Goal: Information Seeking & Learning: Learn about a topic

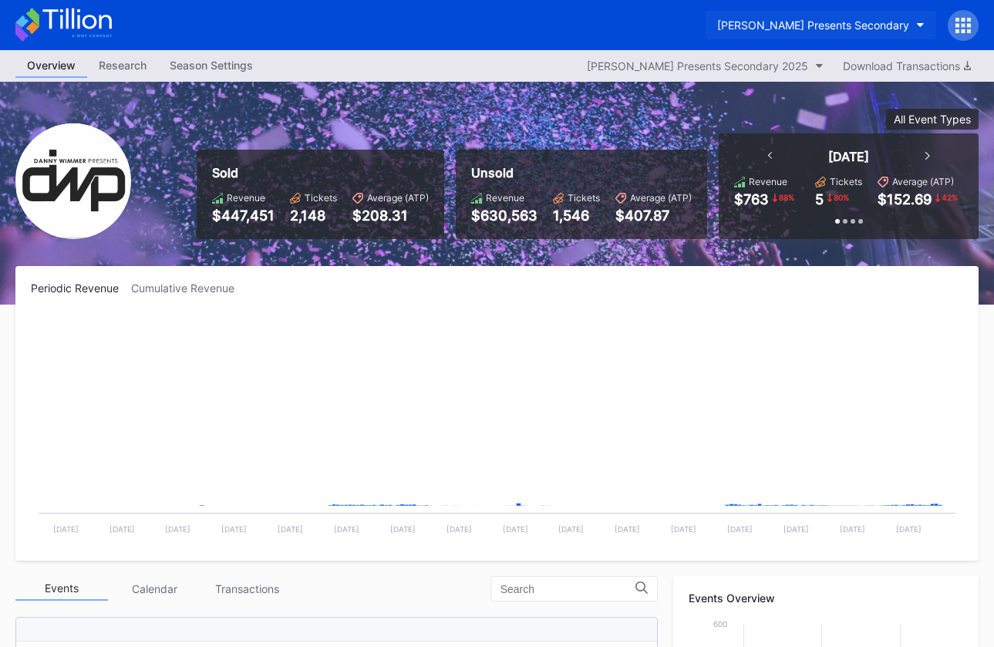
click at [795, 35] on button "[PERSON_NAME] Presents Secondary" at bounding box center [821, 25] width 231 height 29
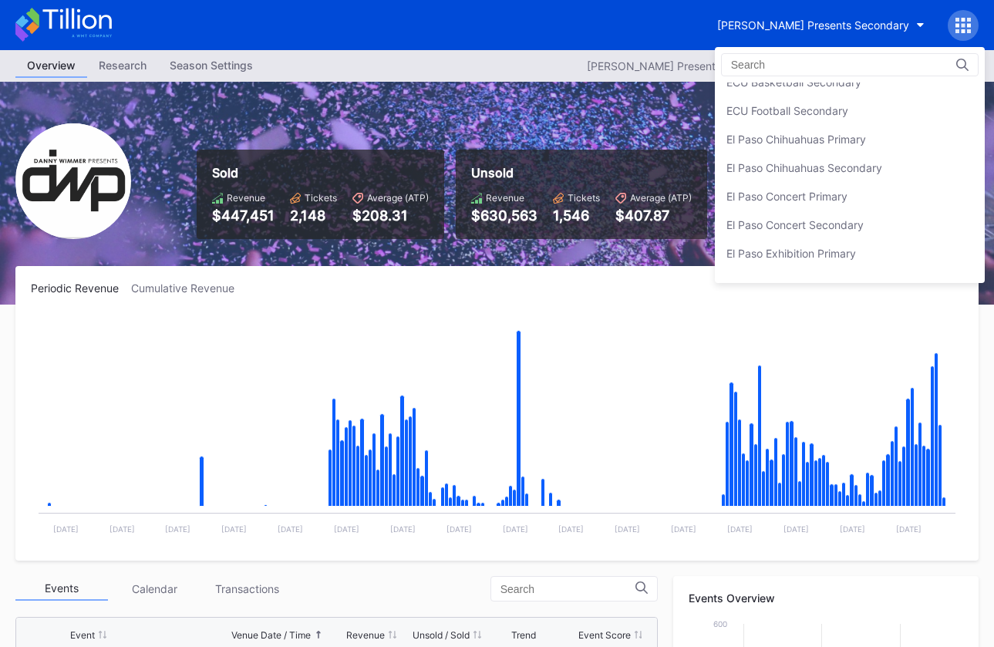
scroll to position [1299, 0]
click at [799, 157] on div "El Paso Chihuahuas Secondary" at bounding box center [850, 167] width 270 height 29
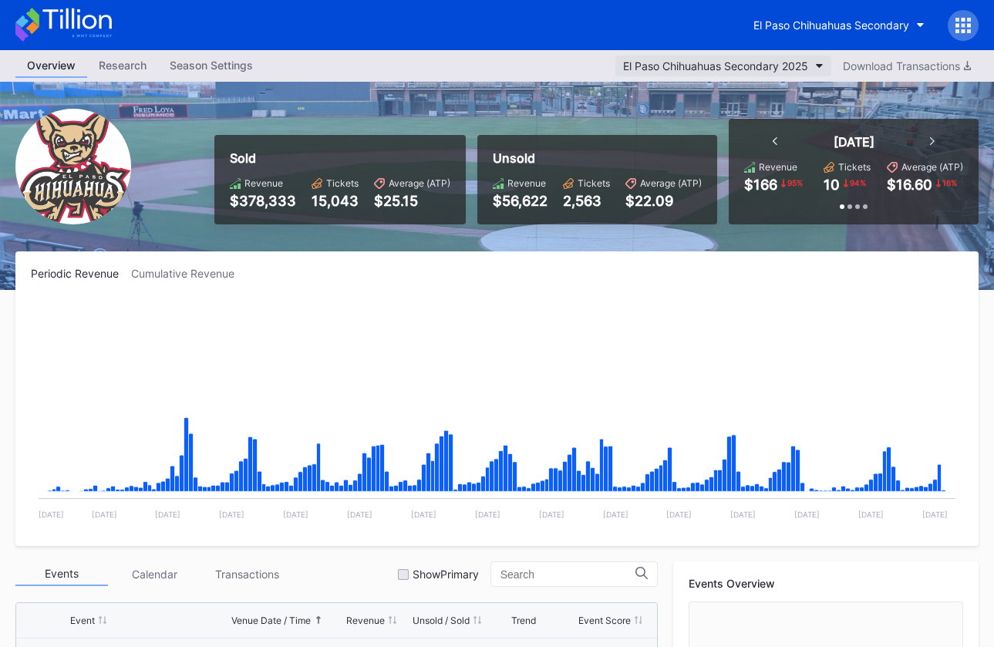
click at [761, 59] on button "El Paso Chihuahuas Secondary 2025" at bounding box center [723, 66] width 216 height 21
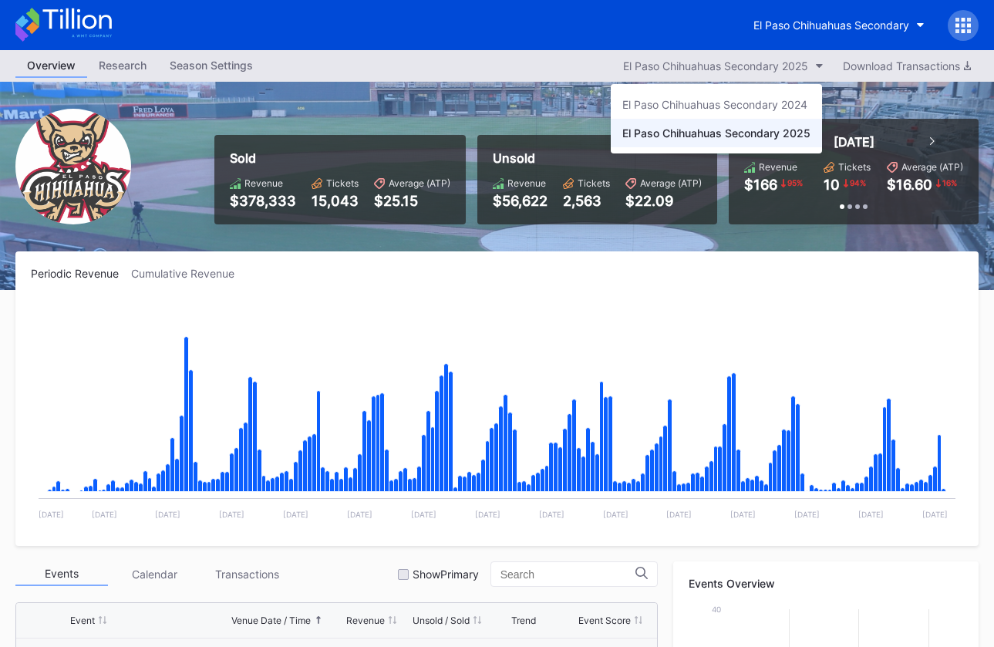
scroll to position [3254, 0]
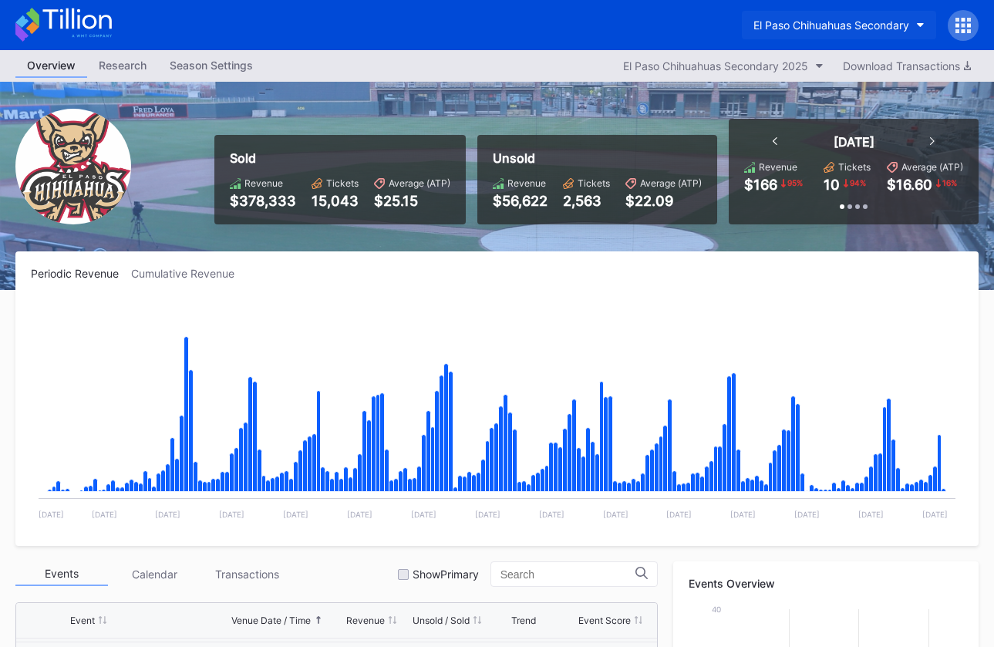
click at [797, 32] on button "El Paso Chihuahuas Secondary" at bounding box center [839, 25] width 194 height 29
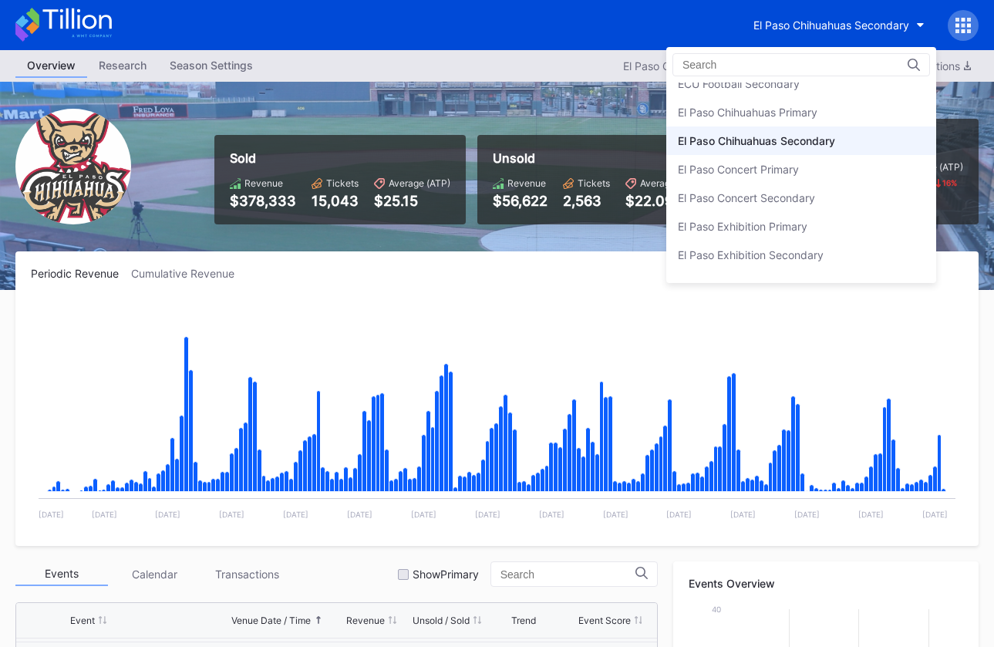
scroll to position [1326, 0]
click at [806, 105] on div "El Paso Chihuahuas Primary" at bounding box center [748, 111] width 140 height 13
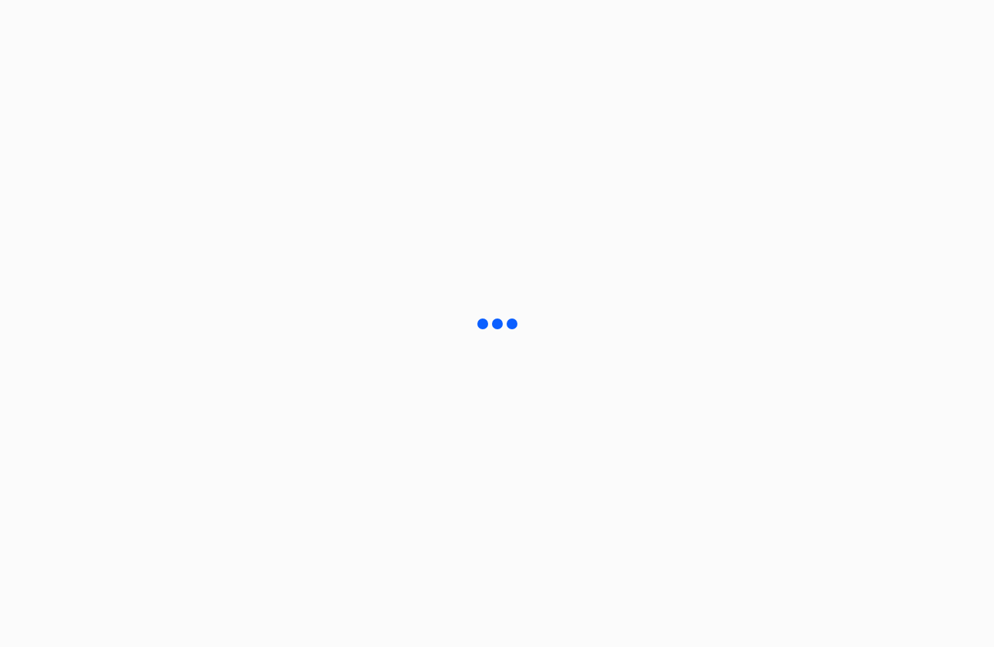
scroll to position [50, 0]
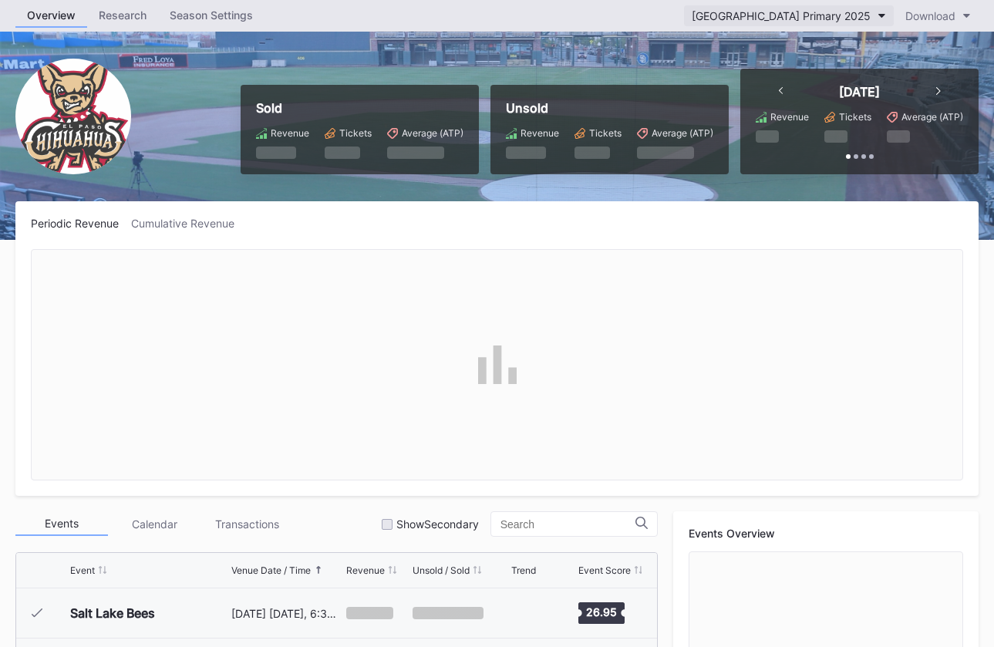
click at [760, 22] on div "El Paso Chihuahuas Primary 2025" at bounding box center [781, 15] width 179 height 13
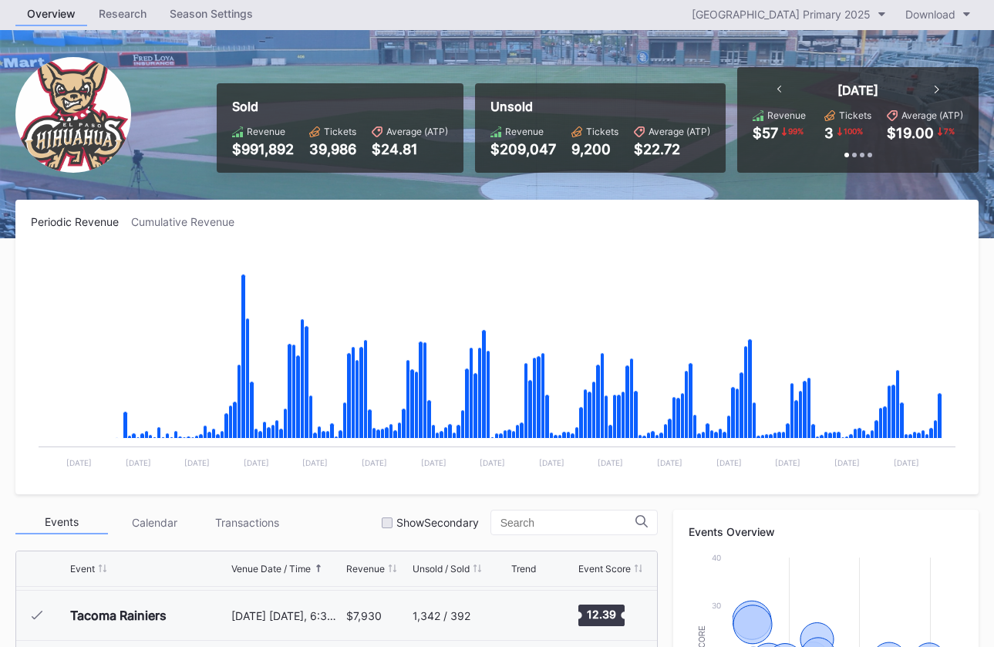
scroll to position [0, 0]
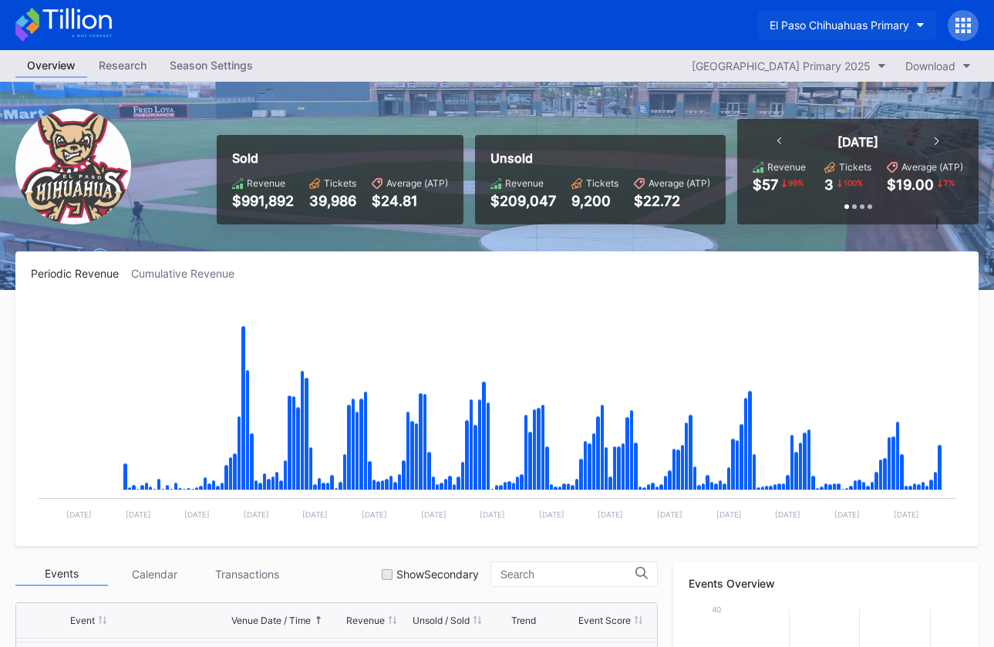
click at [859, 24] on div "El Paso Chihuahuas Primary" at bounding box center [840, 25] width 140 height 13
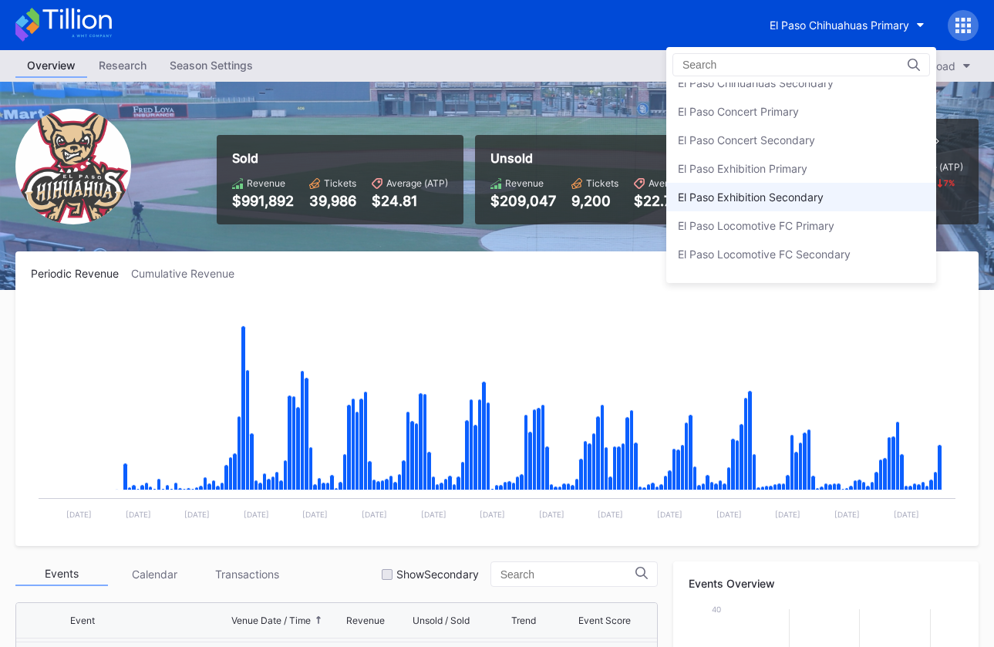
scroll to position [1383, 0]
click at [846, 230] on div "El Paso Locomotive FC Primary" at bounding box center [801, 226] width 270 height 29
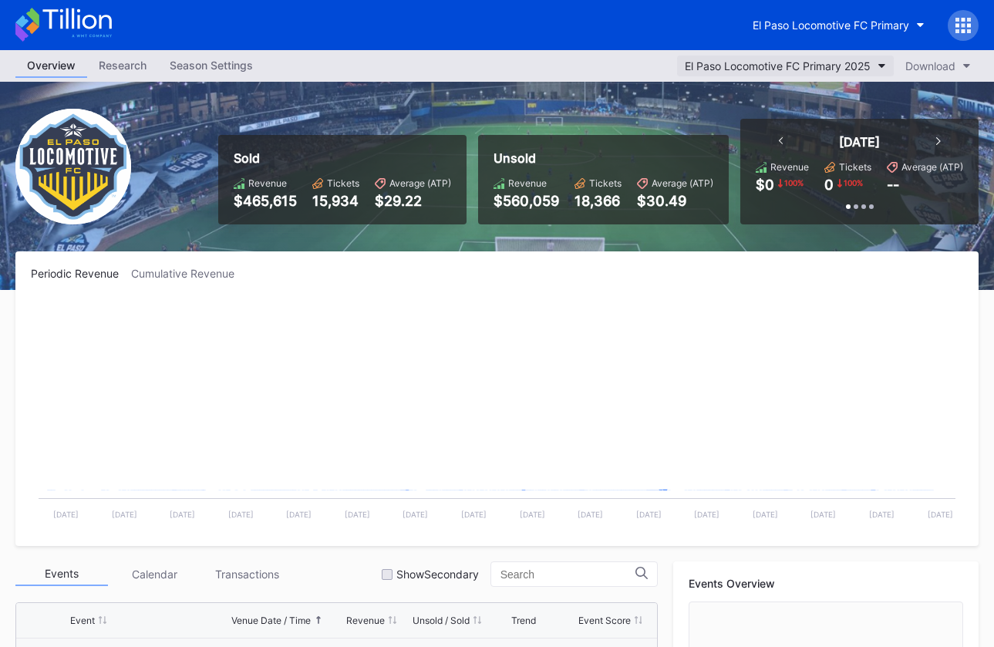
scroll to position [397, 0]
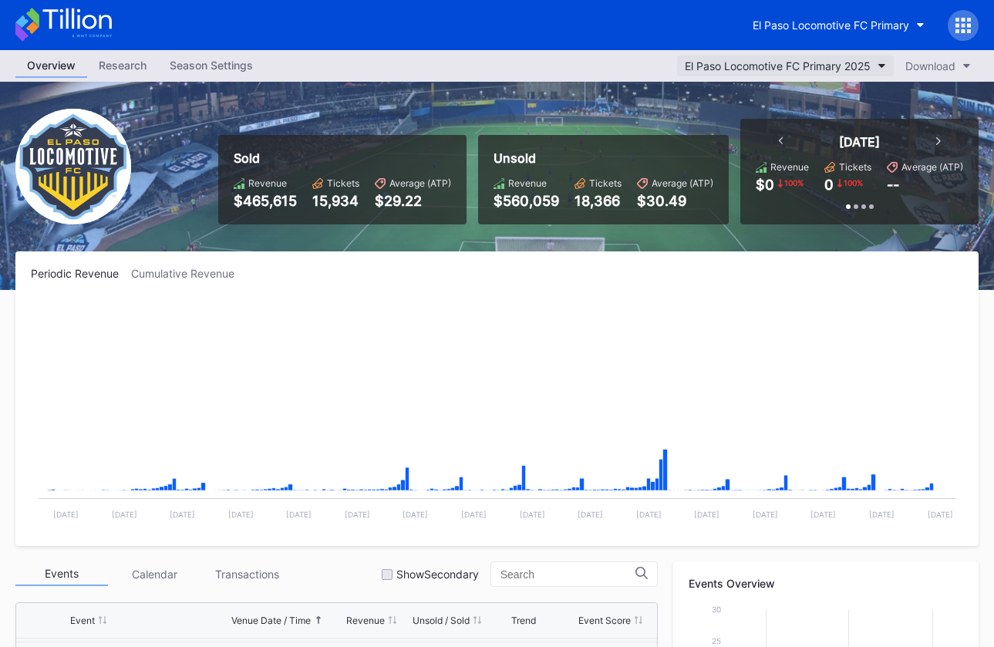
click at [811, 67] on div "El Paso Locomotive FC Primary 2025" at bounding box center [778, 65] width 186 height 13
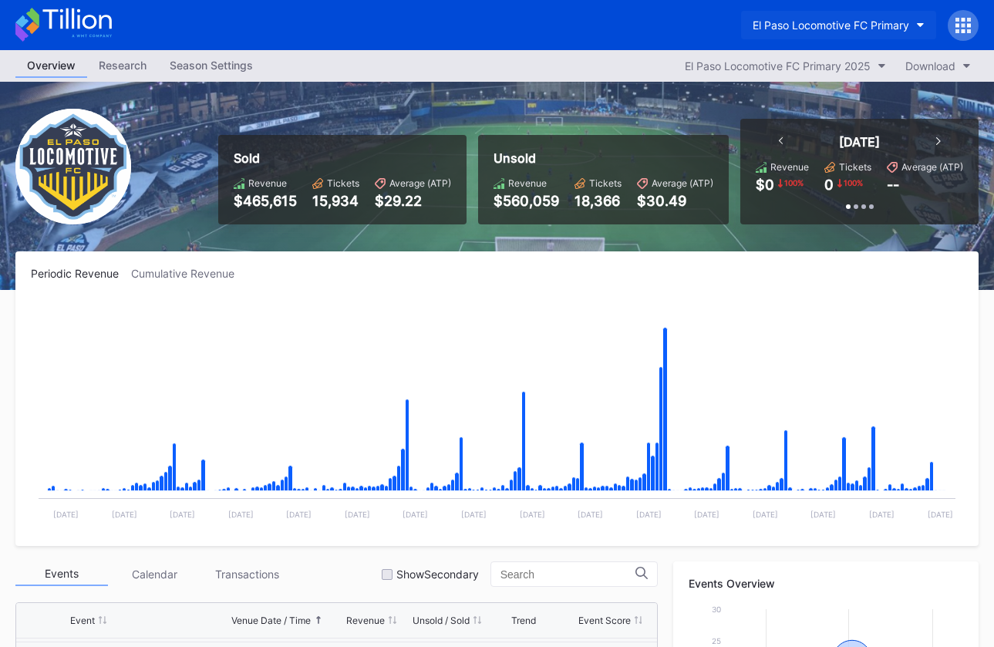
click at [811, 24] on div "El Paso Locomotive FC Primary" at bounding box center [831, 25] width 157 height 13
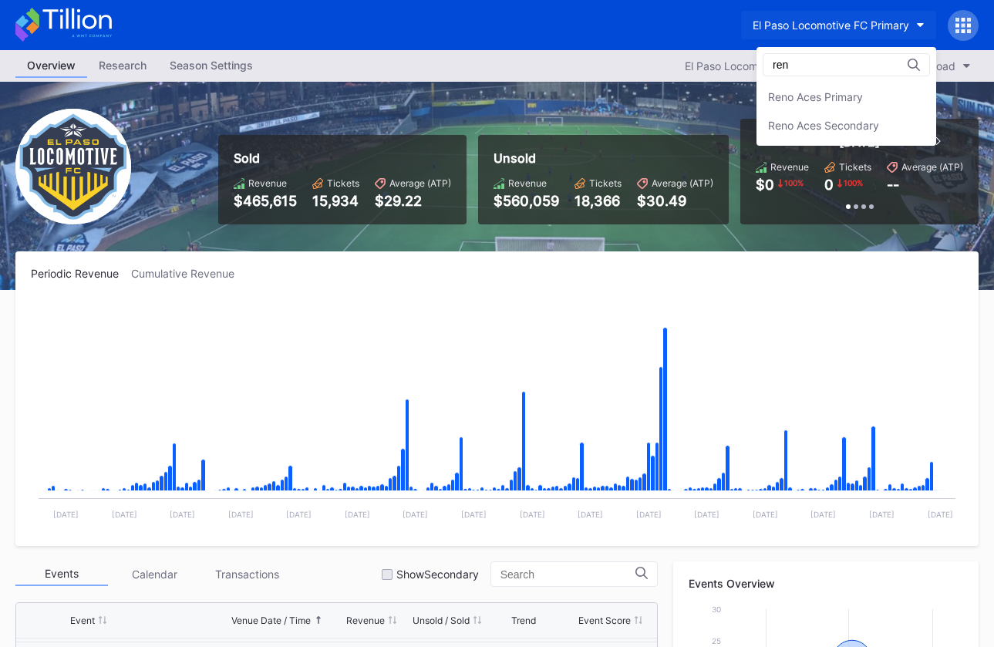
scroll to position [0, 0]
type input "reno"
click at [834, 97] on div "Reno Aces Primary" at bounding box center [815, 96] width 95 height 13
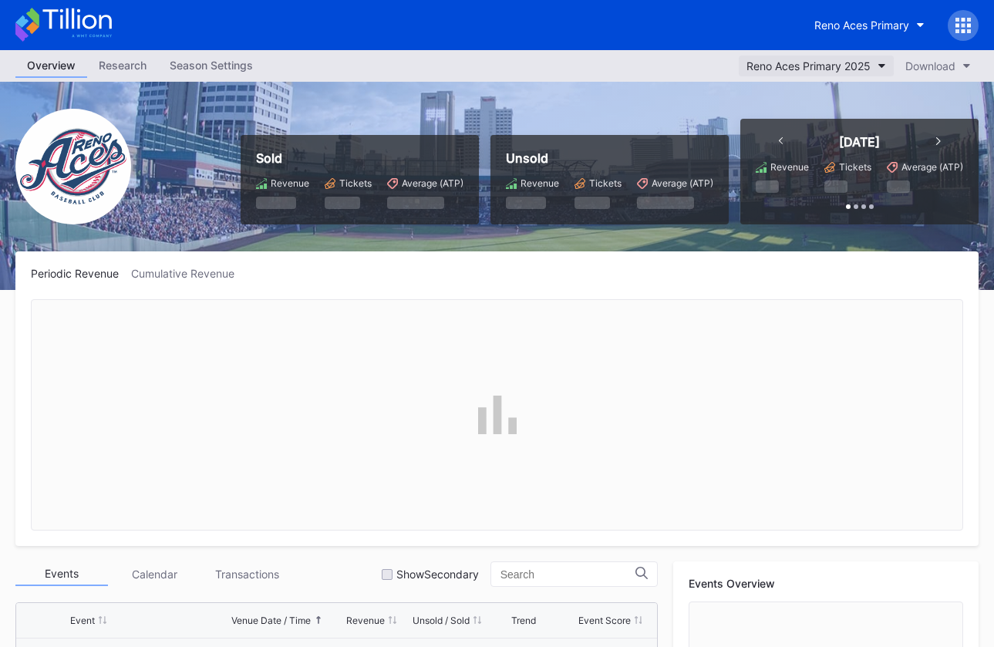
click at [799, 73] on button "Reno Aces Primary 2025" at bounding box center [816, 66] width 155 height 21
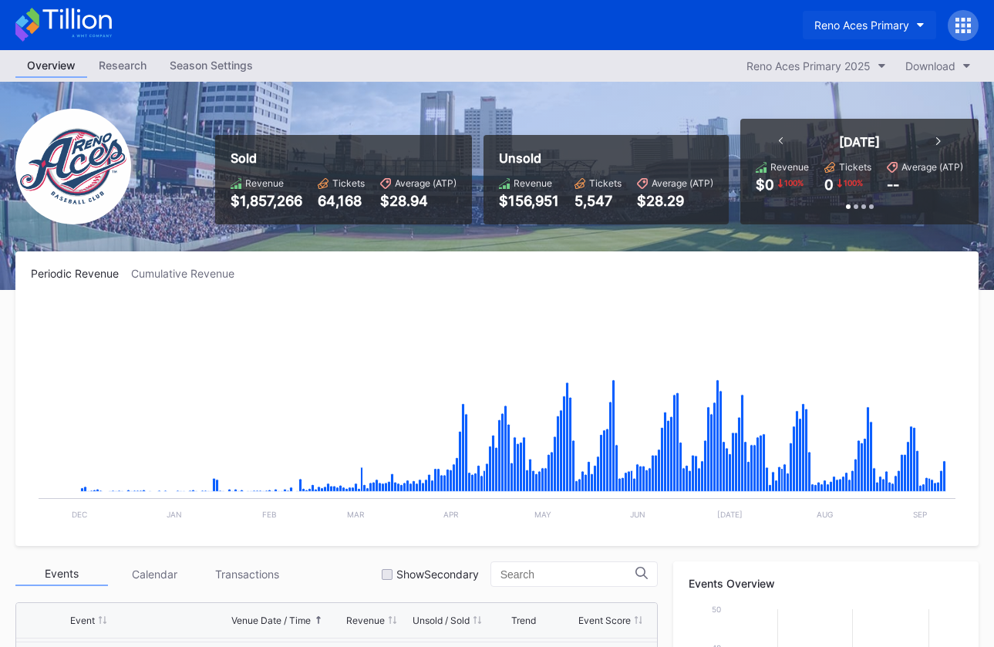
scroll to position [2, 0]
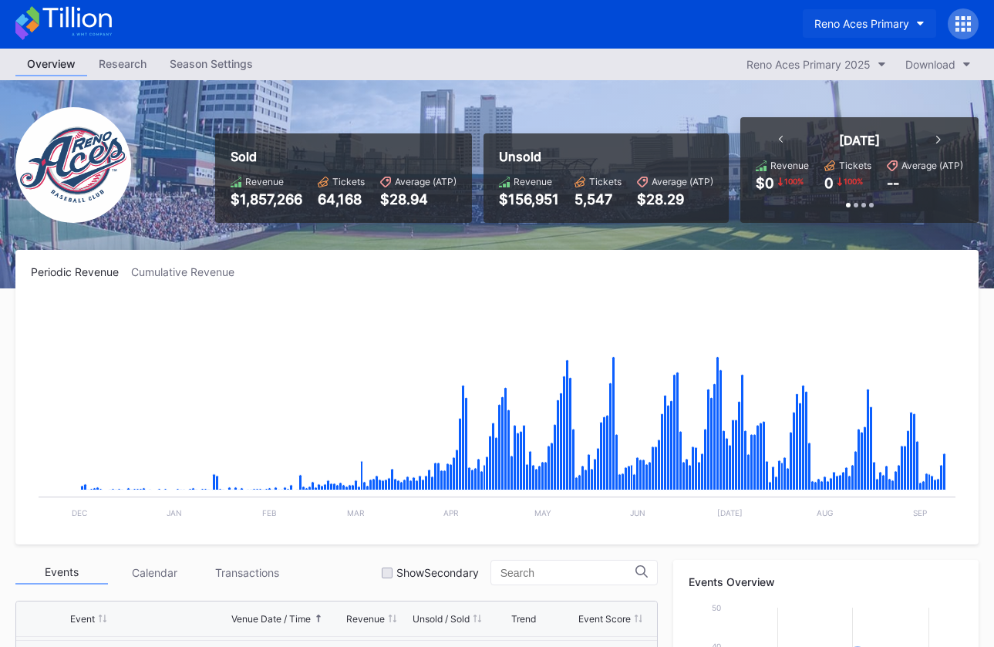
click at [861, 24] on div "Reno Aces Primary" at bounding box center [861, 23] width 95 height 13
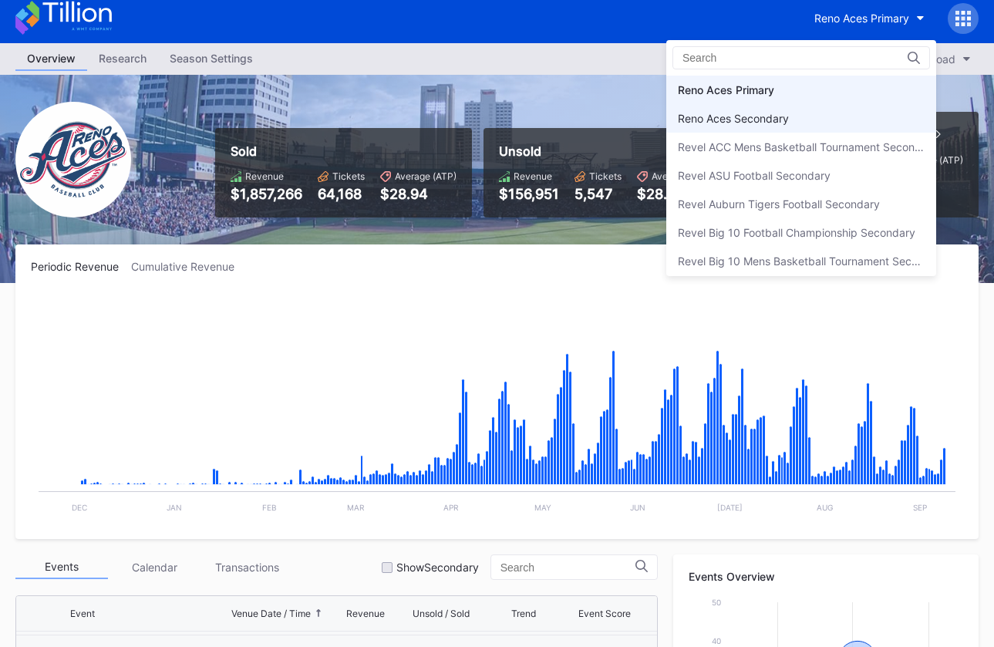
scroll to position [8, 0]
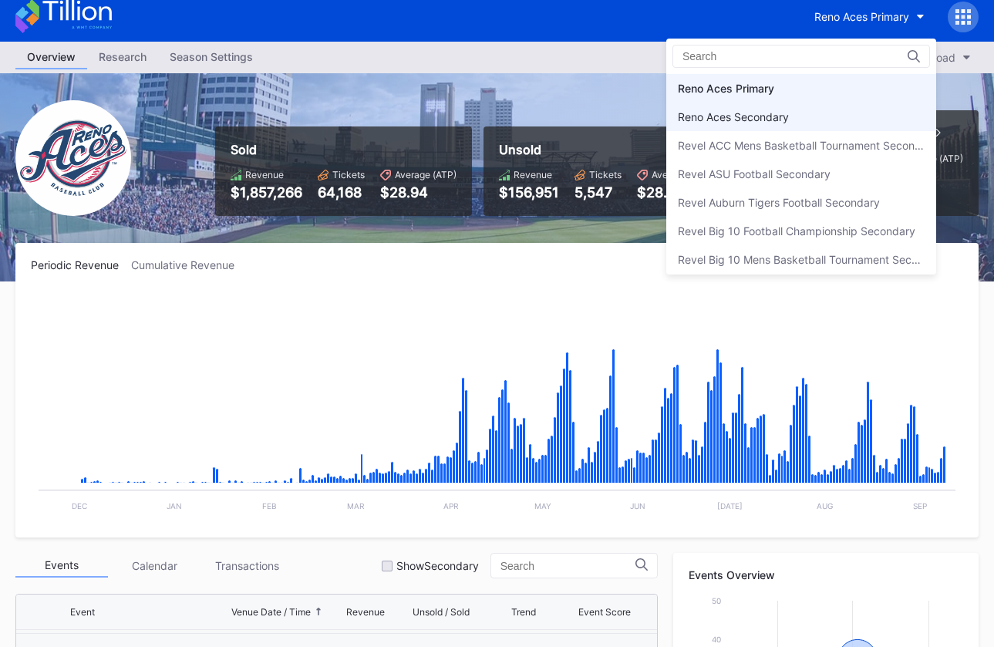
click at [863, 112] on div "Reno Aces Secondary" at bounding box center [801, 117] width 270 height 29
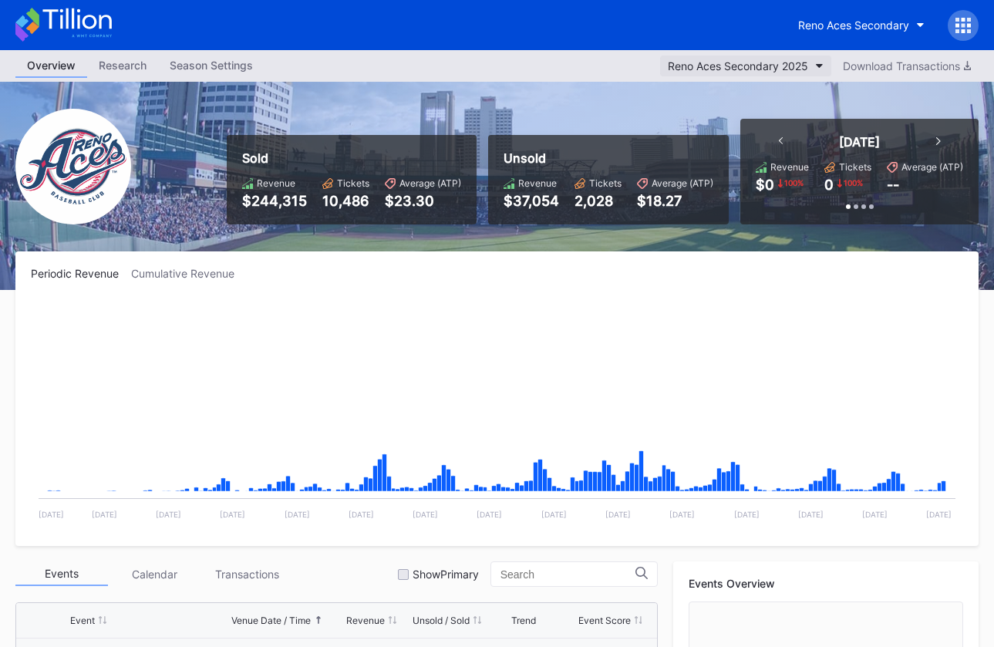
click at [794, 63] on div "Reno Aces Secondary 2025" at bounding box center [738, 65] width 140 height 13
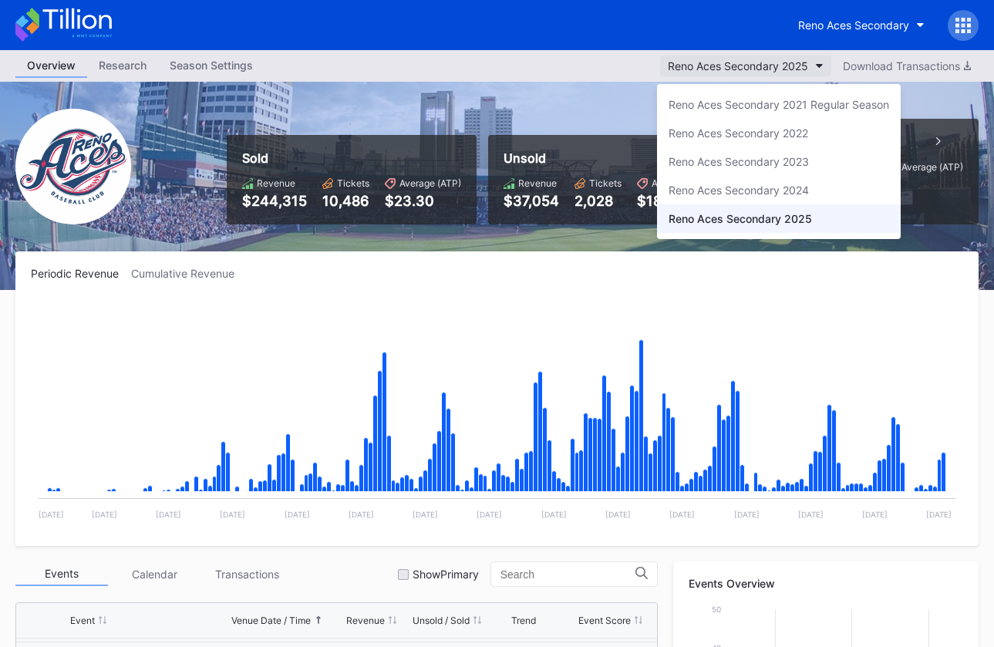
scroll to position [8, 0]
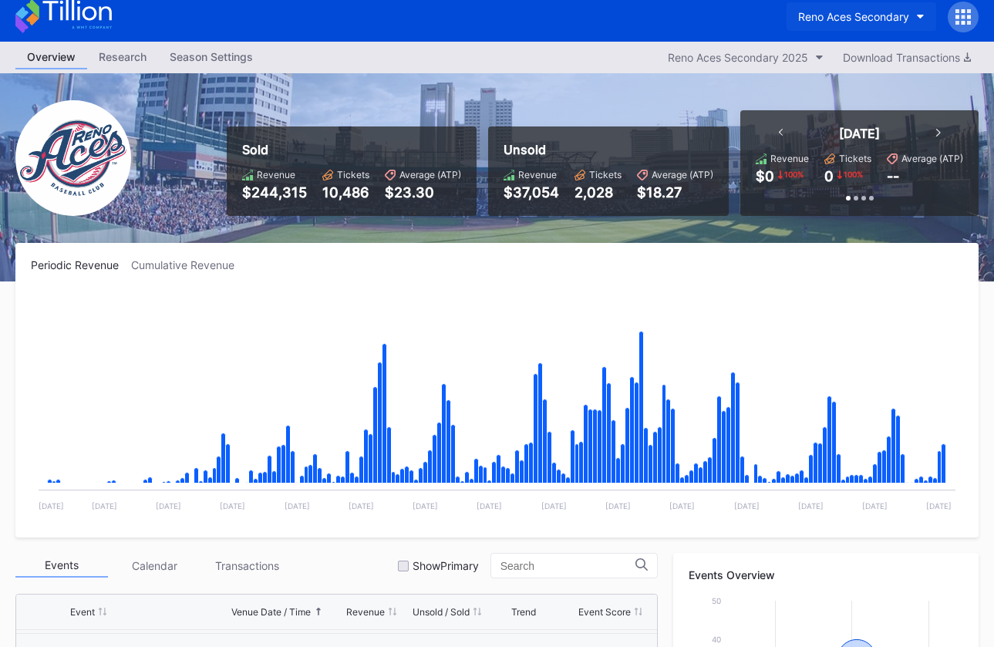
click at [816, 18] on div "Reno Aces Secondary" at bounding box center [853, 16] width 111 height 13
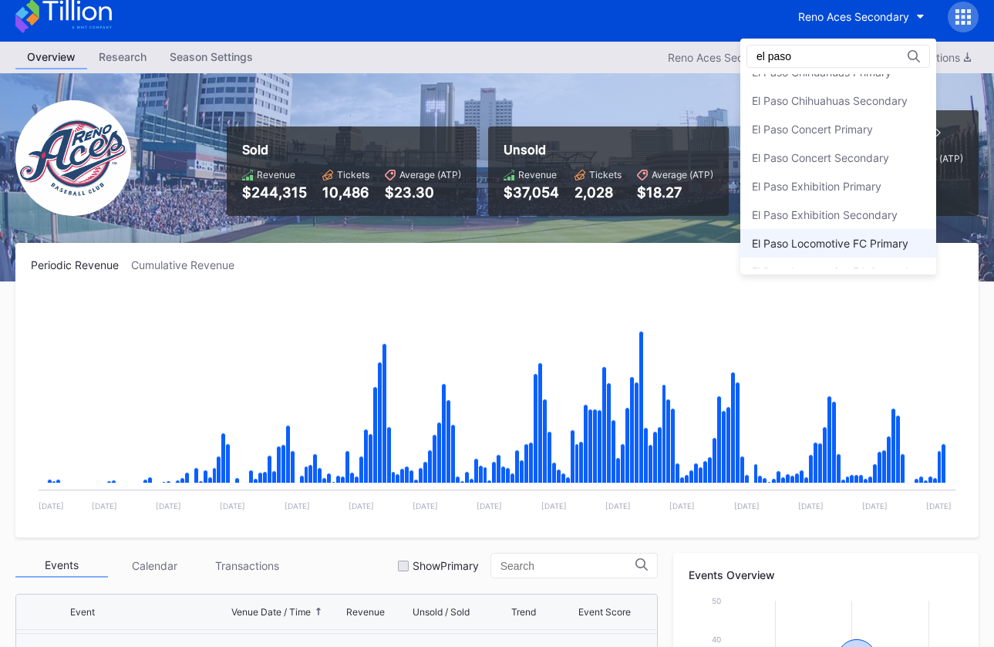
scroll to position [0, 0]
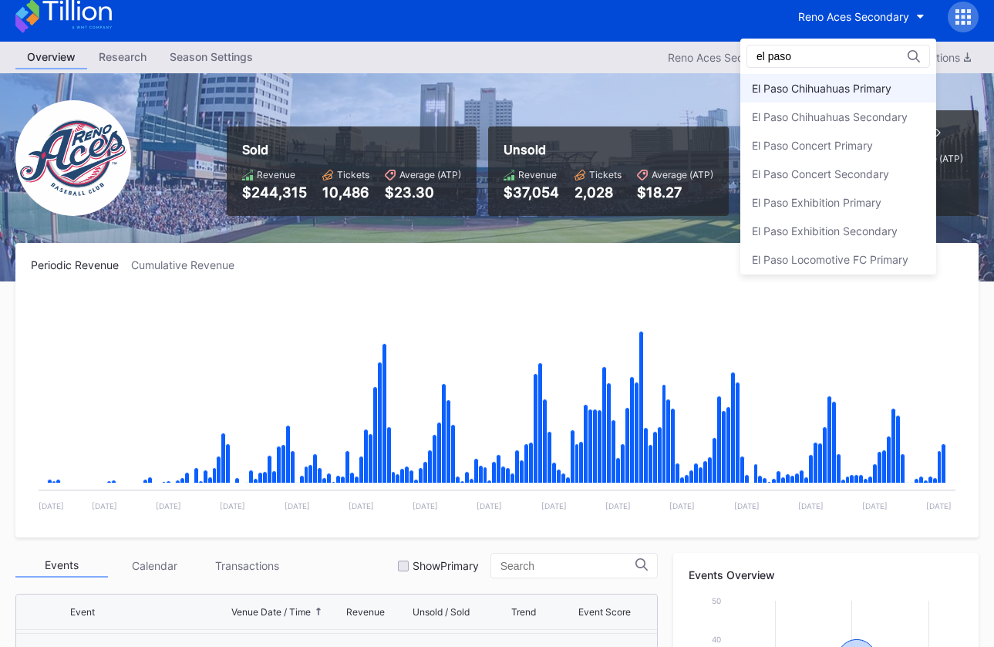
type input "el paso"
click at [859, 96] on div "El Paso Chihuahuas Primary" at bounding box center [838, 88] width 196 height 29
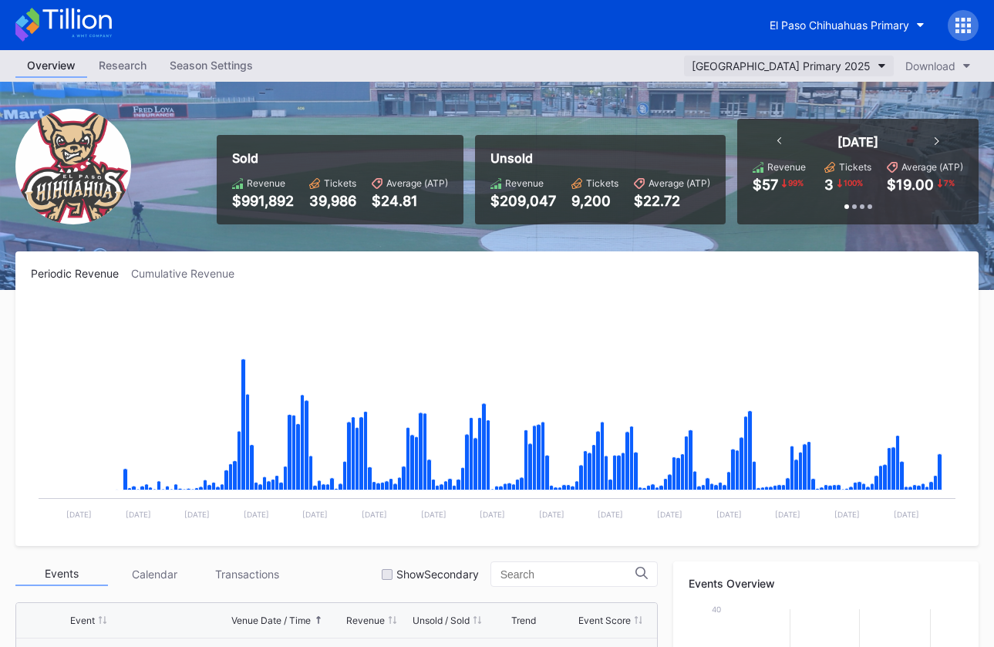
click at [777, 58] on button "El Paso Chihuahuas Primary 2025" at bounding box center [789, 66] width 210 height 21
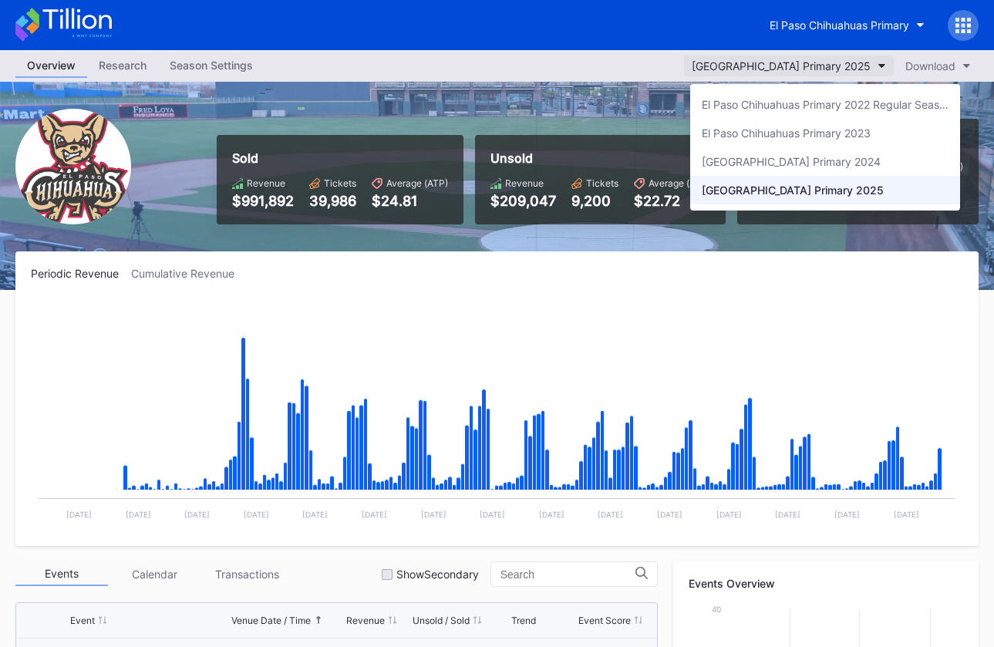
scroll to position [3254, 0]
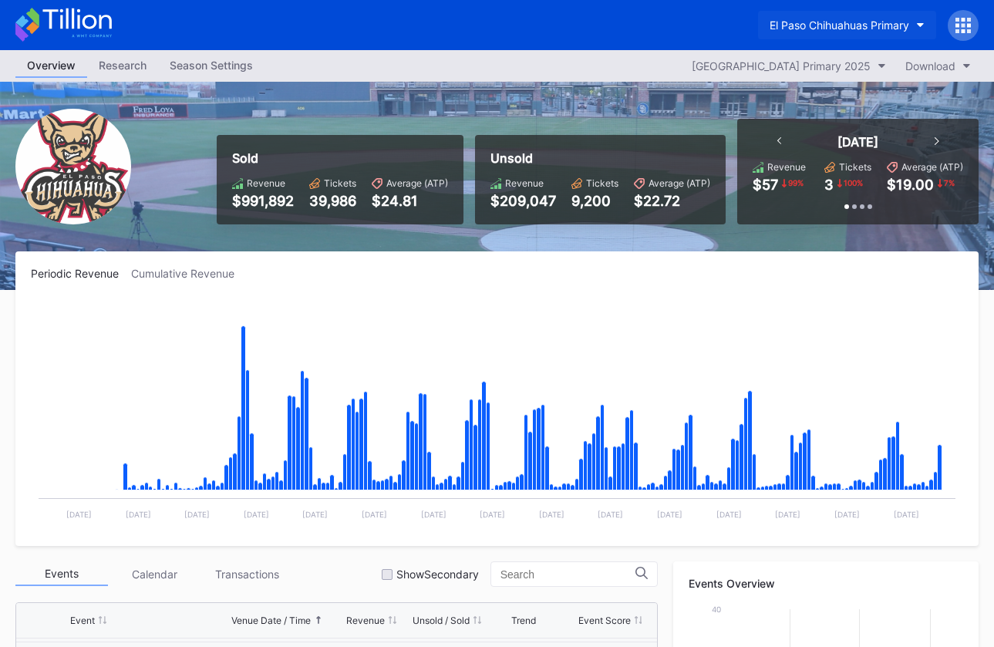
click at [815, 28] on div "El Paso Chihuahuas Primary" at bounding box center [840, 25] width 140 height 13
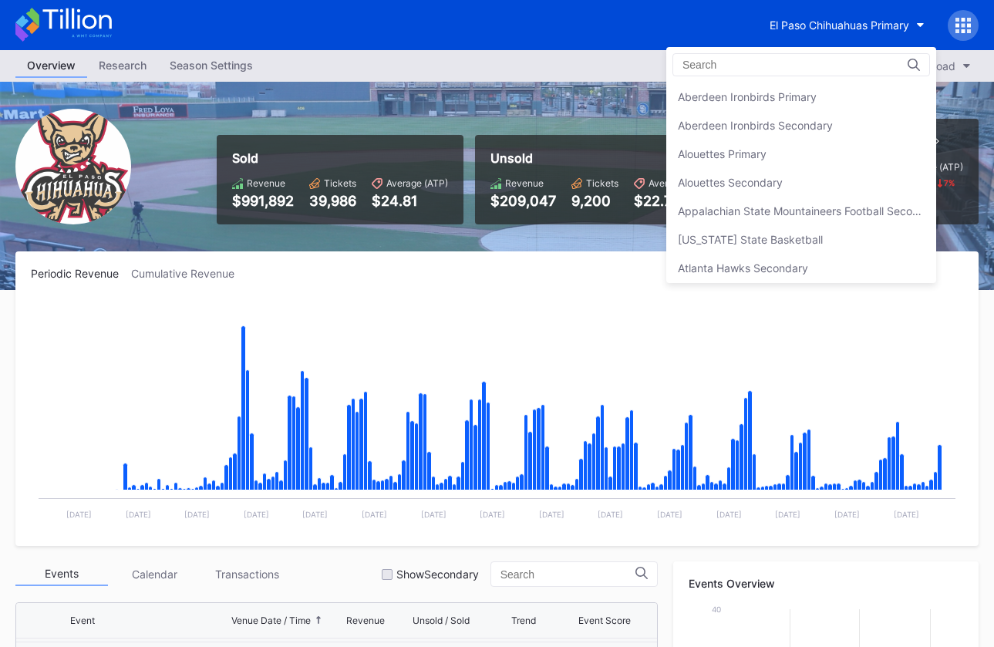
scroll to position [1341, 0]
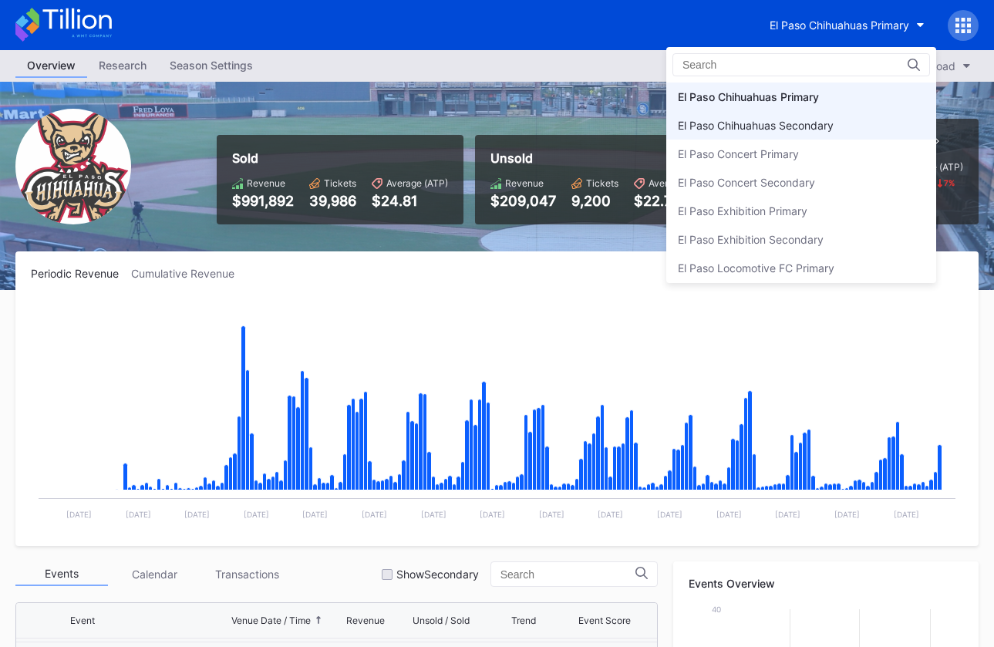
click at [815, 120] on div "El Paso Chihuahuas Secondary" at bounding box center [756, 125] width 156 height 13
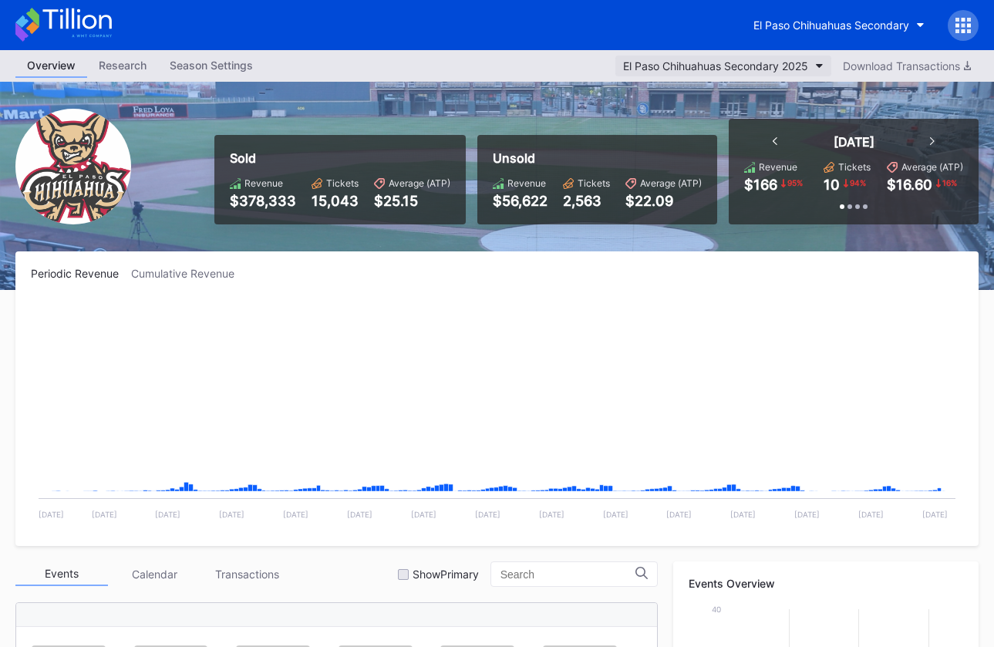
click at [785, 59] on div "El Paso Chihuahuas Secondary 2025" at bounding box center [715, 65] width 185 height 13
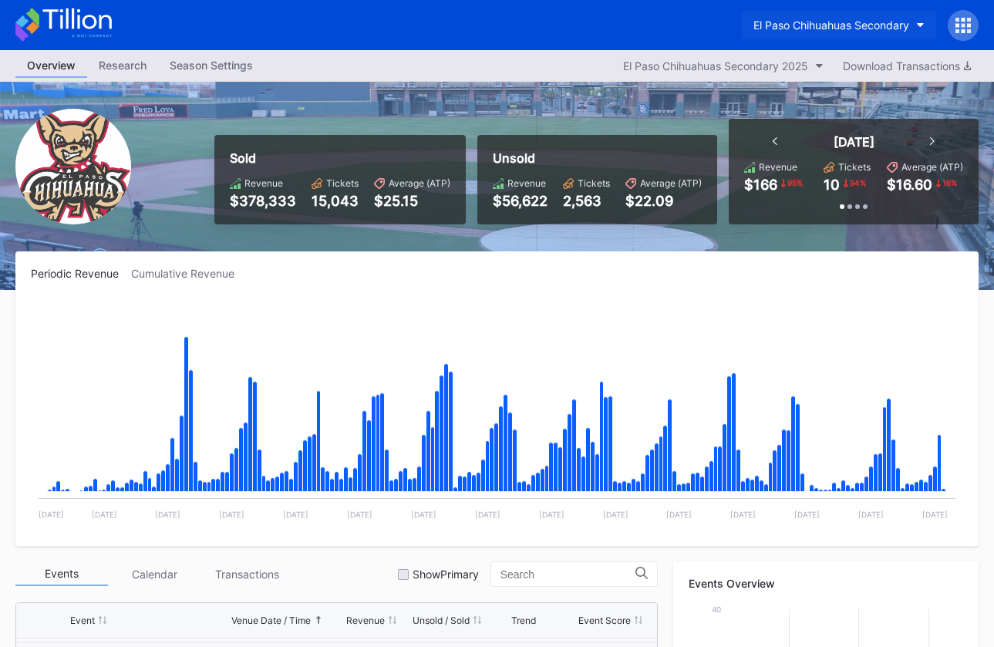
click at [817, 15] on button "El Paso Chihuahuas Secondary" at bounding box center [839, 25] width 194 height 29
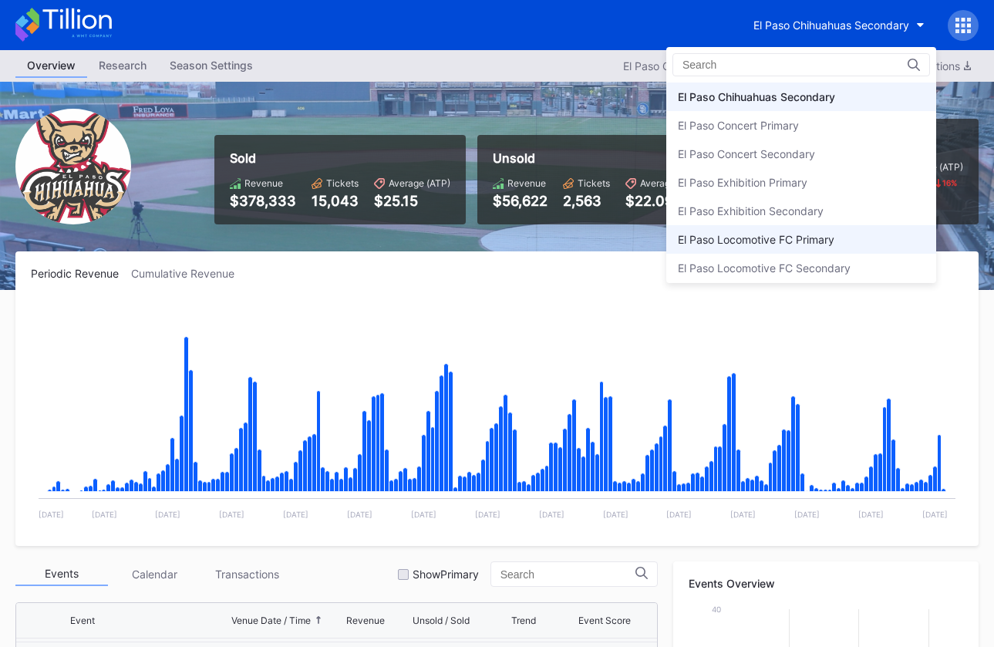
click at [821, 237] on div "El Paso Locomotive FC Primary" at bounding box center [756, 239] width 157 height 13
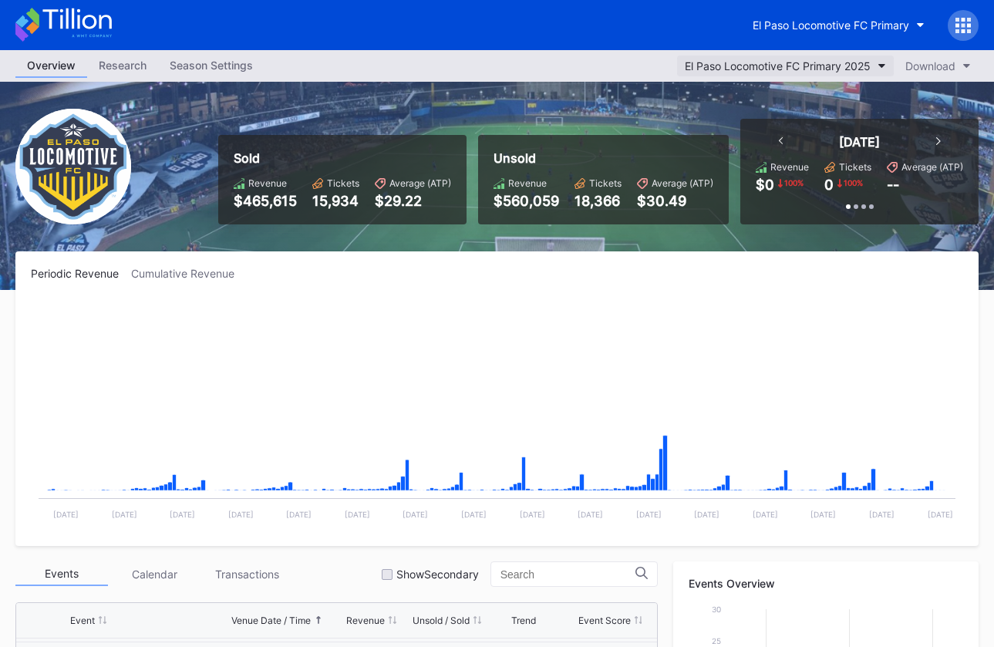
click at [801, 56] on button "El Paso Locomotive FC Primary 2025" at bounding box center [785, 66] width 217 height 21
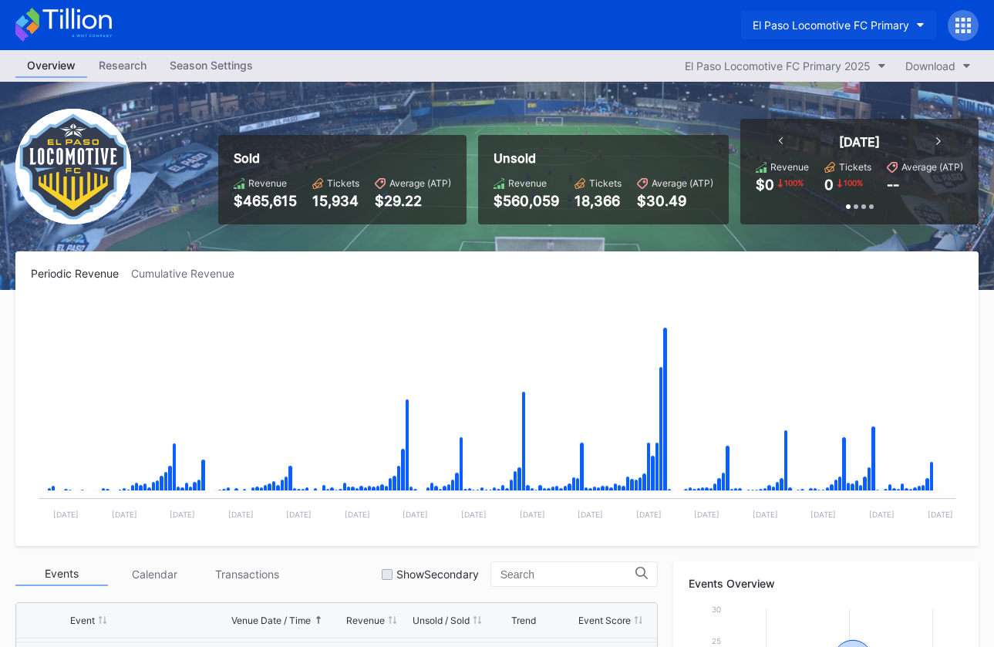
click at [830, 24] on div "El Paso Locomotive FC Primary" at bounding box center [831, 25] width 157 height 13
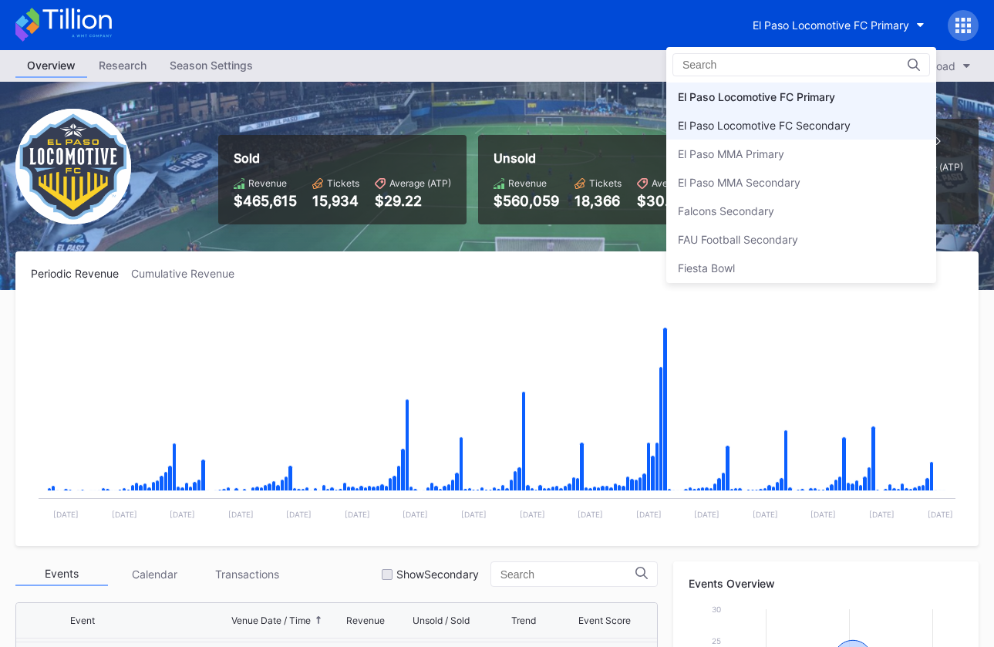
click at [838, 128] on div "El Paso Locomotive FC Secondary" at bounding box center [764, 125] width 173 height 13
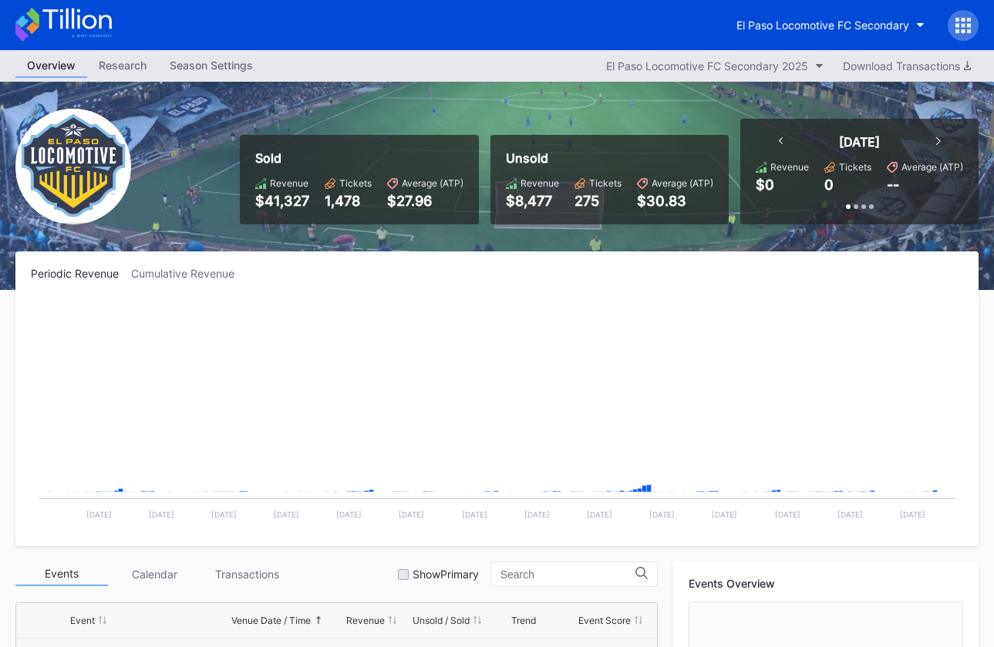
click at [785, 43] on div "El Paso Locomotive FC Secondary" at bounding box center [497, 25] width 994 height 50
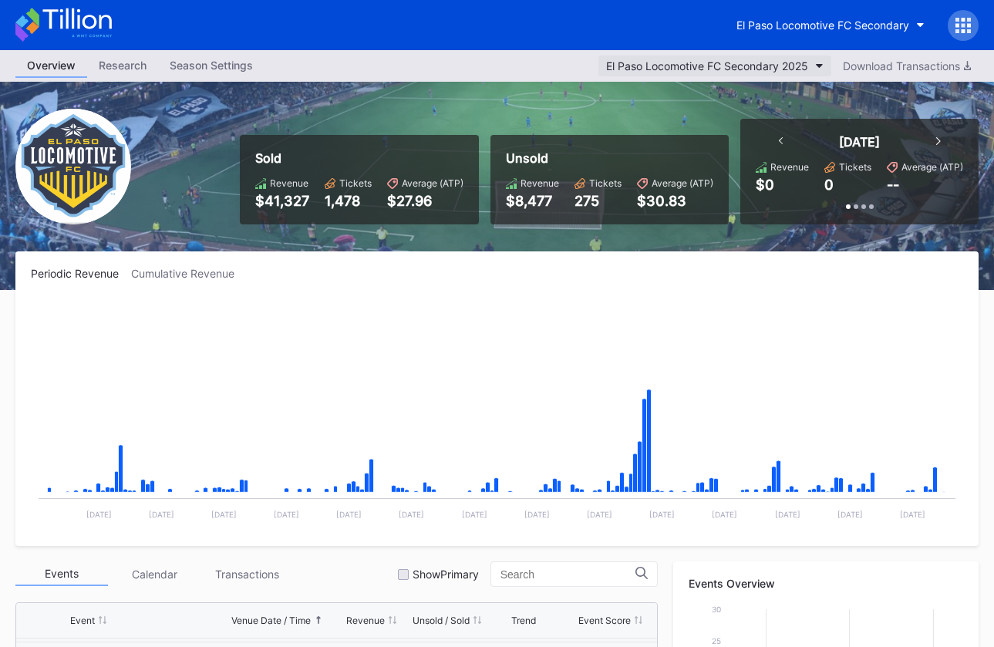
click at [783, 59] on div "El Paso Locomotive FC Secondary 2025" at bounding box center [707, 65] width 202 height 13
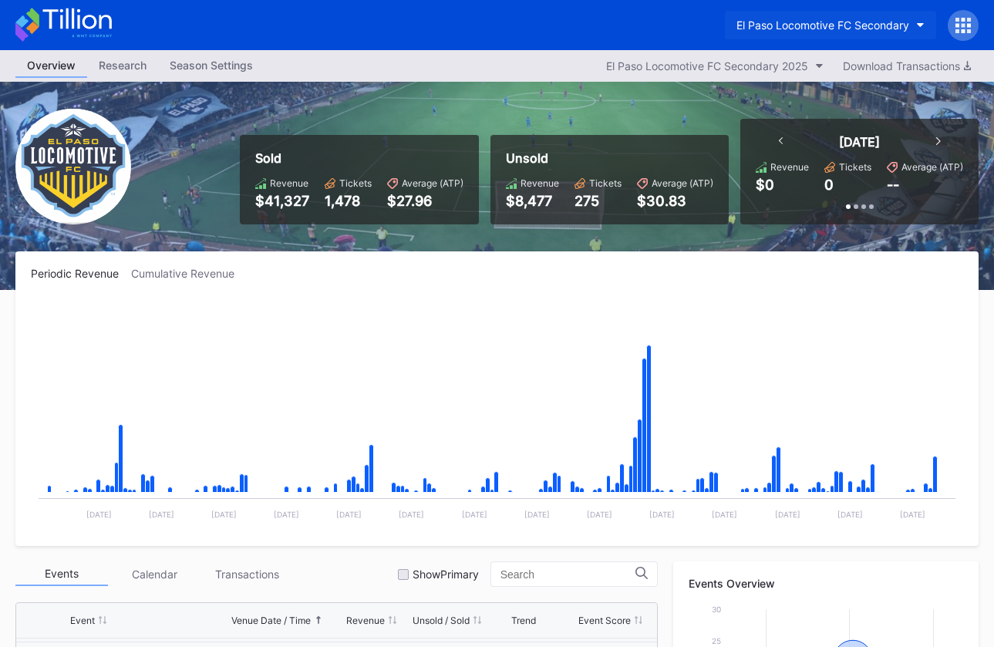
click at [814, 17] on button "El Paso Locomotive FC Secondary" at bounding box center [830, 25] width 211 height 29
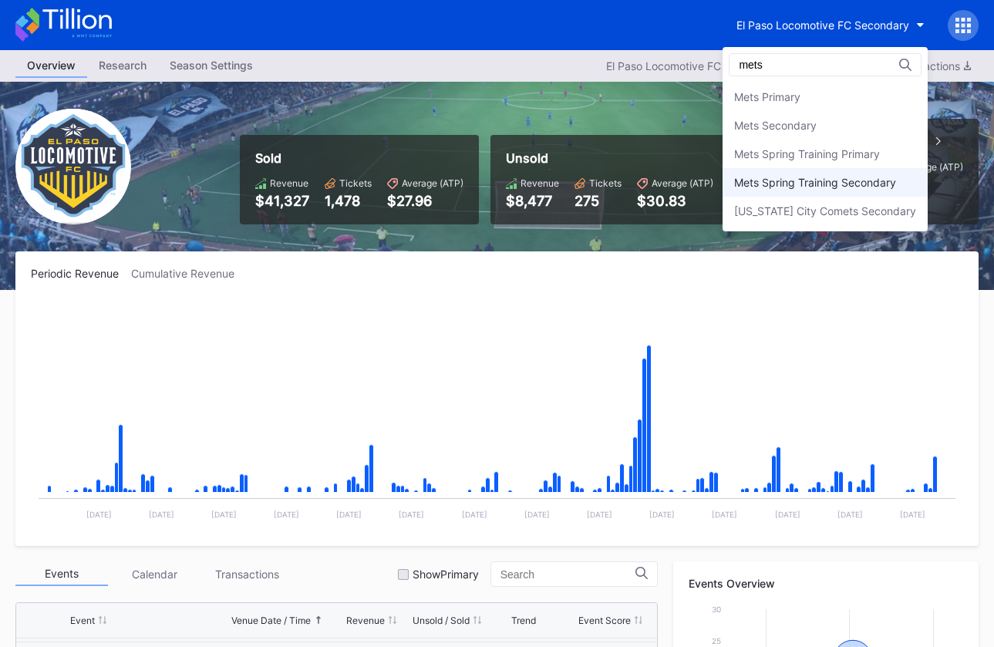
type input "mets"
click at [819, 175] on div "Mets Spring Training Secondary" at bounding box center [825, 182] width 205 height 29
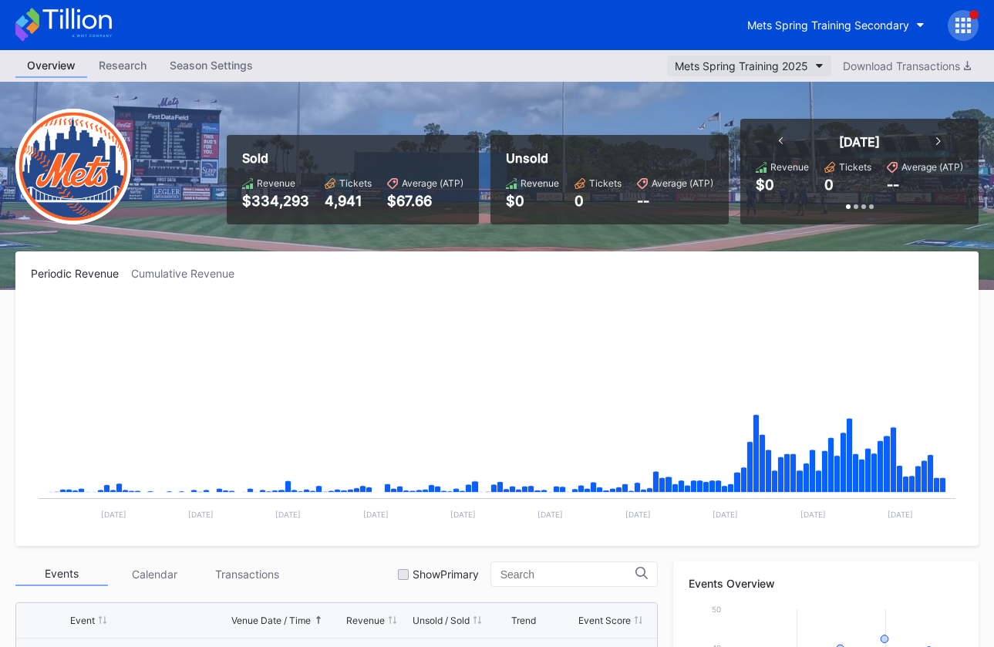
click at [781, 56] on button "Mets Spring Training 2025" at bounding box center [749, 66] width 164 height 21
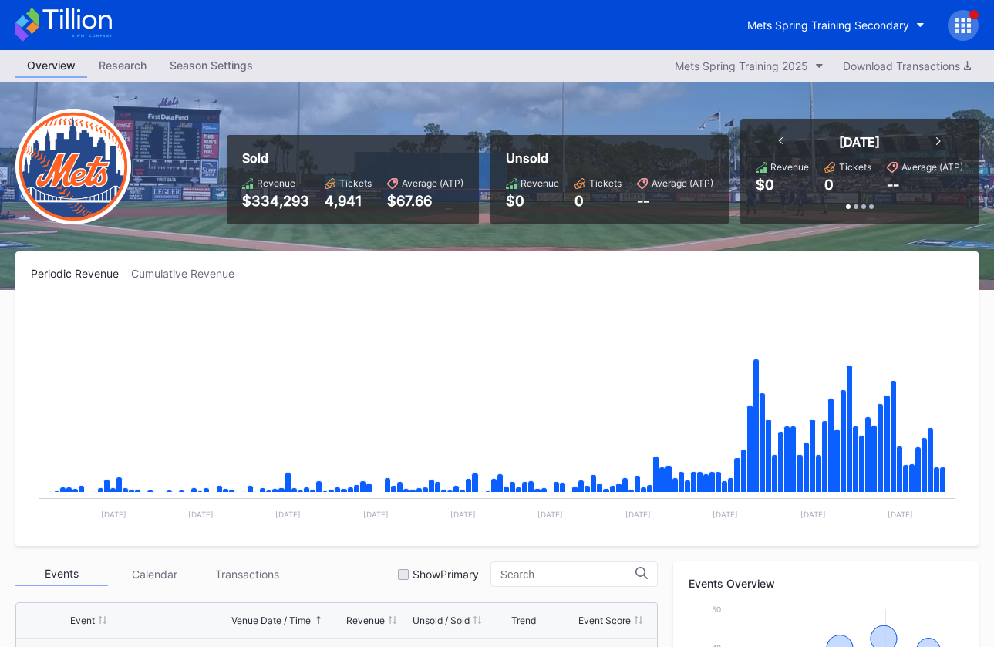
click at [851, 29] on div "Mets Spring Training Secondary" at bounding box center [828, 25] width 162 height 13
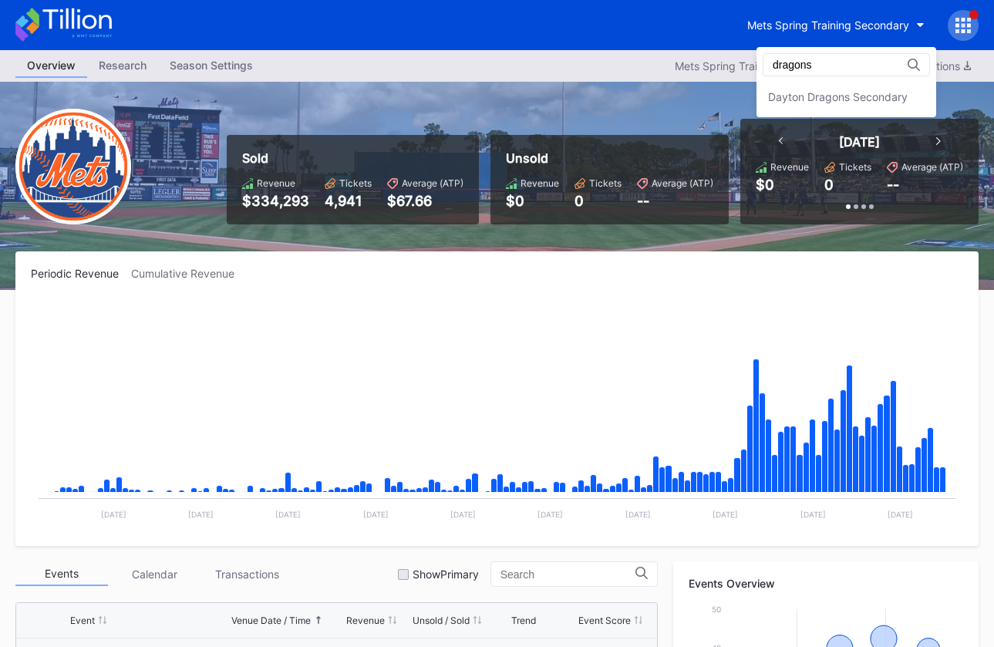
type input "dragons"
click at [832, 81] on div "dragons Dayton Dragons Secondary" at bounding box center [846, 82] width 180 height 70
click at [831, 88] on div "Dayton Dragons Secondary" at bounding box center [846, 97] width 180 height 29
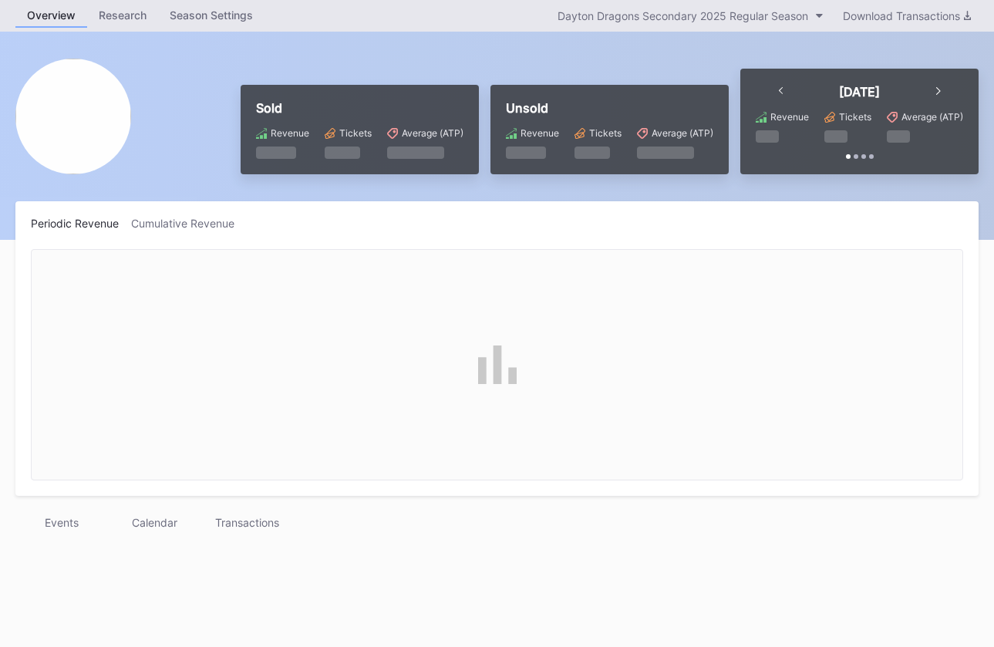
scroll to position [52, 0]
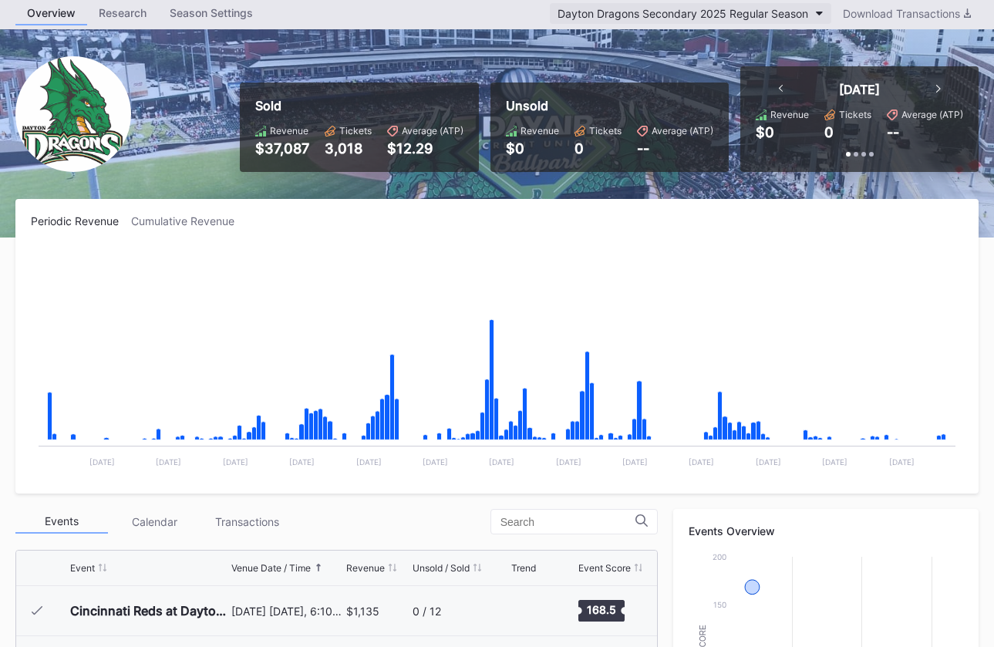
click at [784, 15] on div "Dayton Dragons Secondary 2025 Regular Season" at bounding box center [683, 13] width 251 height 13
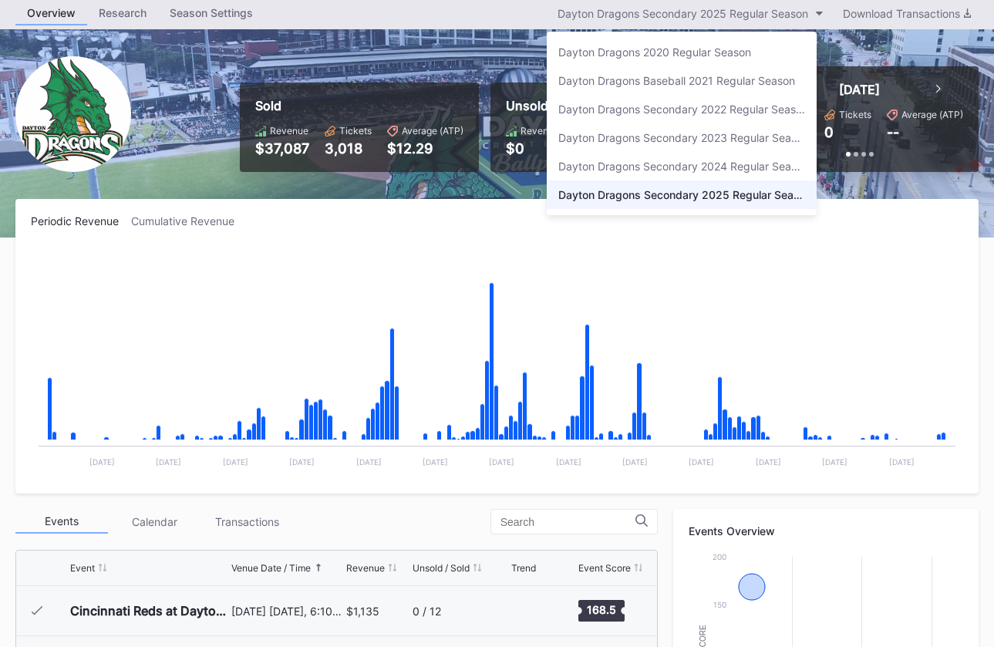
scroll to position [0, 0]
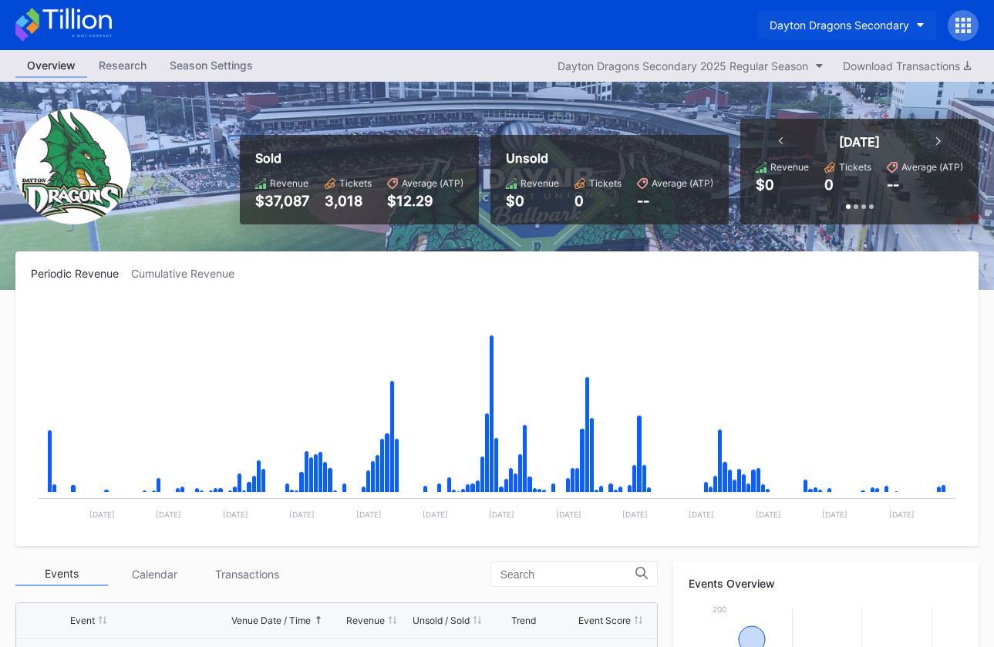
click at [825, 19] on div "Dayton Dragons Secondary" at bounding box center [840, 25] width 140 height 13
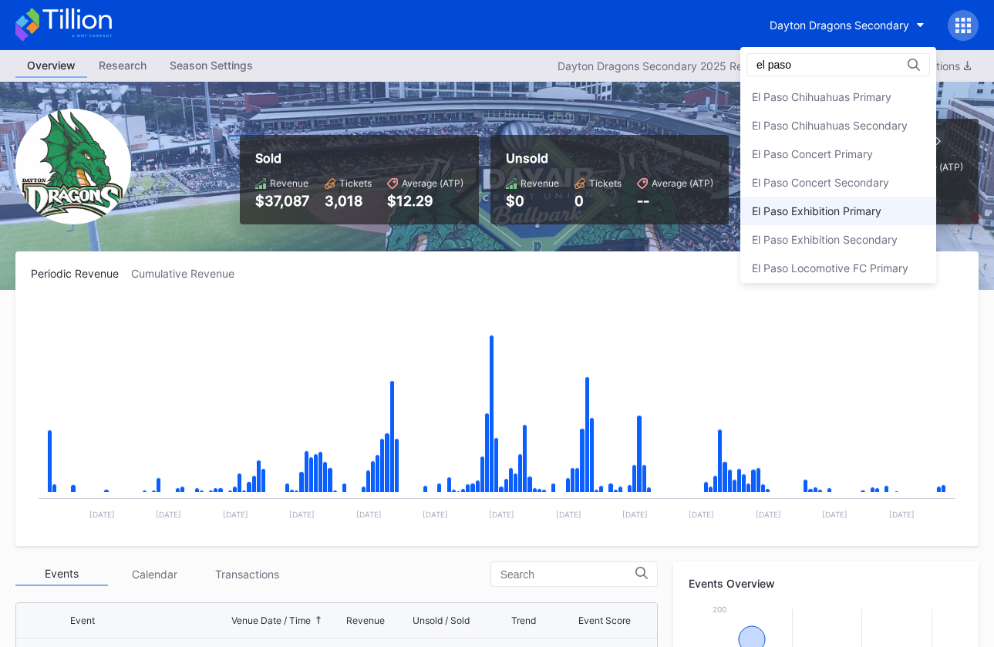
type input "el paso"
click at [831, 128] on div "El Paso Chihuahuas Secondary" at bounding box center [830, 125] width 156 height 13
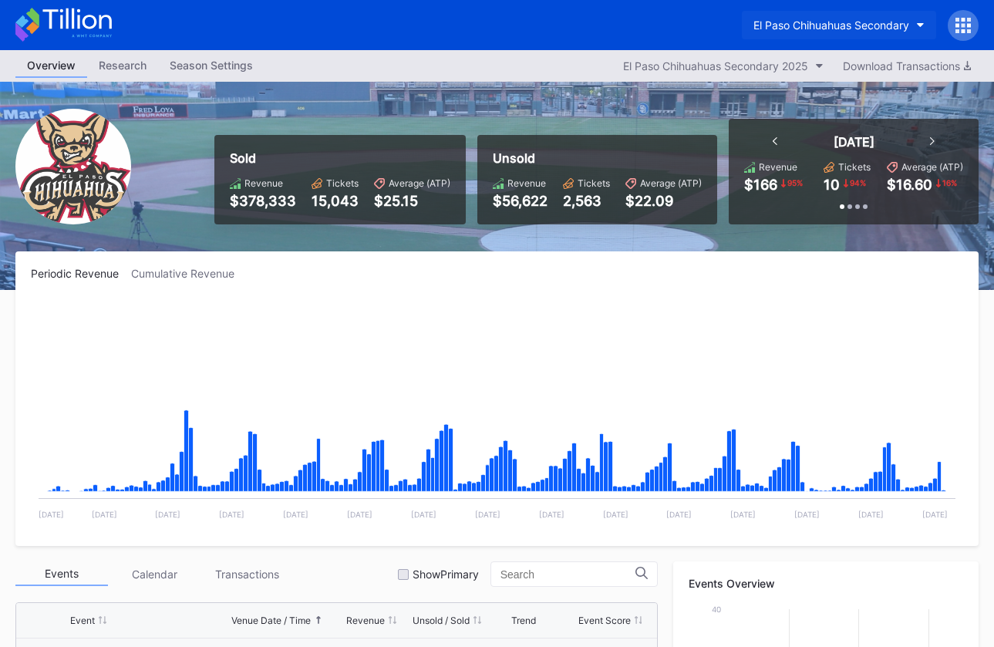
scroll to position [3254, 0]
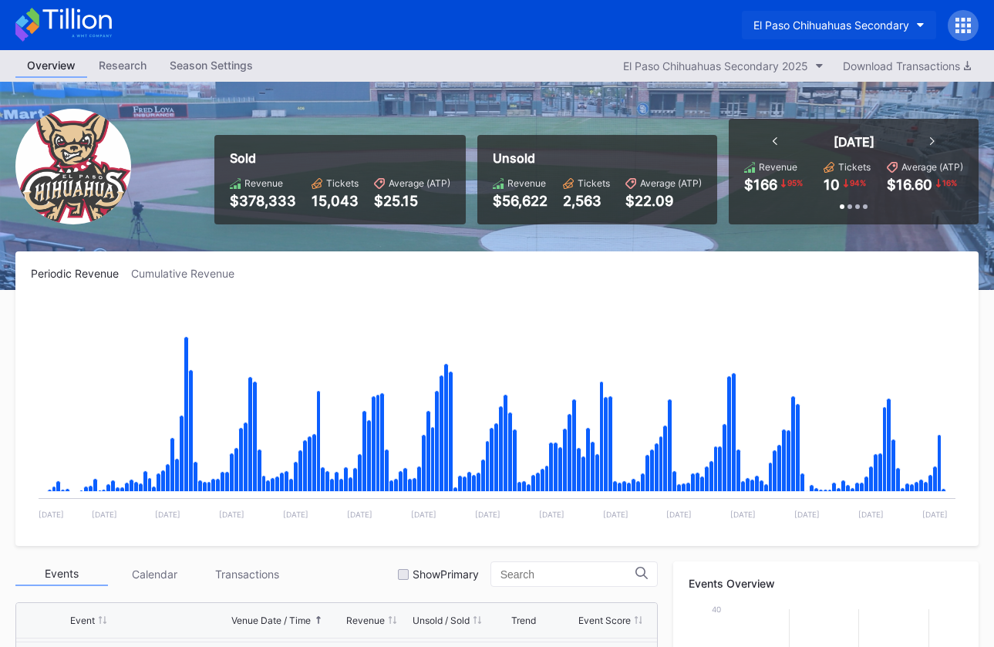
click at [849, 18] on button "El Paso Chihuahuas Secondary" at bounding box center [839, 25] width 194 height 29
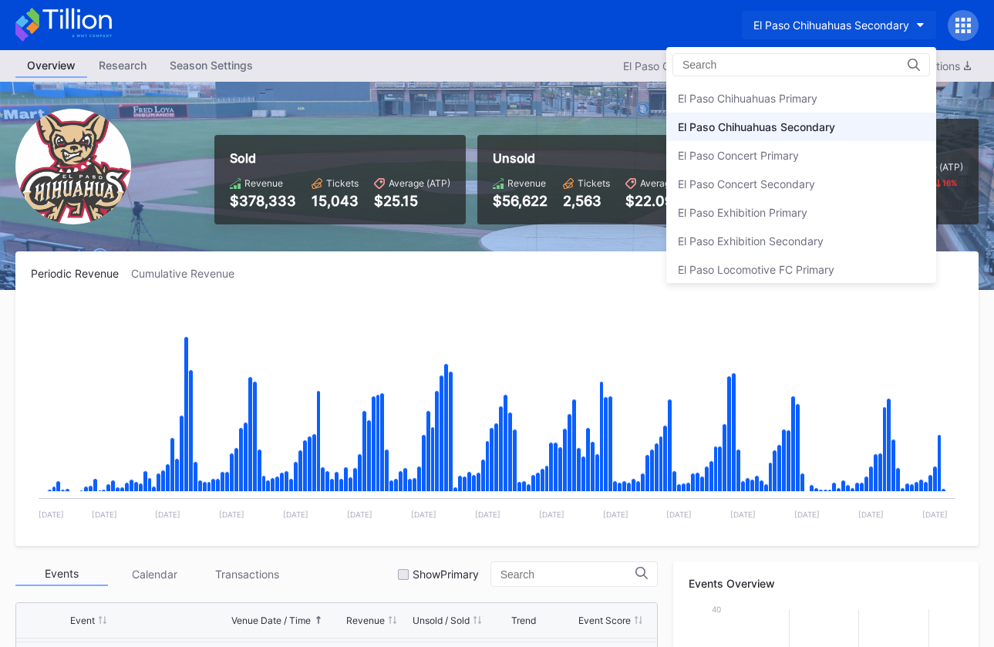
scroll to position [1339, 0]
click at [827, 107] on div "El Paso Chihuahuas Primary" at bounding box center [801, 99] width 270 height 29
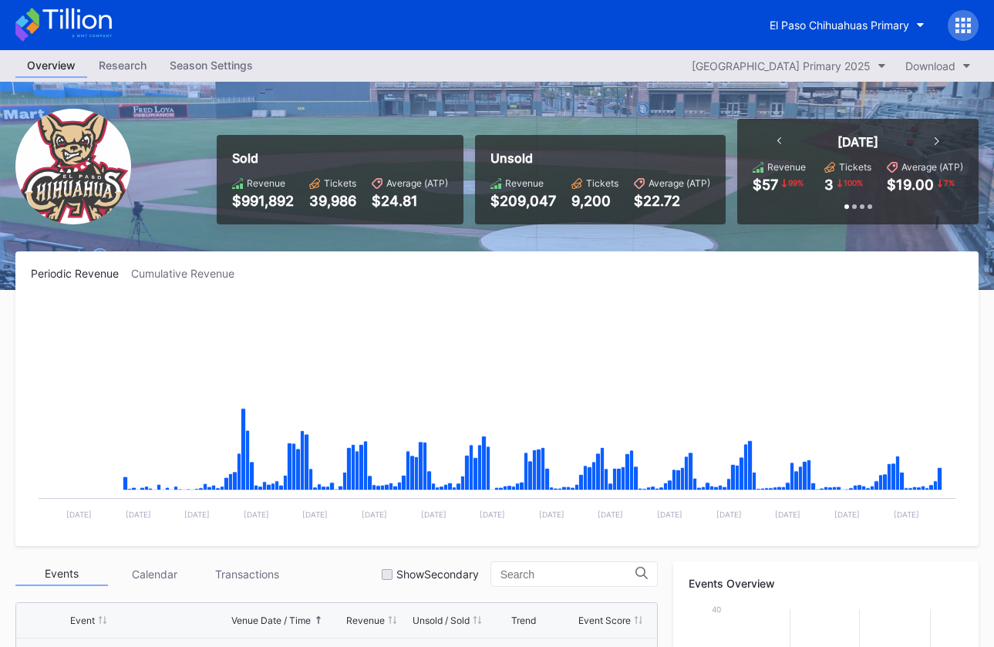
scroll to position [3254, 0]
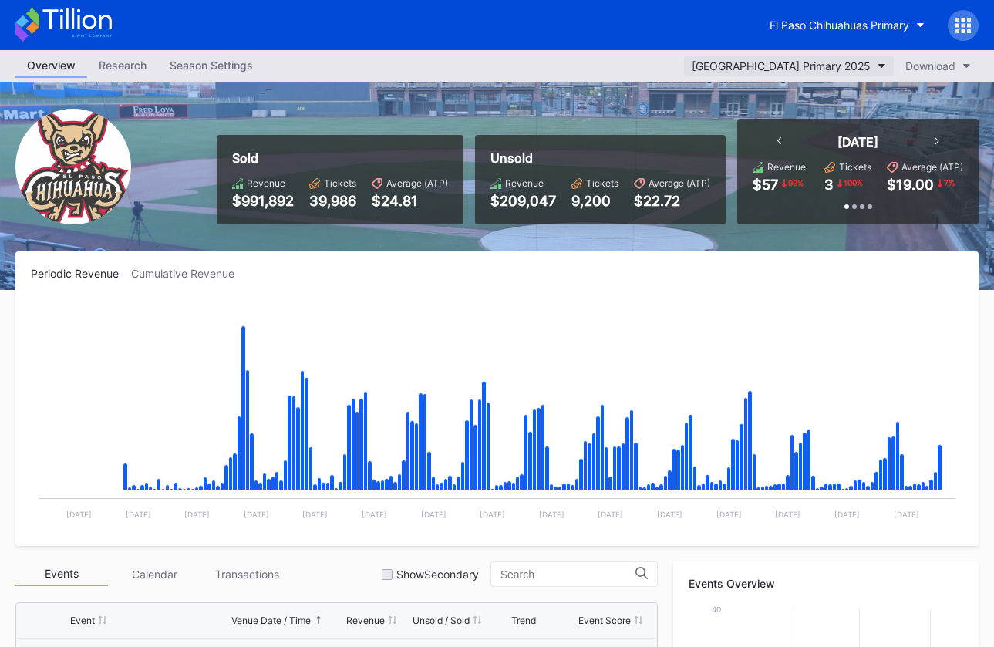
click at [826, 59] on div "El Paso Chihuahuas Primary 2025" at bounding box center [781, 65] width 179 height 13
click at [834, 29] on div "El Paso Chihuahuas Primary" at bounding box center [840, 25] width 140 height 13
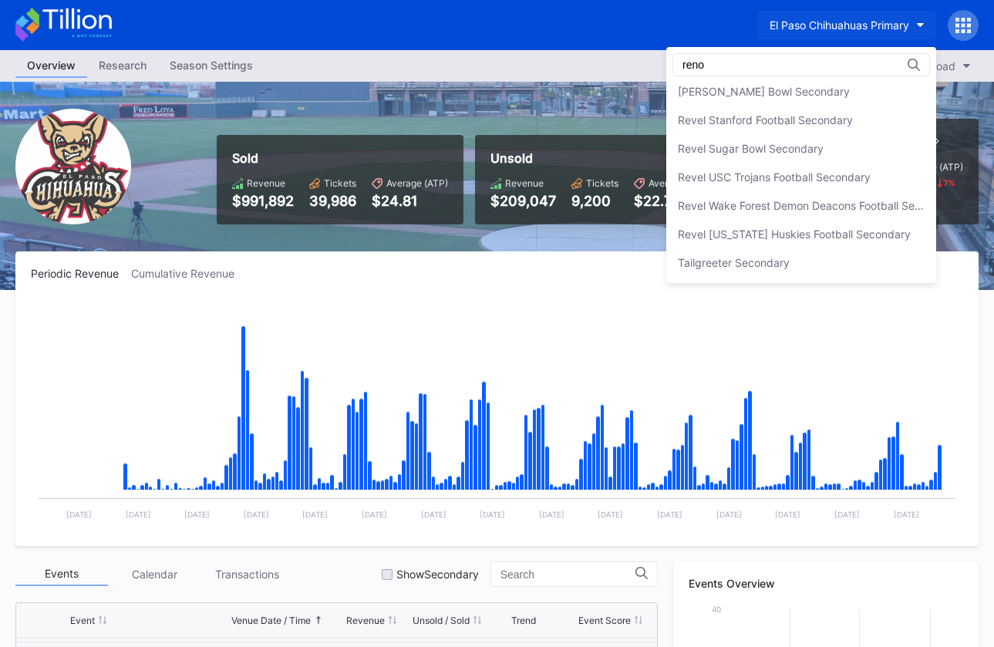
scroll to position [0, 0]
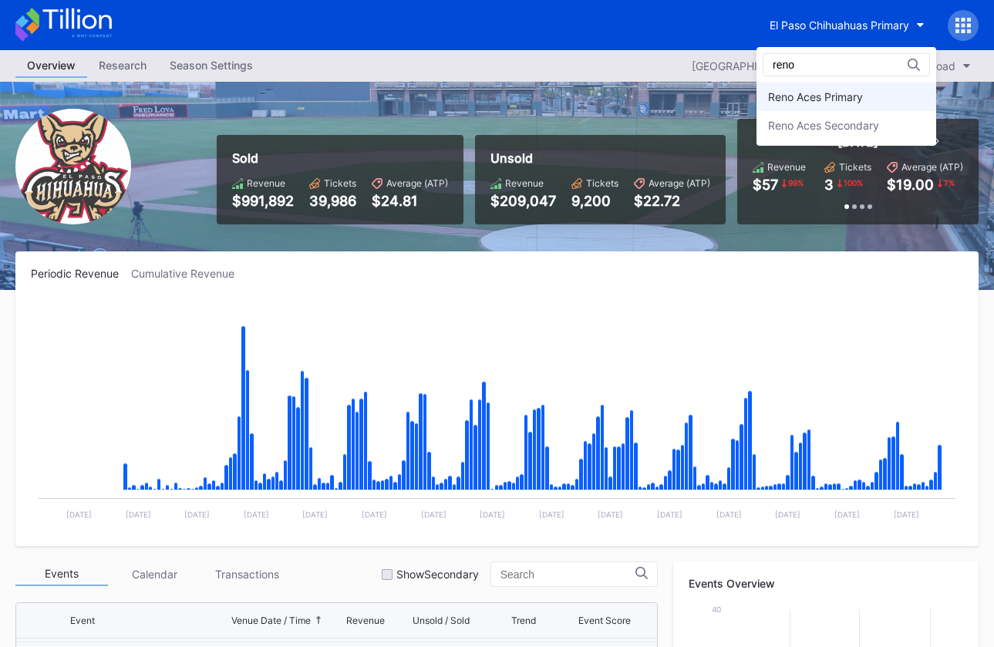
type input "reno"
click at [826, 99] on div "Reno Aces Primary" at bounding box center [815, 96] width 95 height 13
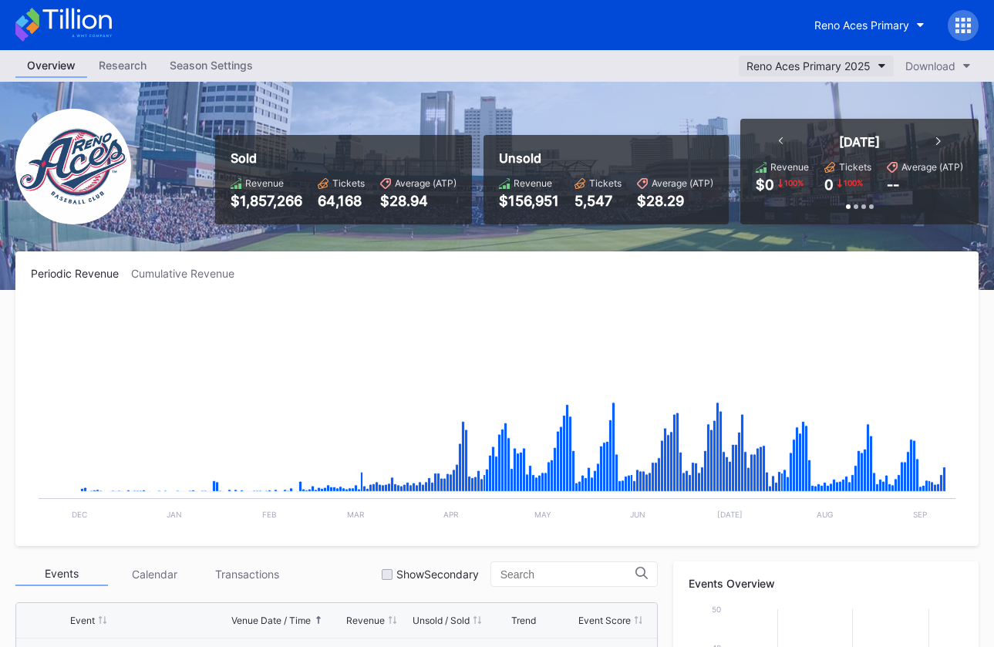
click at [777, 61] on div "Reno Aces Primary 2025" at bounding box center [808, 65] width 124 height 13
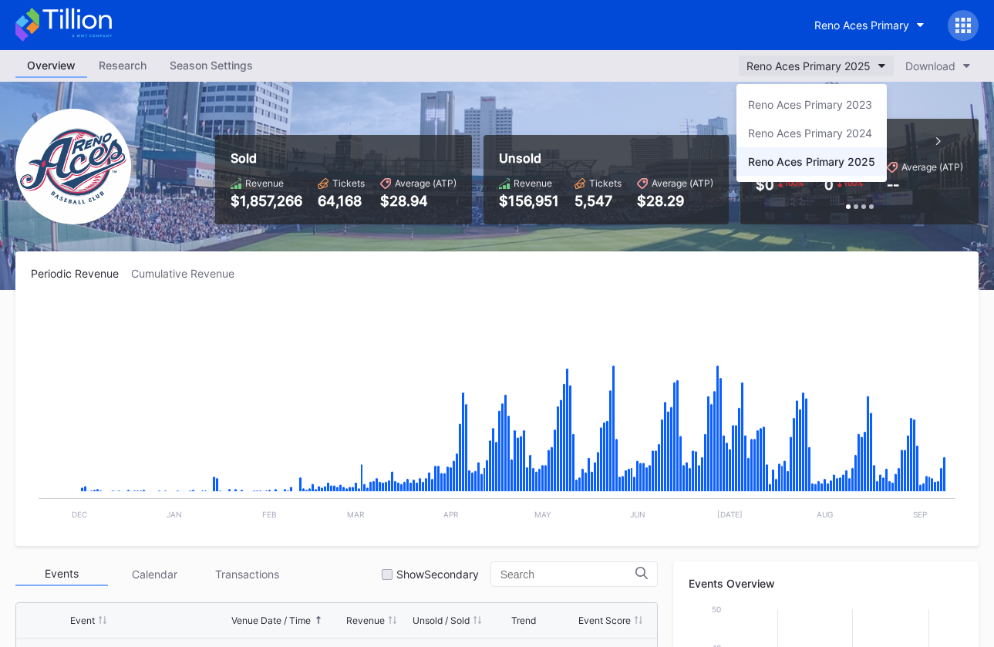
scroll to position [3254, 0]
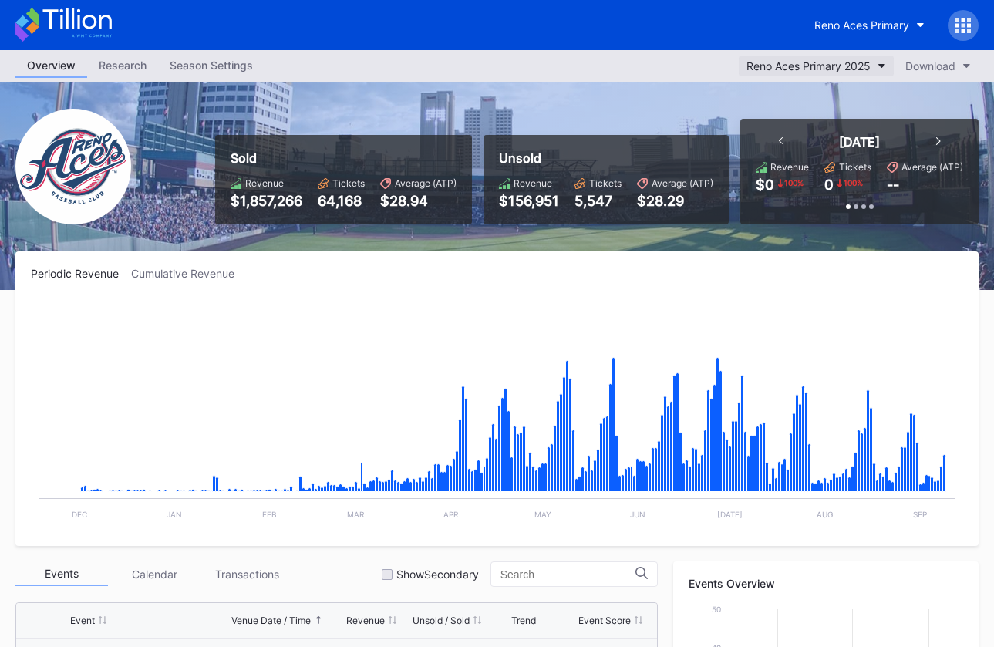
click at [817, 72] on button "Reno Aces Primary 2025" at bounding box center [816, 66] width 155 height 21
click at [854, 19] on div "Reno Aces Primary" at bounding box center [861, 25] width 95 height 13
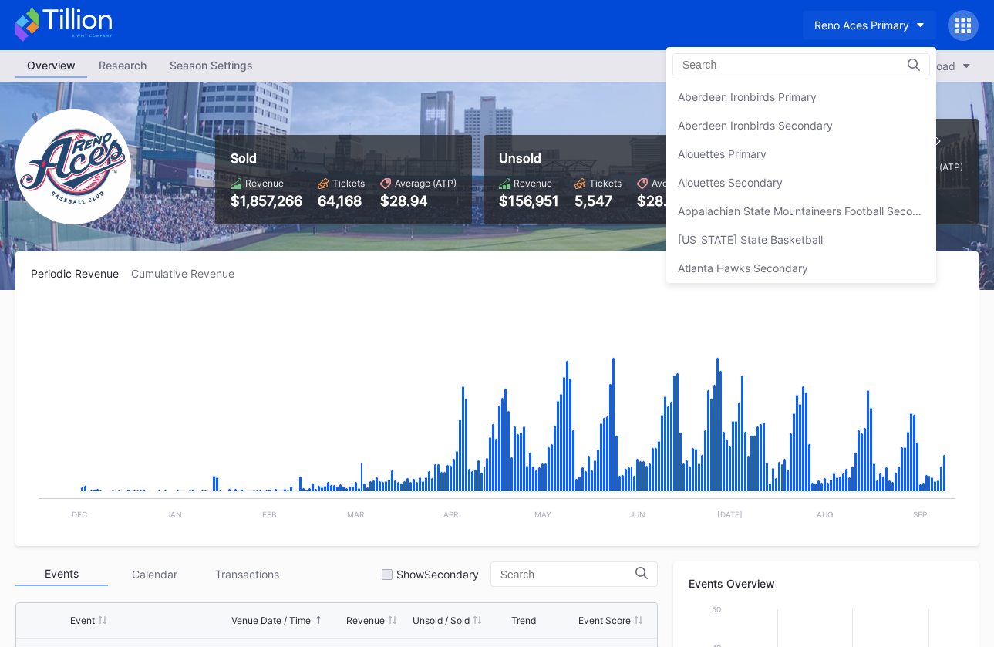
scroll to position [3624, 0]
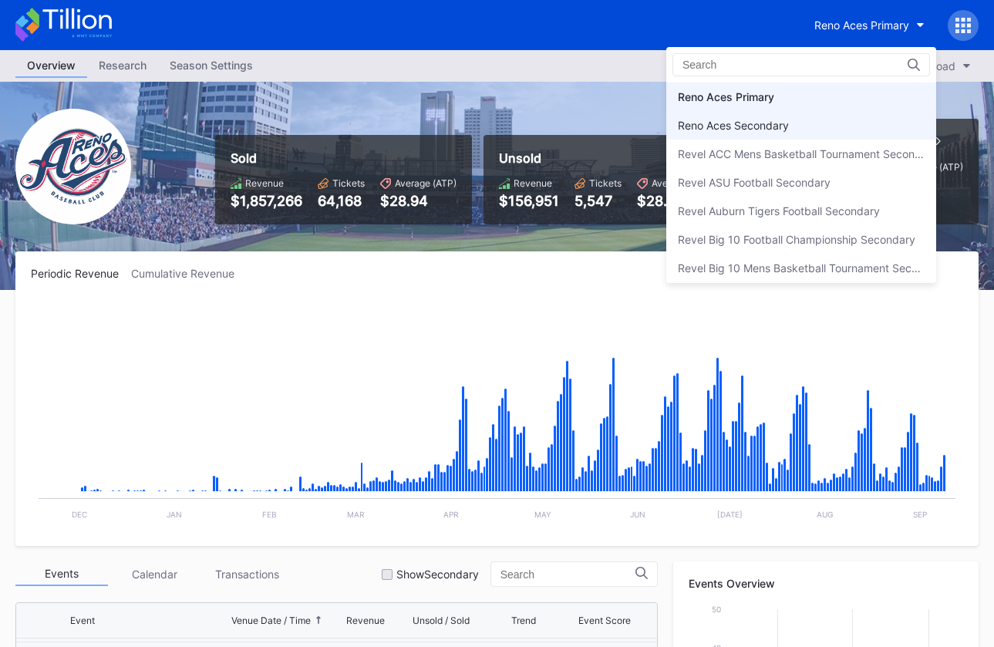
click at [837, 125] on div "Reno Aces Secondary" at bounding box center [801, 125] width 270 height 29
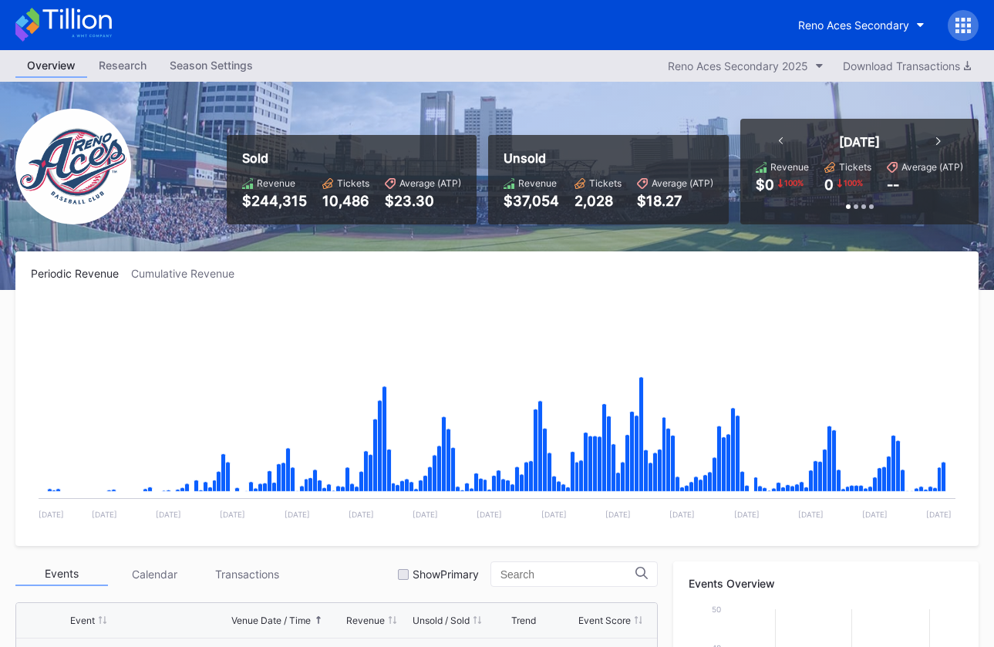
scroll to position [3304, 0]
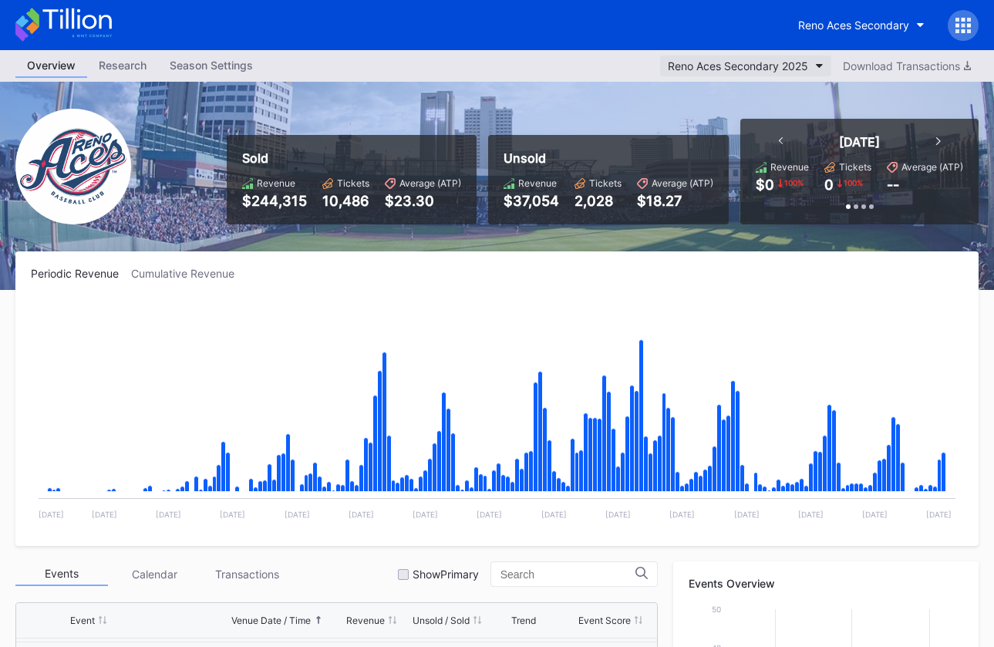
click at [782, 62] on div "Reno Aces Secondary 2025" at bounding box center [738, 65] width 140 height 13
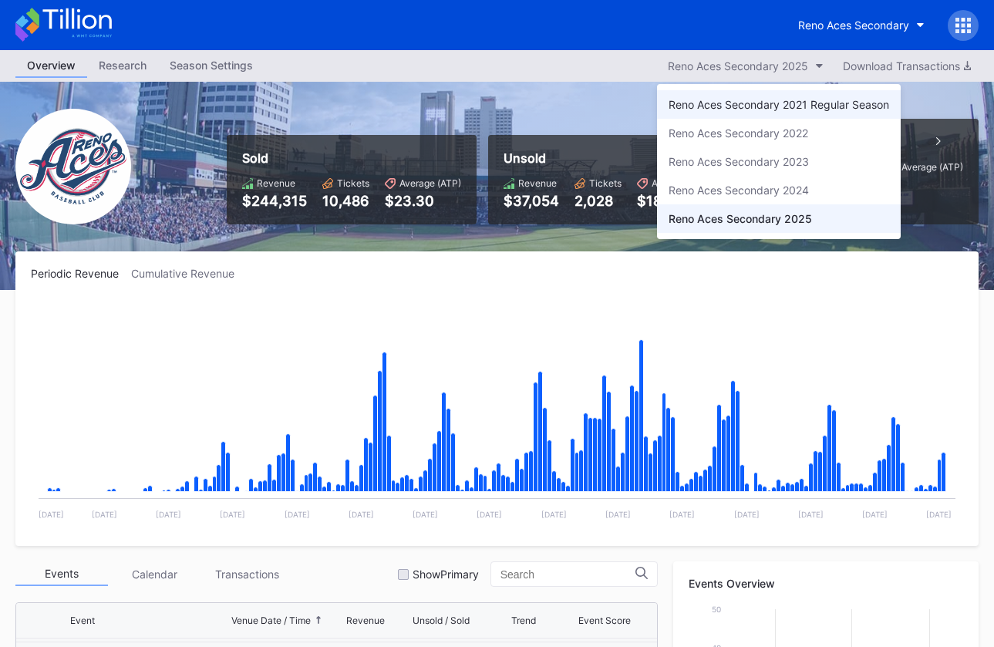
click at [804, 103] on div "Reno Aces Secondary 2021 Regular Season" at bounding box center [779, 104] width 221 height 13
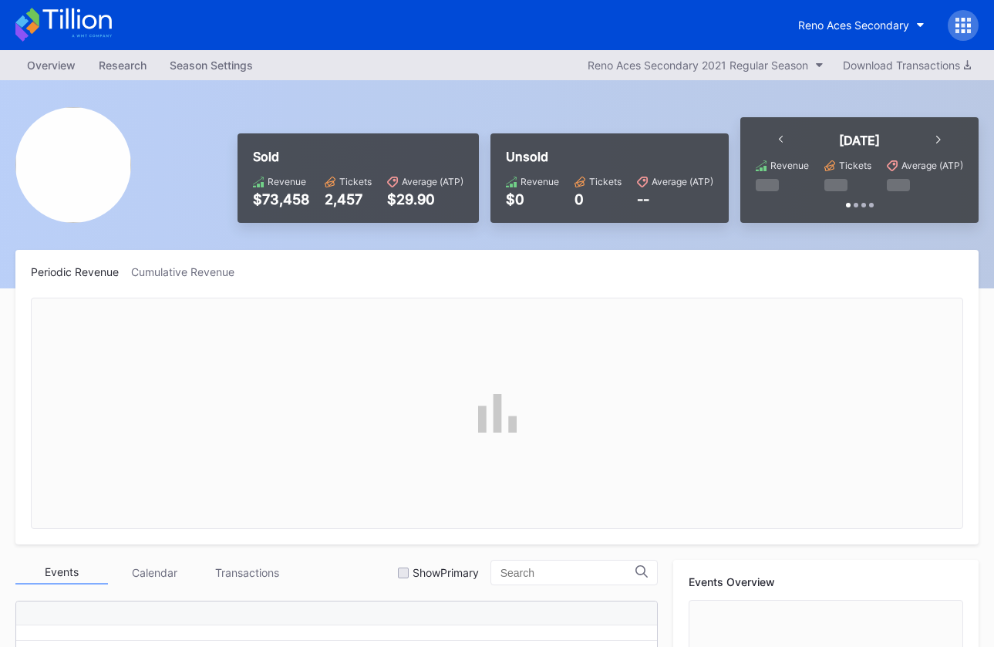
scroll to position [486, 0]
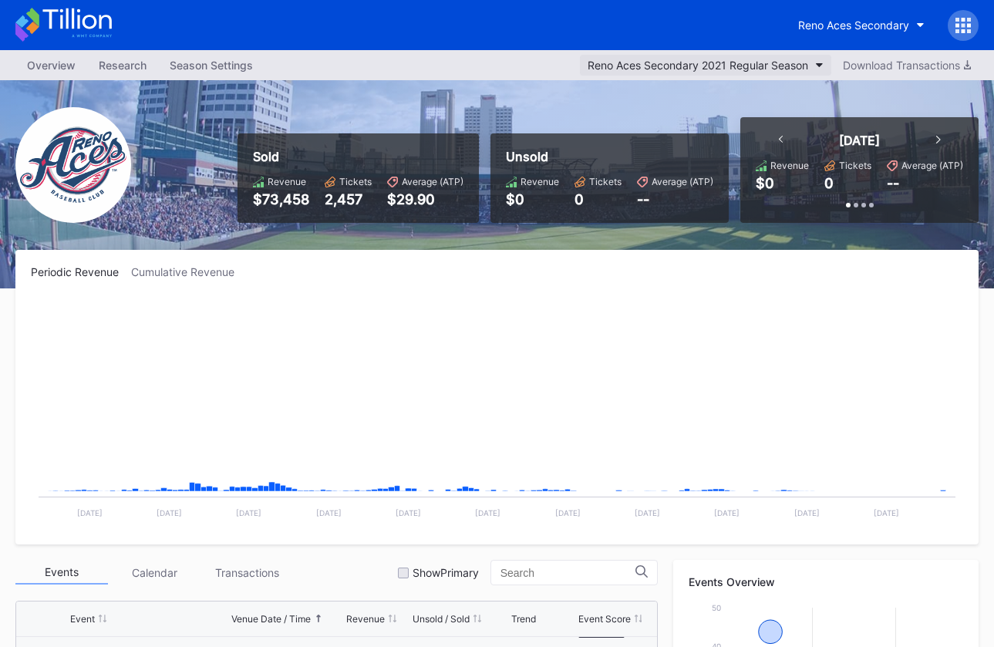
click at [793, 72] on button "Reno Aces Secondary 2021 Regular Season" at bounding box center [705, 65] width 251 height 21
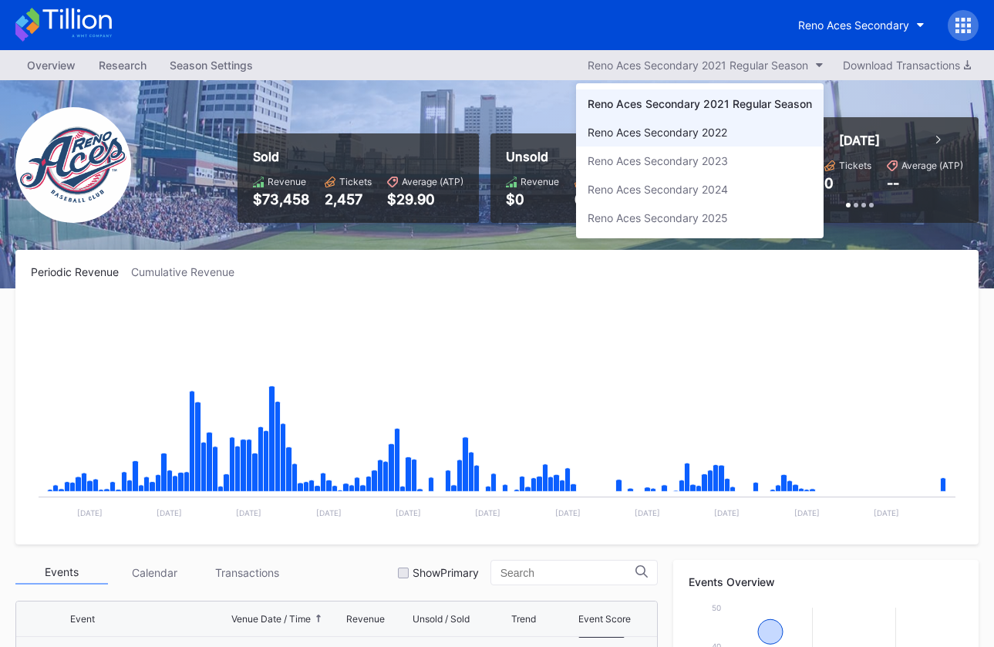
click at [755, 131] on div "Reno Aces Secondary 2022" at bounding box center [700, 132] width 248 height 29
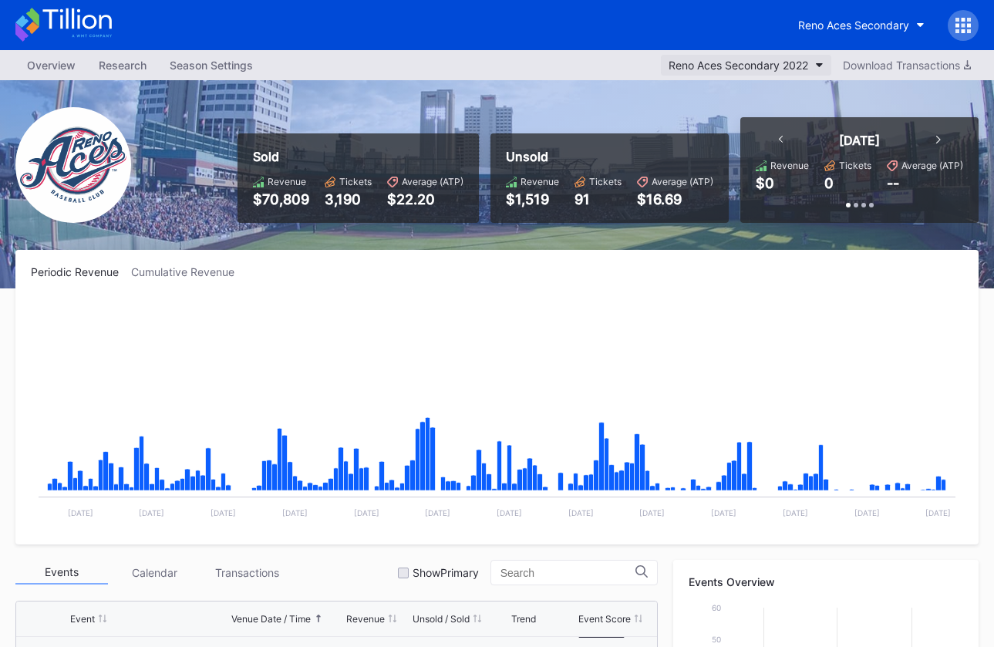
click at [761, 67] on div "Reno Aces Secondary 2022" at bounding box center [739, 65] width 140 height 13
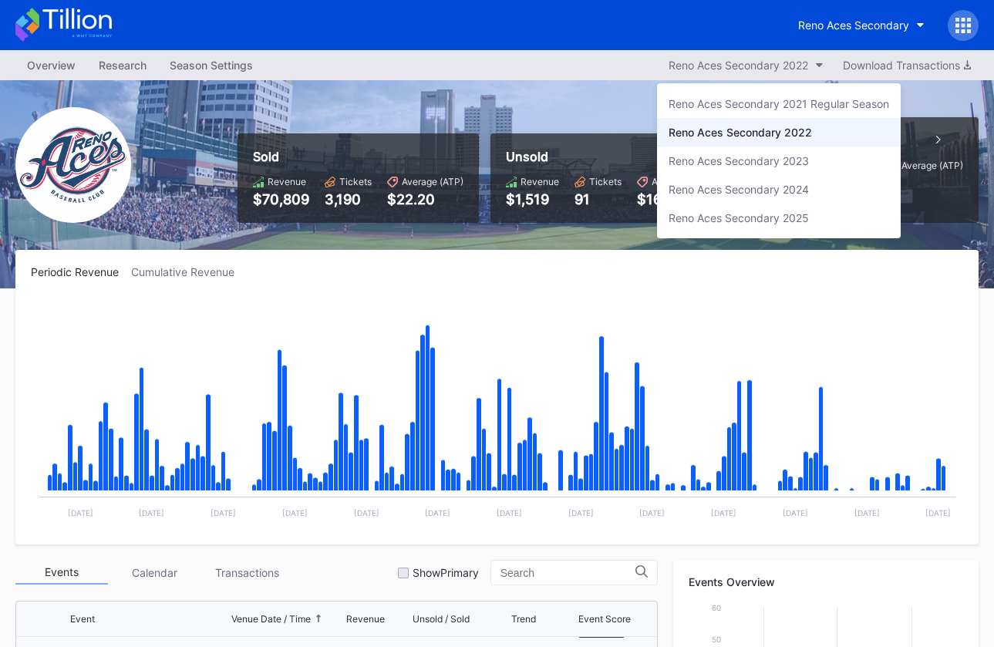
click at [743, 132] on div "Reno Aces Secondary 2022" at bounding box center [740, 132] width 143 height 13
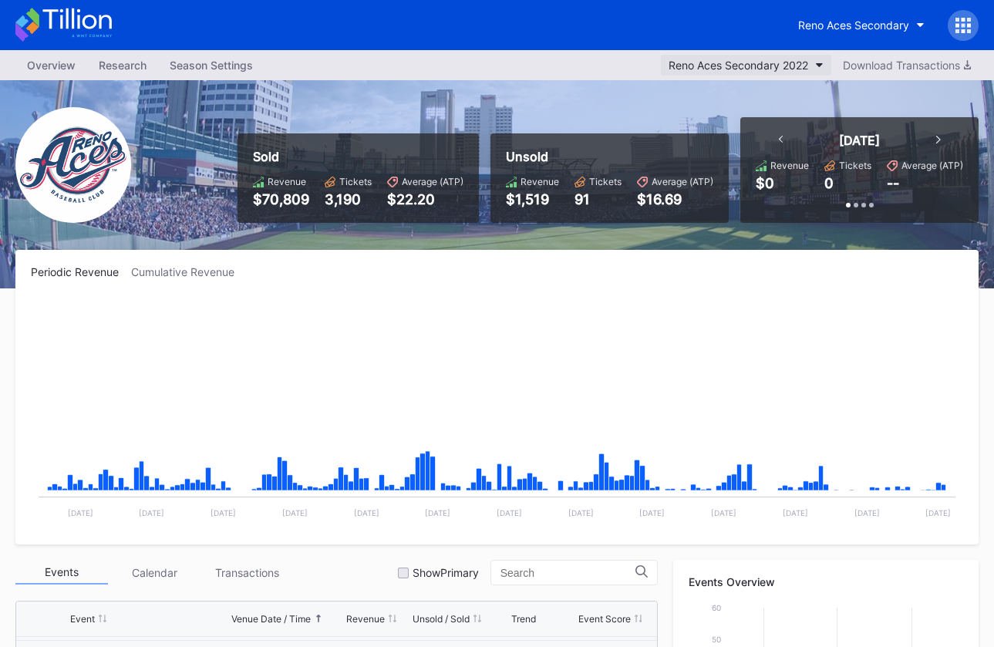
click at [776, 62] on div "Reno Aces Secondary 2022" at bounding box center [739, 65] width 140 height 13
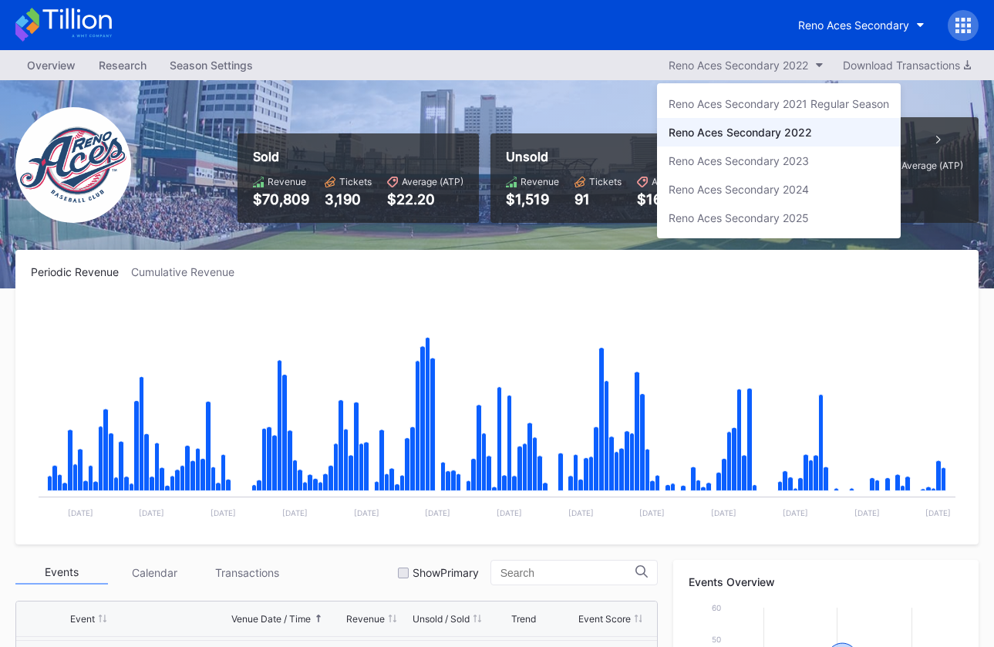
click at [746, 169] on div "Reno Aces Secondary 2023" at bounding box center [779, 161] width 244 height 29
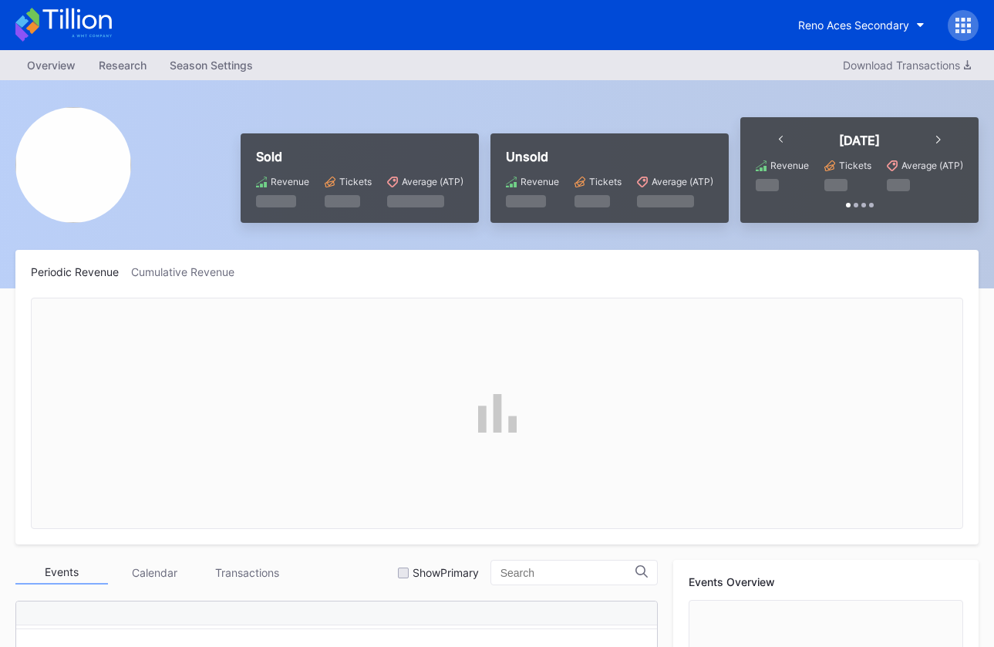
scroll to position [486, 0]
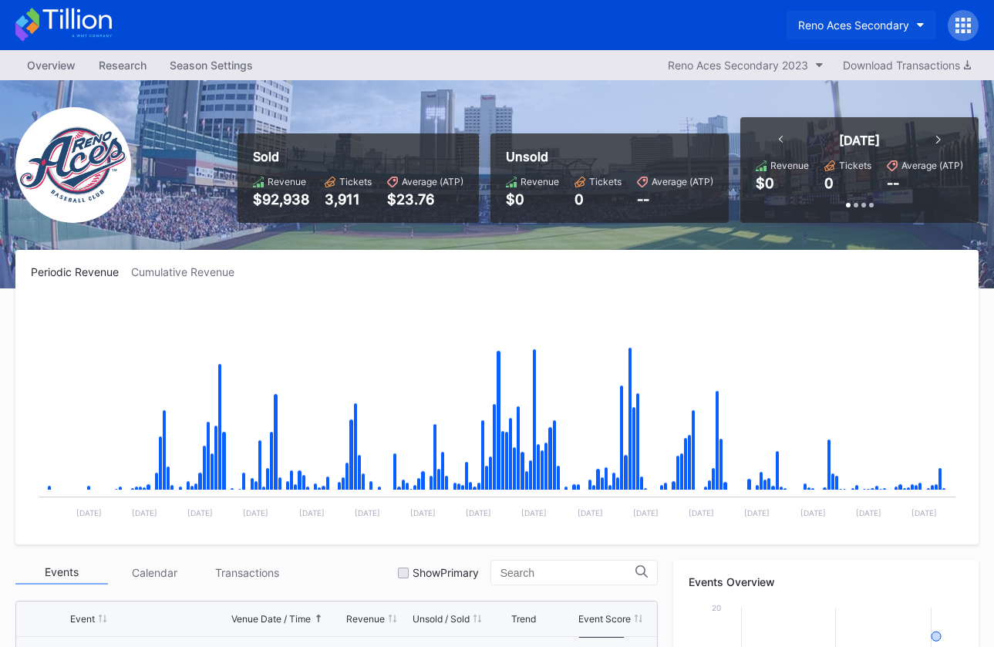
click at [850, 23] on div "Reno Aces Secondary" at bounding box center [853, 25] width 111 height 13
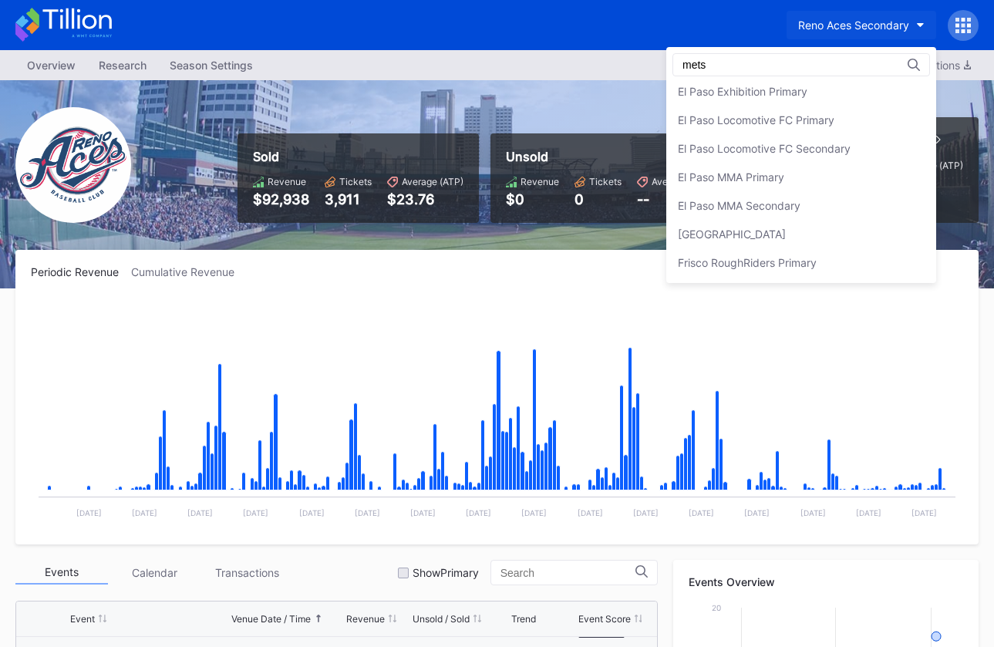
scroll to position [0, 0]
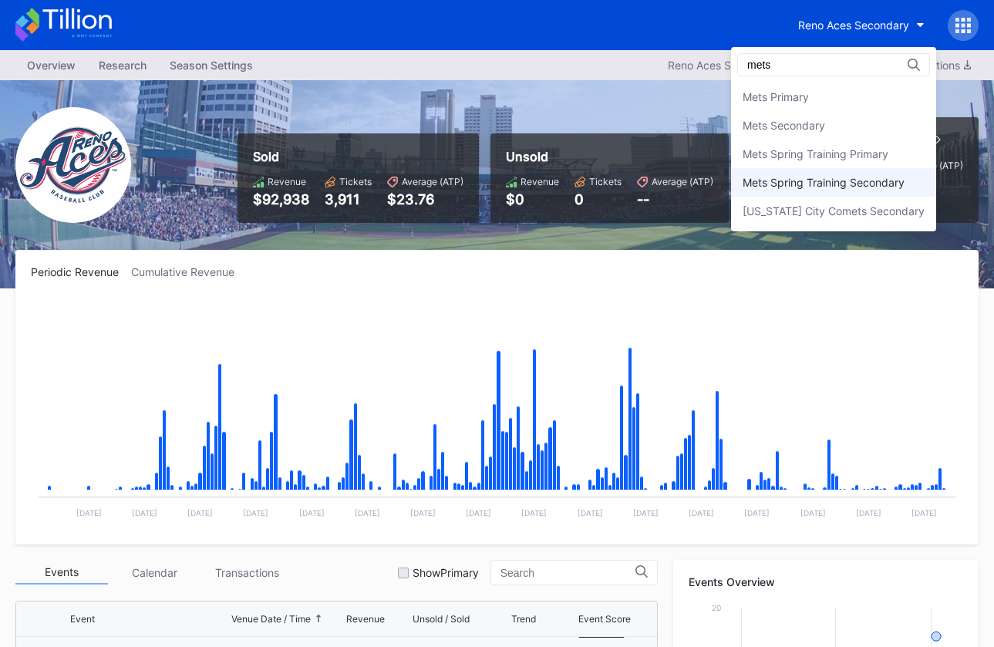
type input "mets"
click at [815, 187] on div "Mets Spring Training Secondary" at bounding box center [824, 182] width 162 height 13
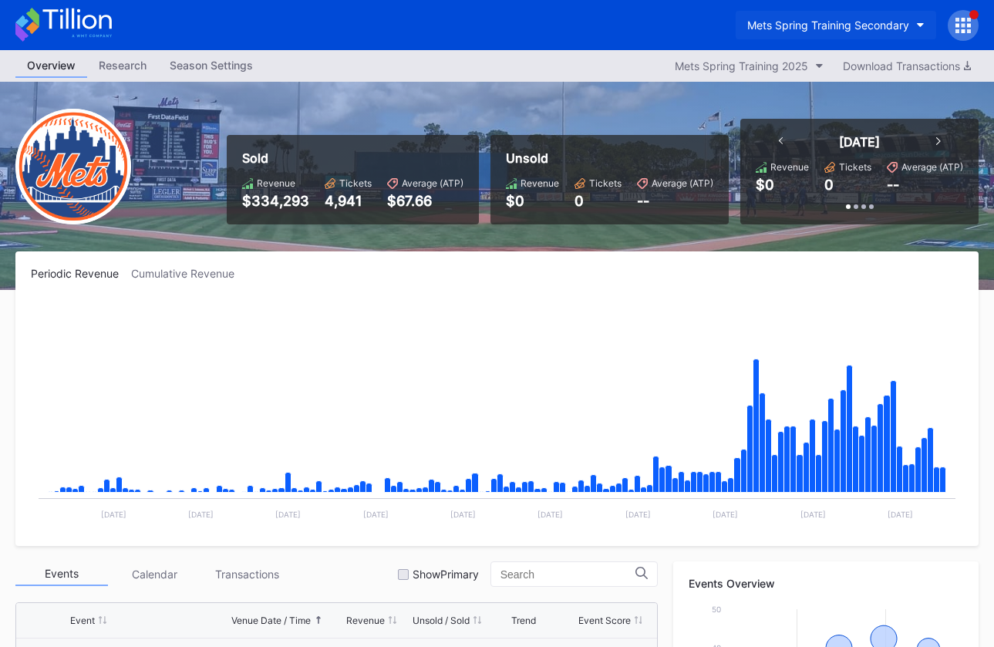
click at [850, 30] on div "Mets Spring Training Secondary" at bounding box center [828, 25] width 162 height 13
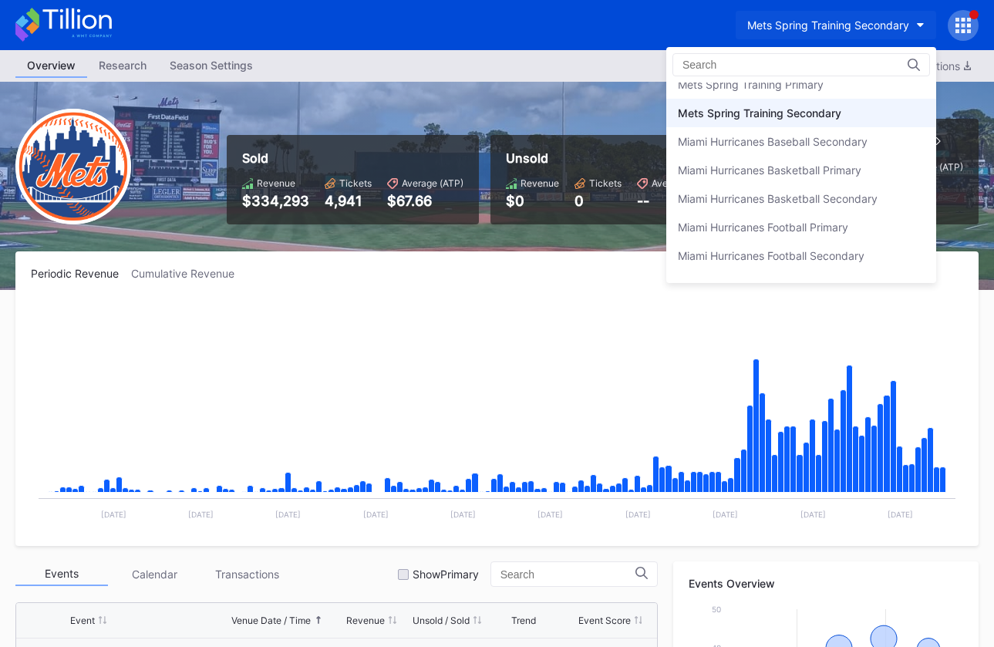
scroll to position [2459, 0]
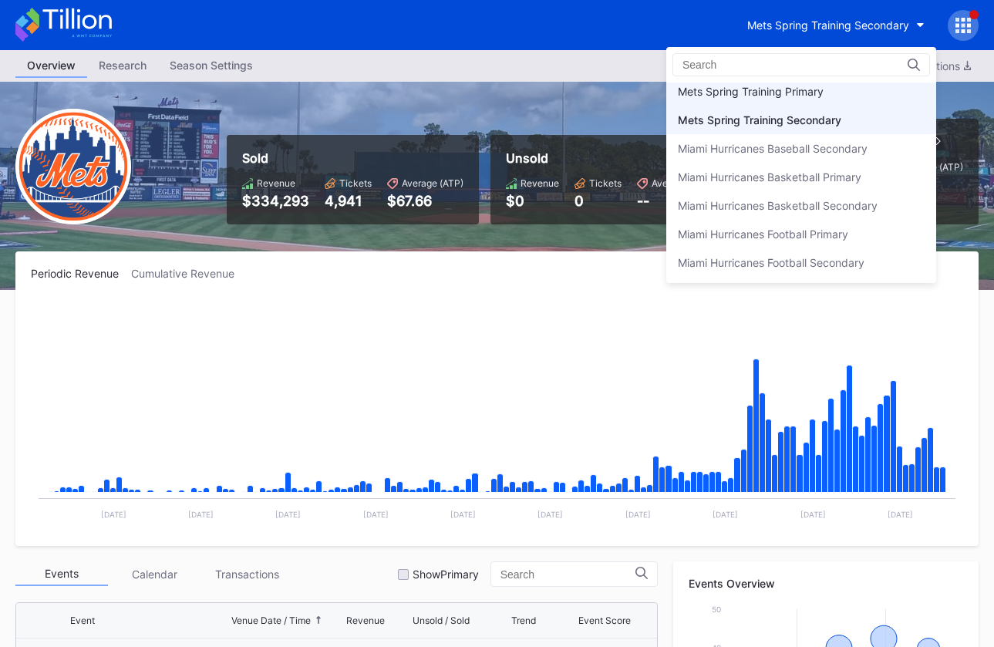
click at [820, 95] on div "Mets Spring Training Primary" at bounding box center [751, 91] width 146 height 13
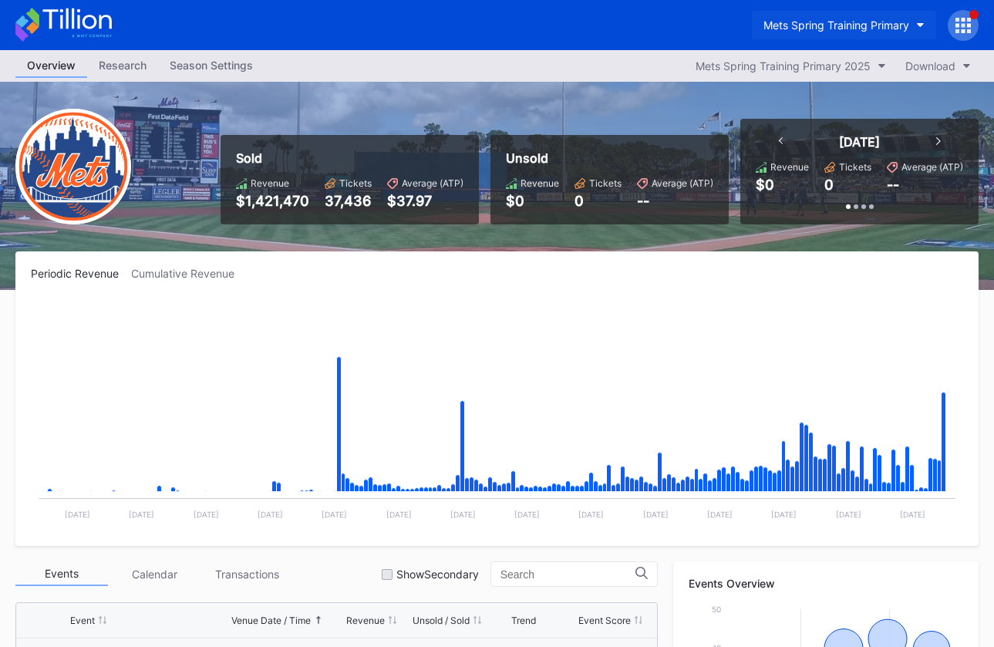
click at [814, 30] on div "Mets Spring Training Primary" at bounding box center [836, 25] width 146 height 13
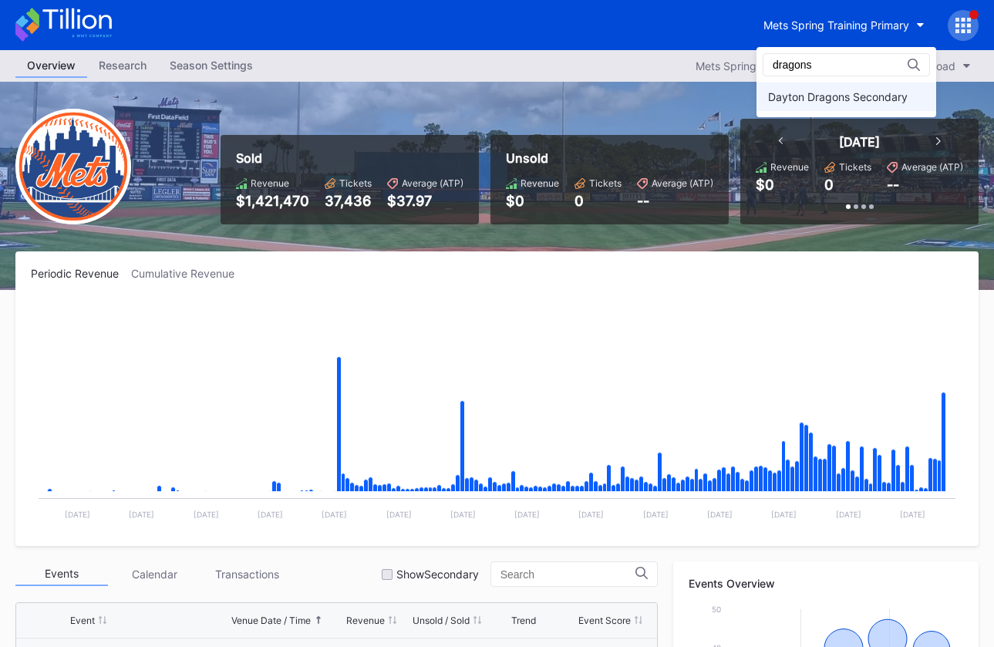
type input "dragons"
click at [812, 84] on div "Dayton Dragons Secondary" at bounding box center [846, 97] width 180 height 29
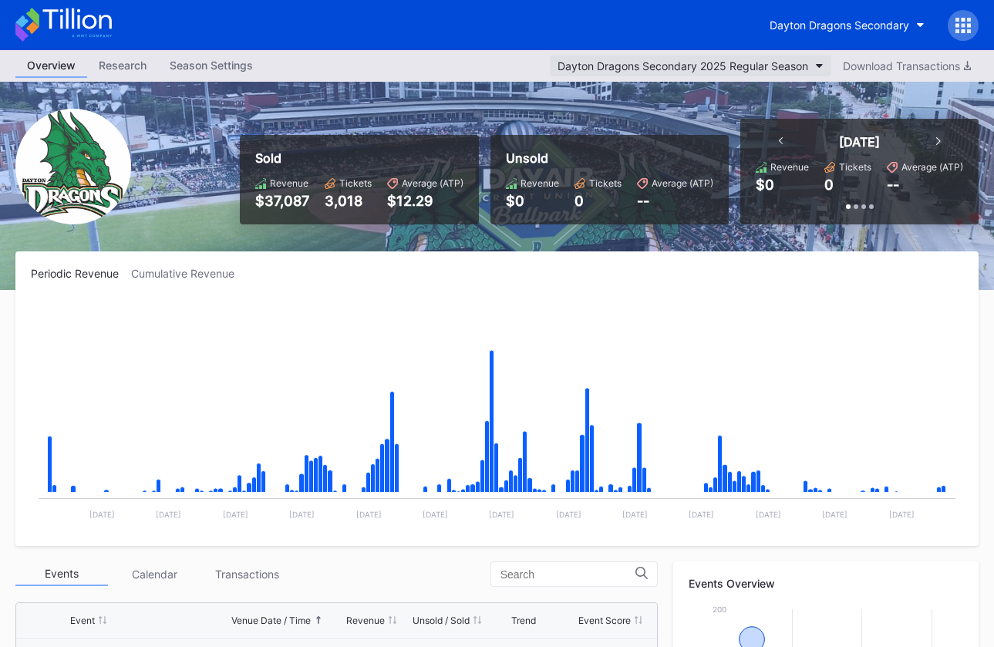
click at [770, 67] on div "Dayton Dragons Secondary 2025 Regular Season" at bounding box center [683, 65] width 251 height 13
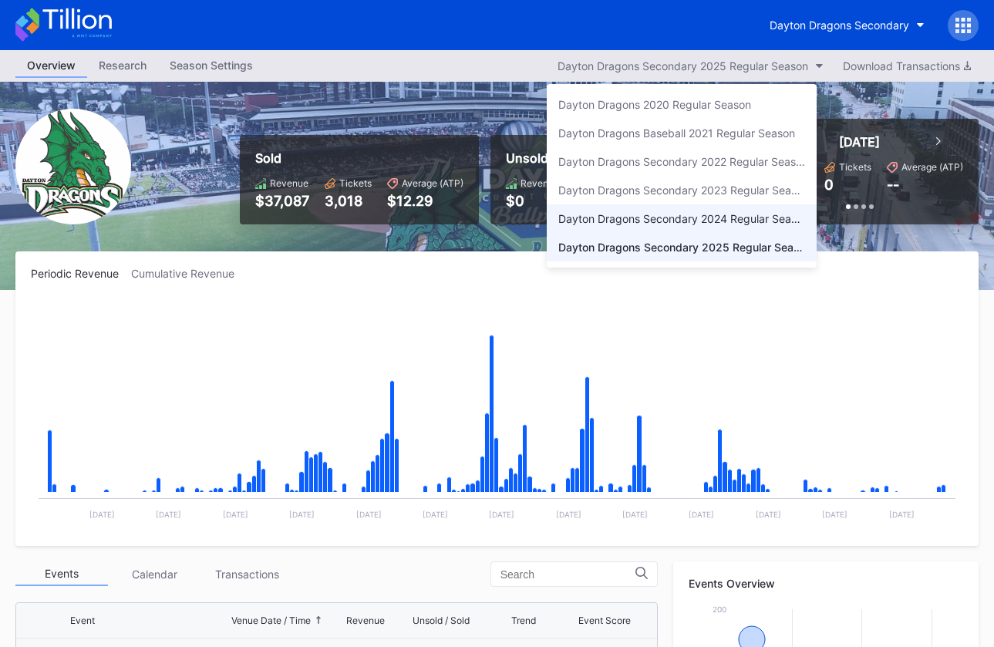
click at [723, 219] on div "Dayton Dragons Secondary 2024 Regular Season" at bounding box center [681, 218] width 247 height 13
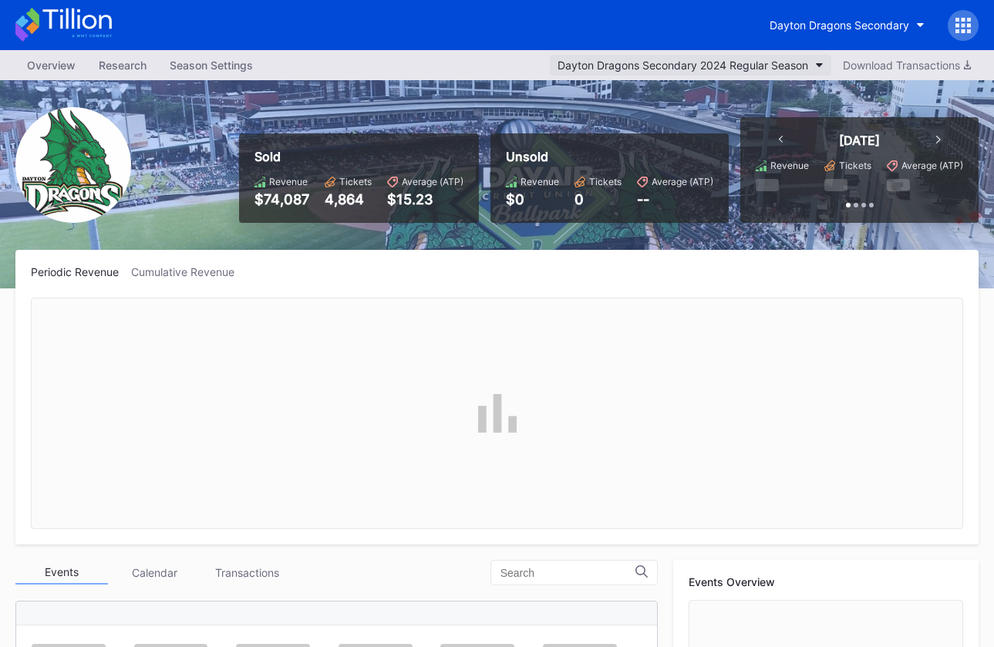
click at [723, 75] on button "Dayton Dragons Secondary 2024 Regular Season" at bounding box center [690, 65] width 281 height 21
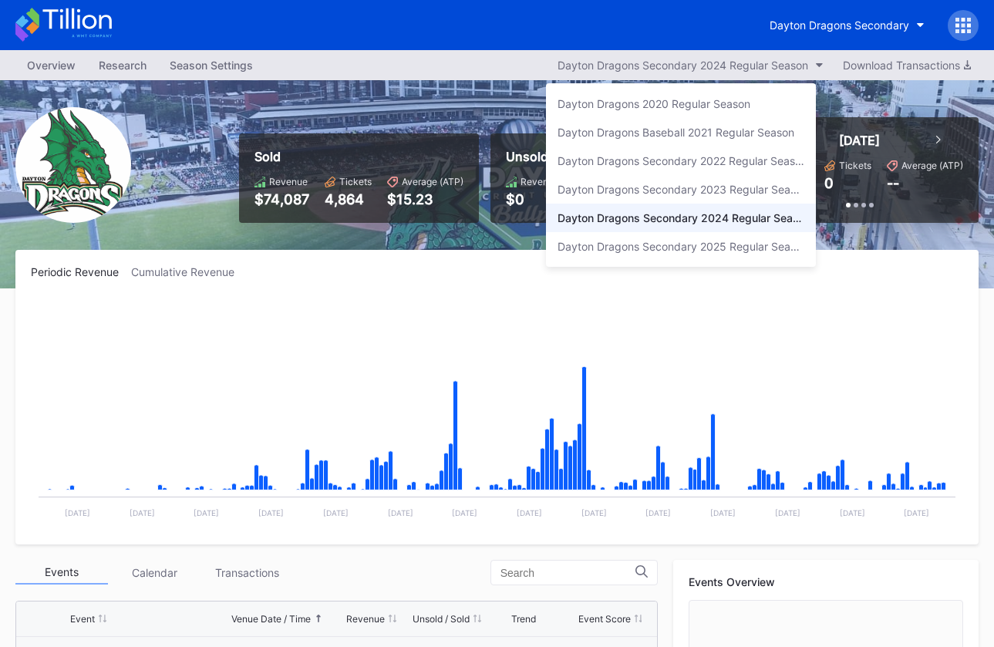
click at [709, 180] on div "Dayton Dragons Secondary 2023 Regular Season" at bounding box center [681, 189] width 270 height 29
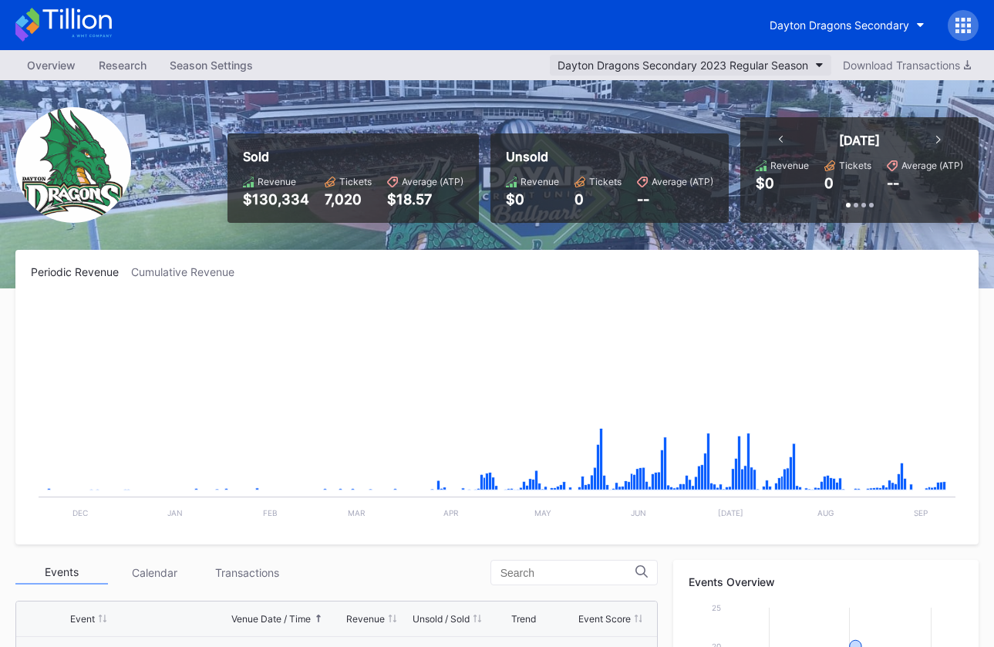
click at [713, 63] on div "Dayton Dragons Secondary 2023 Regular Season" at bounding box center [683, 65] width 251 height 13
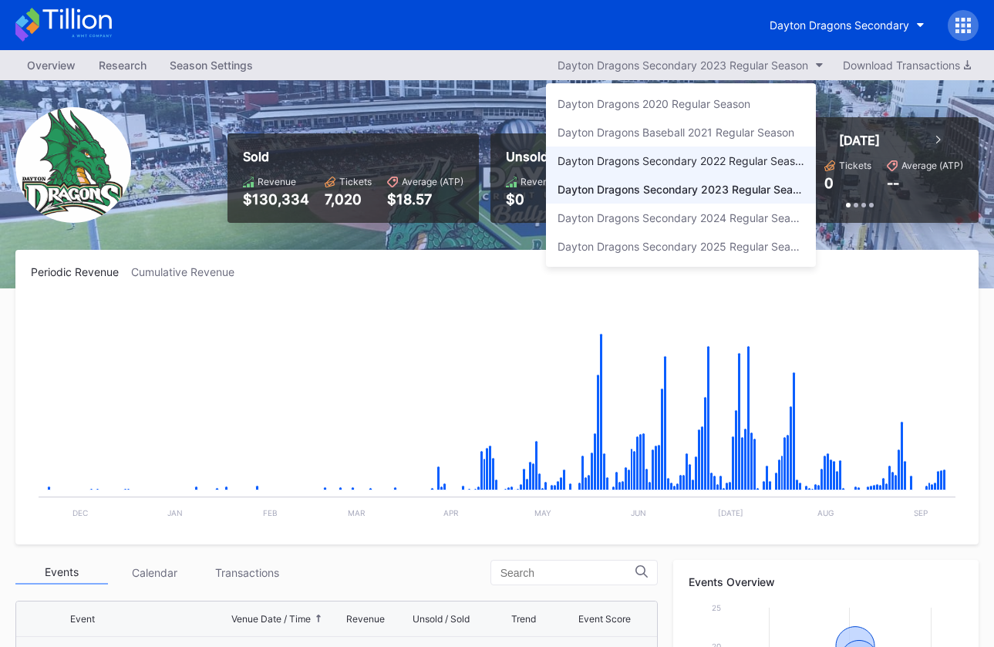
click at [713, 171] on div "Dayton Dragons Secondary 2022 Regular Season" at bounding box center [681, 161] width 270 height 29
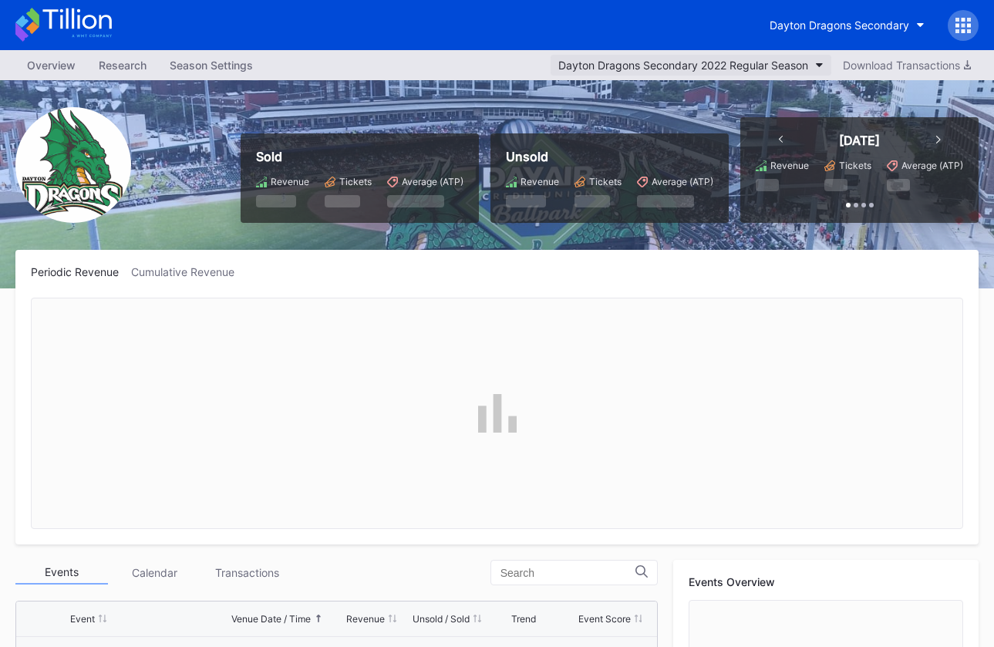
scroll to position [2803, 0]
click at [713, 62] on div "Dayton Dragons Secondary 2022 Regular Season" at bounding box center [683, 65] width 250 height 13
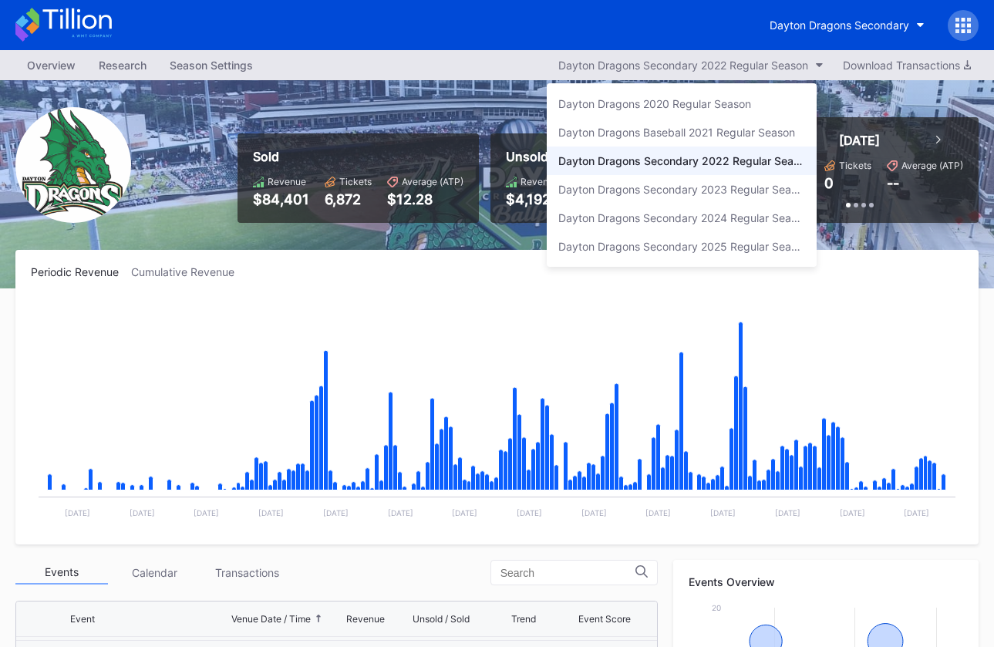
click at [718, 152] on div "Dayton Dragons Secondary 2022 Regular Season" at bounding box center [682, 161] width 270 height 29
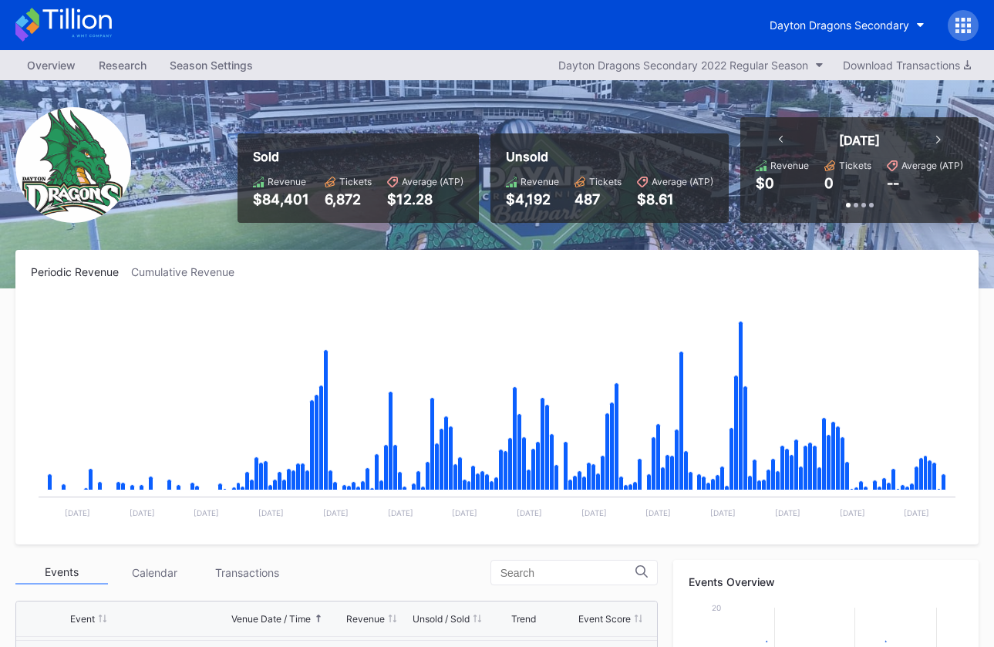
click at [734, 138] on div "Today Revenue $0 Tickets 0 Average (ATP) -- Past 7 Days Revenue $0 Tickets 0 Av…" at bounding box center [854, 170] width 250 height 106
click at [736, 85] on div "Sold Revenue $84,401 Tickets 6,872 Average (ATP) $12.28 Unsold Revenue $4,192 T…" at bounding box center [497, 184] width 994 height 208
click at [740, 70] on div "Dayton Dragons Secondary 2022 Regular Season" at bounding box center [683, 65] width 250 height 13
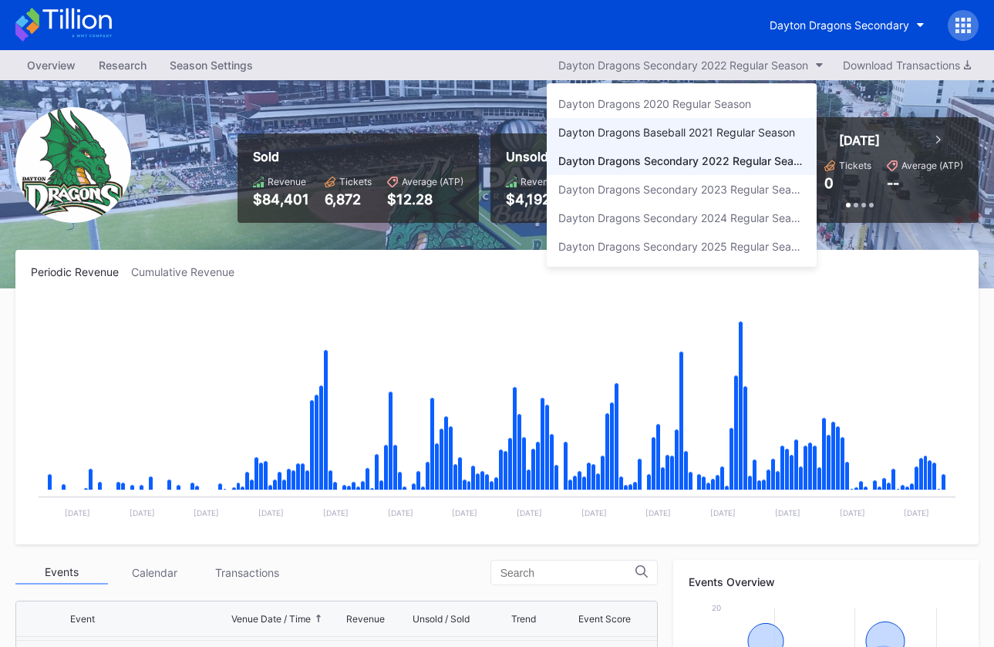
click at [729, 138] on div "Dayton Dragons Baseball 2021 Regular Season" at bounding box center [676, 132] width 237 height 13
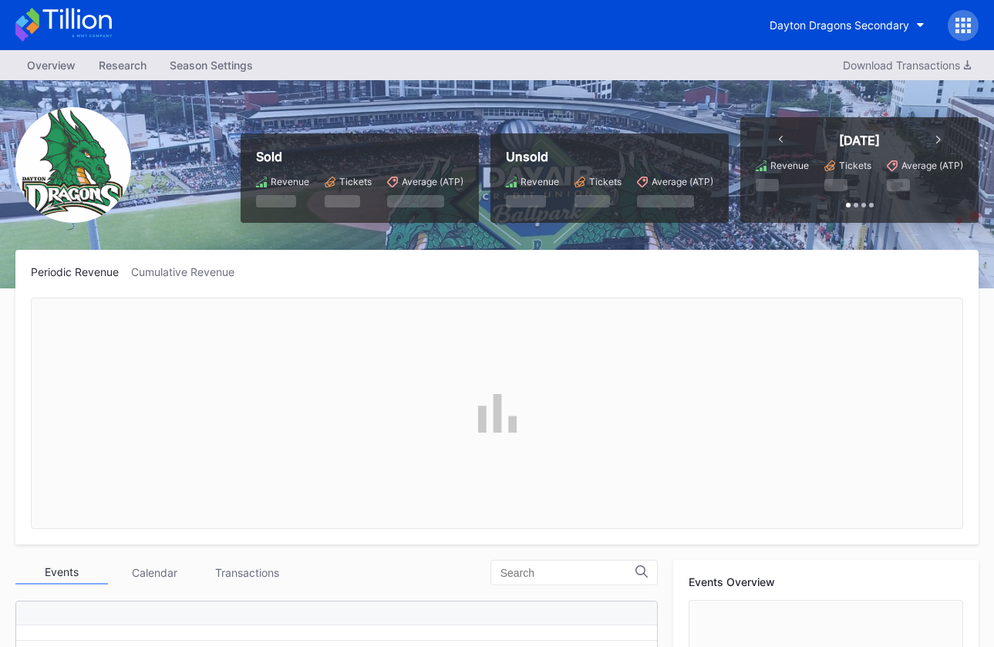
scroll to position [486, 0]
click at [734, 56] on button "Dayton Dragons Baseball 2021 Regular Season" at bounding box center [698, 65] width 268 height 21
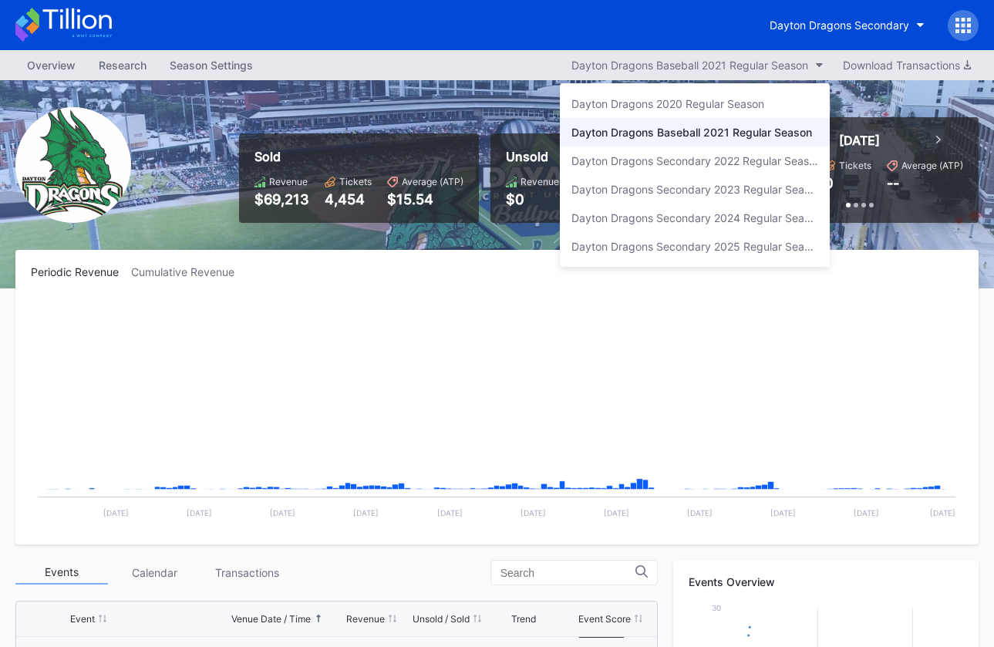
click at [729, 97] on div "Dayton Dragons 2020 Regular Season" at bounding box center [667, 103] width 193 height 13
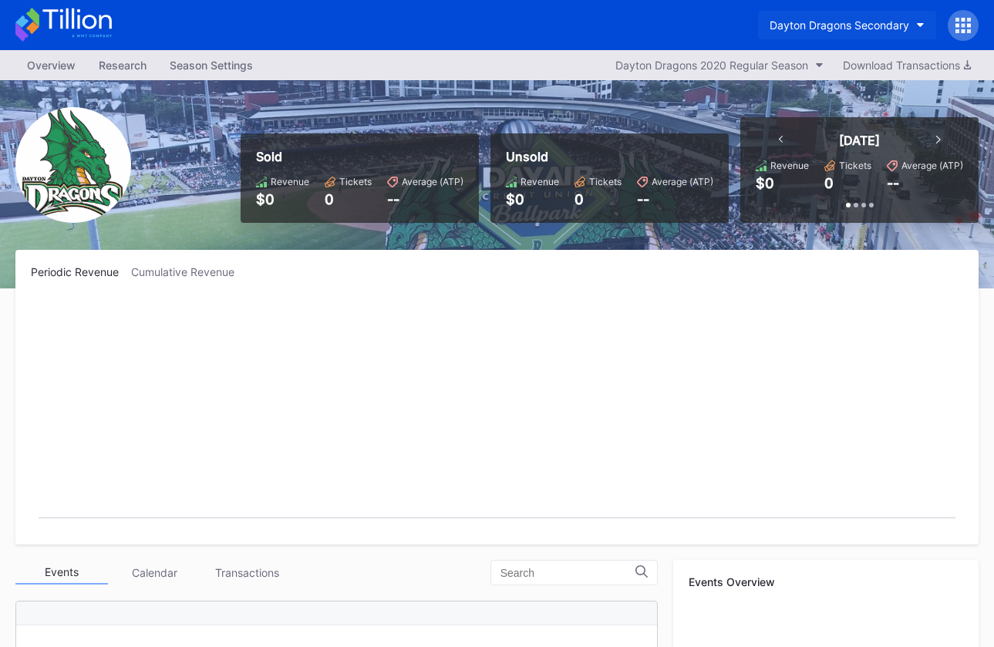
click at [812, 26] on div "Dayton Dragons Secondary" at bounding box center [840, 25] width 140 height 13
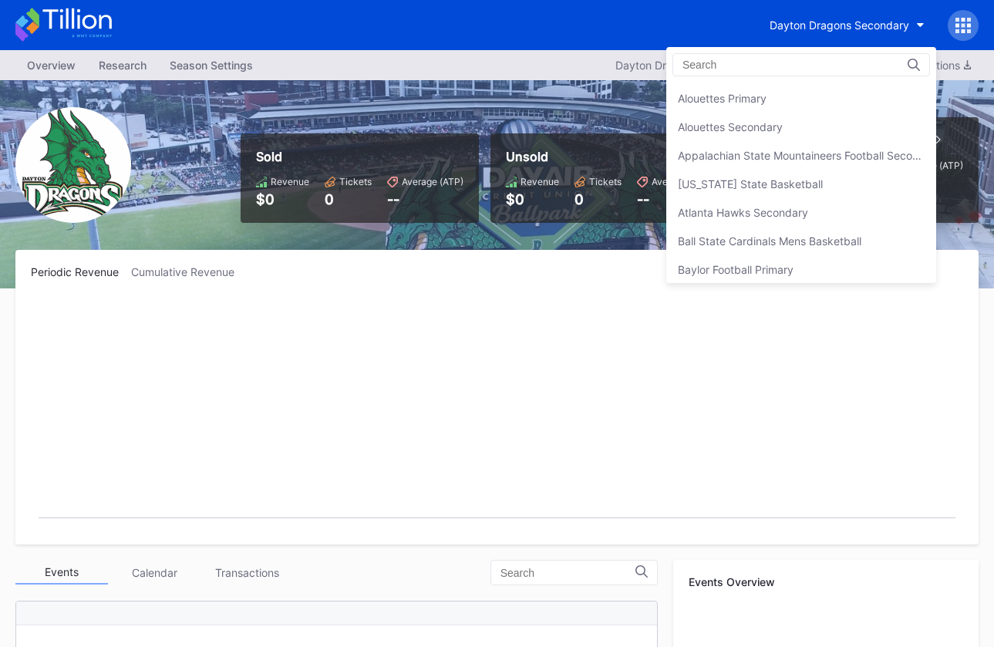
scroll to position [51, 0]
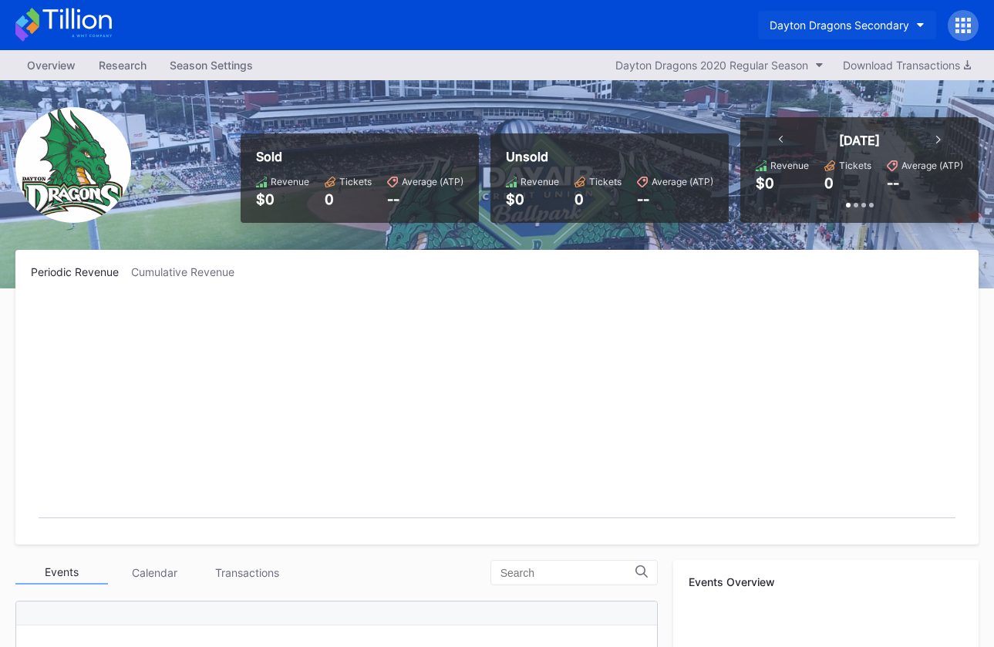
click at [814, 31] on div "Dayton Dragons Secondary" at bounding box center [840, 25] width 140 height 13
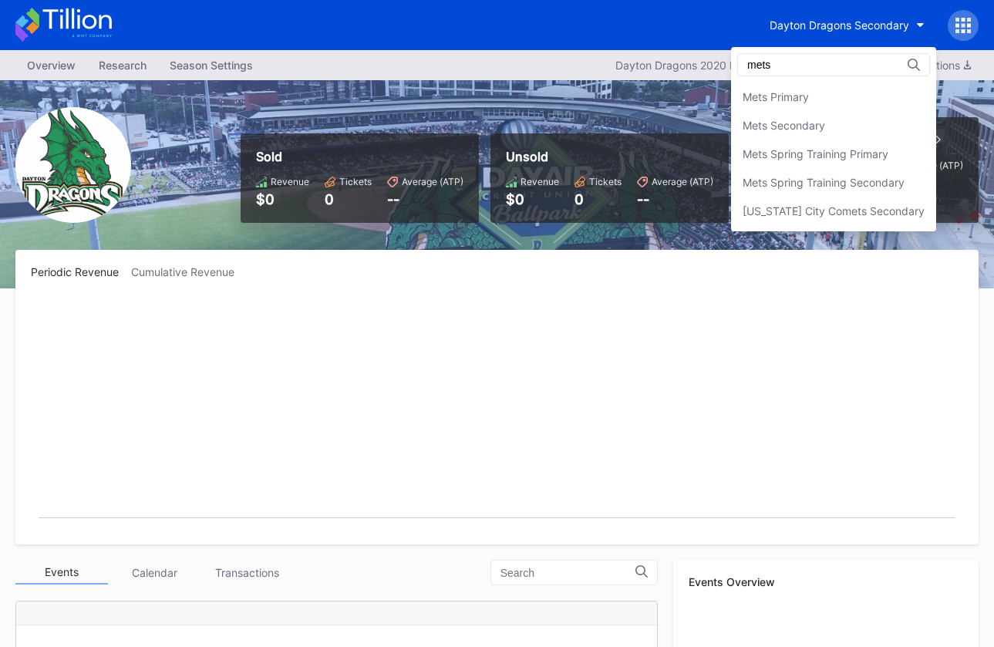
scroll to position [0, 0]
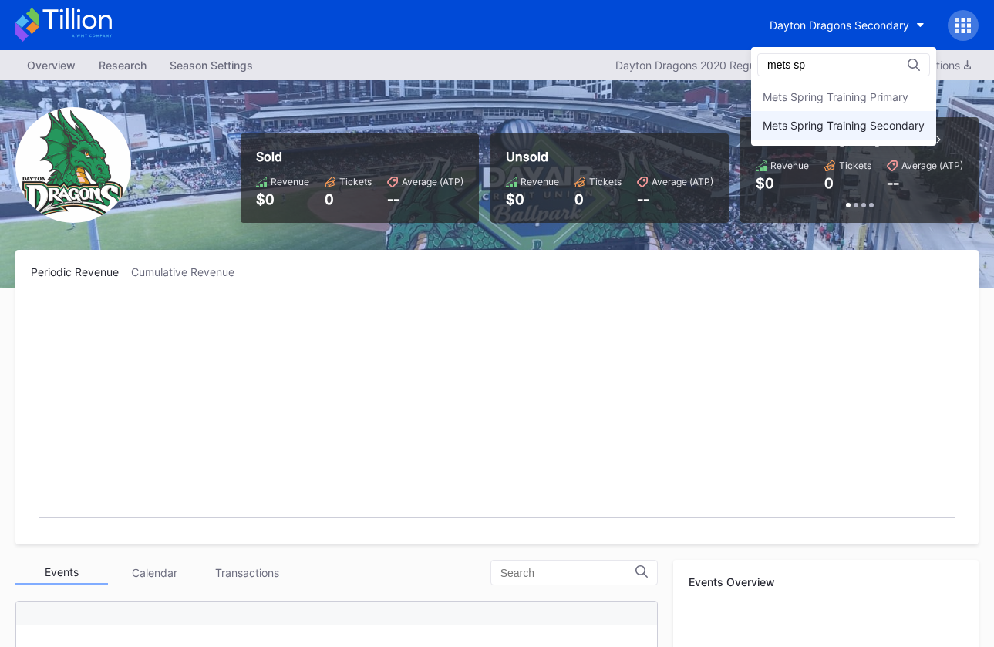
type input "mets sp"
click at [827, 126] on div "Mets Spring Training Secondary" at bounding box center [844, 125] width 162 height 13
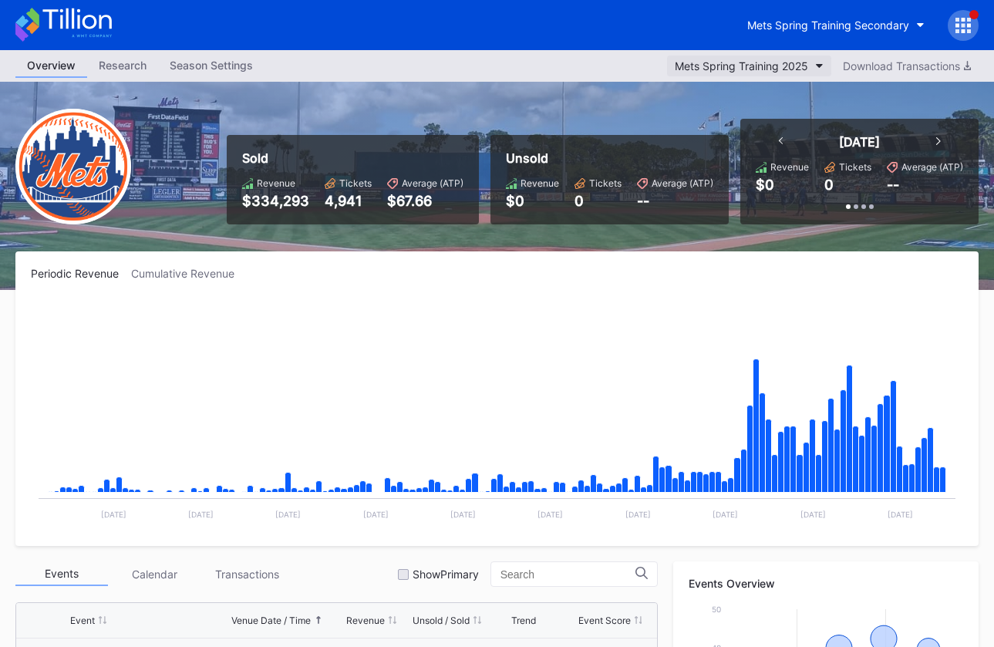
click at [803, 57] on button "Mets Spring Training 2025" at bounding box center [749, 66] width 164 height 21
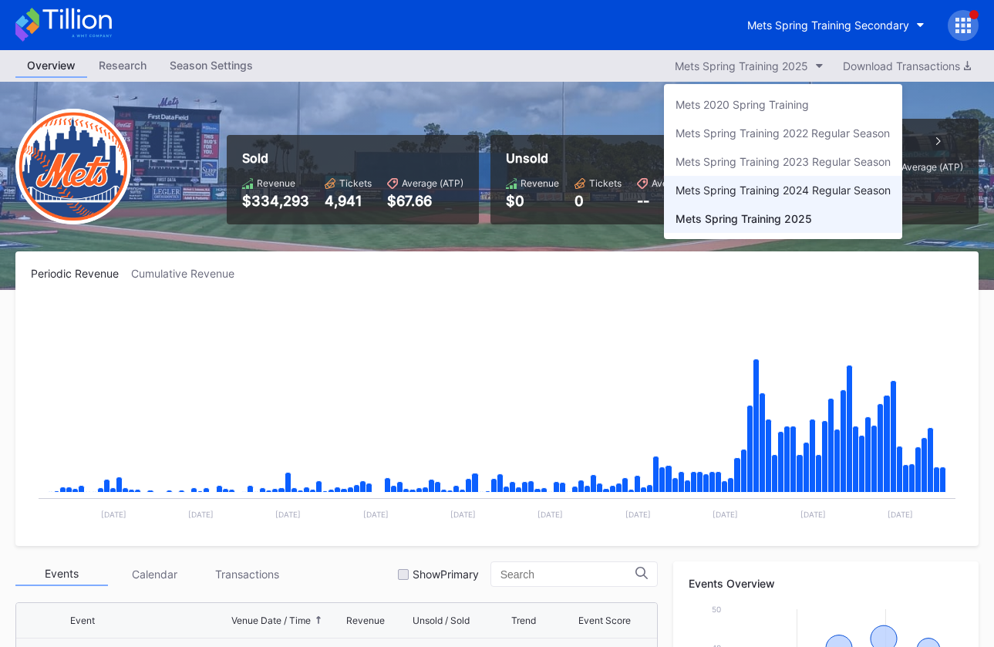
click at [788, 180] on div "Mets Spring Training 2024 Regular Season" at bounding box center [783, 190] width 238 height 29
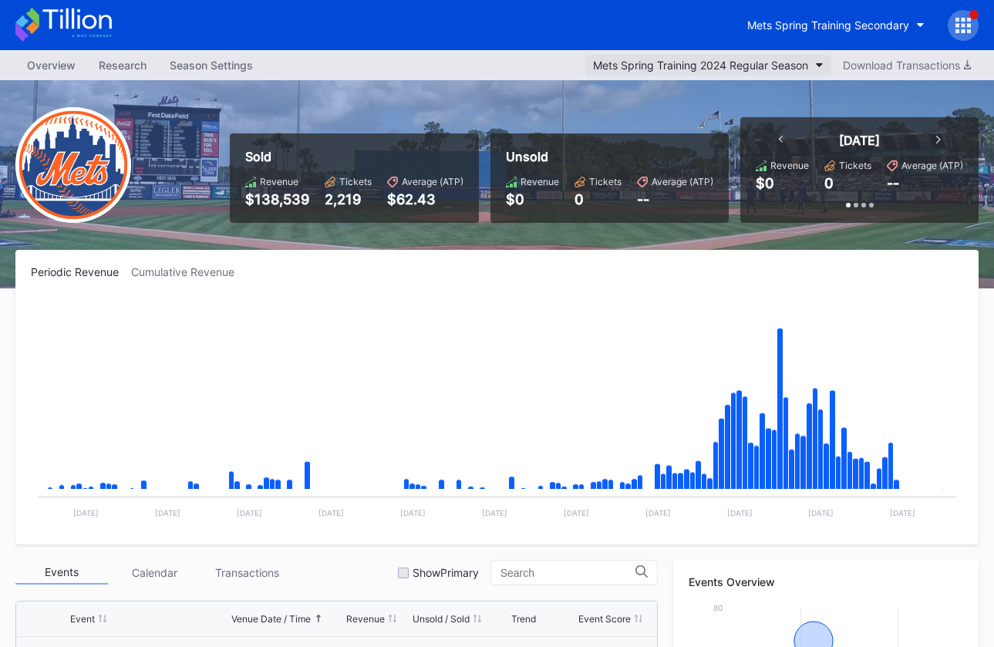
click at [785, 67] on div "Mets Spring Training 2024 Regular Season" at bounding box center [700, 65] width 215 height 13
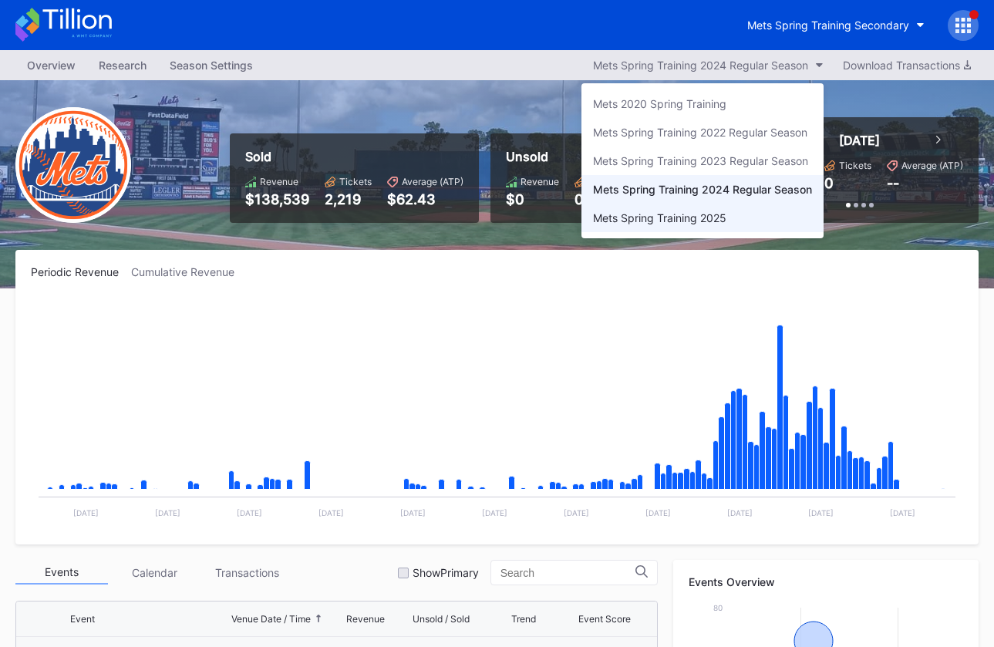
click at [766, 215] on div "Mets Spring Training 2025" at bounding box center [702, 218] width 242 height 29
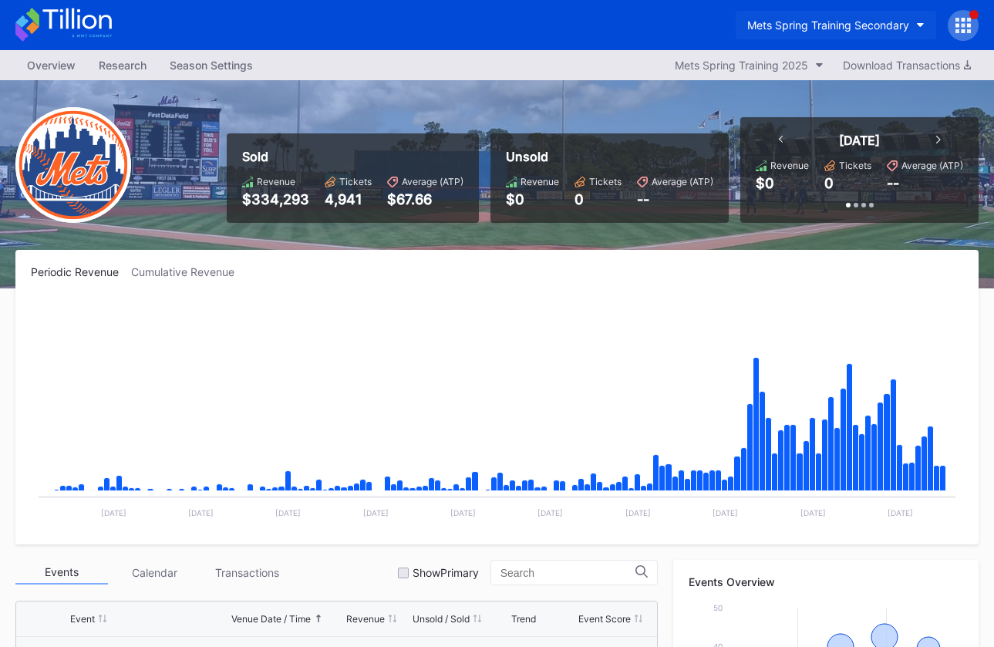
click at [845, 29] on div "Mets Spring Training Secondary" at bounding box center [828, 25] width 162 height 13
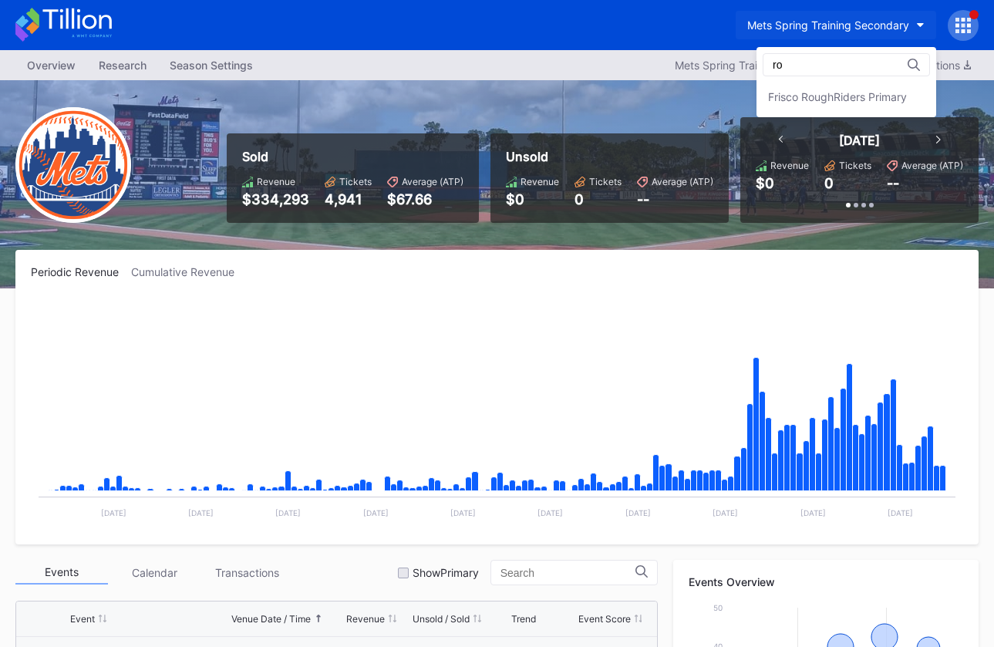
type input "r"
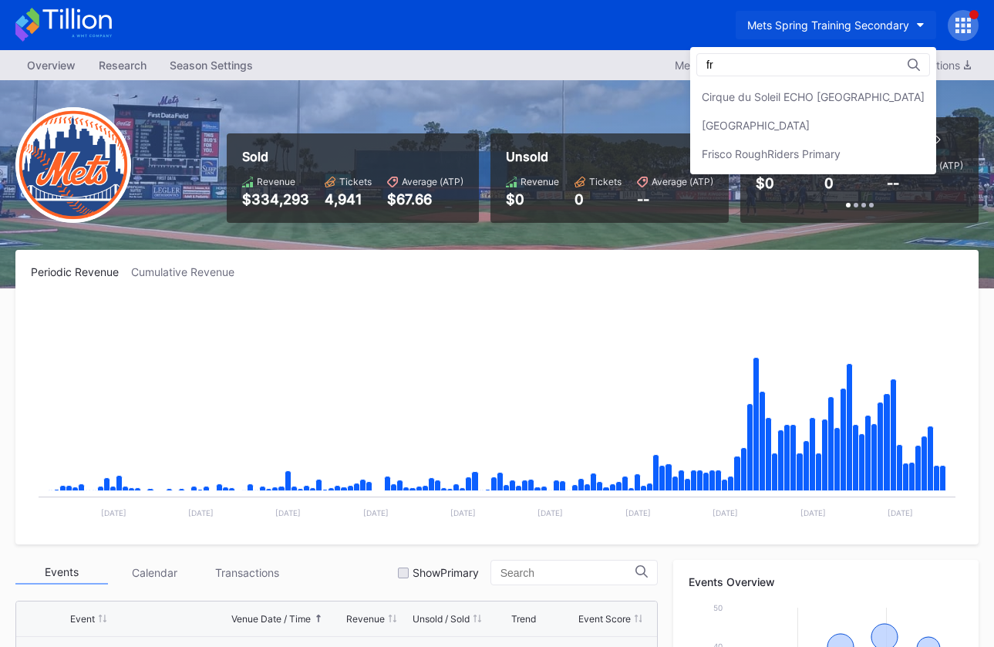
type input "f"
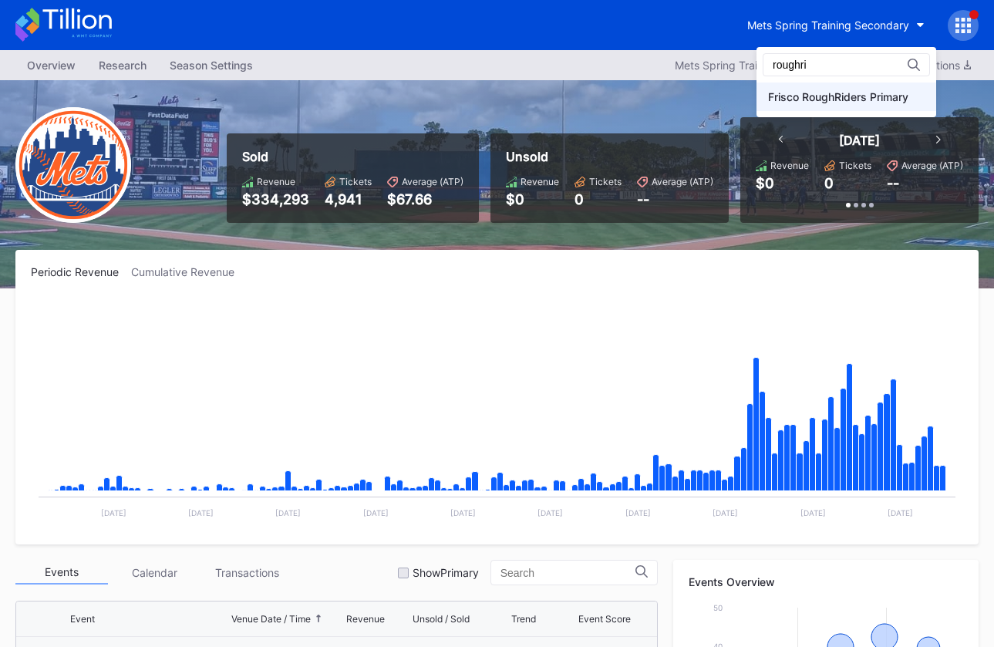
type input "roughri"
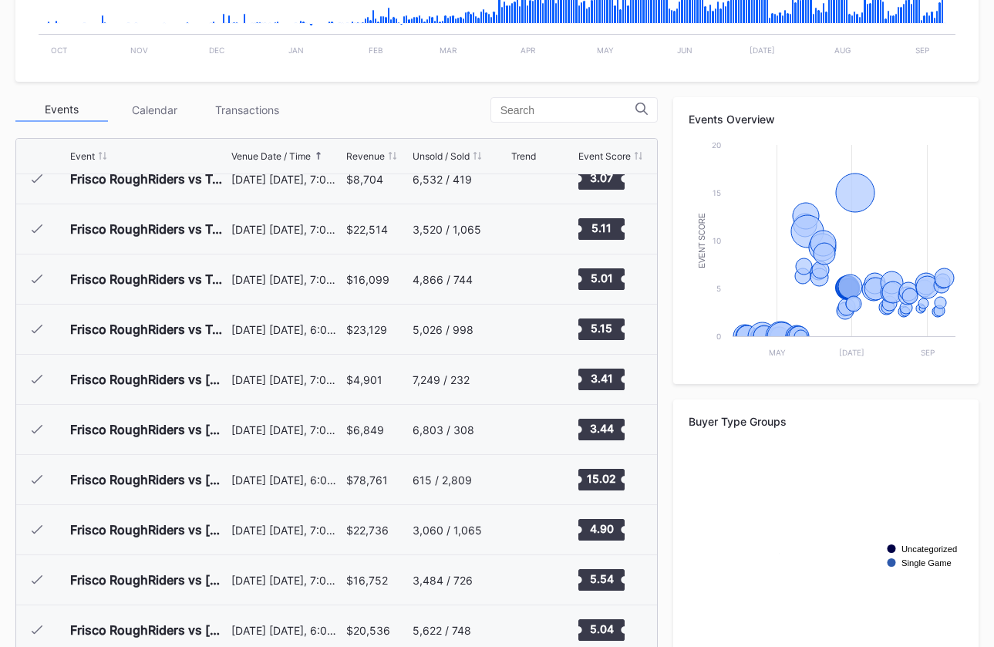
scroll to position [1791, 0]
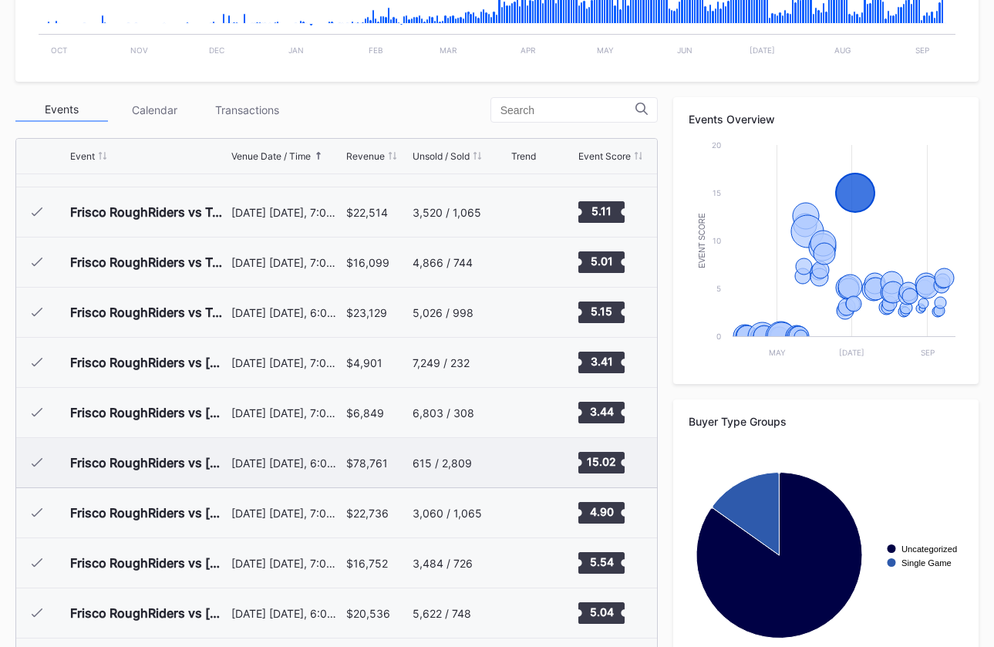
click at [376, 461] on div "$78,761" at bounding box center [367, 463] width 42 height 13
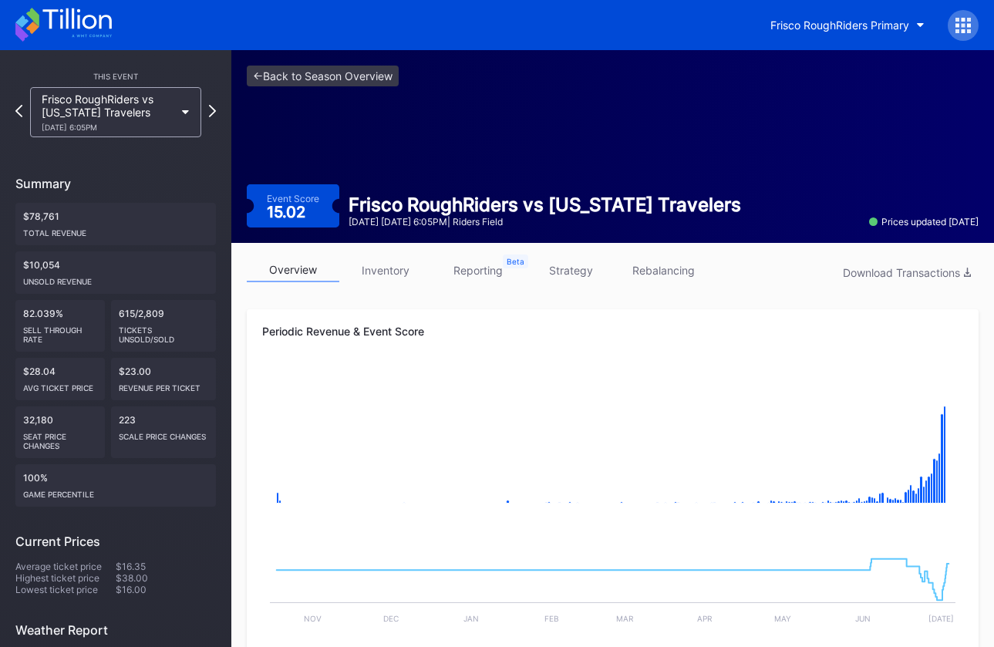
drag, startPoint x: 386, startPoint y: 268, endPoint x: 437, endPoint y: 259, distance: 51.7
click at [386, 268] on link "inventory" at bounding box center [385, 270] width 93 height 24
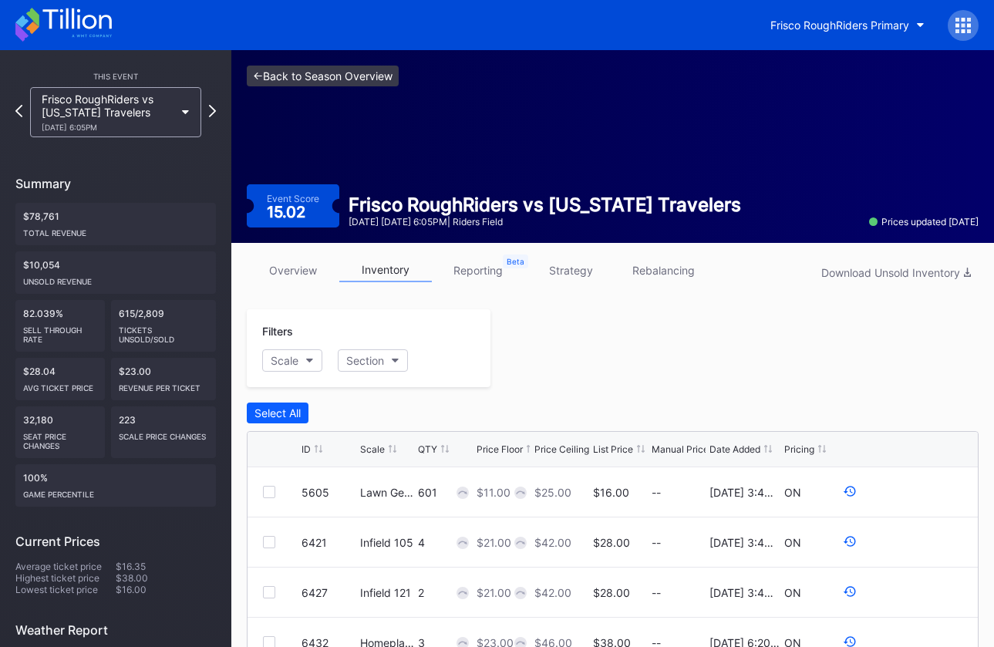
click at [350, 76] on link "<- Back to Season Overview" at bounding box center [323, 76] width 152 height 21
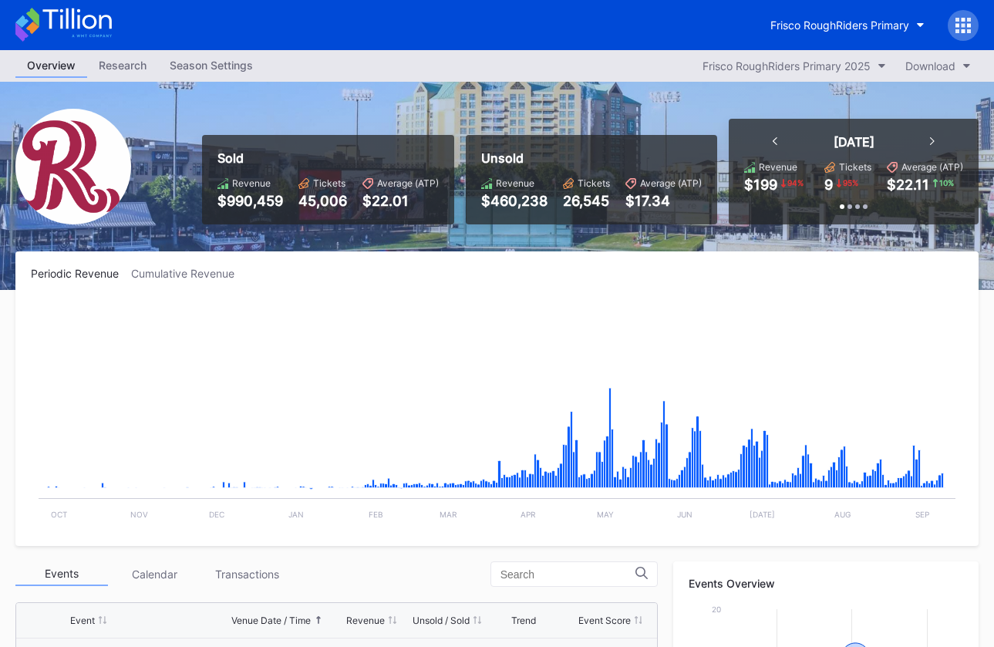
scroll to position [2953, 0]
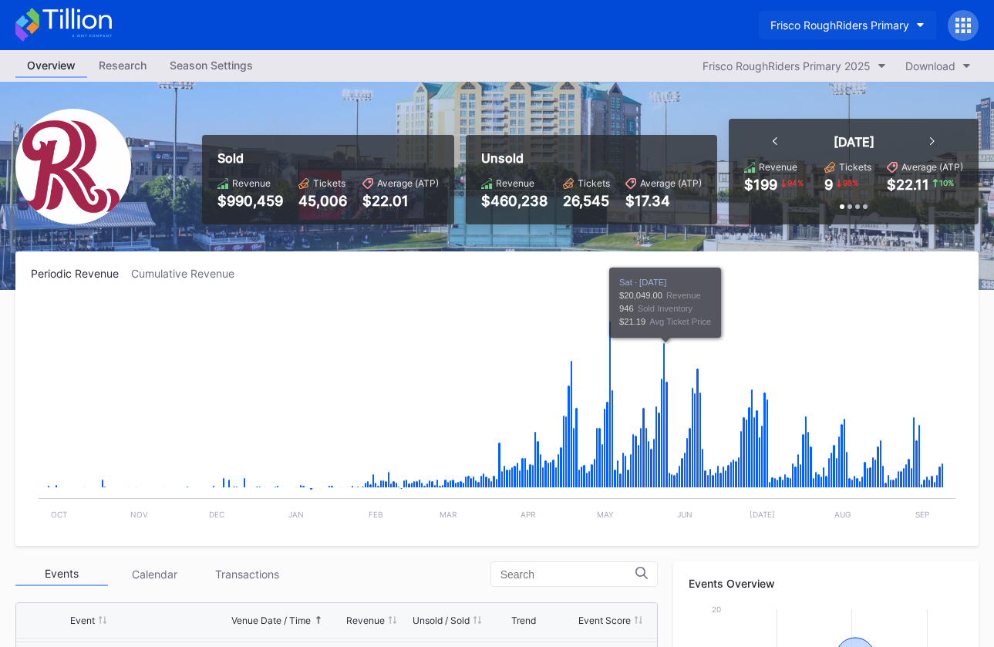
click at [860, 13] on button "Frisco RoughRiders Primary" at bounding box center [847, 25] width 177 height 29
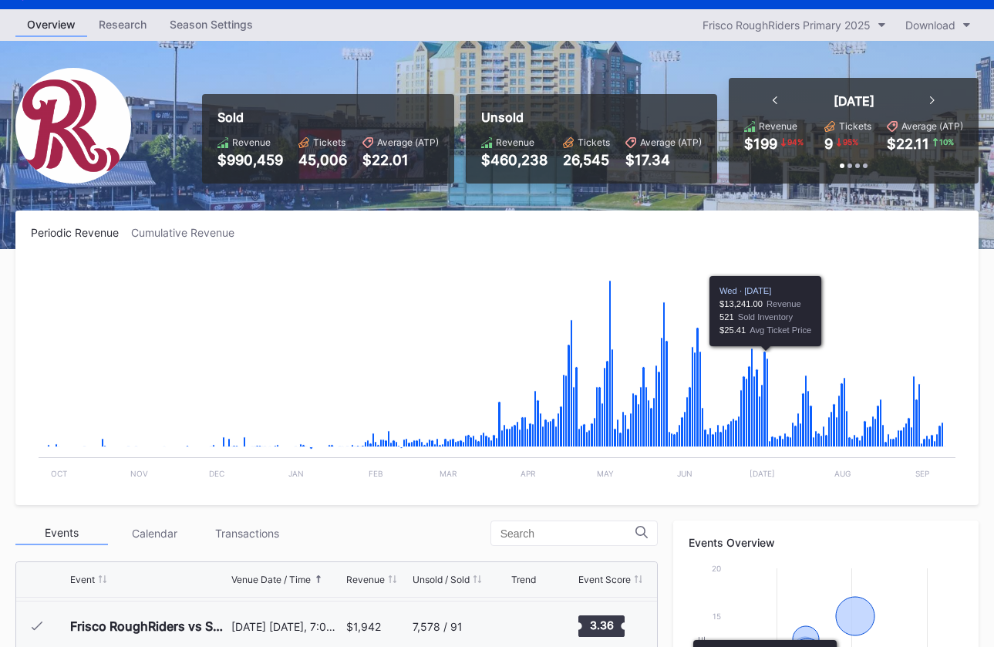
scroll to position [0, 0]
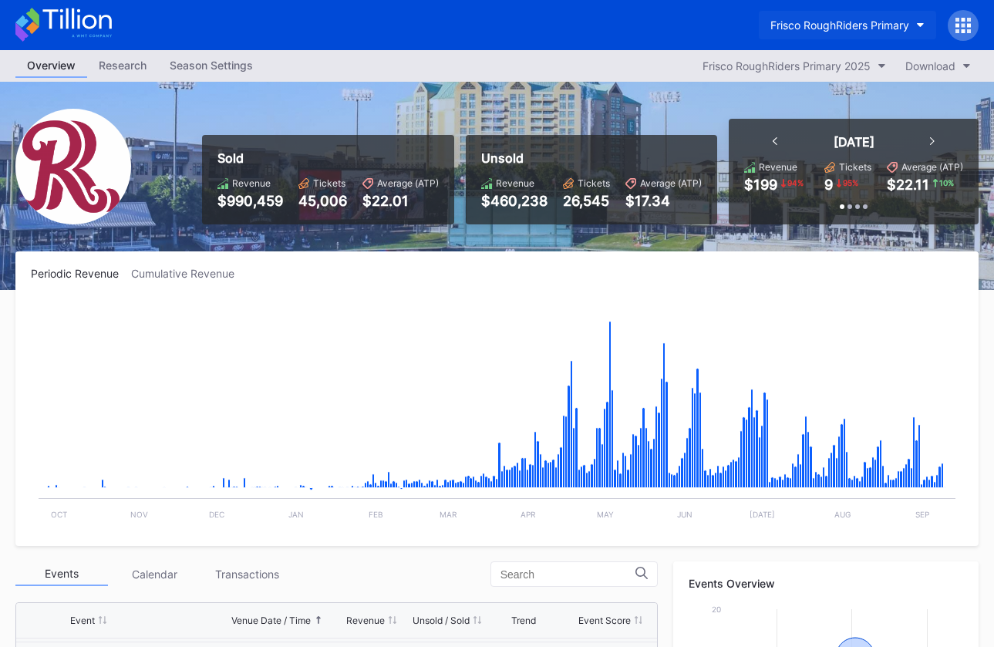
click at [831, 25] on div "Frisco RoughRiders Primary" at bounding box center [839, 25] width 139 height 13
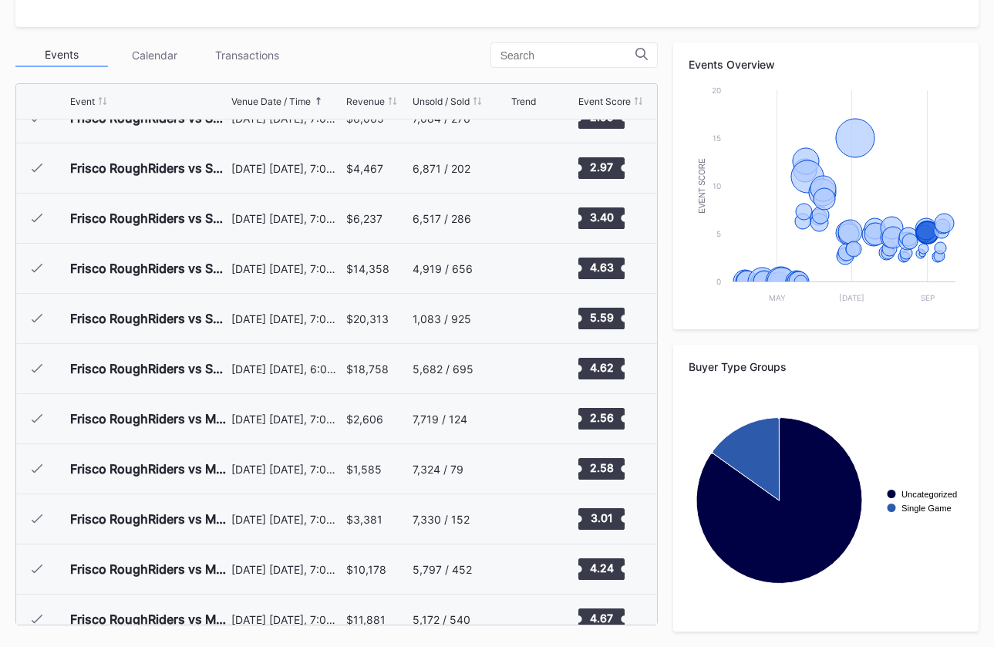
scroll to position [1939, 0]
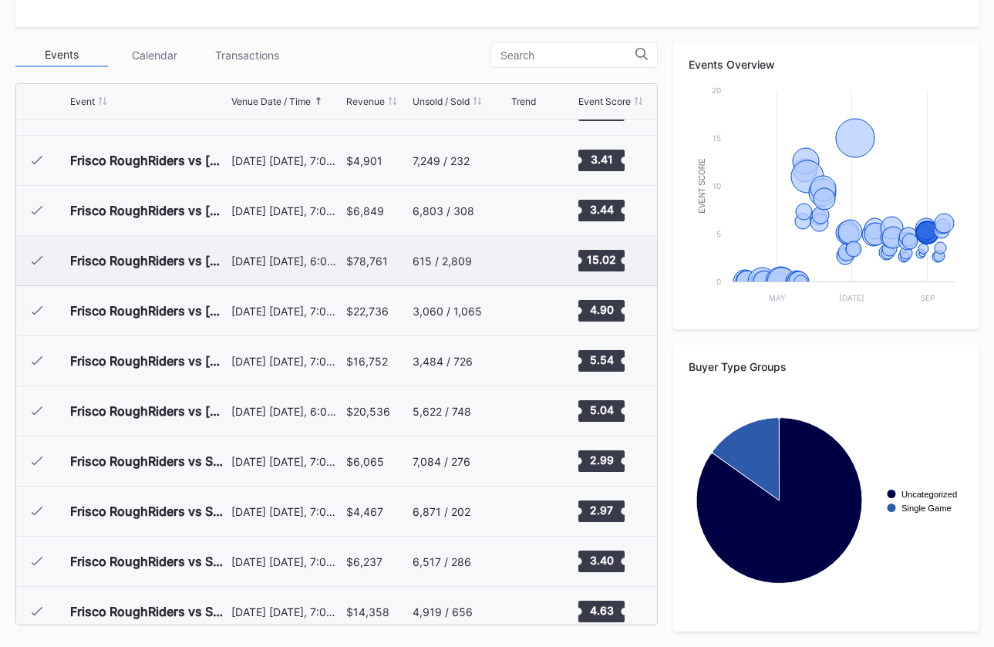
click at [338, 274] on div "July 3 Thursday, 6:05PM" at bounding box center [286, 260] width 110 height 49
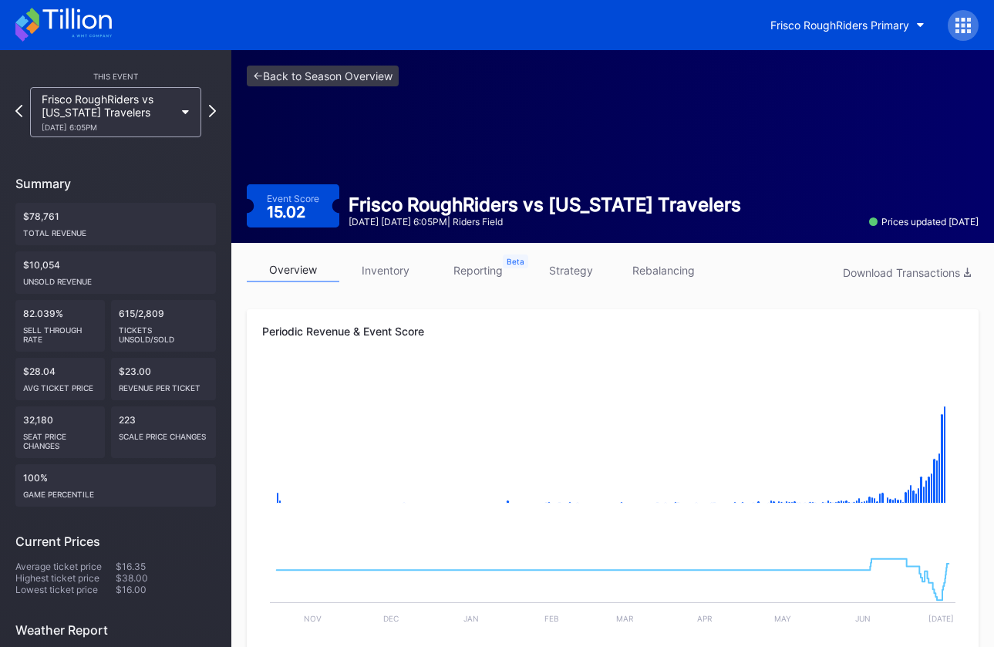
click at [411, 275] on link "inventory" at bounding box center [385, 270] width 93 height 24
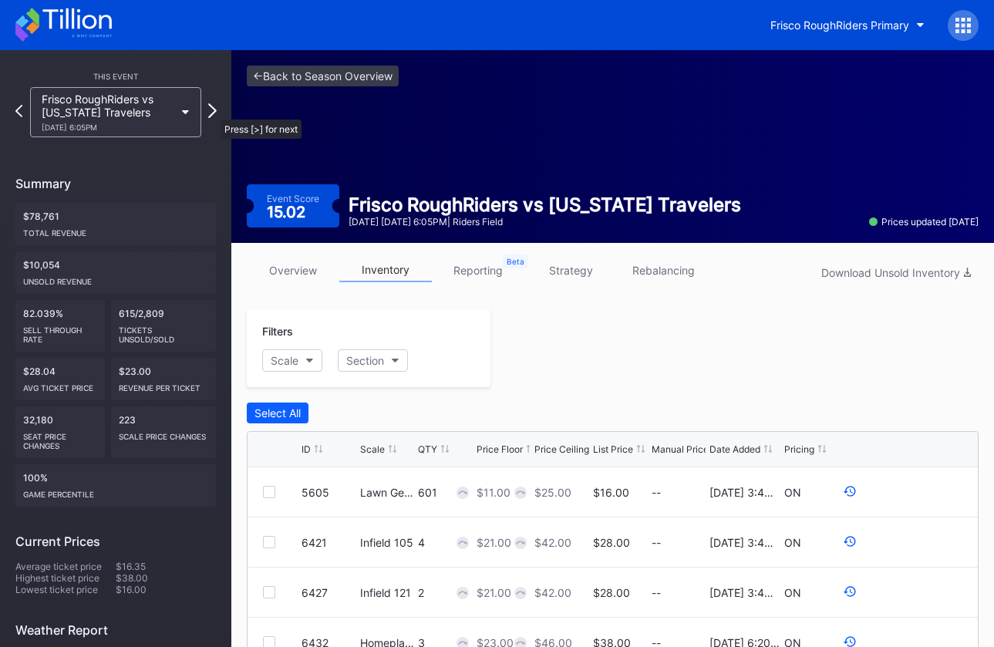
click at [213, 112] on icon at bounding box center [212, 110] width 8 height 15
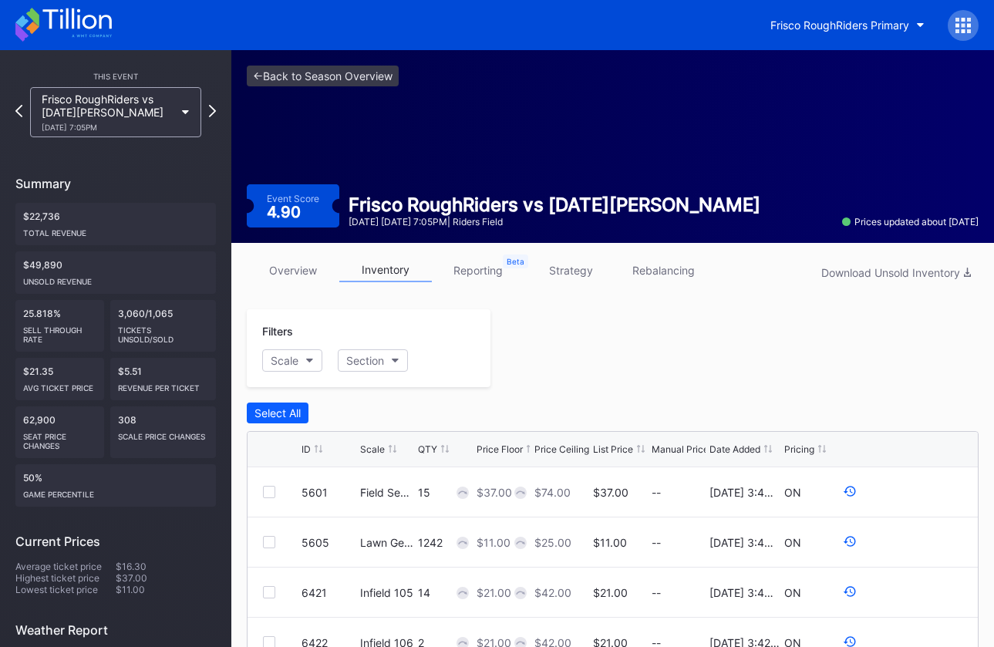
click at [318, 273] on link "overview" at bounding box center [293, 270] width 93 height 24
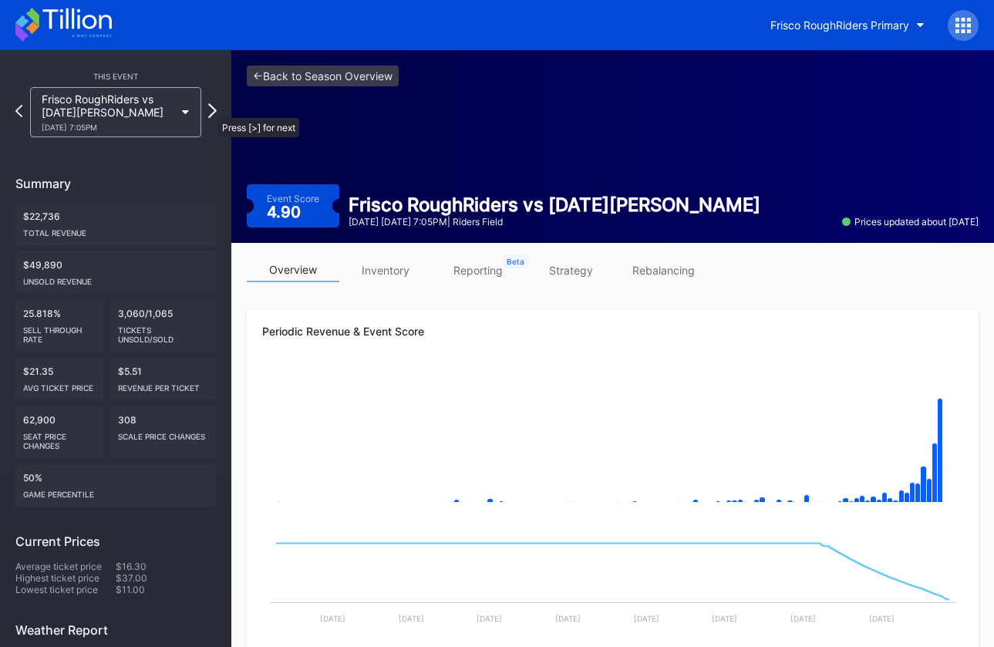
click at [211, 110] on icon at bounding box center [212, 110] width 8 height 15
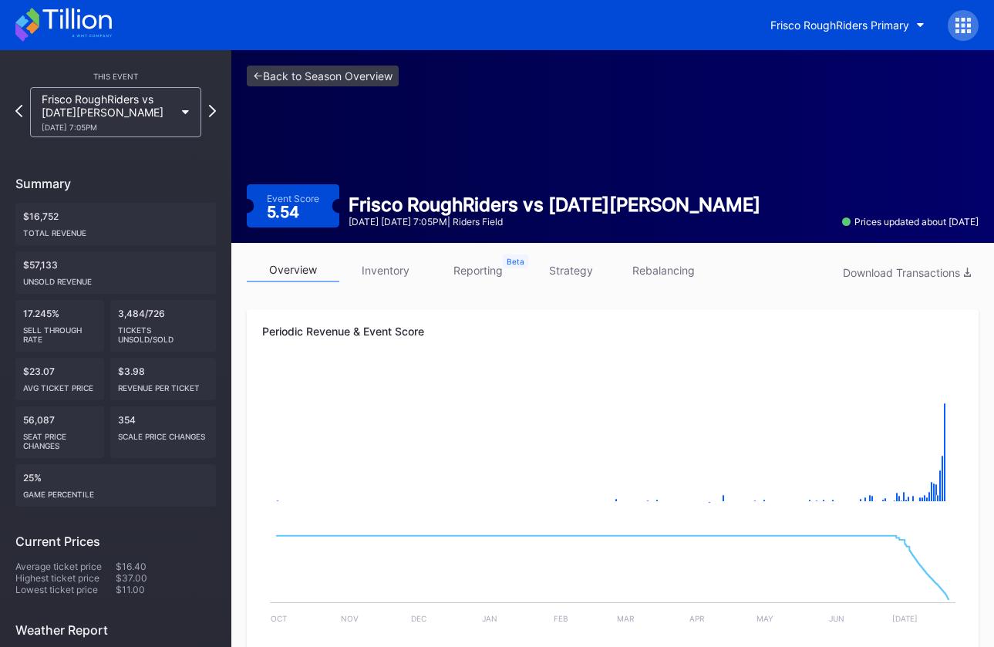
click at [401, 282] on div "overview inventory reporting strategy rebalancing Download Transactions" at bounding box center [613, 274] width 732 height 32
click at [414, 271] on link "inventory" at bounding box center [385, 270] width 93 height 24
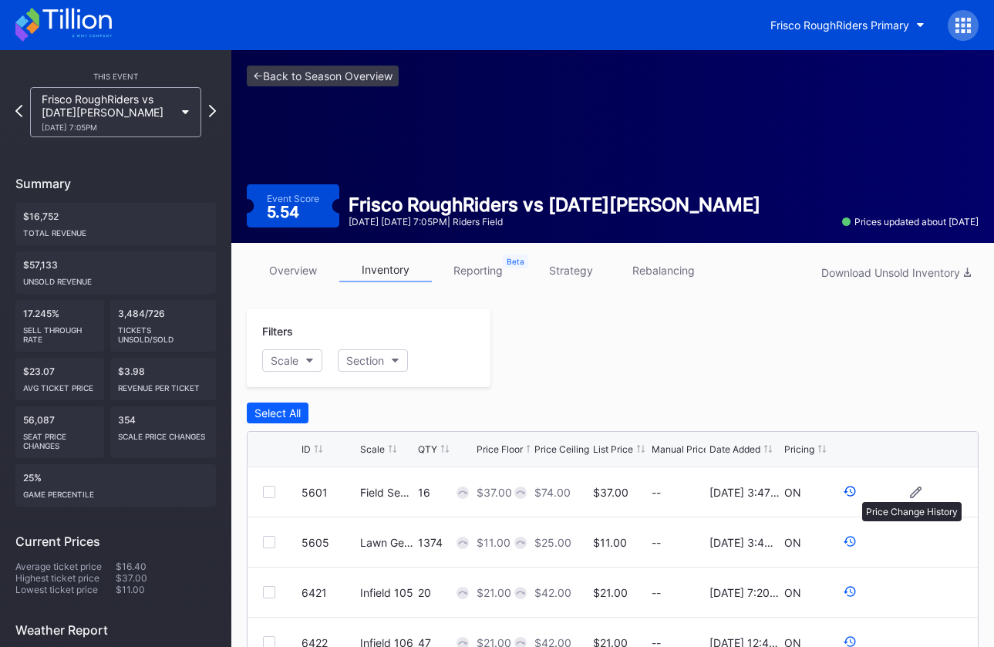
click at [854, 494] on icon at bounding box center [850, 491] width 14 height 14
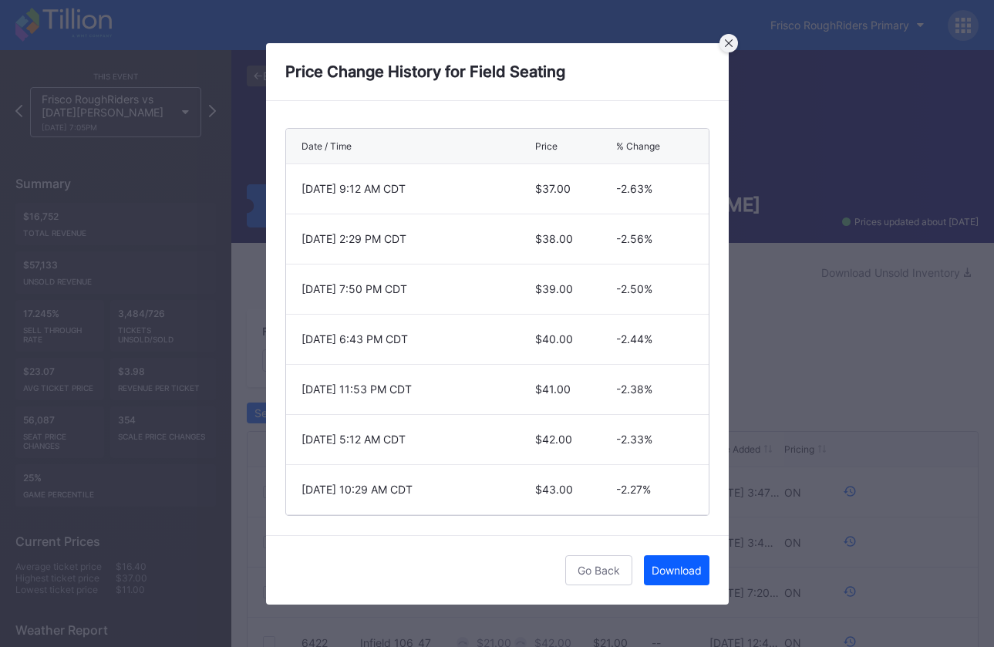
click at [725, 39] on icon at bounding box center [729, 43] width 8 height 8
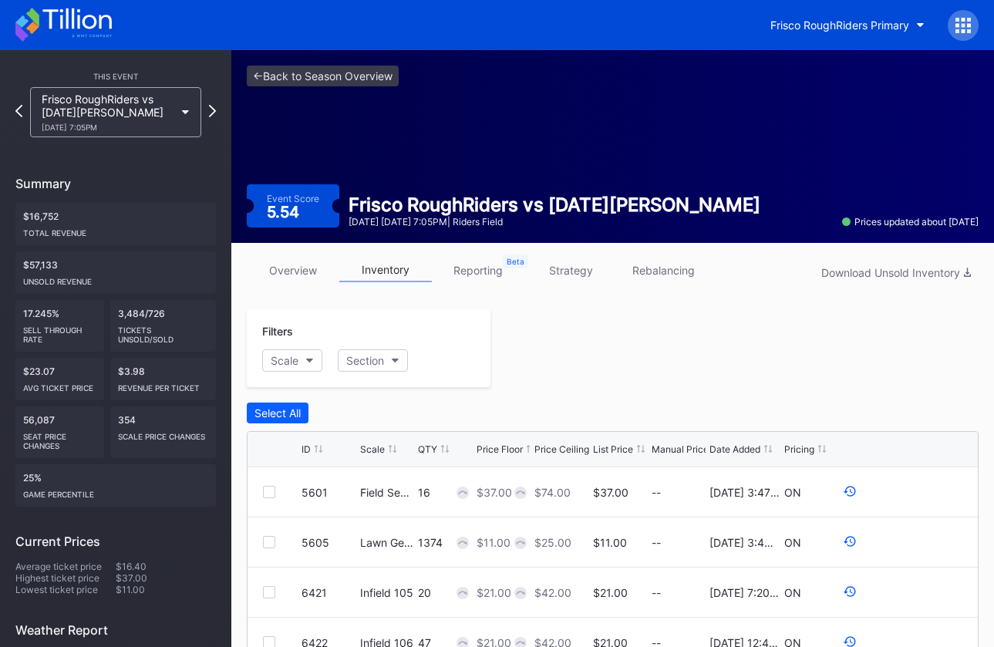
drag, startPoint x: 609, startPoint y: 113, endPoint x: 510, endPoint y: 108, distance: 99.6
click at [608, 113] on div "<- Back to Season Overview Event Score 5.54 Frisco RoughRiders vs Corpus Christ…" at bounding box center [612, 146] width 763 height 193
click at [389, 80] on link "<- Back to Season Overview" at bounding box center [323, 76] width 152 height 21
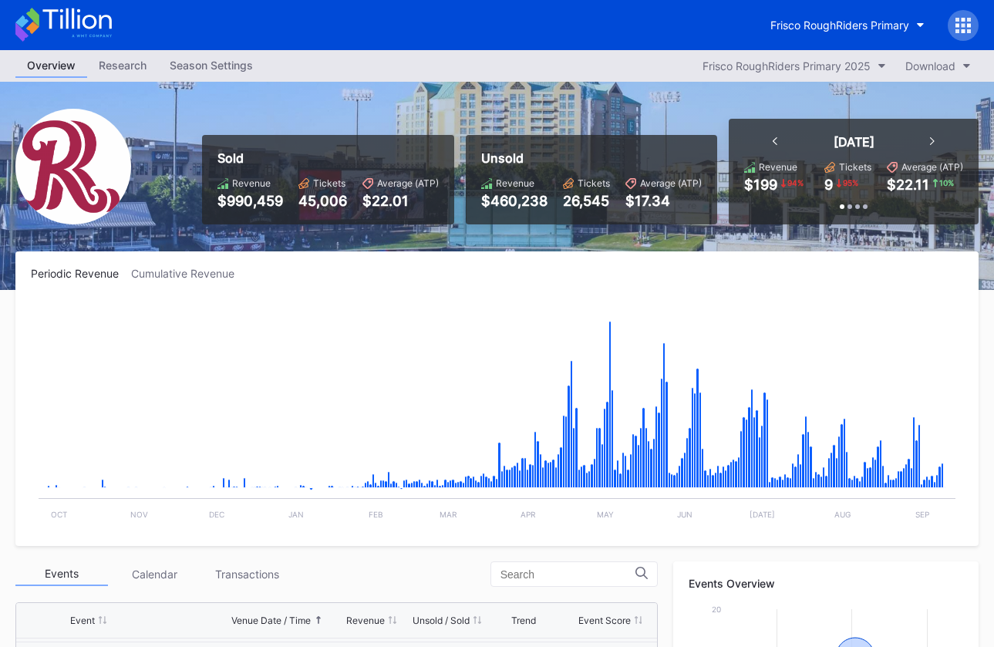
click at [120, 66] on div "Research" at bounding box center [122, 65] width 71 height 22
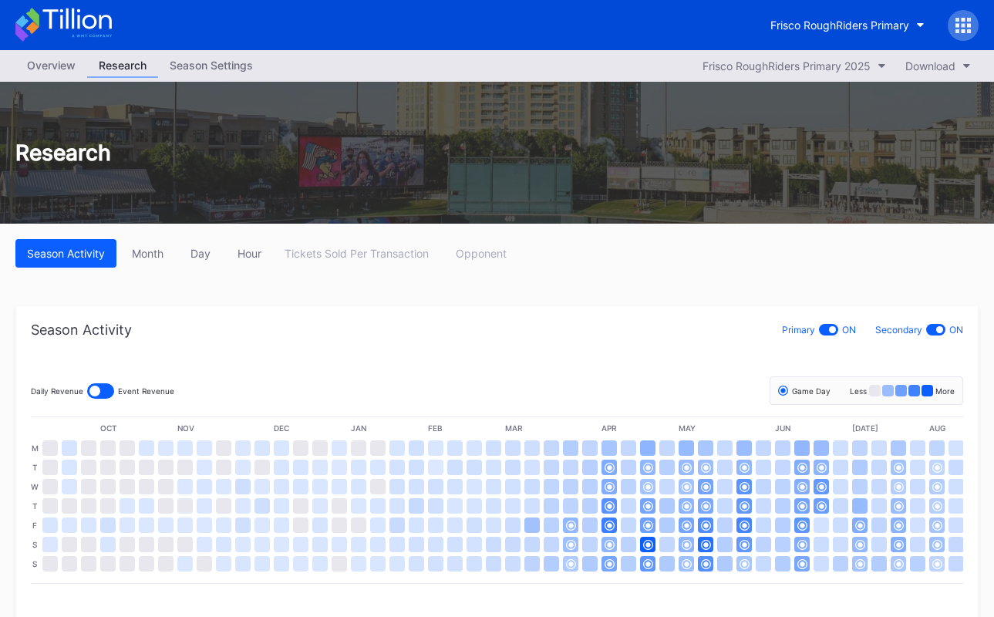
click at [64, 17] on icon at bounding box center [63, 25] width 96 height 34
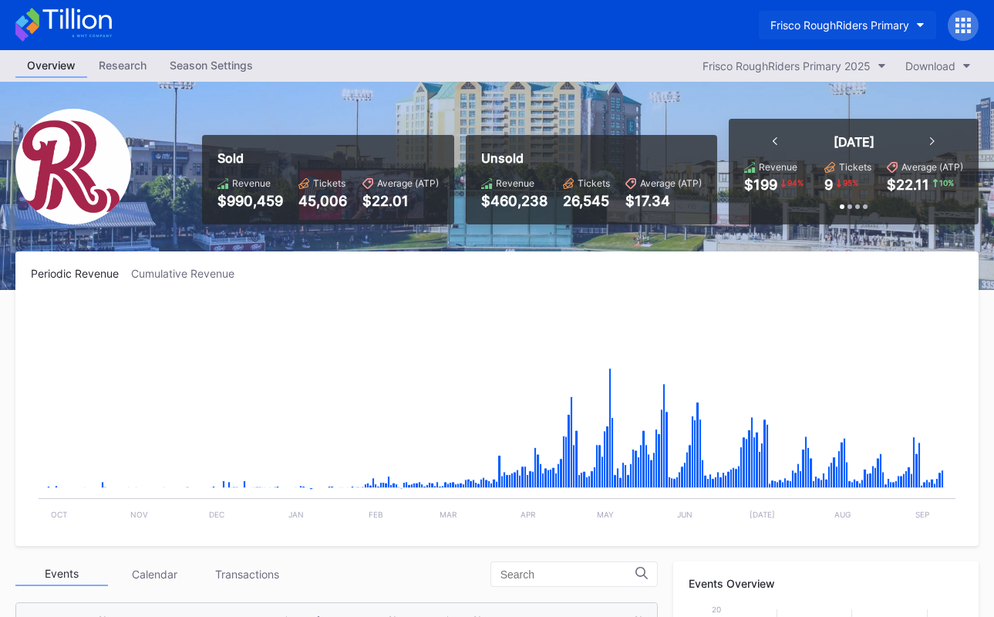
scroll to position [2953, 0]
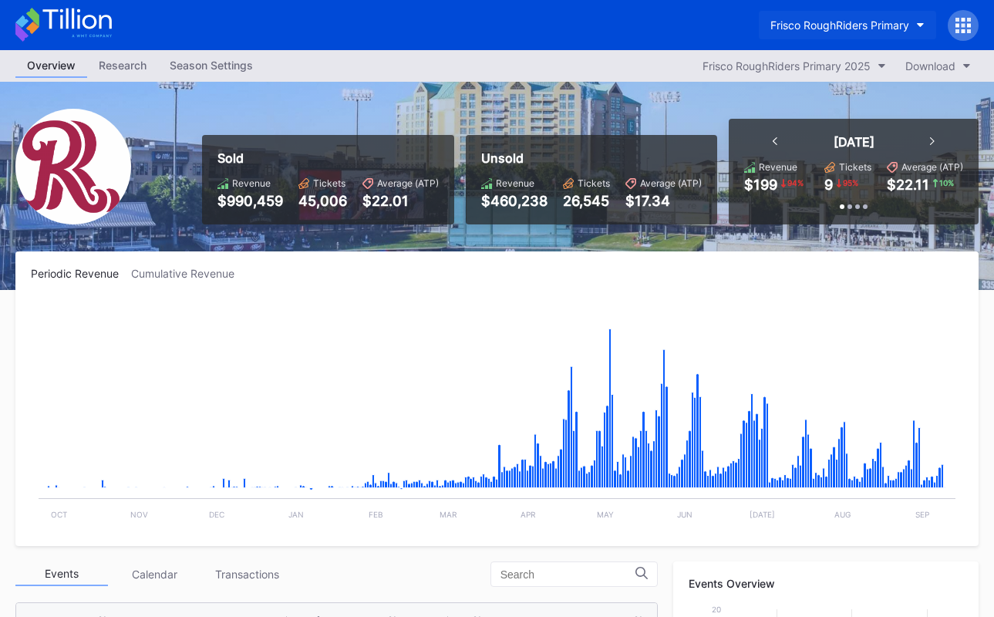
click at [829, 19] on div "Frisco RoughRiders Primary" at bounding box center [839, 25] width 139 height 13
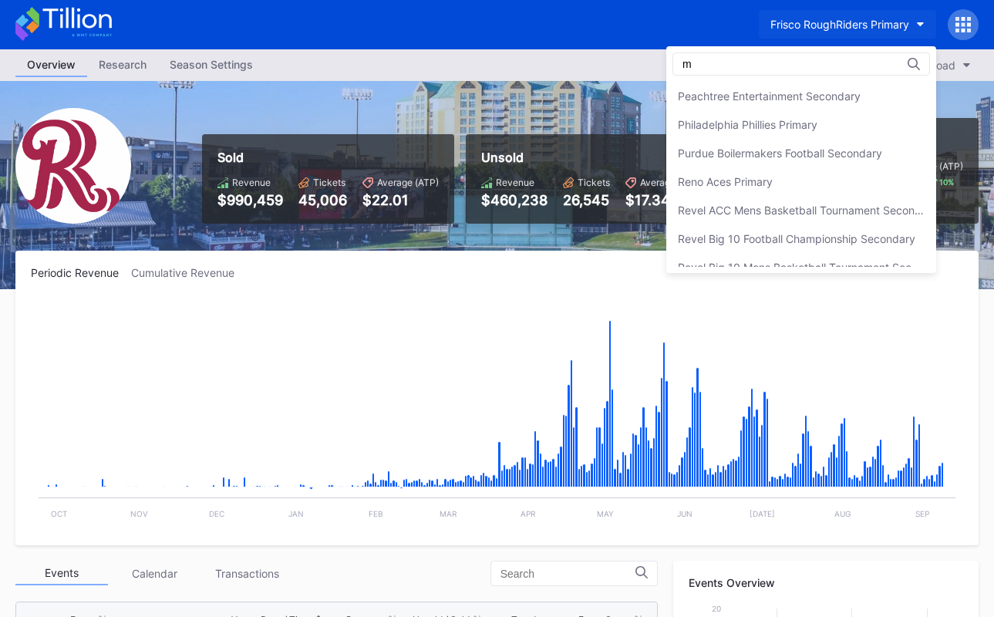
scroll to position [0, 0]
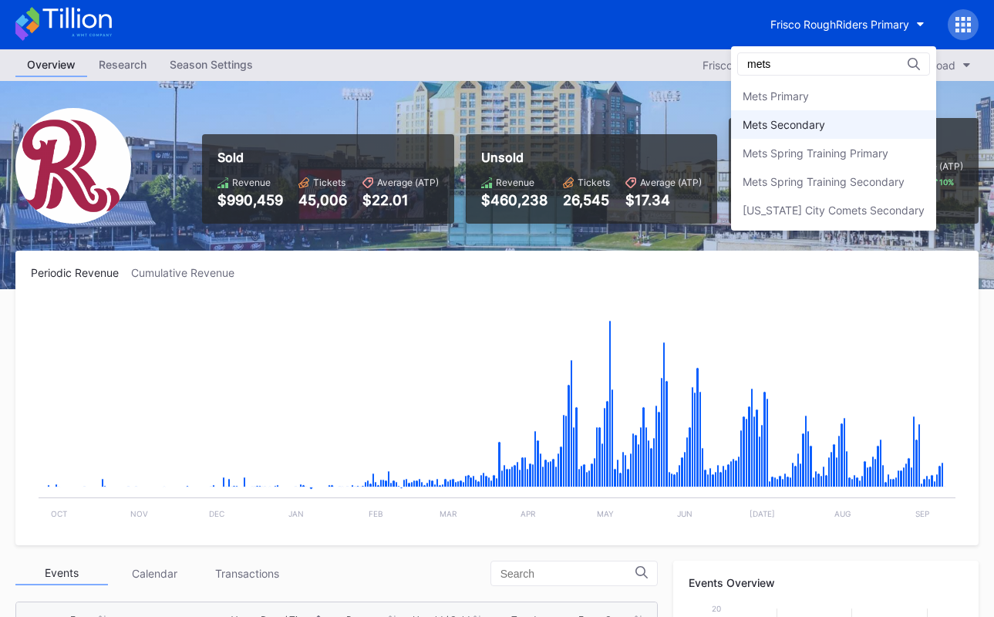
type input "mets"
click at [838, 133] on div "Mets Secondary" at bounding box center [833, 124] width 205 height 29
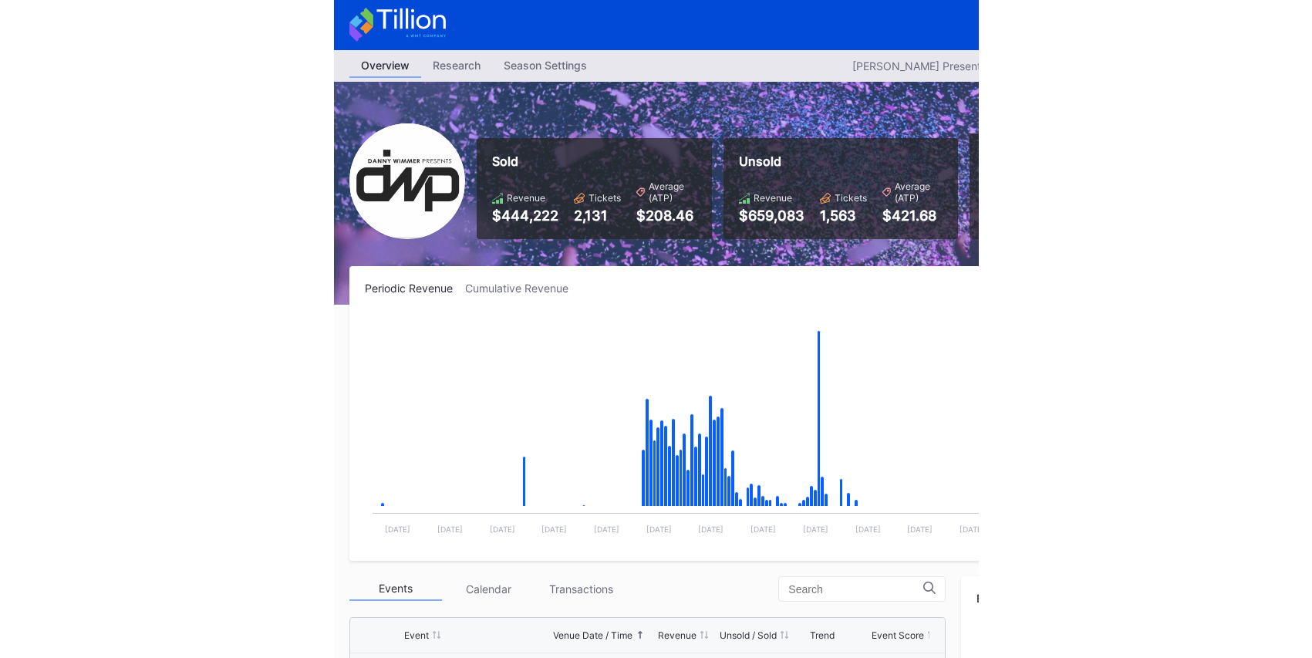
scroll to position [251, 0]
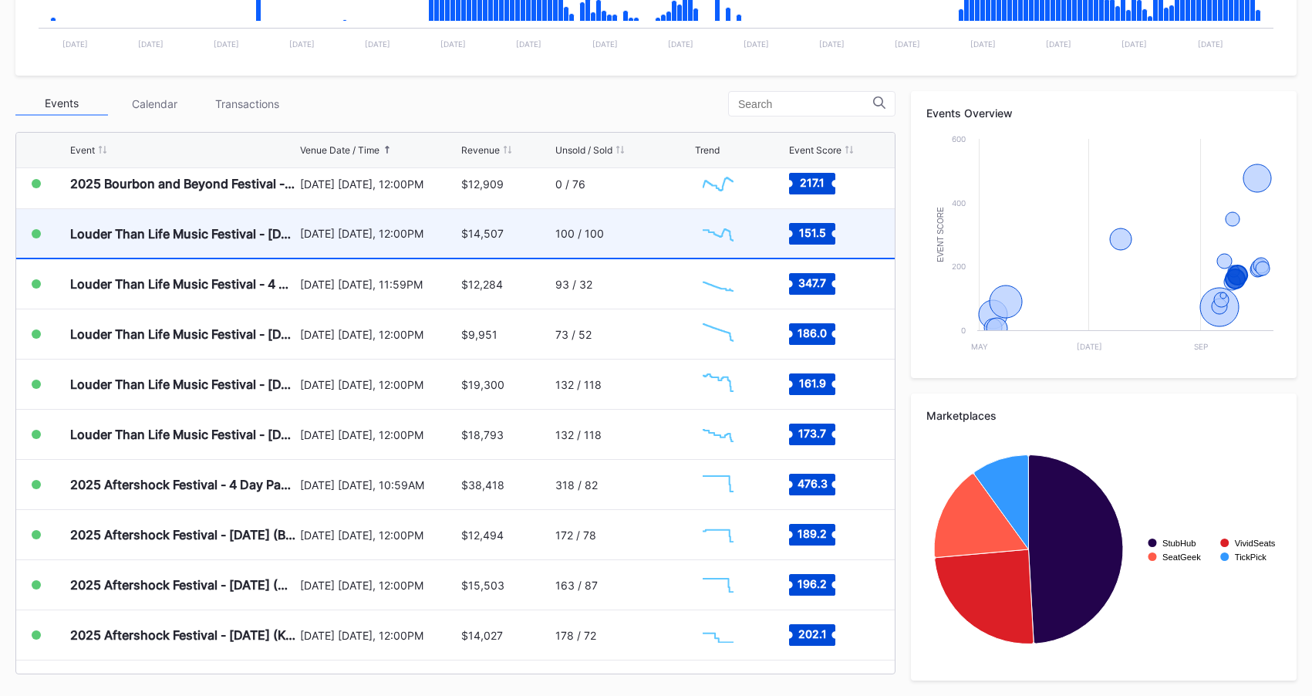
scroll to position [497, 0]
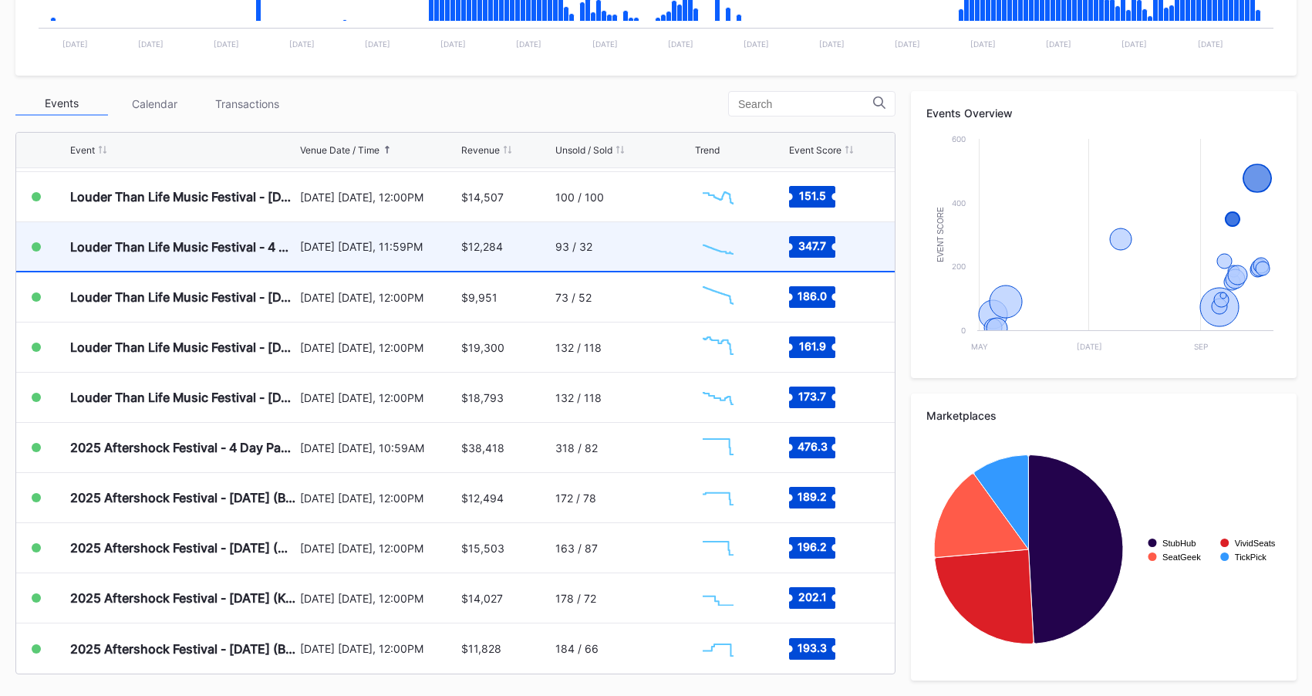
click at [449, 255] on div "[DATE] [DATE], 11:59PM" at bounding box center [379, 246] width 158 height 49
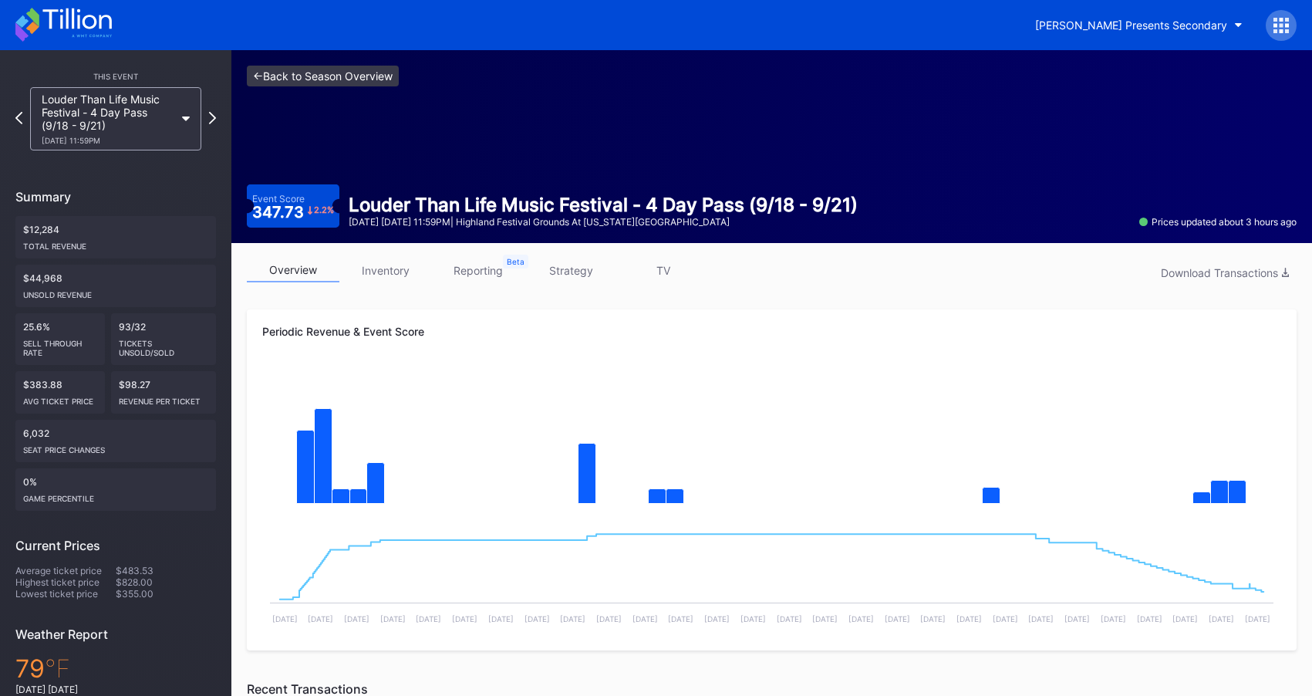
click at [353, 83] on link "<- Back to Season Overview" at bounding box center [323, 76] width 152 height 21
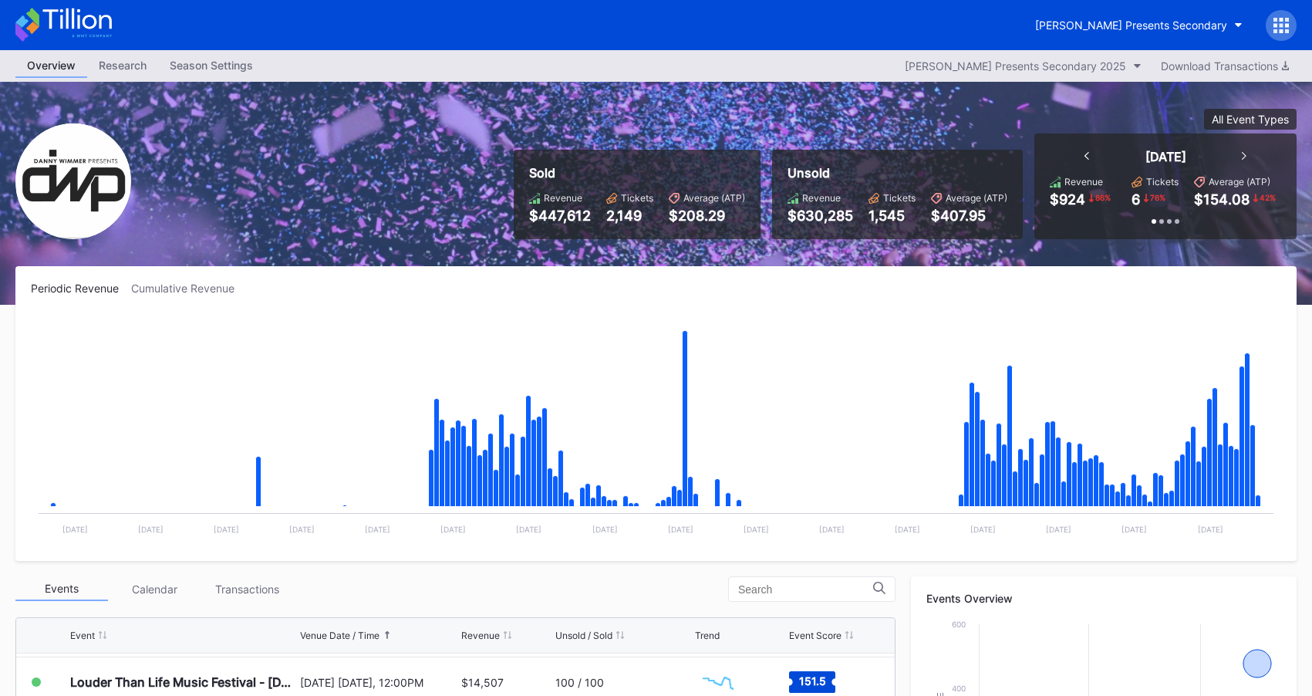
click at [72, 21] on icon at bounding box center [76, 18] width 69 height 21
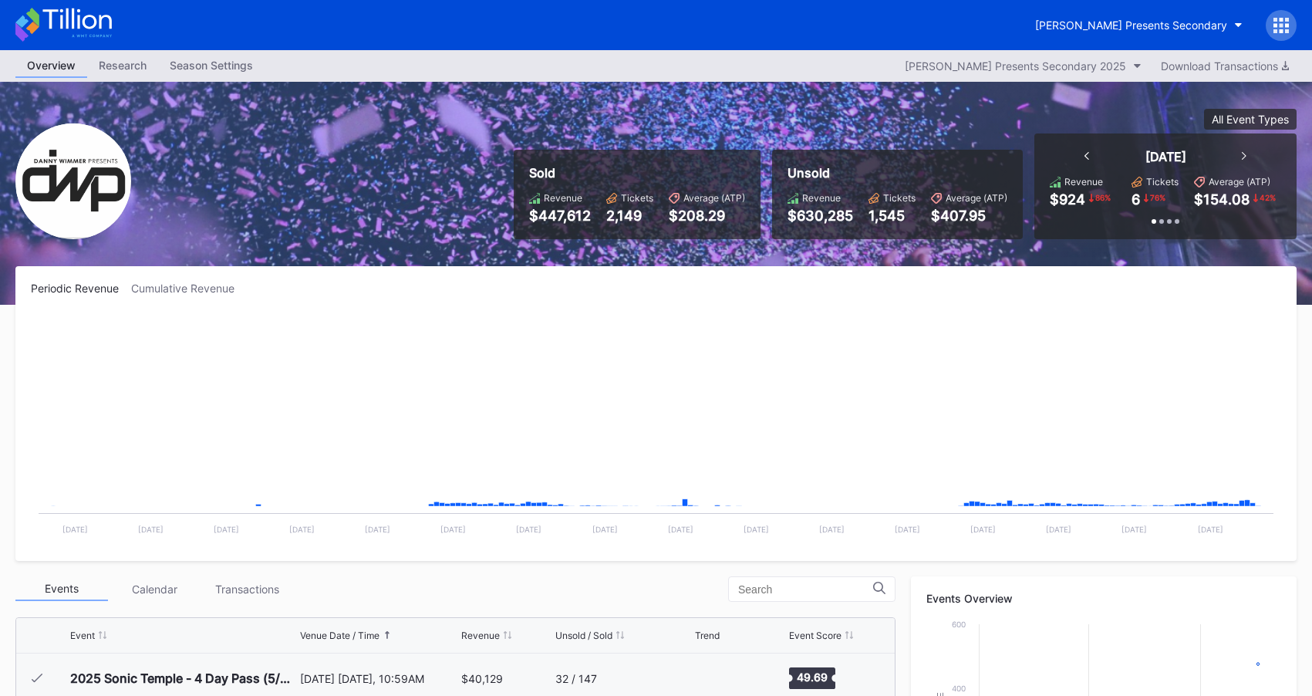
scroll to position [251, 0]
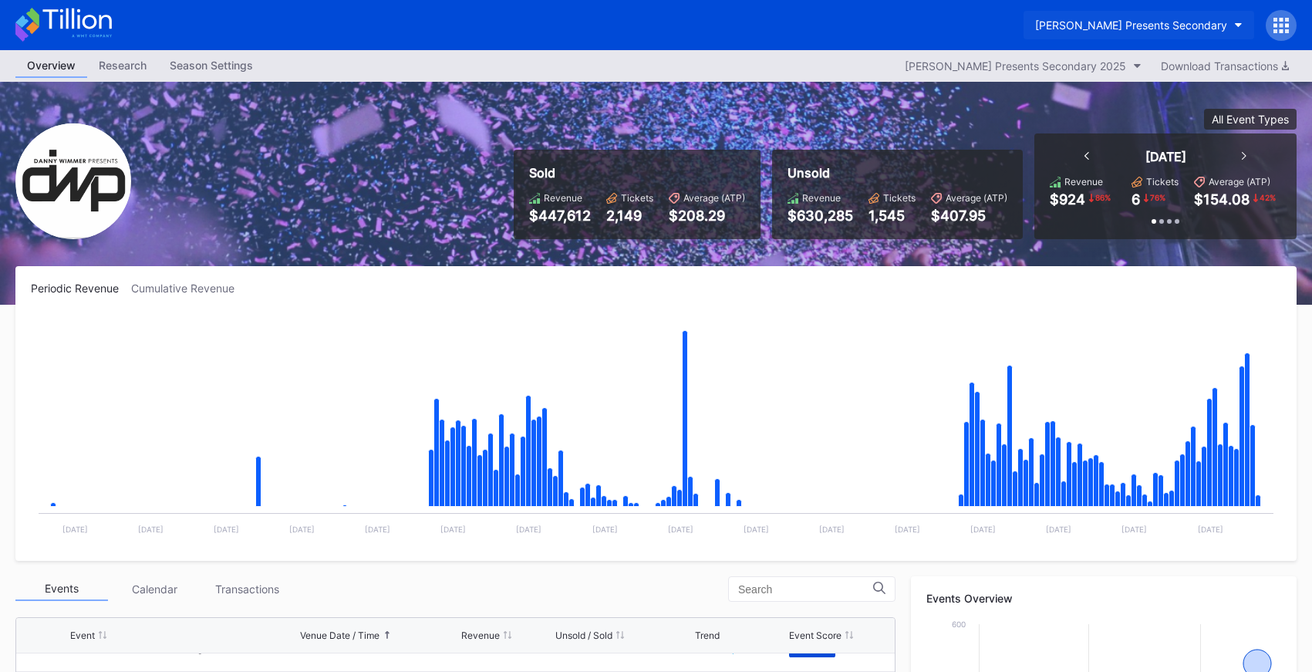
click at [1135, 29] on div "[PERSON_NAME] Presents Secondary" at bounding box center [1131, 25] width 192 height 13
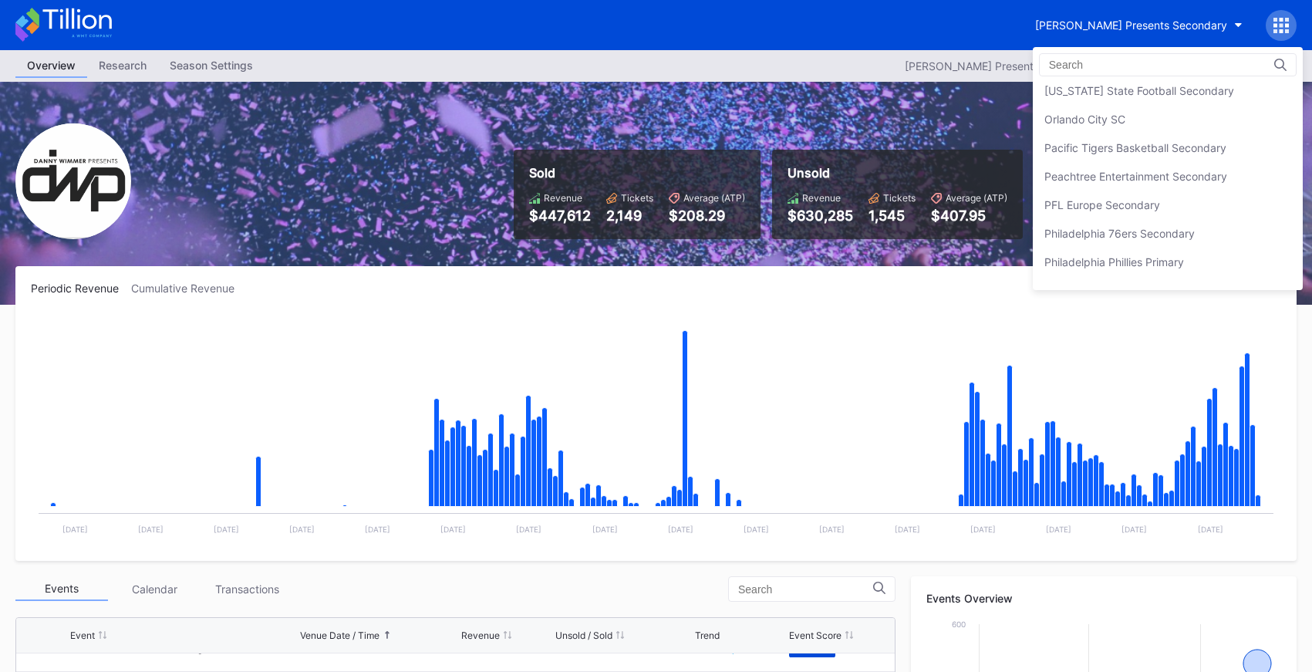
scroll to position [3239, 0]
click at [1113, 156] on div "Peachtree Entertainment Secondary" at bounding box center [1168, 167] width 270 height 29
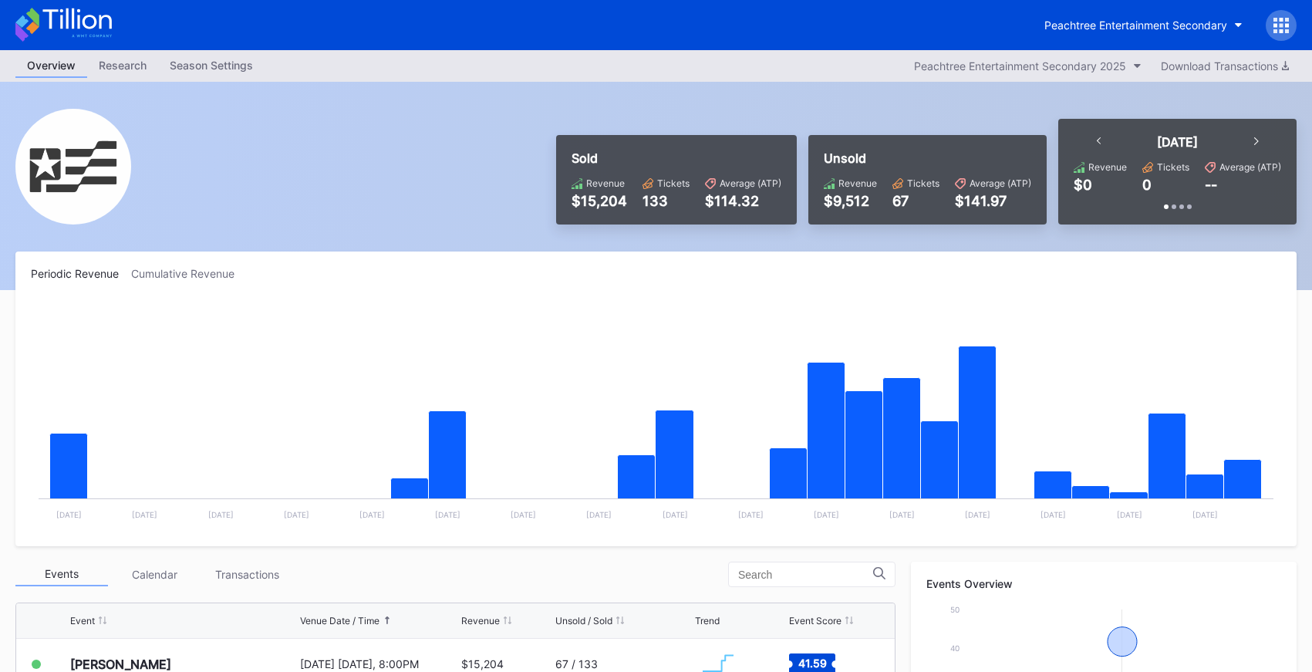
scroll to position [1, 0]
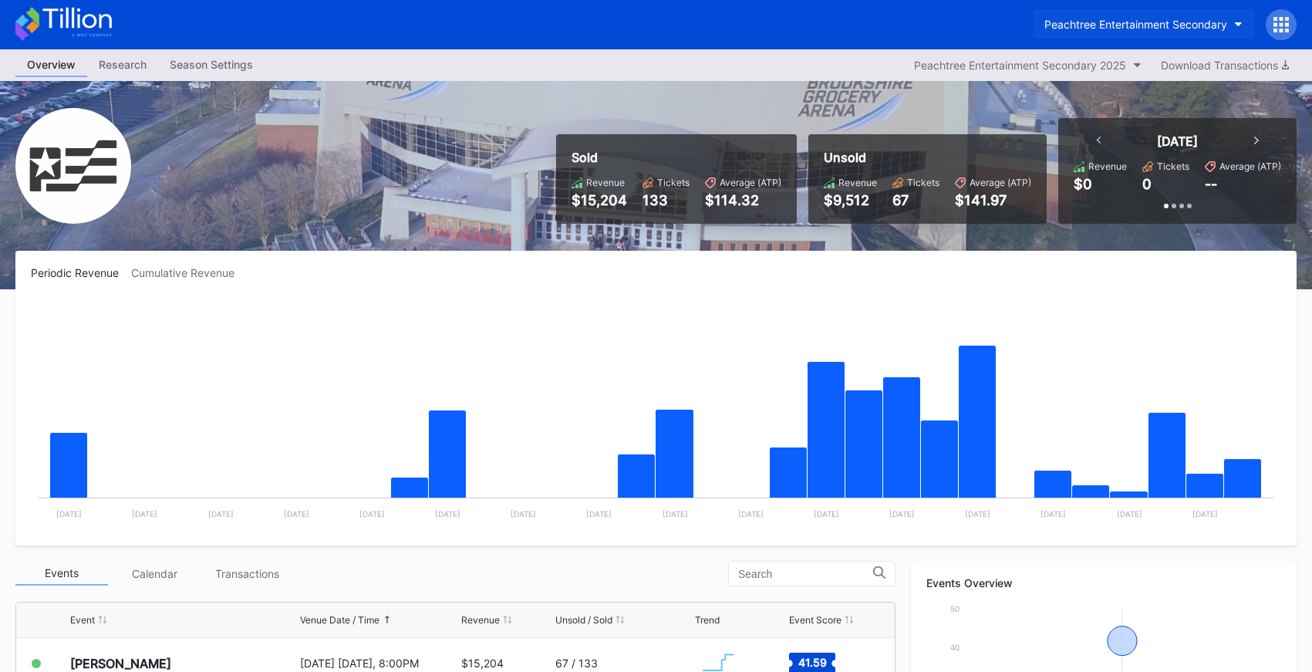
click at [1113, 28] on div "Peachtree Entertainment Secondary" at bounding box center [1135, 24] width 183 height 13
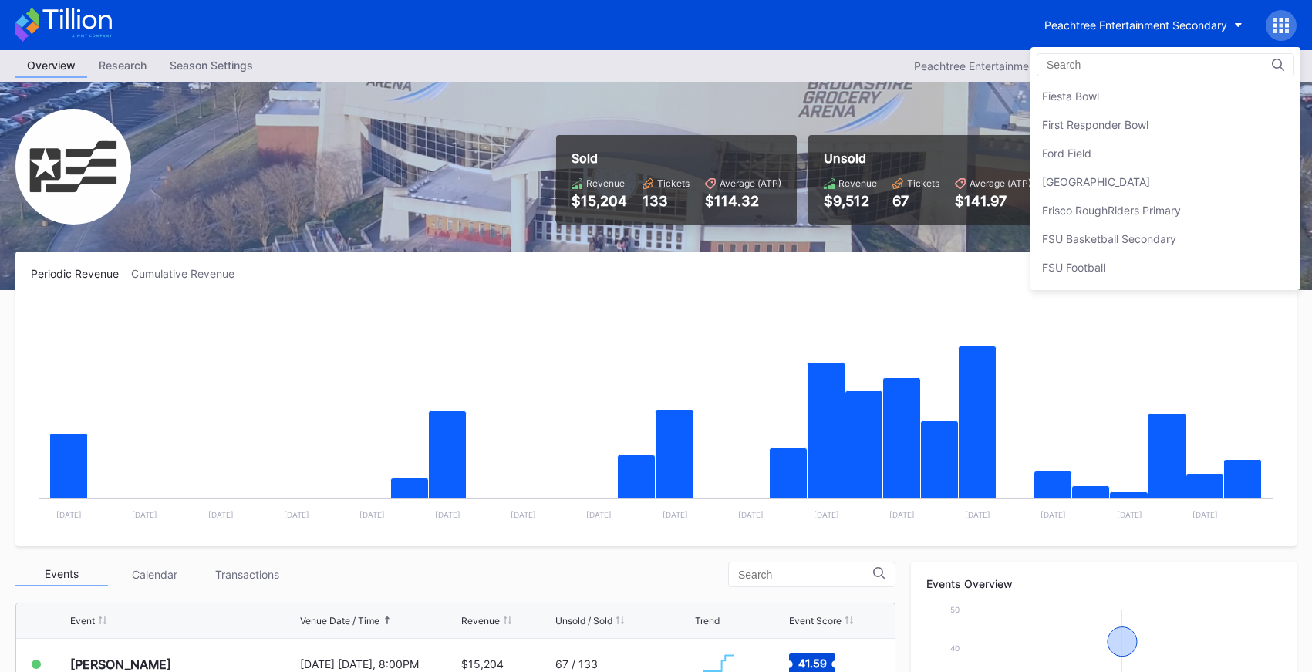
scroll to position [1692, 0]
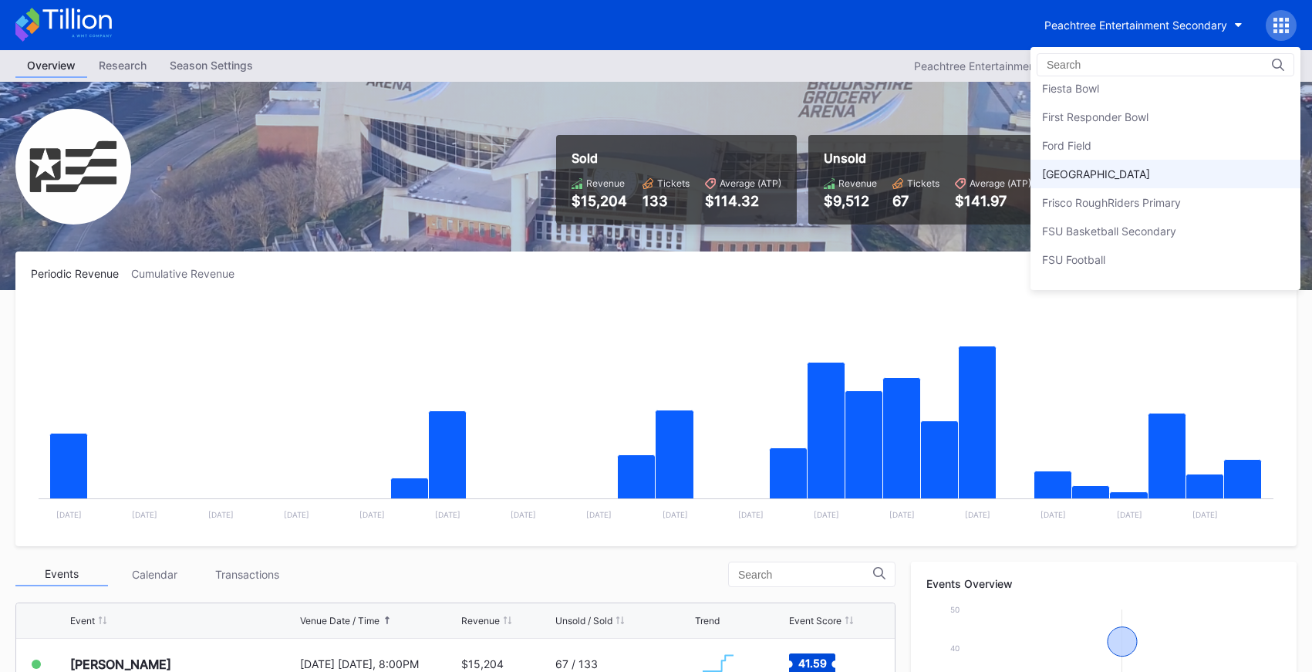
click at [1123, 170] on div "[GEOGRAPHIC_DATA]" at bounding box center [1096, 173] width 108 height 13
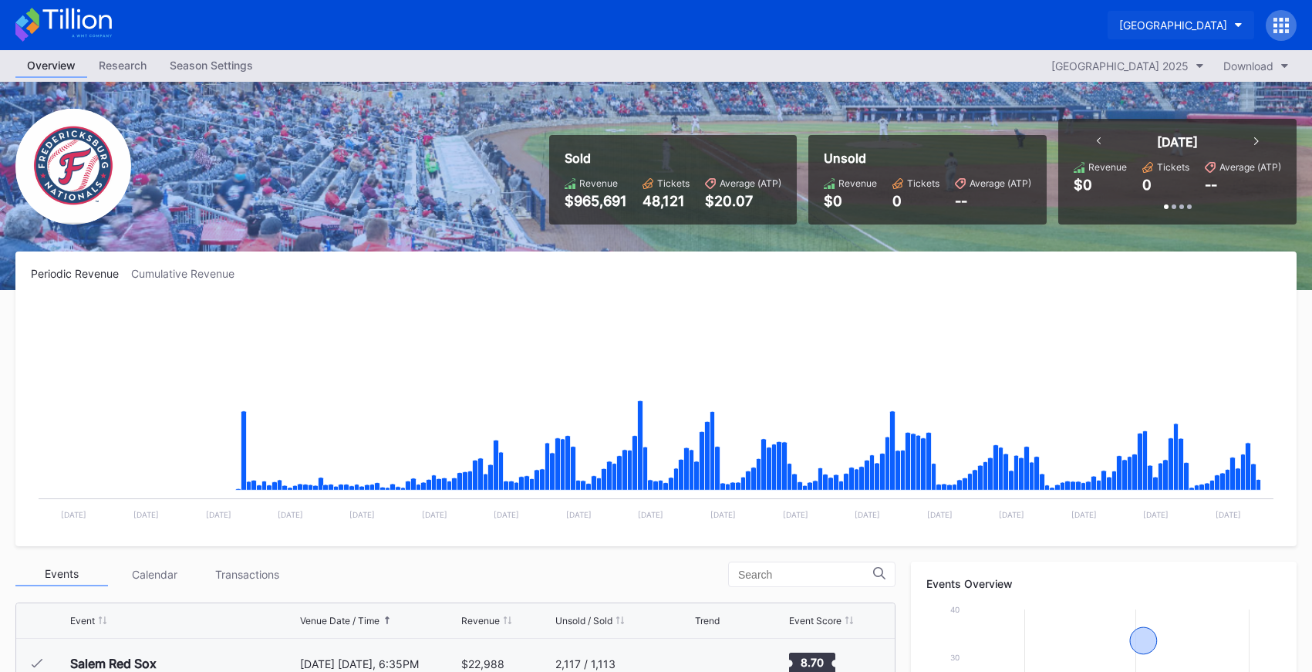
click at [1134, 32] on button "[GEOGRAPHIC_DATA]" at bounding box center [1180, 25] width 147 height 29
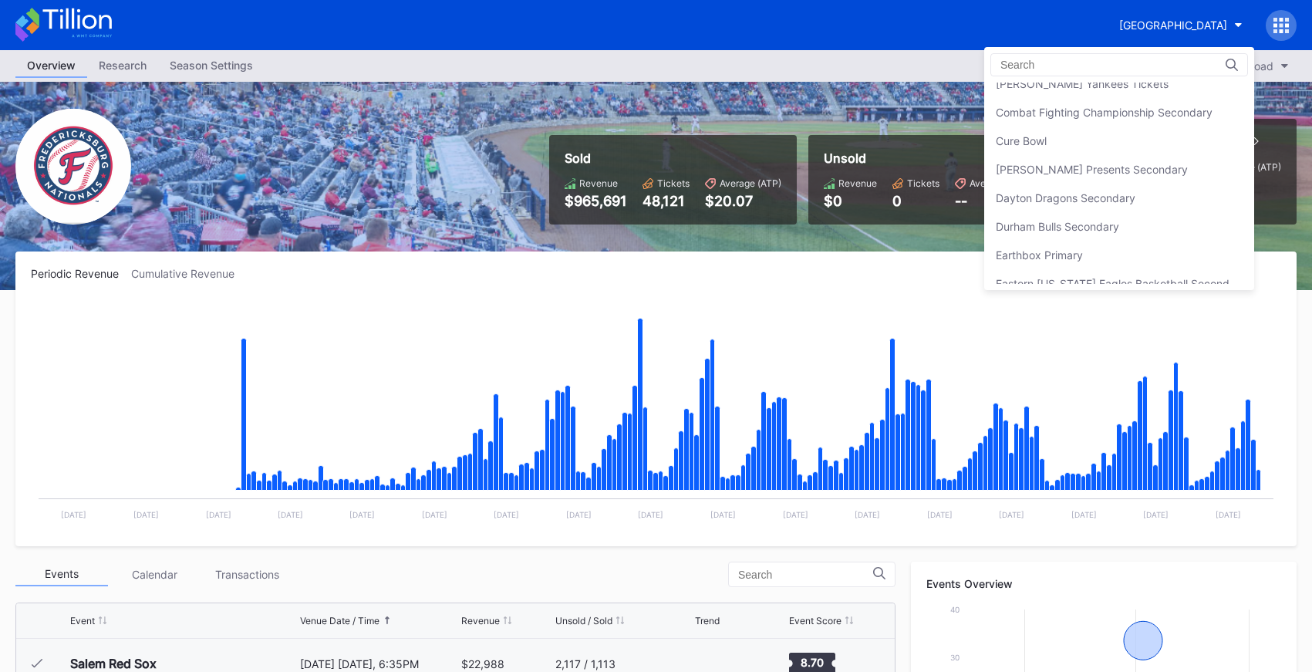
scroll to position [1038, 0]
click at [1128, 178] on div "[PERSON_NAME] Presents Secondary" at bounding box center [1119, 171] width 270 height 29
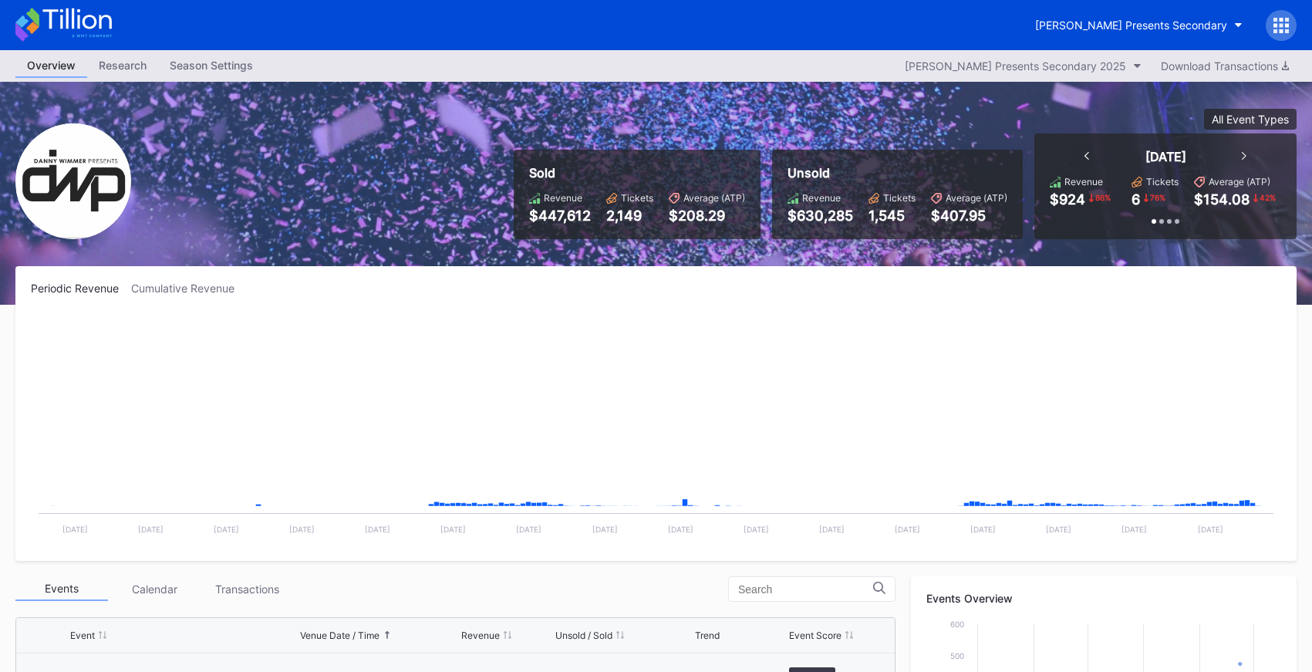
scroll to position [251, 0]
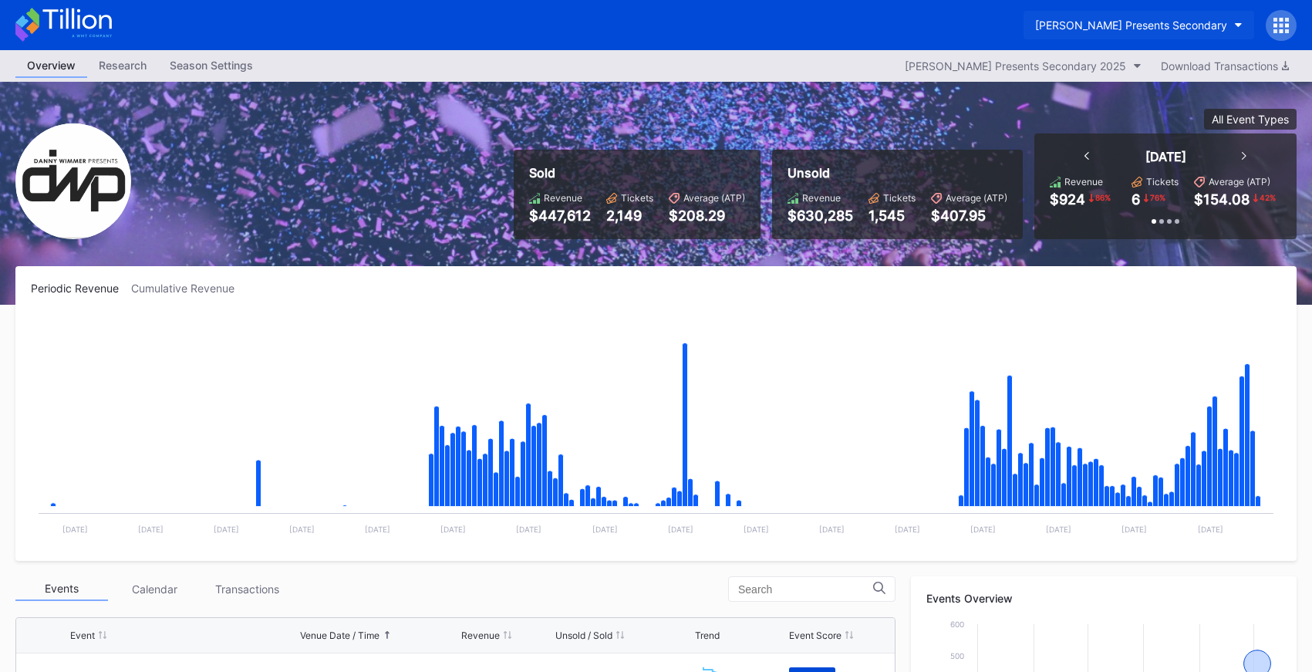
click at [1128, 19] on div "[PERSON_NAME] Presents Secondary" at bounding box center [1131, 25] width 192 height 13
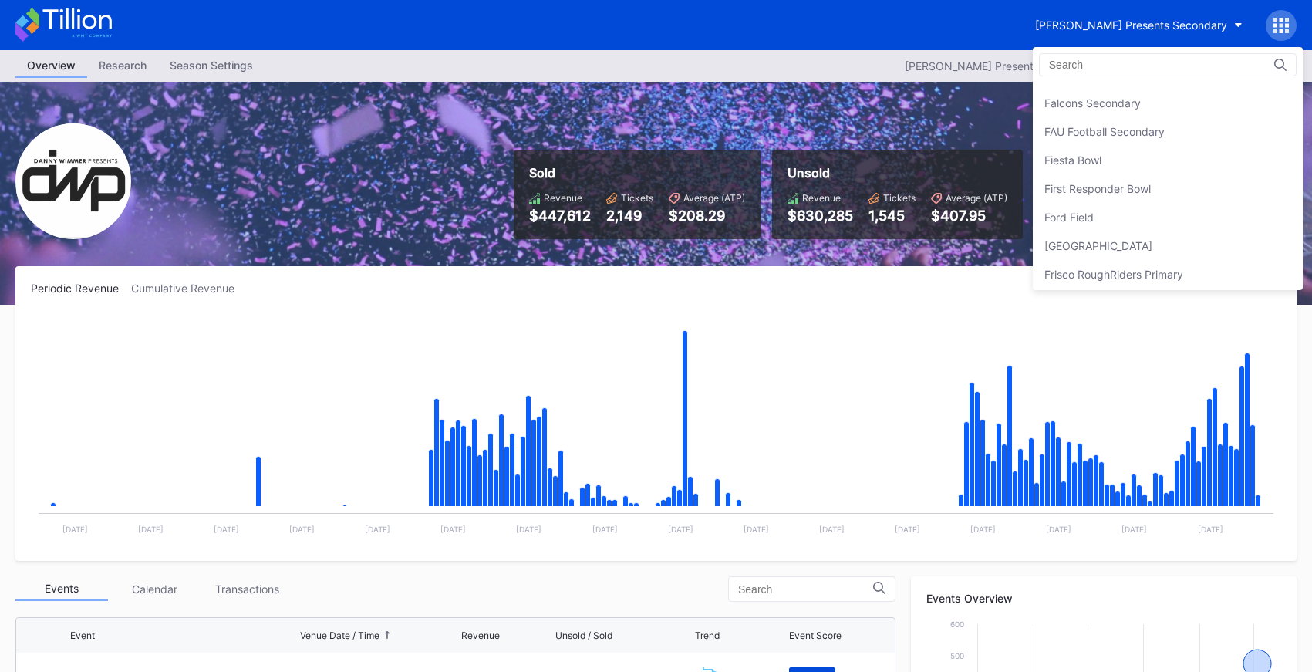
scroll to position [1639, 0]
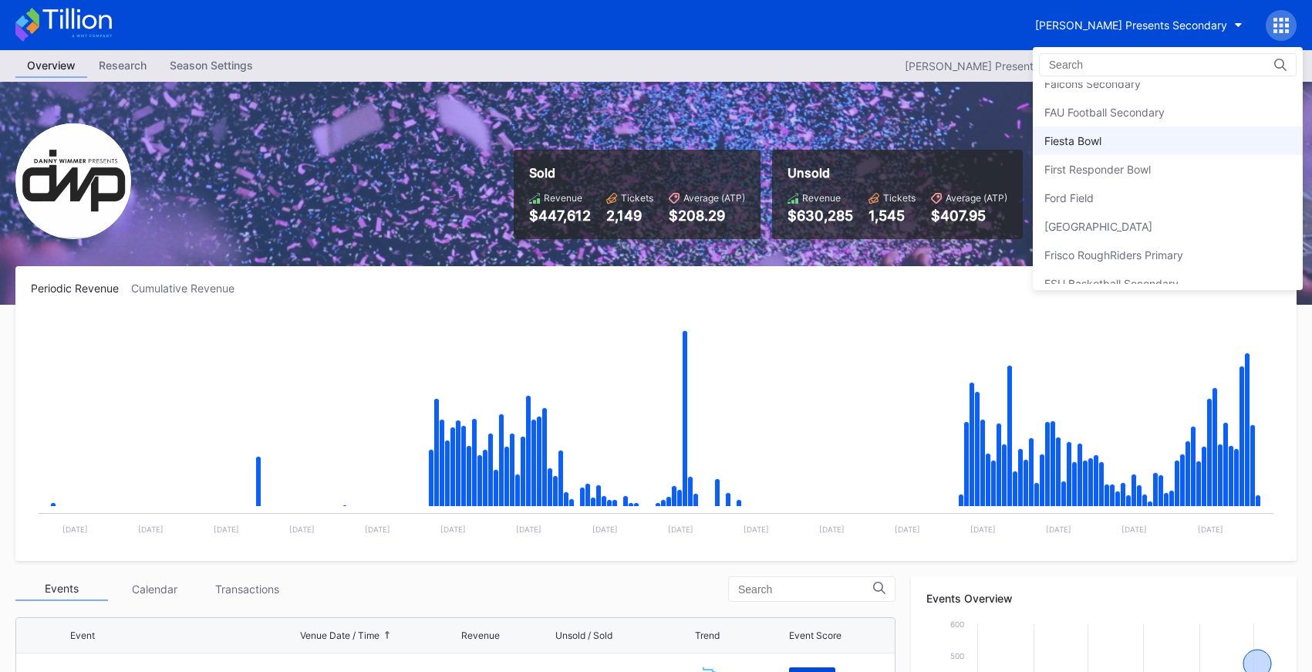
click at [1105, 134] on div "Fiesta Bowl" at bounding box center [1168, 140] width 270 height 29
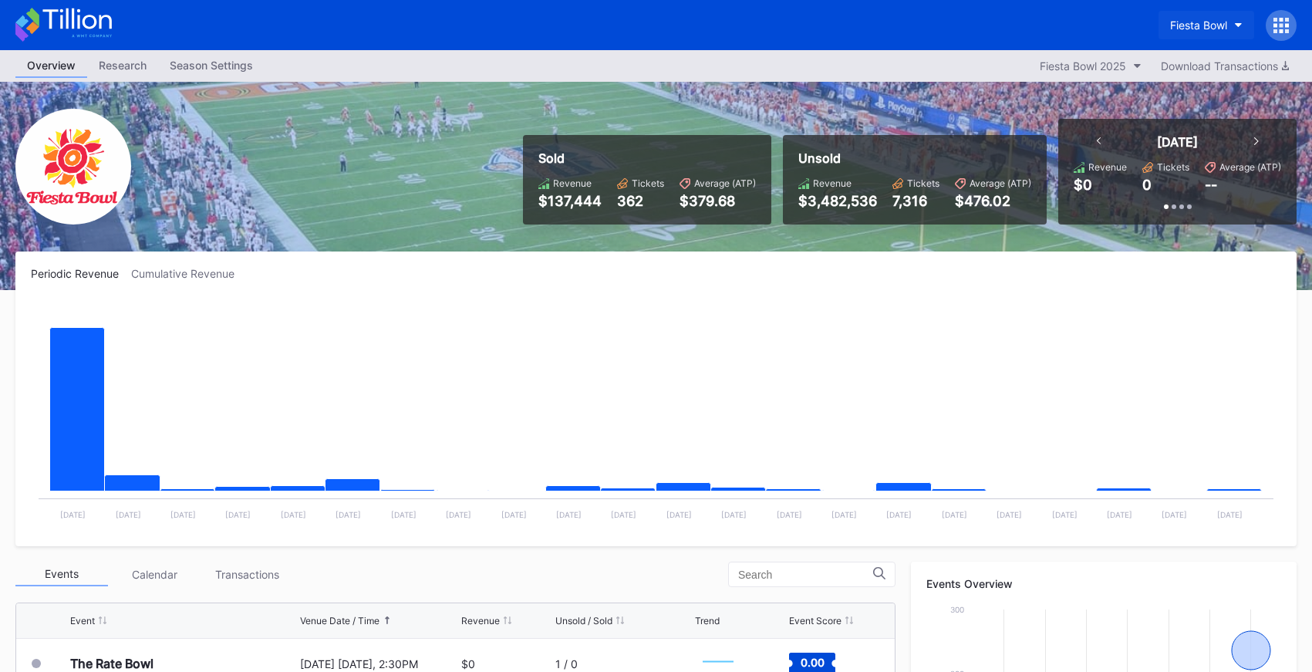
click at [1166, 19] on button "Fiesta Bowl" at bounding box center [1206, 25] width 96 height 29
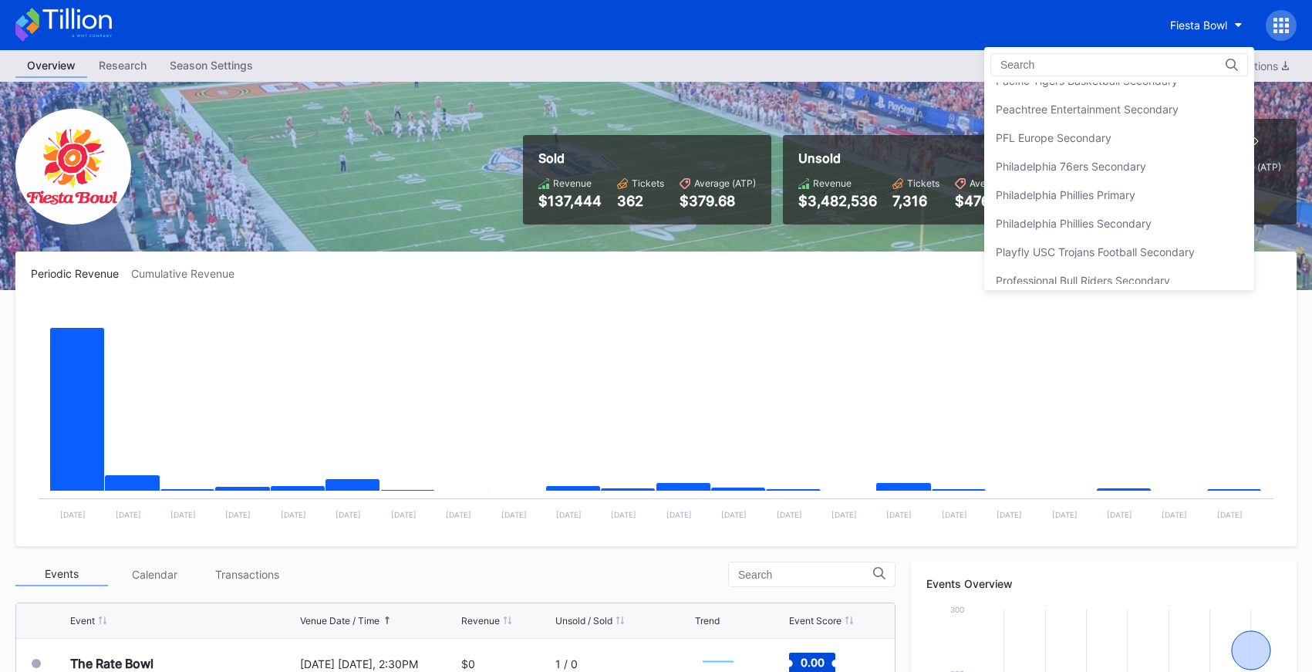
scroll to position [3325, 0]
click at [1045, 143] on div "Philadelphia 76ers Secondary" at bounding box center [1071, 138] width 150 height 13
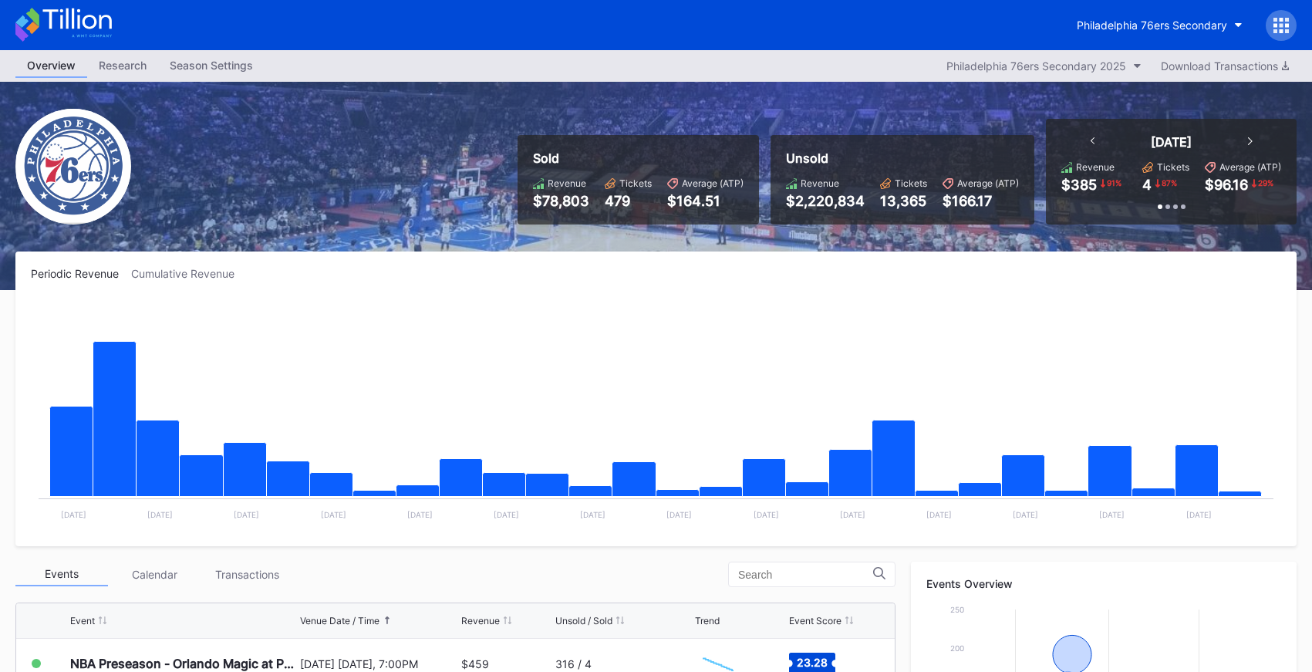
click at [90, 21] on icon at bounding box center [63, 25] width 96 height 34
click at [1156, 32] on button "Philadelphia 76ers Secondary" at bounding box center [1159, 25] width 189 height 29
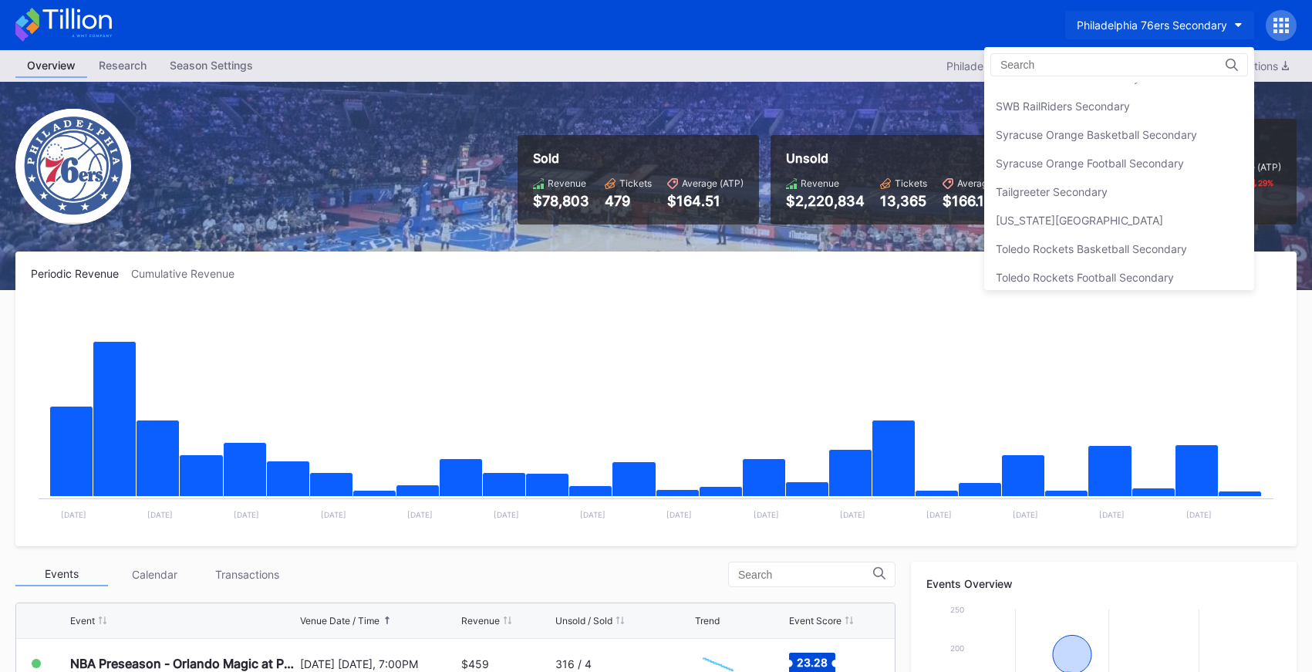
scroll to position [4781, 0]
click at [1135, 144] on div "Stanford Football Open Distribution" at bounding box center [1119, 137] width 270 height 29
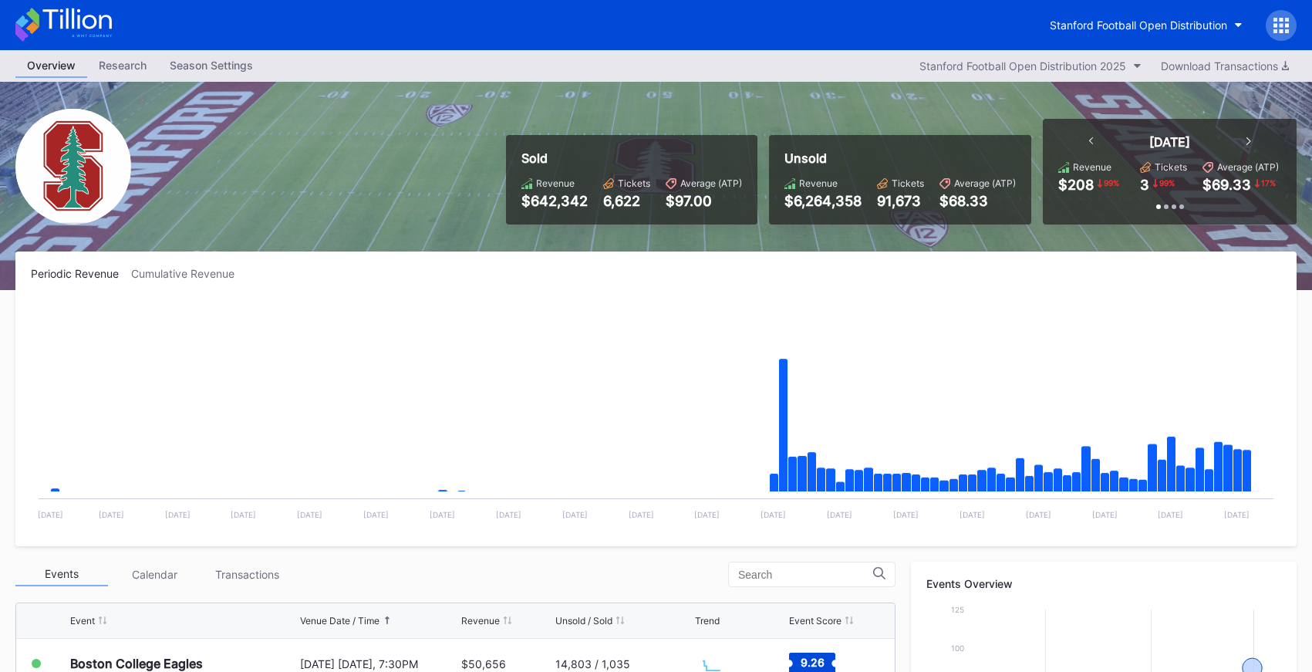
click at [1126, 41] on div "Stanford Football Open Distribution" at bounding box center [656, 25] width 1312 height 50
click at [1124, 34] on button "Stanford Football Open Distribution" at bounding box center [1146, 25] width 216 height 29
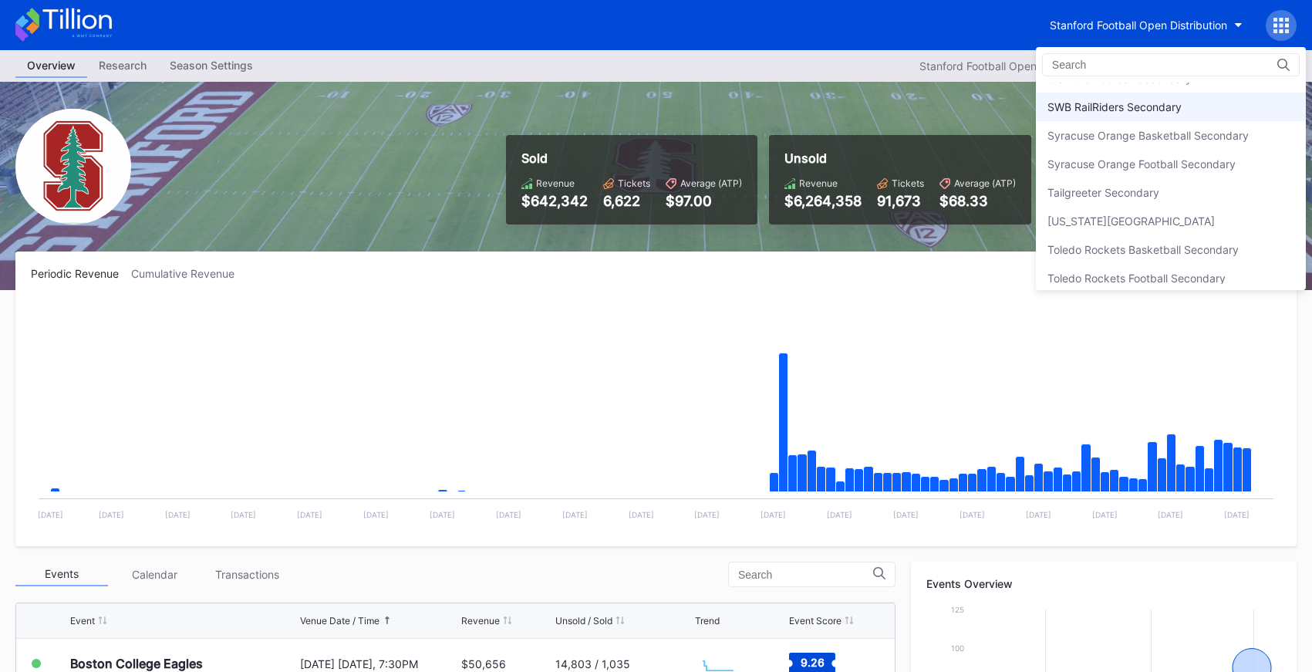
scroll to position [4870, 0]
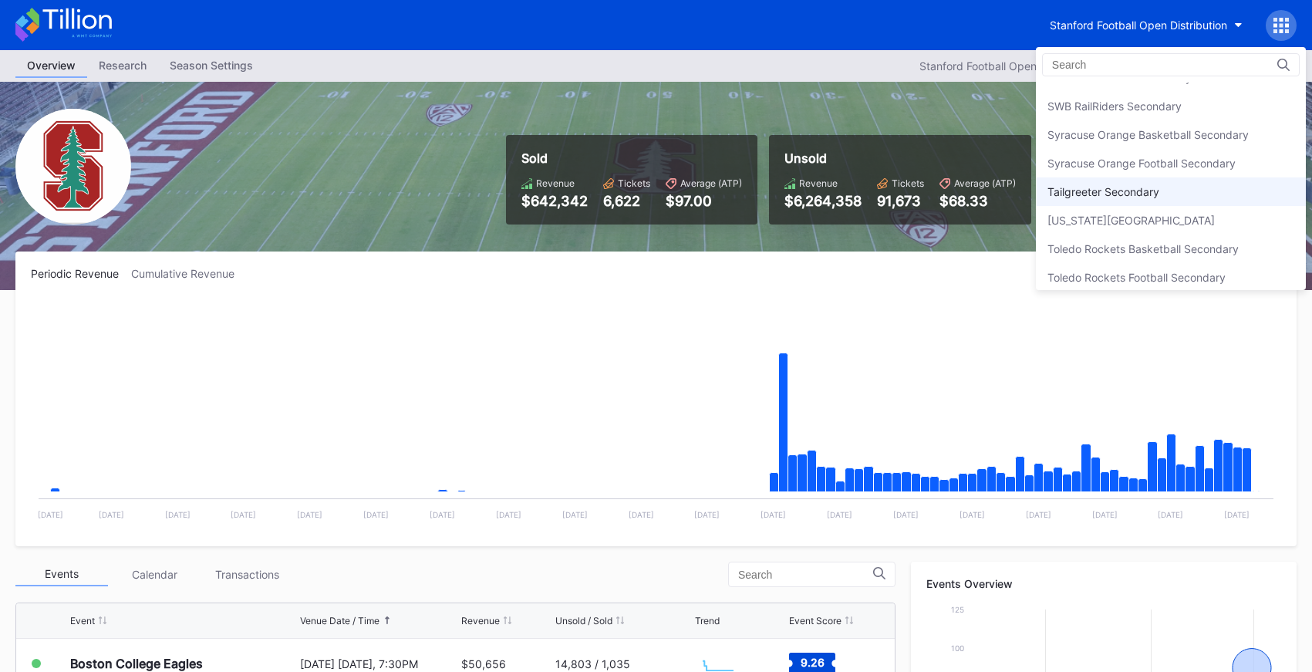
click at [1131, 179] on div "Tailgreeter Secondary" at bounding box center [1171, 191] width 270 height 29
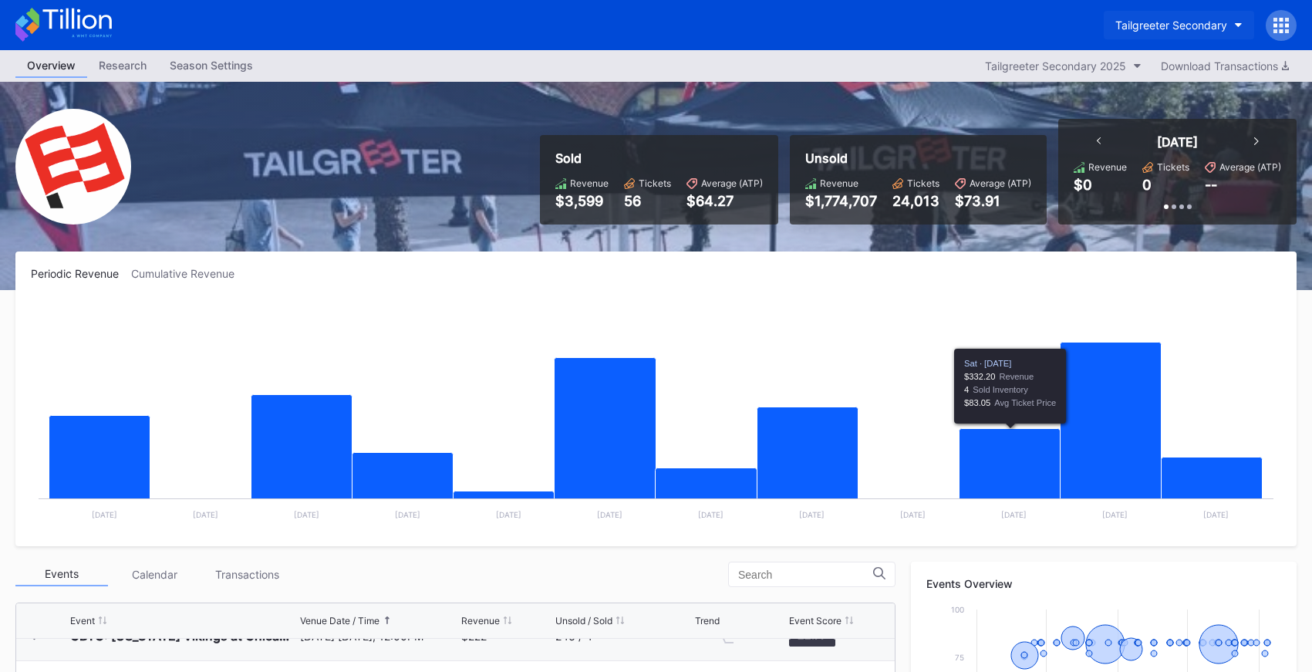
drag, startPoint x: 1135, startPoint y: 2, endPoint x: 1144, endPoint y: 13, distance: 13.7
click at [1138, 5] on div "Tailgreeter Secondary" at bounding box center [656, 25] width 1312 height 50
click at [1144, 13] on button "Tailgreeter Secondary" at bounding box center [1178, 25] width 150 height 29
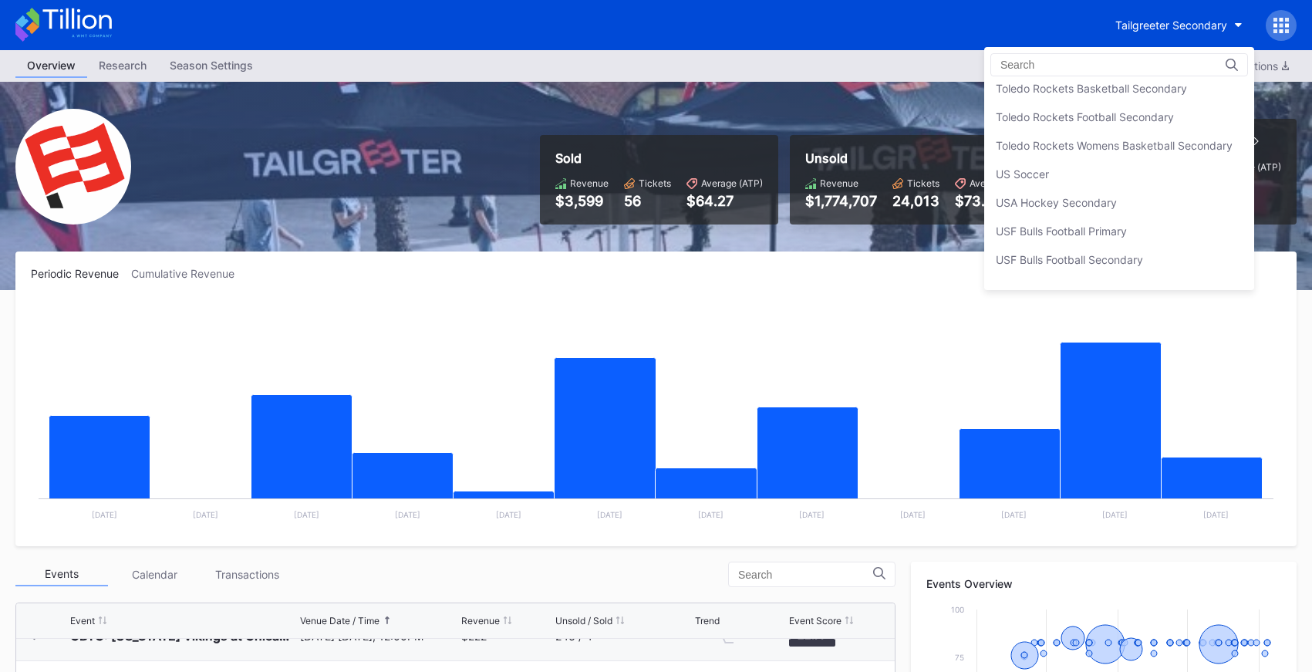
scroll to position [5078, 0]
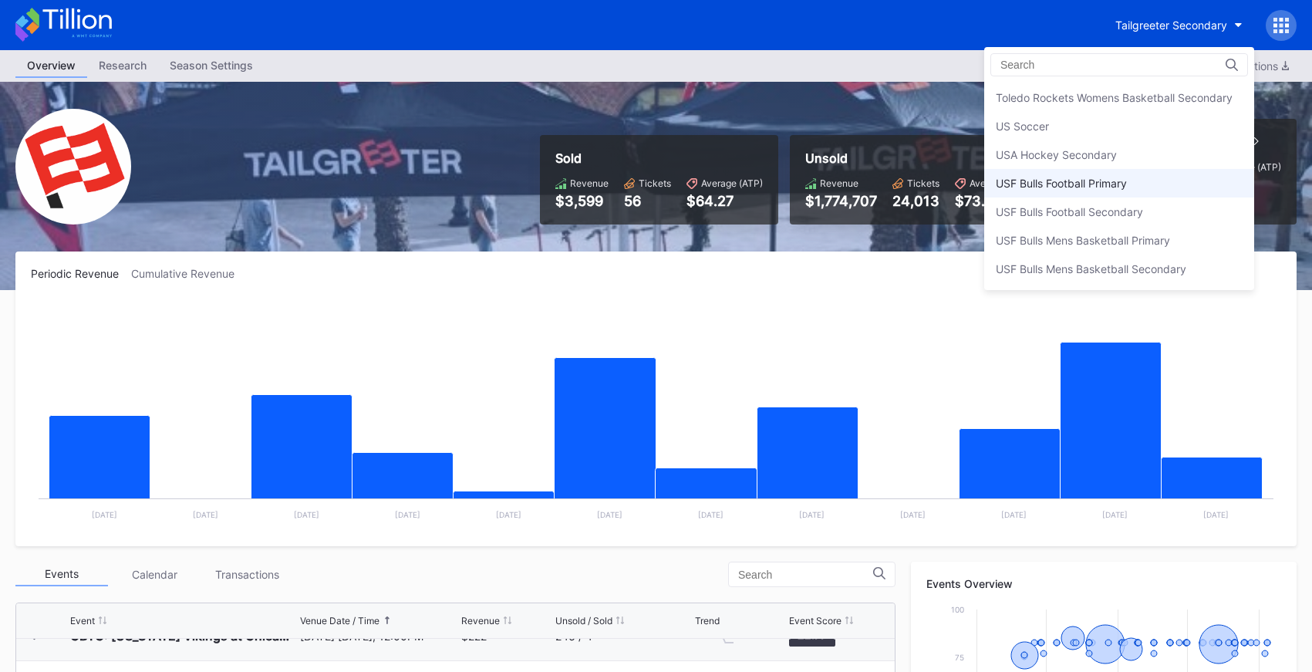
click at [1113, 190] on div "USF Bulls Football Primary" at bounding box center [1119, 183] width 270 height 29
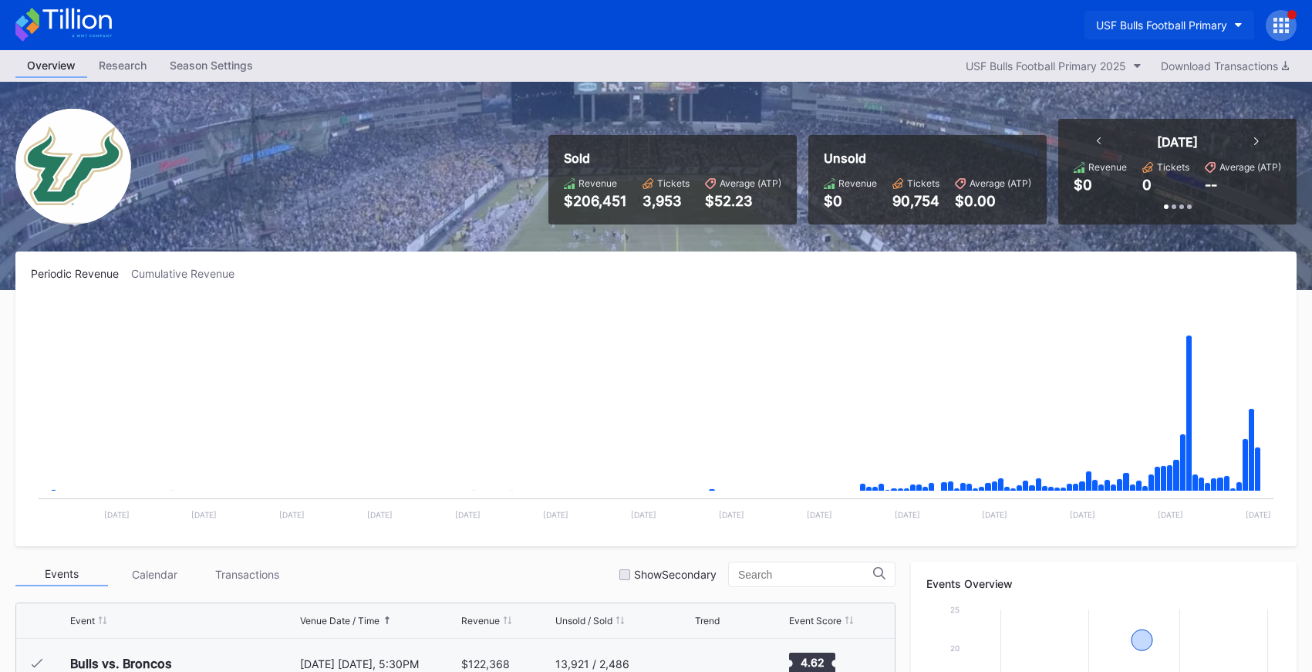
click at [1126, 13] on button "USF Bulls Football Primary" at bounding box center [1169, 25] width 170 height 29
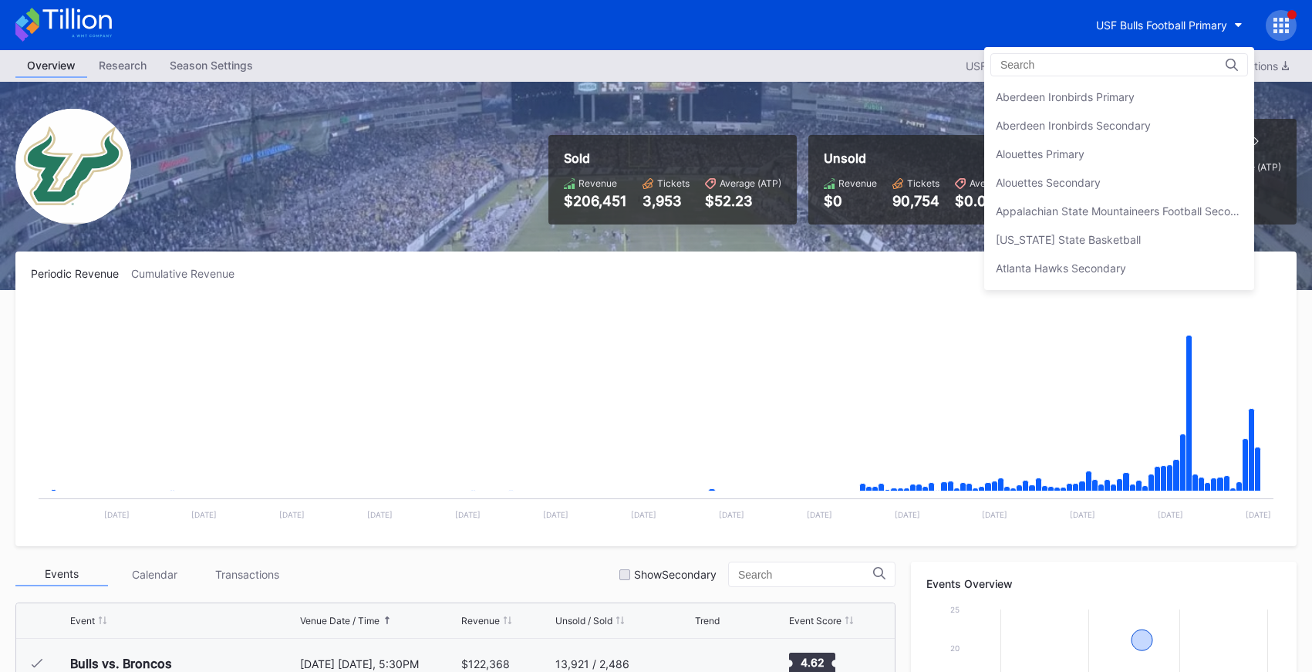
scroll to position [5164, 0]
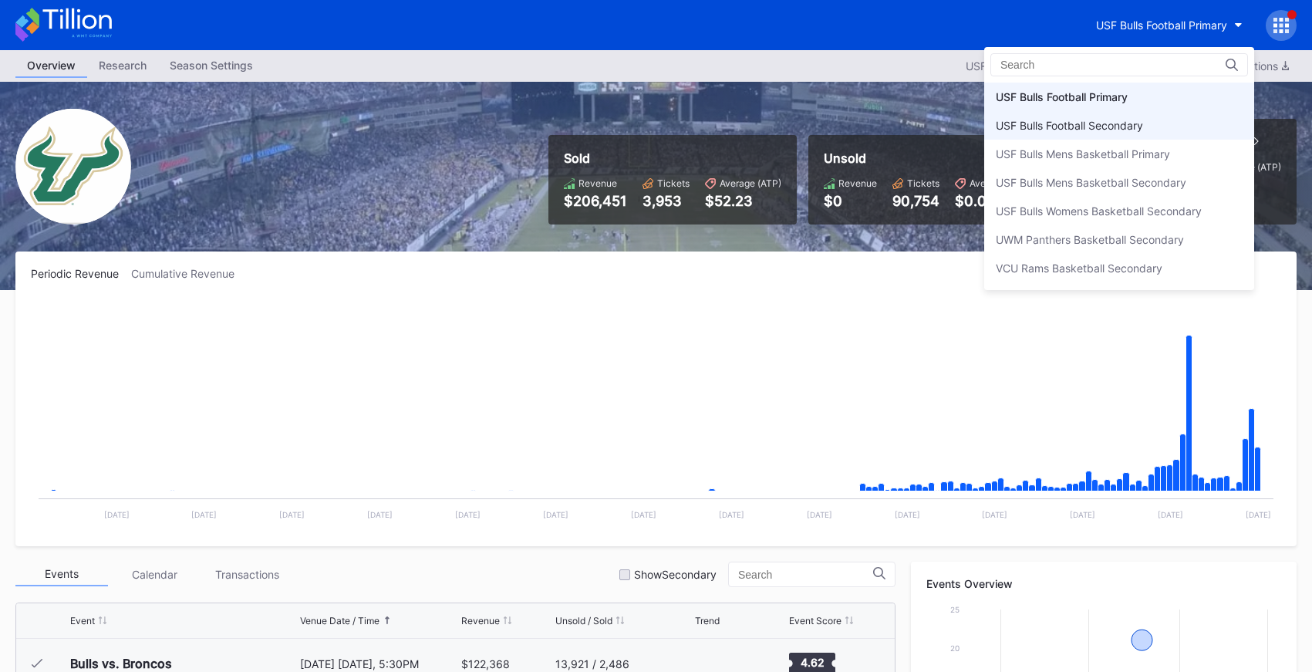
click at [1119, 112] on div "USF Bulls Football Secondary" at bounding box center [1119, 125] width 270 height 29
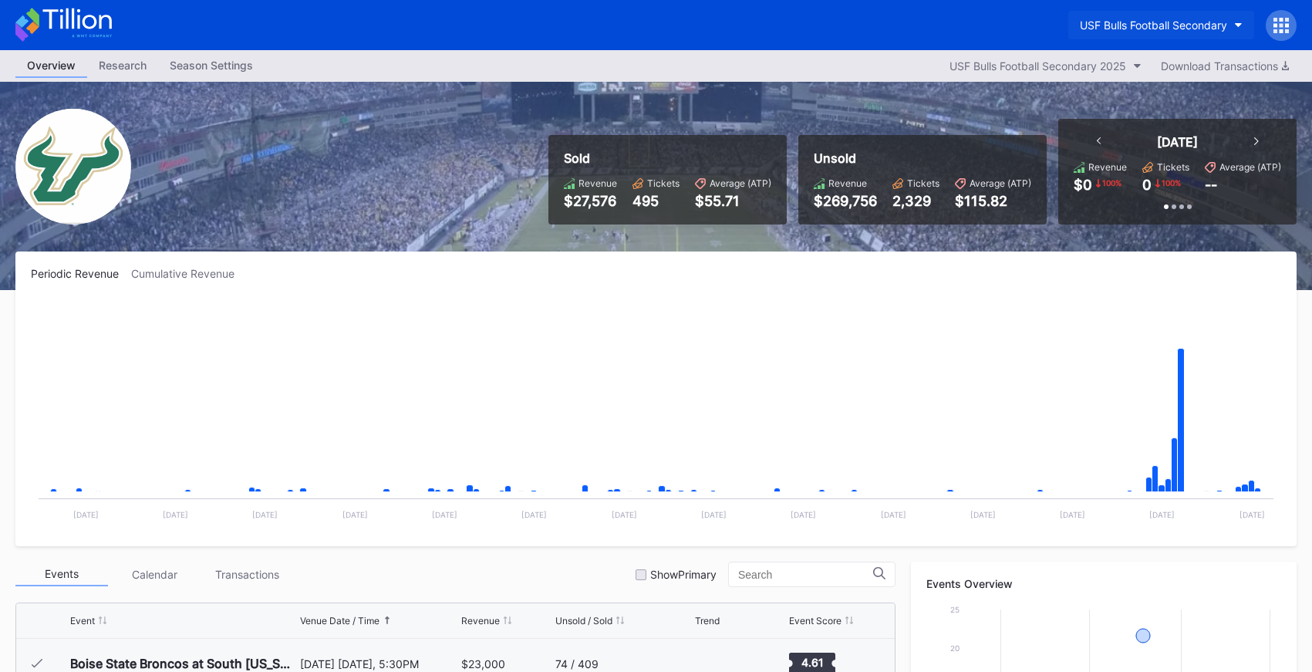
click at [1196, 27] on div "USF Bulls Football Secondary" at bounding box center [1153, 25] width 147 height 13
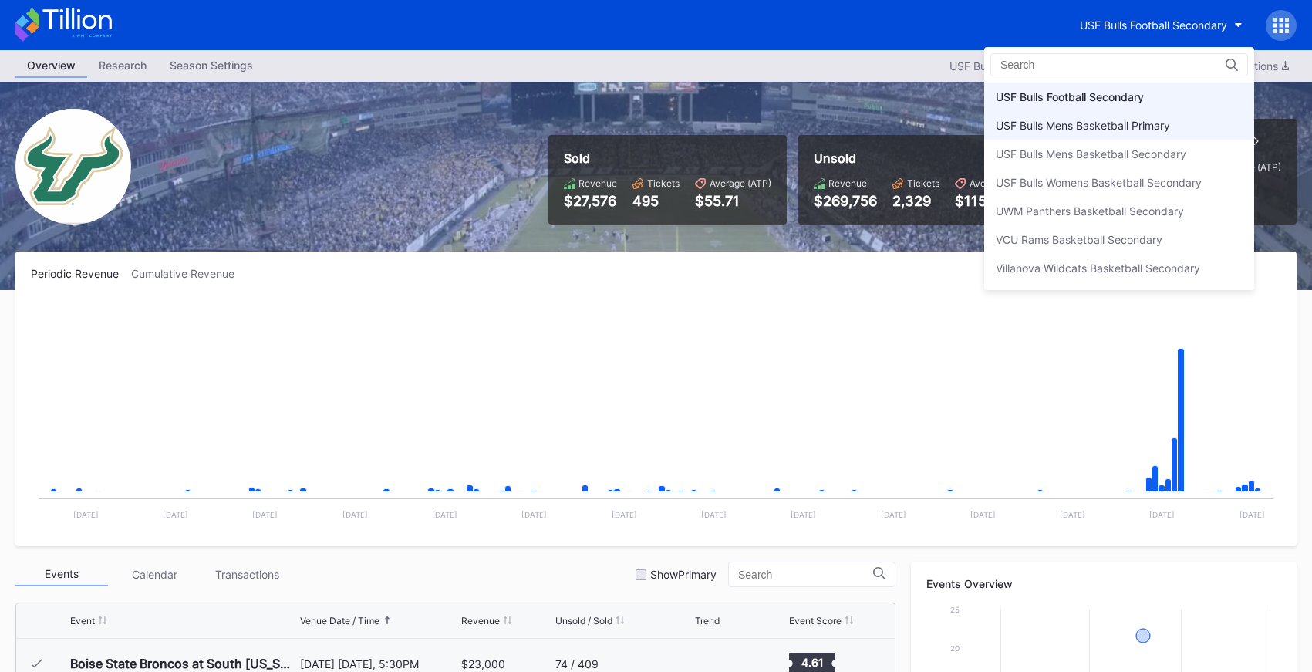
scroll to position [5161, 0]
click at [1156, 101] on div "USF Bulls Football Primary" at bounding box center [1119, 100] width 270 height 29
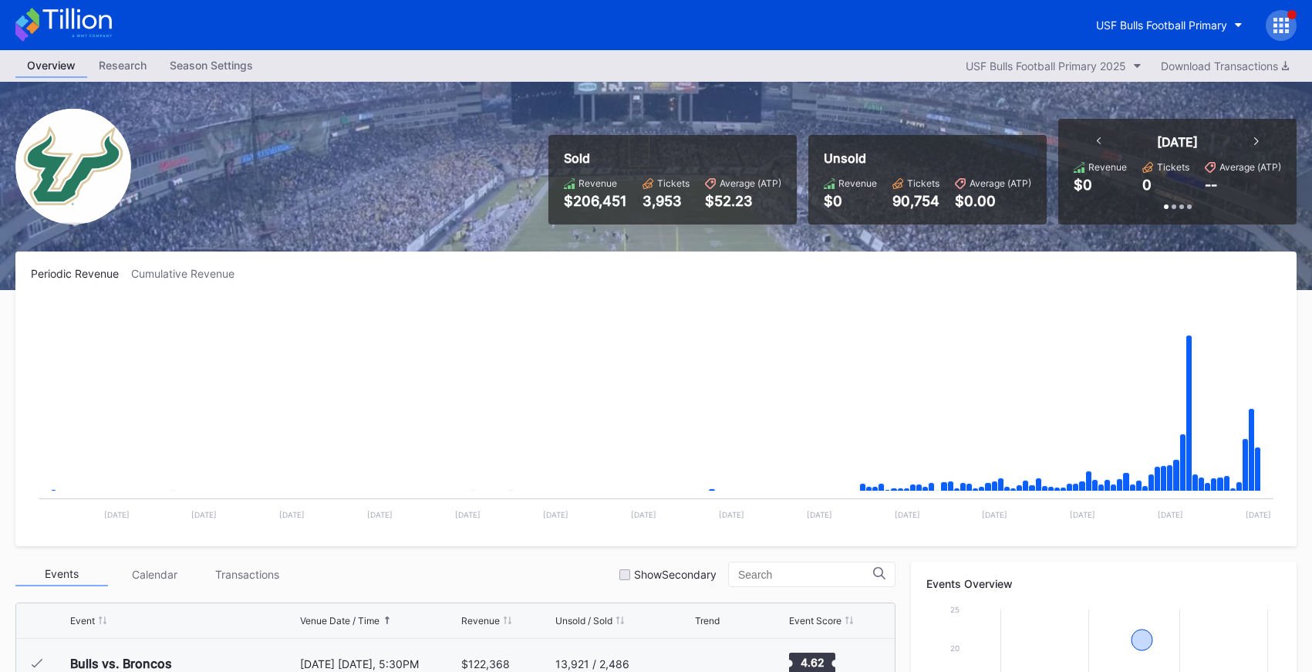
click at [69, 28] on icon at bounding box center [63, 25] width 96 height 34
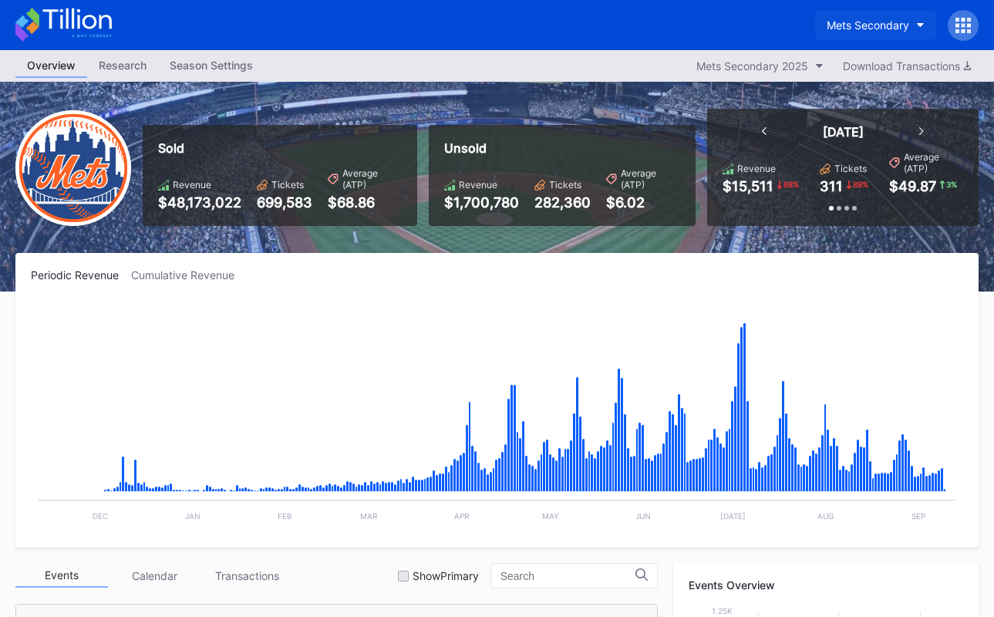
click at [834, 29] on div "Mets Secondary" at bounding box center [868, 25] width 83 height 13
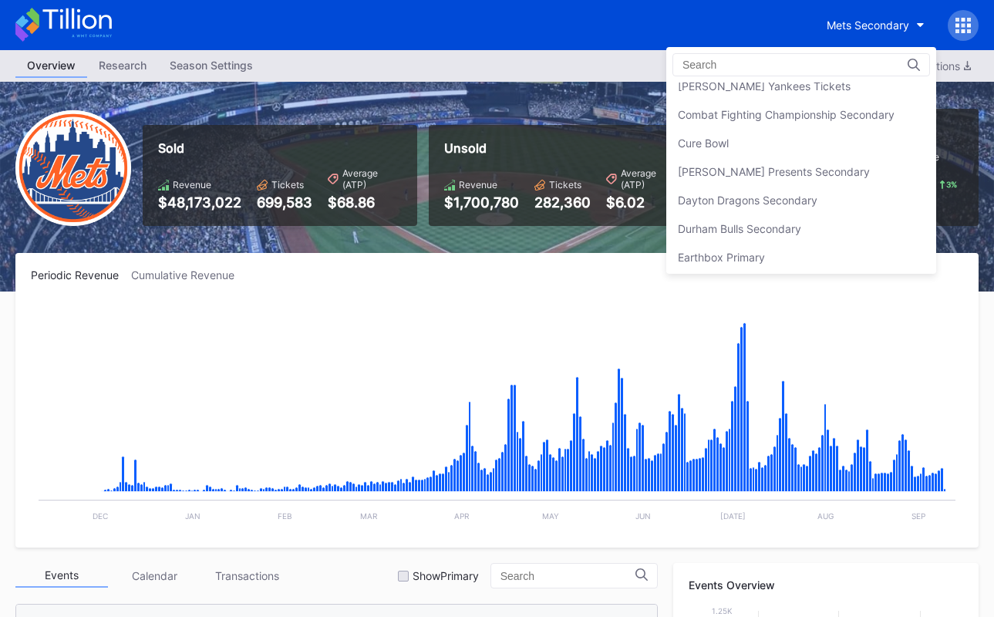
scroll to position [1036, 0]
click at [781, 179] on div "[PERSON_NAME] Presents Secondary" at bounding box center [774, 173] width 192 height 13
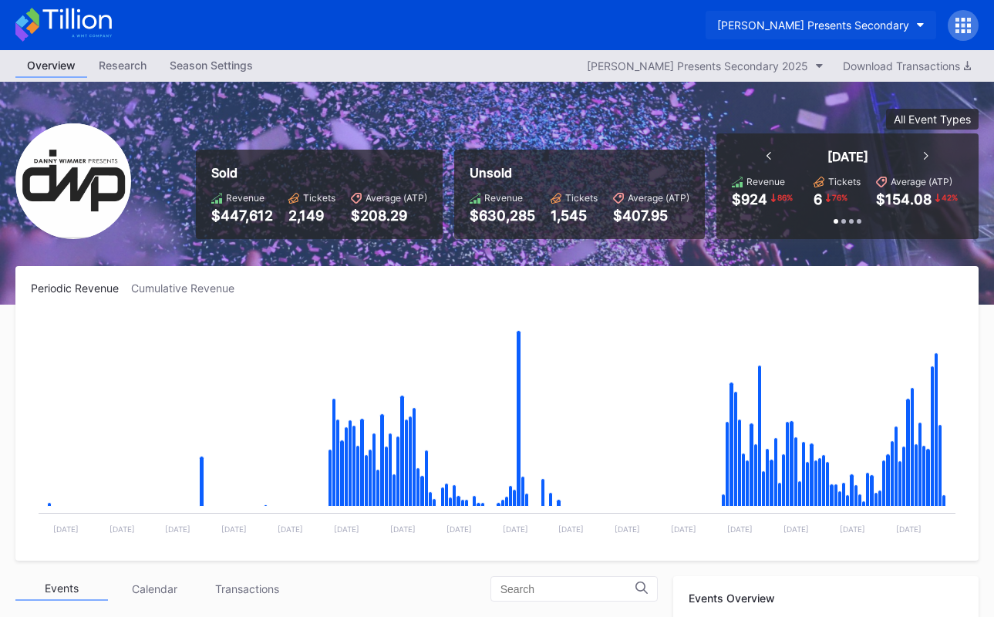
click at [814, 27] on div "[PERSON_NAME] Presents Secondary" at bounding box center [813, 25] width 192 height 13
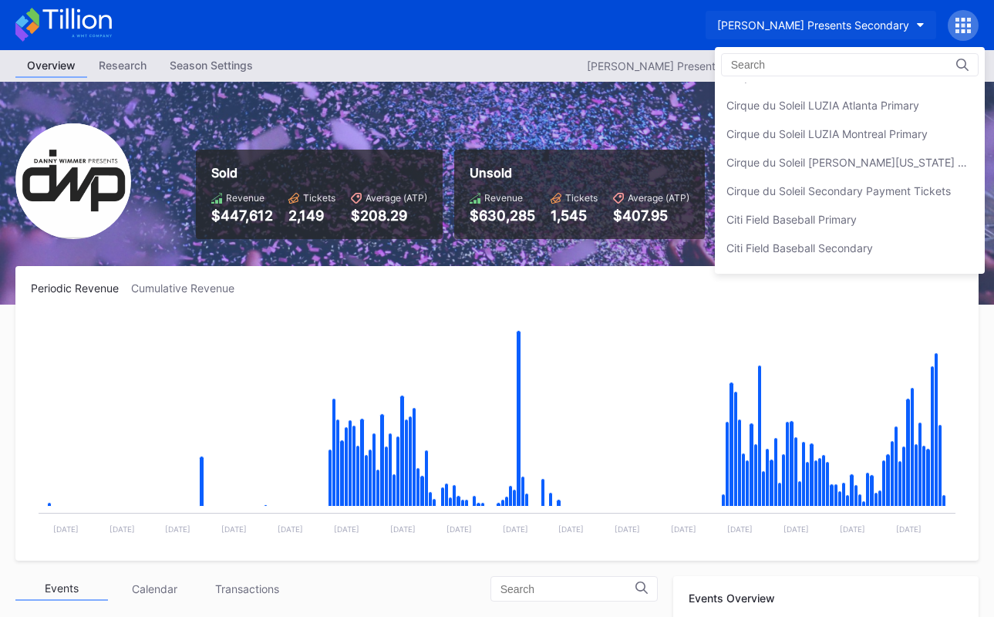
scroll to position [744, 0]
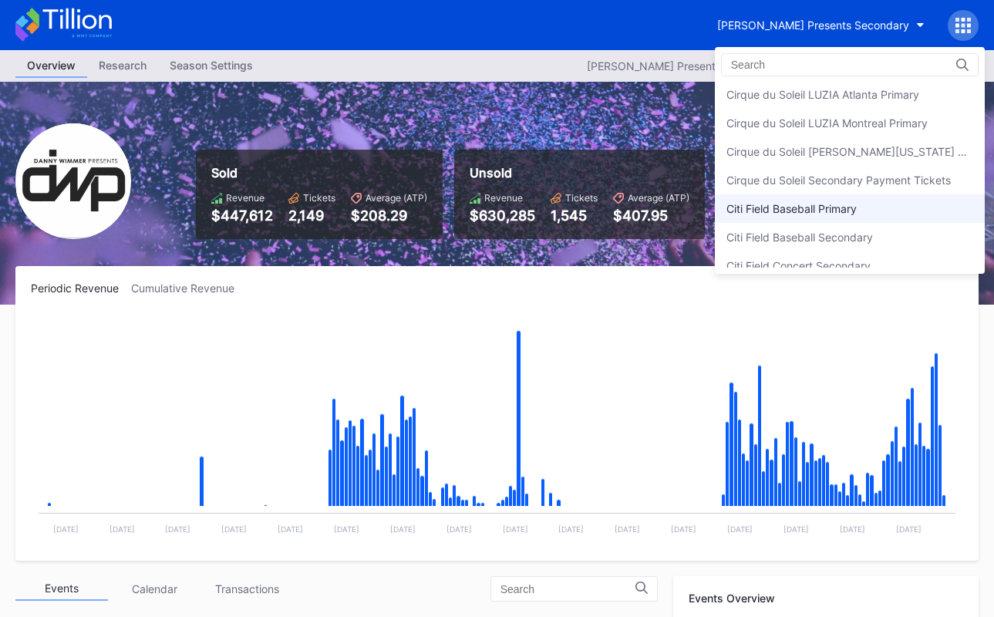
click at [776, 210] on div "Citi Field Baseball Primary" at bounding box center [791, 208] width 130 height 13
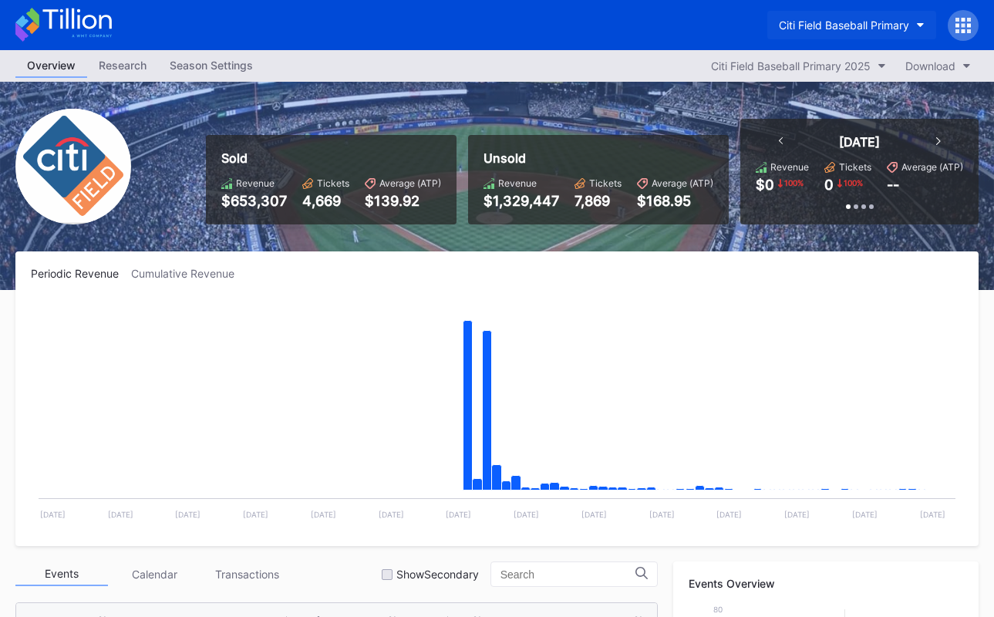
click at [859, 19] on div "Citi Field Baseball Primary" at bounding box center [844, 25] width 130 height 13
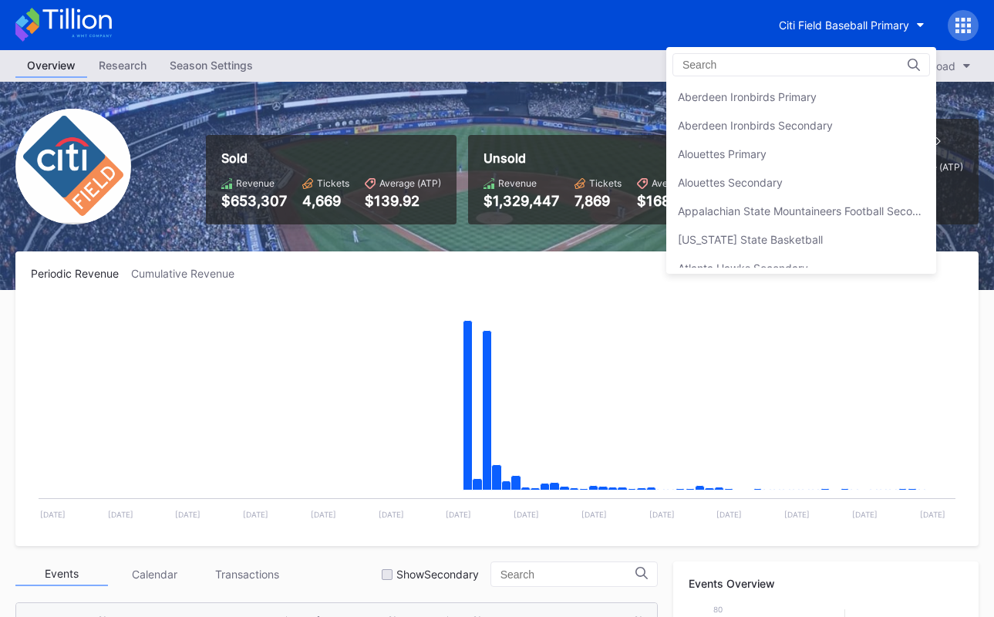
scroll to position [856, 0]
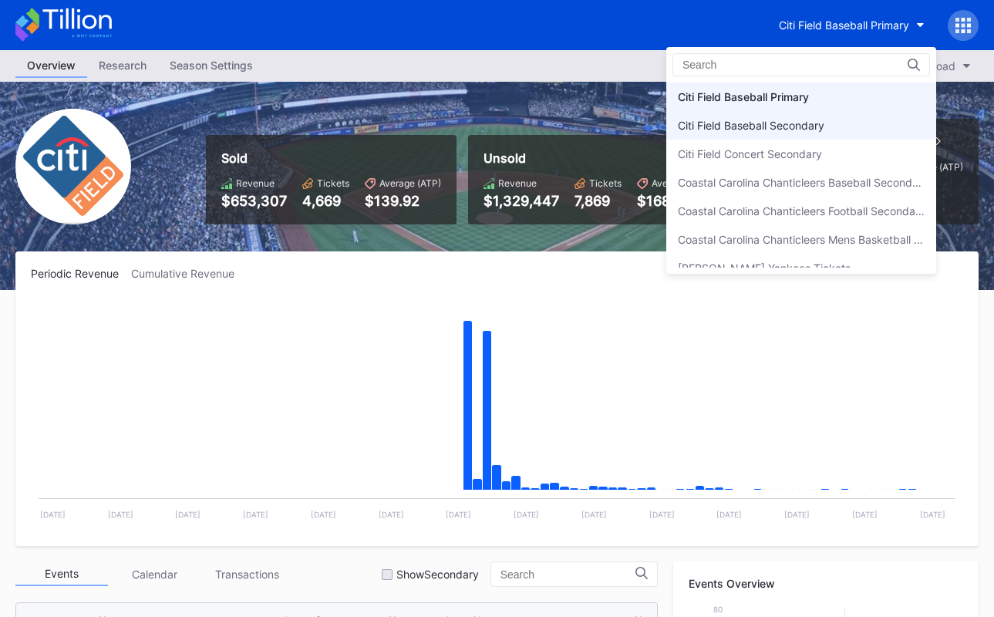
click at [815, 120] on div "Citi Field Baseball Secondary" at bounding box center [751, 125] width 147 height 13
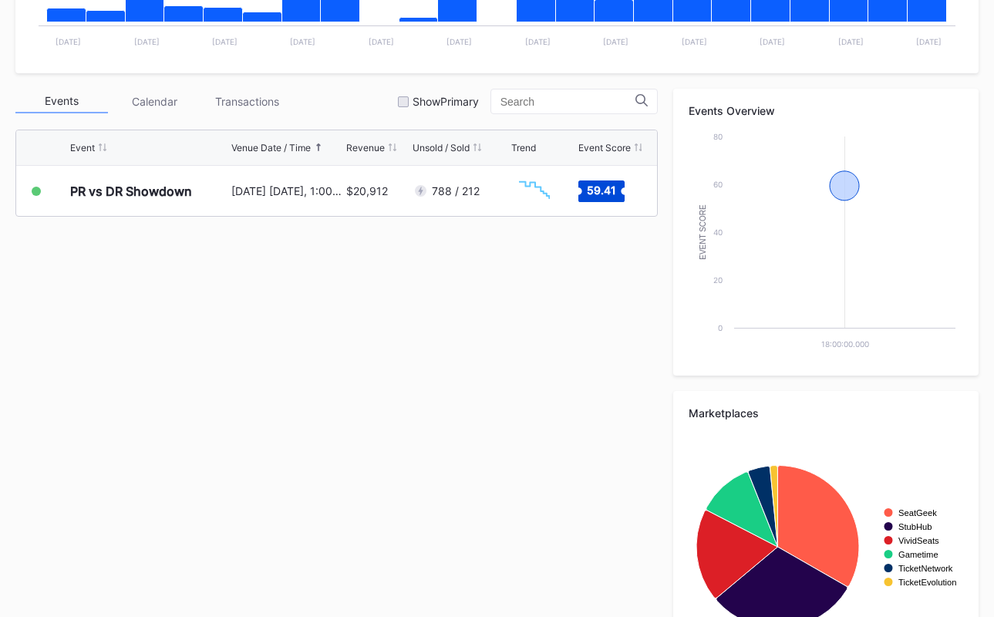
scroll to position [467, 0]
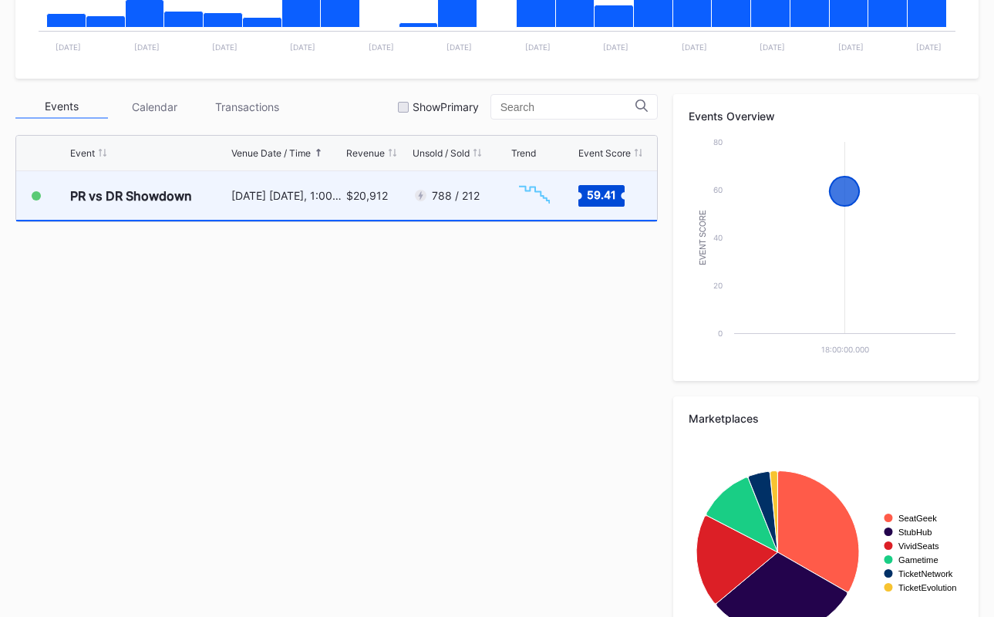
click at [503, 204] on div "788 / 212" at bounding box center [460, 195] width 95 height 49
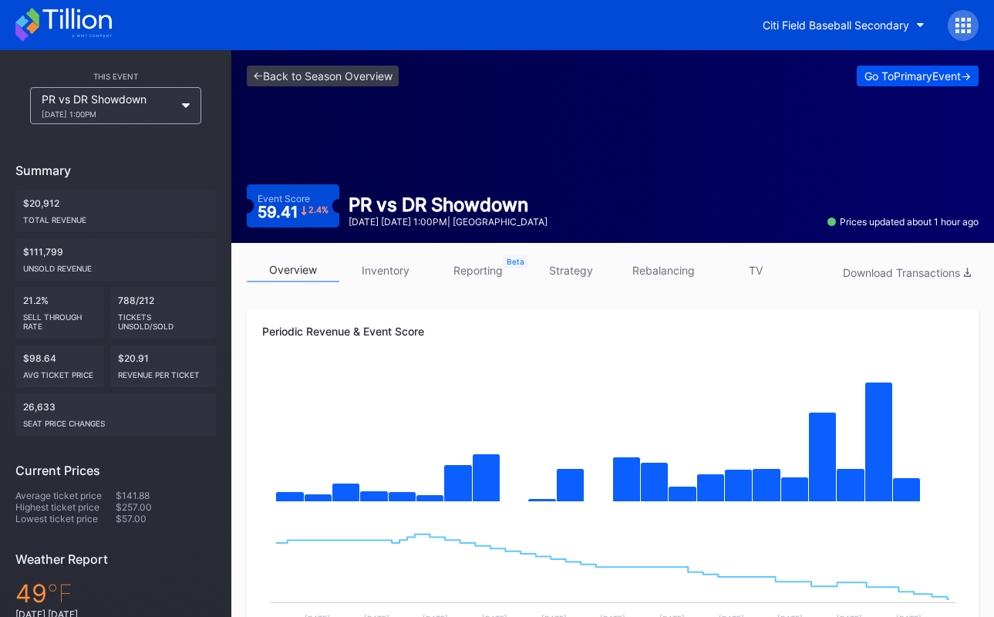
click at [911, 82] on div "Go To Primary Event ->" at bounding box center [917, 75] width 106 height 13
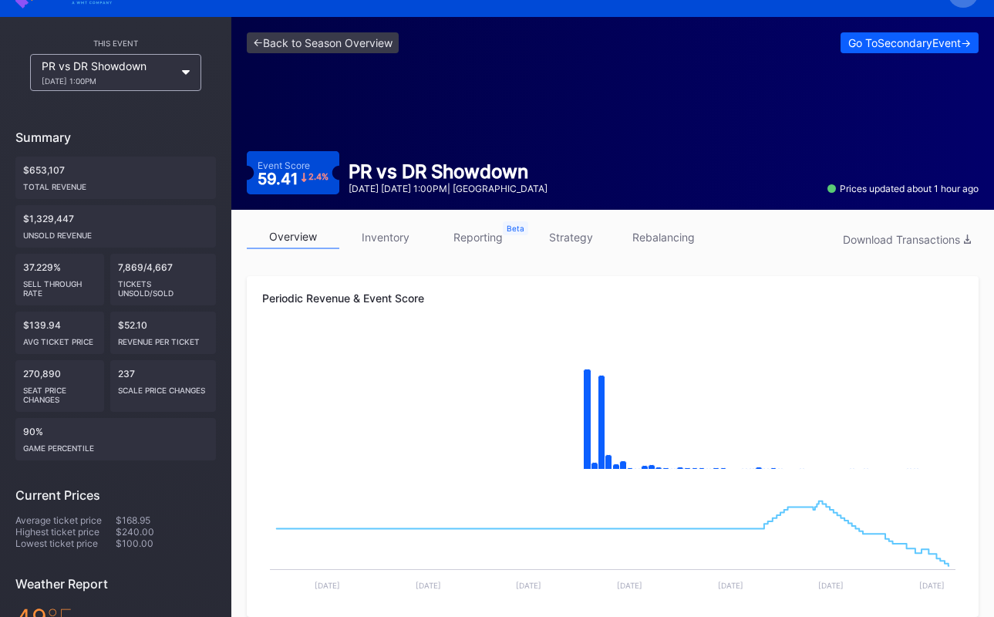
scroll to position [45, 0]
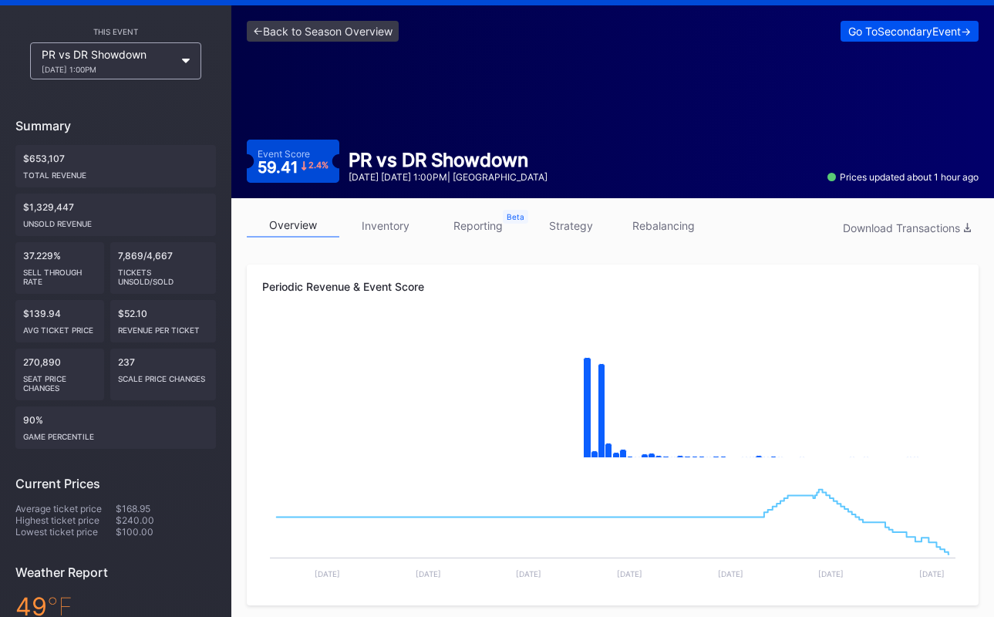
click at [854, 36] on div "Go To Secondary Event ->" at bounding box center [909, 31] width 123 height 13
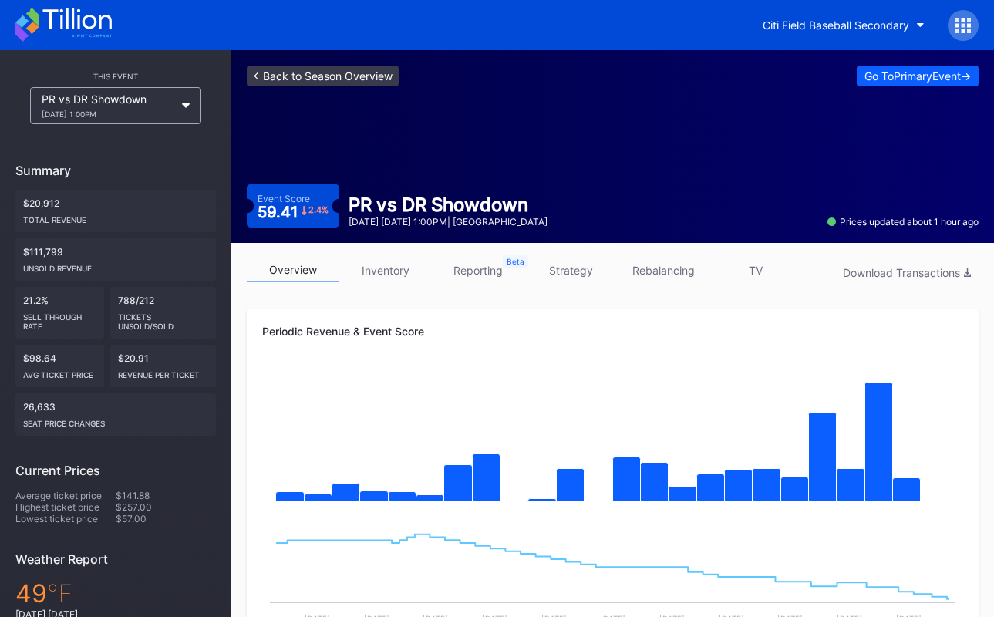
click at [351, 82] on link "<- Back to Season Overview" at bounding box center [323, 76] width 152 height 21
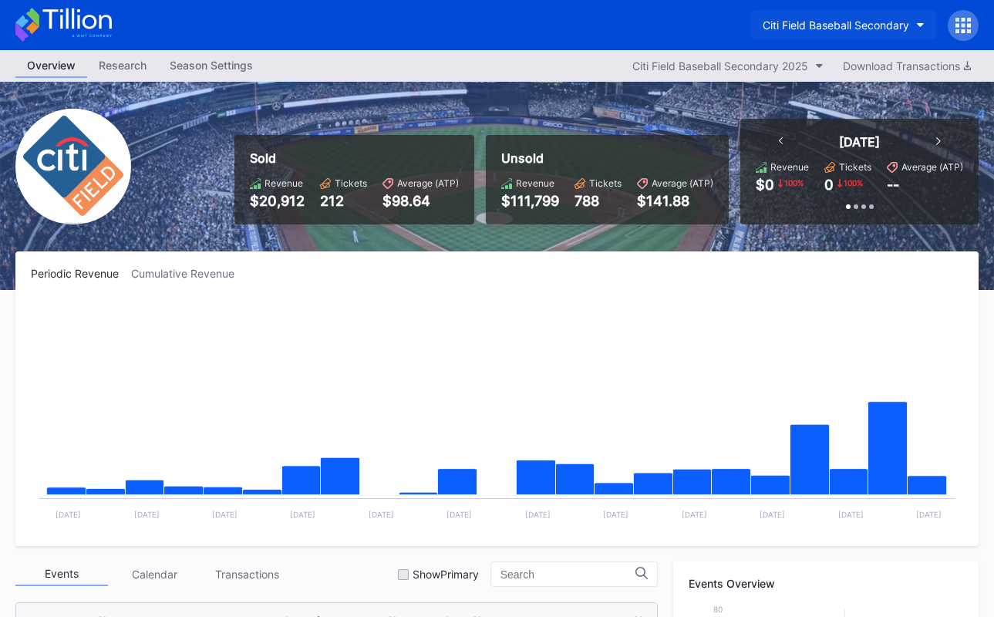
click at [821, 26] on div "Citi Field Baseball Secondary" at bounding box center [836, 25] width 147 height 13
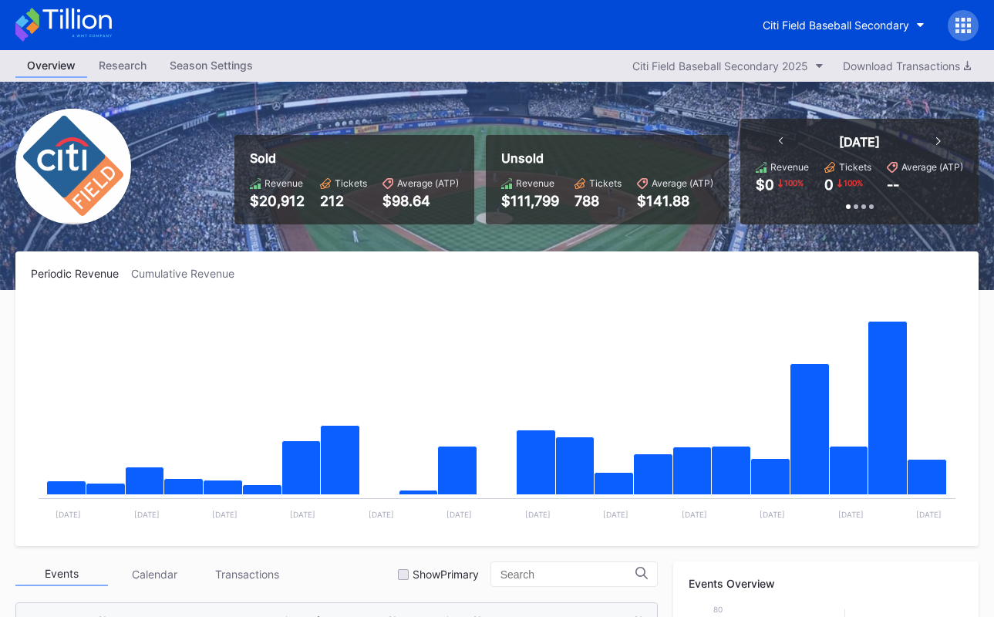
click at [15, 8] on icon at bounding box center [63, 25] width 96 height 34
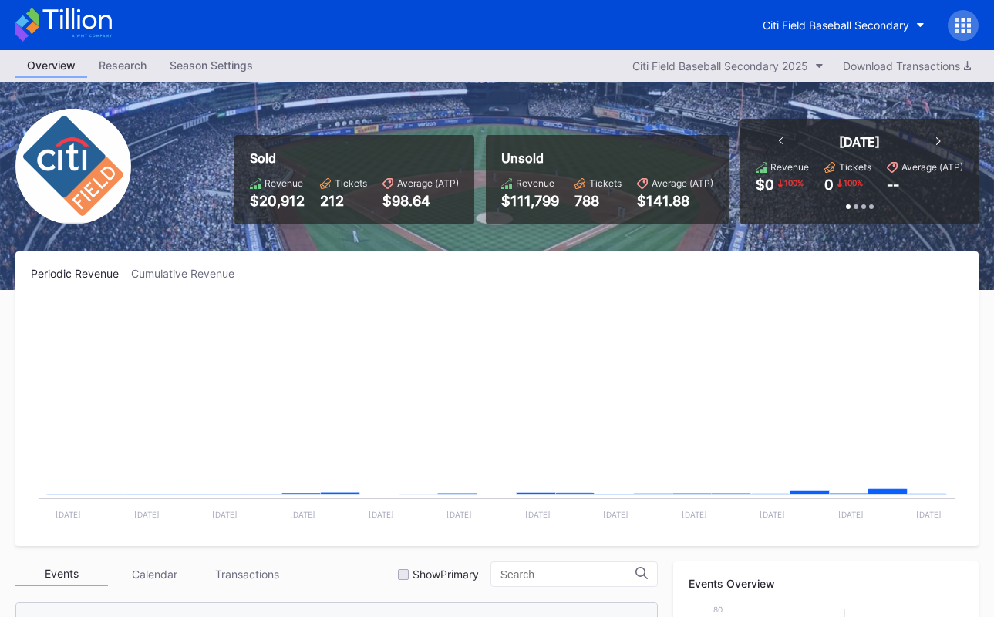
click at [32, 18] on icon at bounding box center [32, 17] width 13 height 19
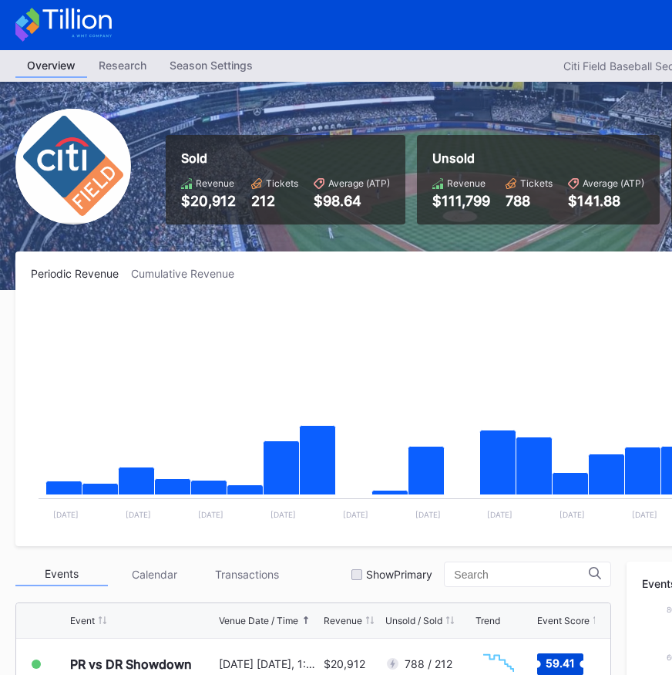
click at [117, 25] on div "Citi Field Baseball Secondary" at bounding box center [462, 25] width 925 height 50
click at [94, 26] on icon at bounding box center [76, 18] width 69 height 21
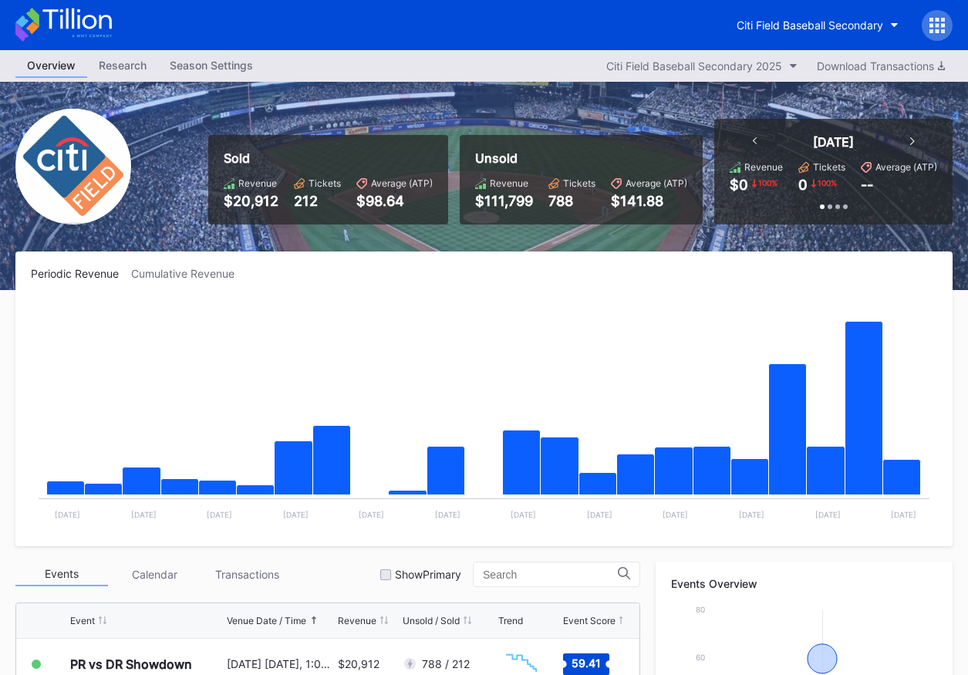
click at [102, 16] on icon at bounding box center [63, 25] width 96 height 34
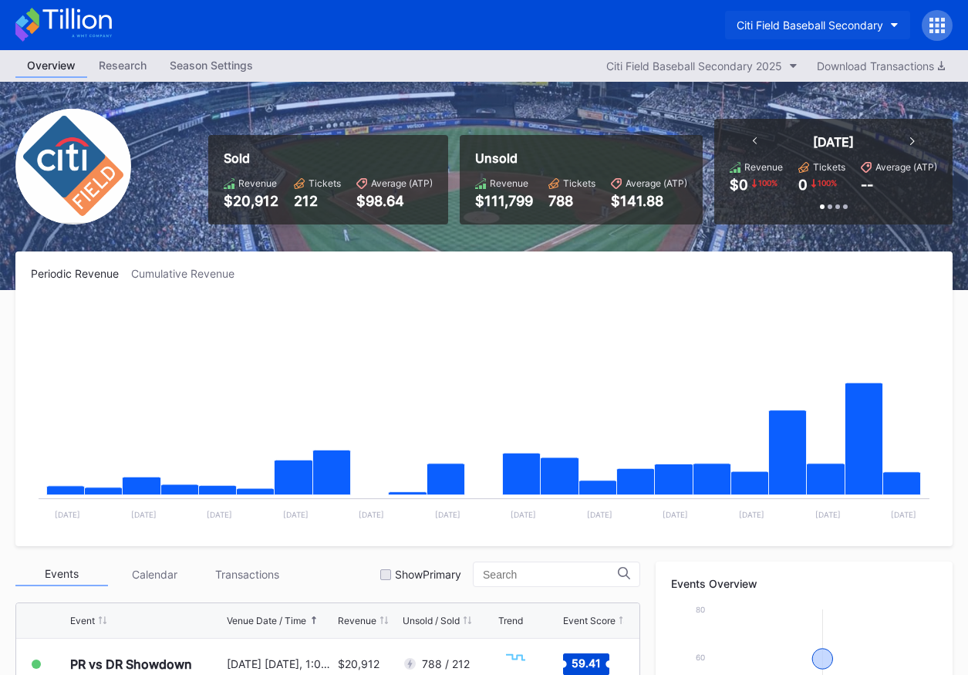
click at [725, 21] on button "Citi Field Baseball Secondary" at bounding box center [817, 25] width 185 height 29
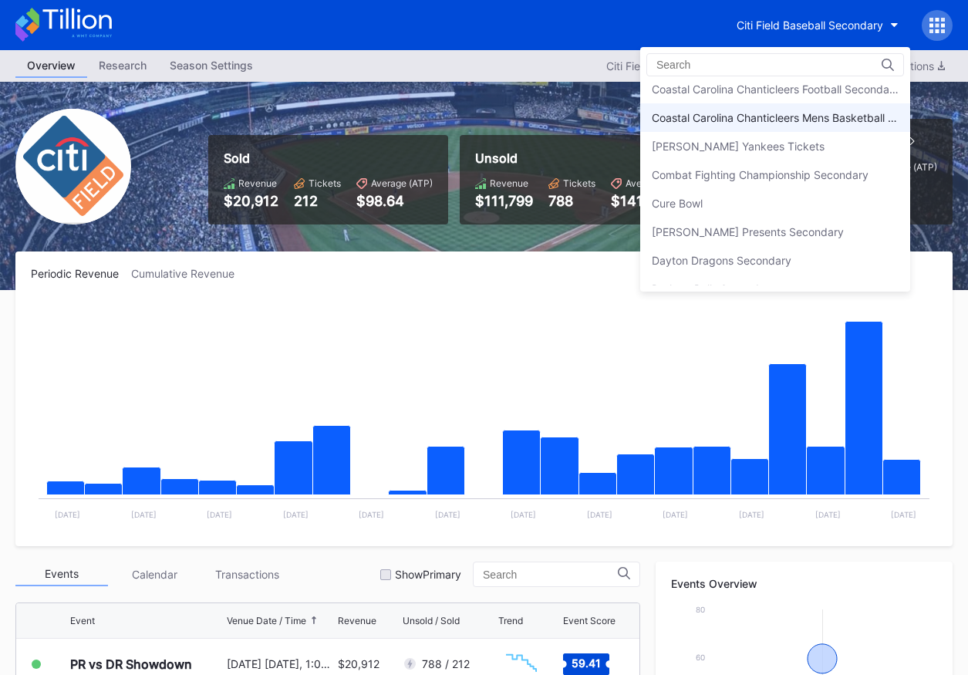
scroll to position [1025, 0]
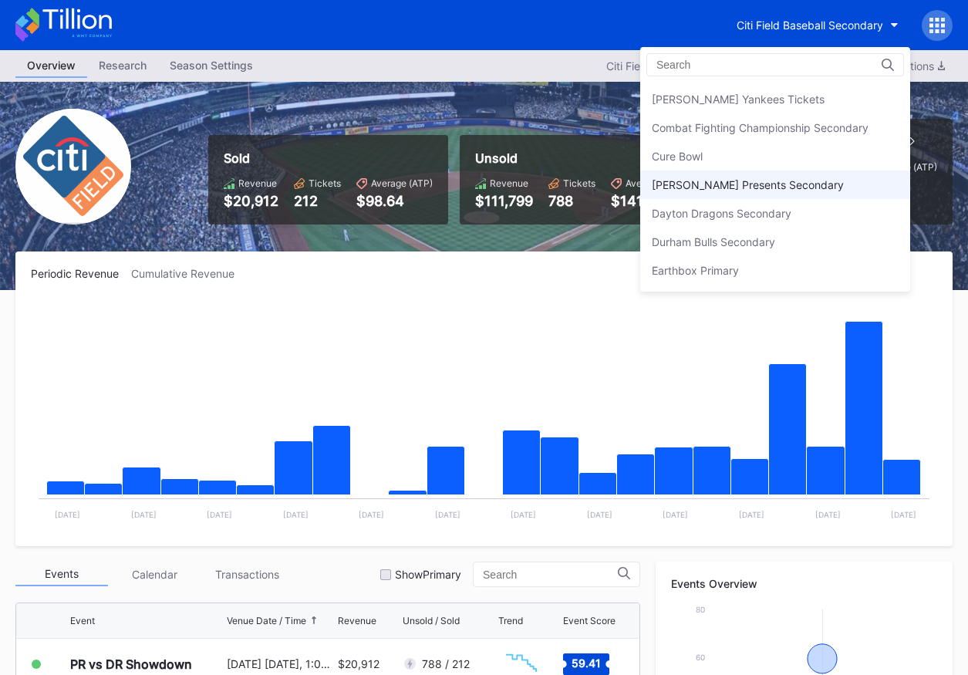
click at [766, 191] on div "[PERSON_NAME] Presents Secondary" at bounding box center [775, 184] width 270 height 29
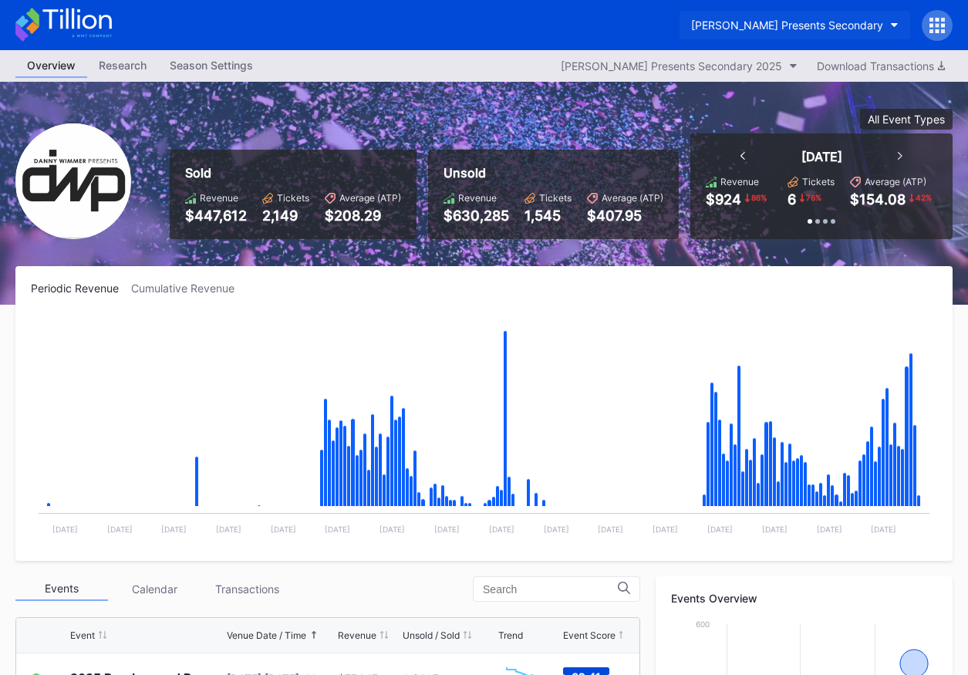
click at [834, 22] on div "[PERSON_NAME] Presents Secondary" at bounding box center [787, 25] width 192 height 13
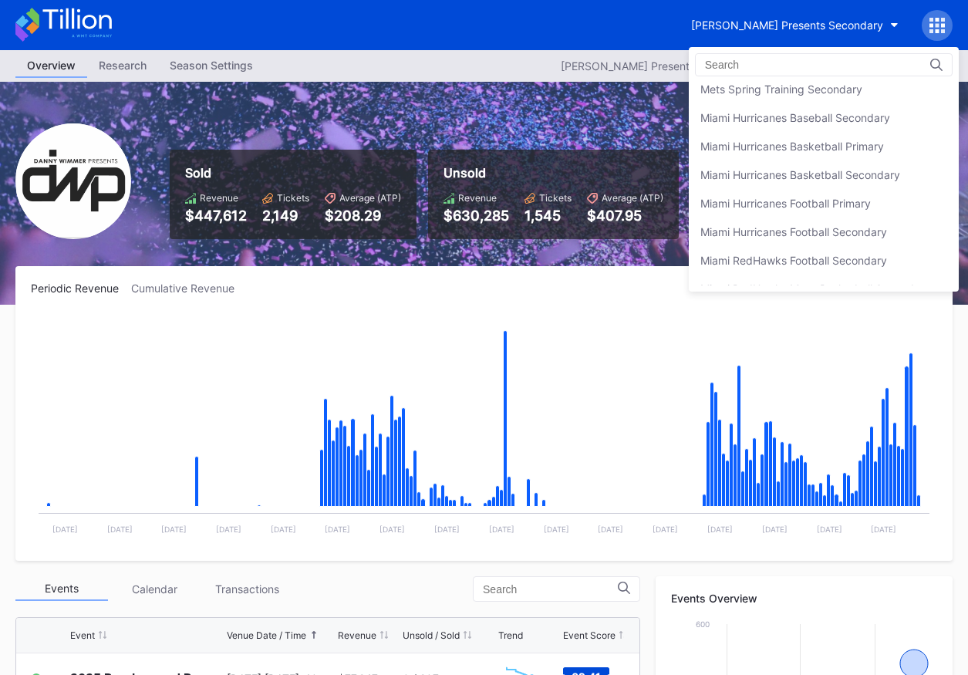
scroll to position [2878, 0]
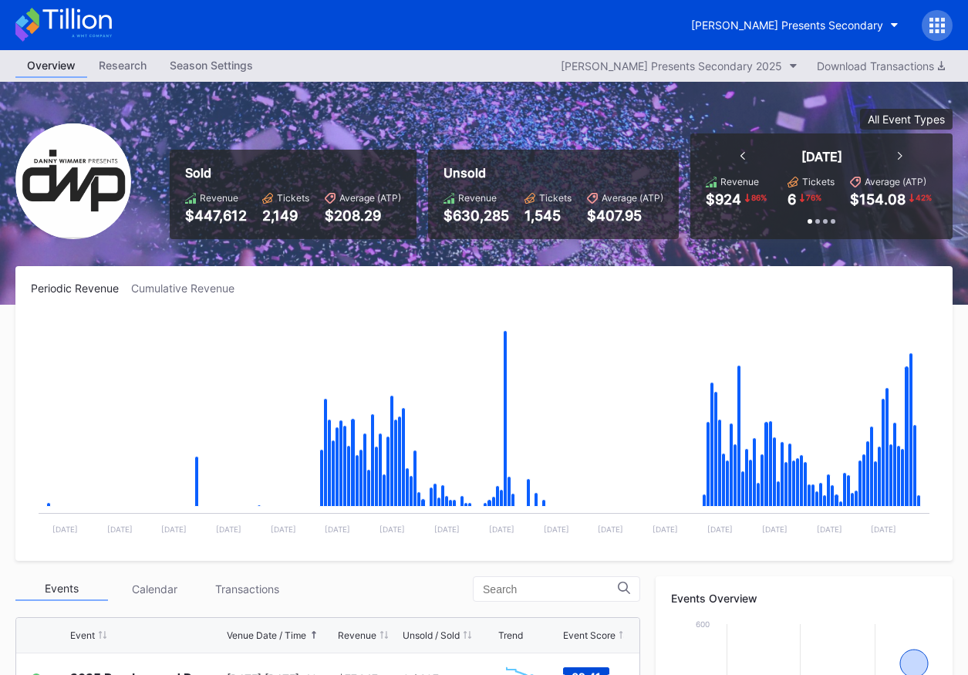
click at [78, 16] on icon at bounding box center [76, 18] width 69 height 21
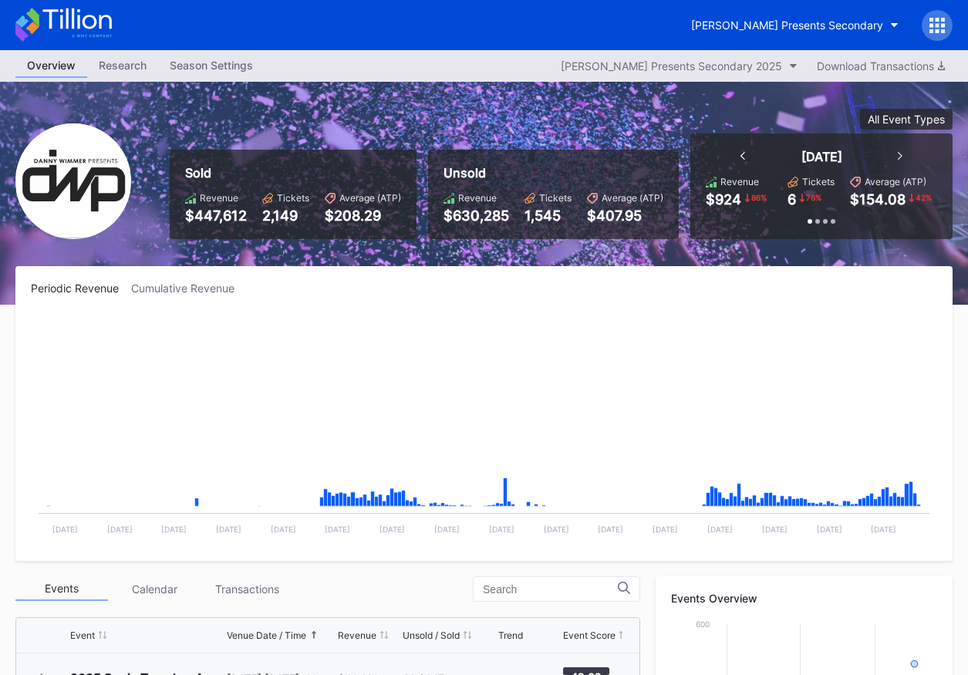
scroll to position [251, 0]
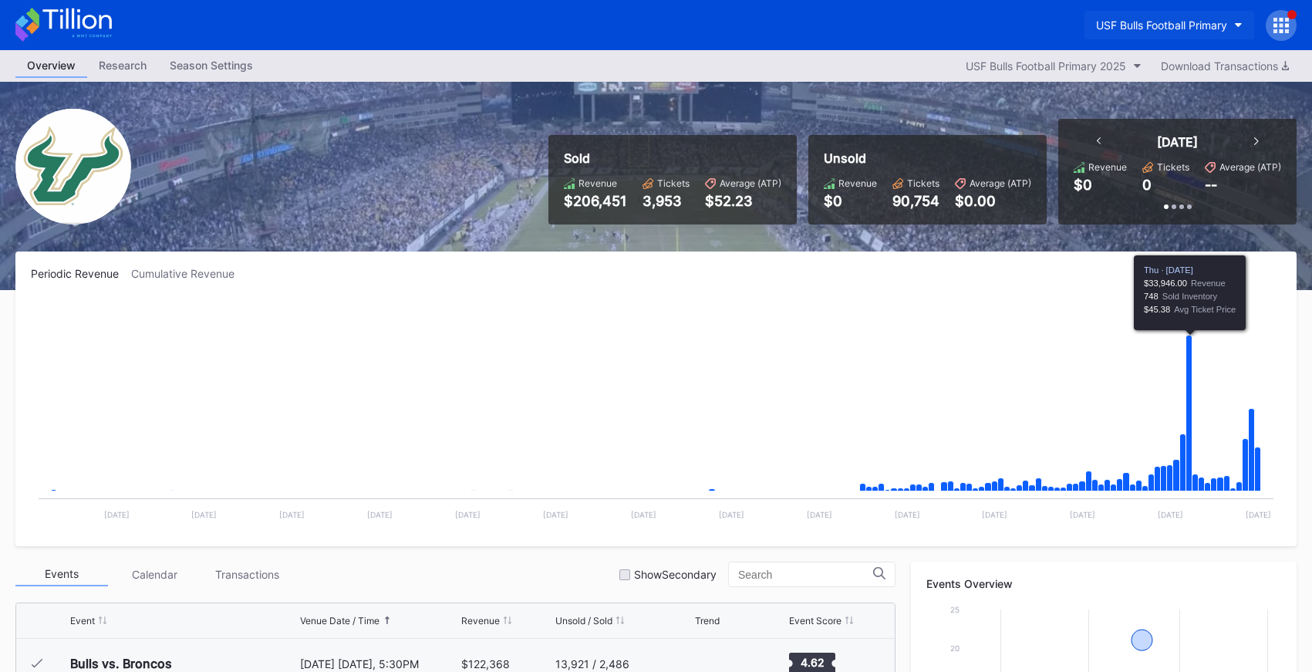
click at [1130, 19] on div "USF Bulls Football Primary" at bounding box center [1161, 25] width 131 height 13
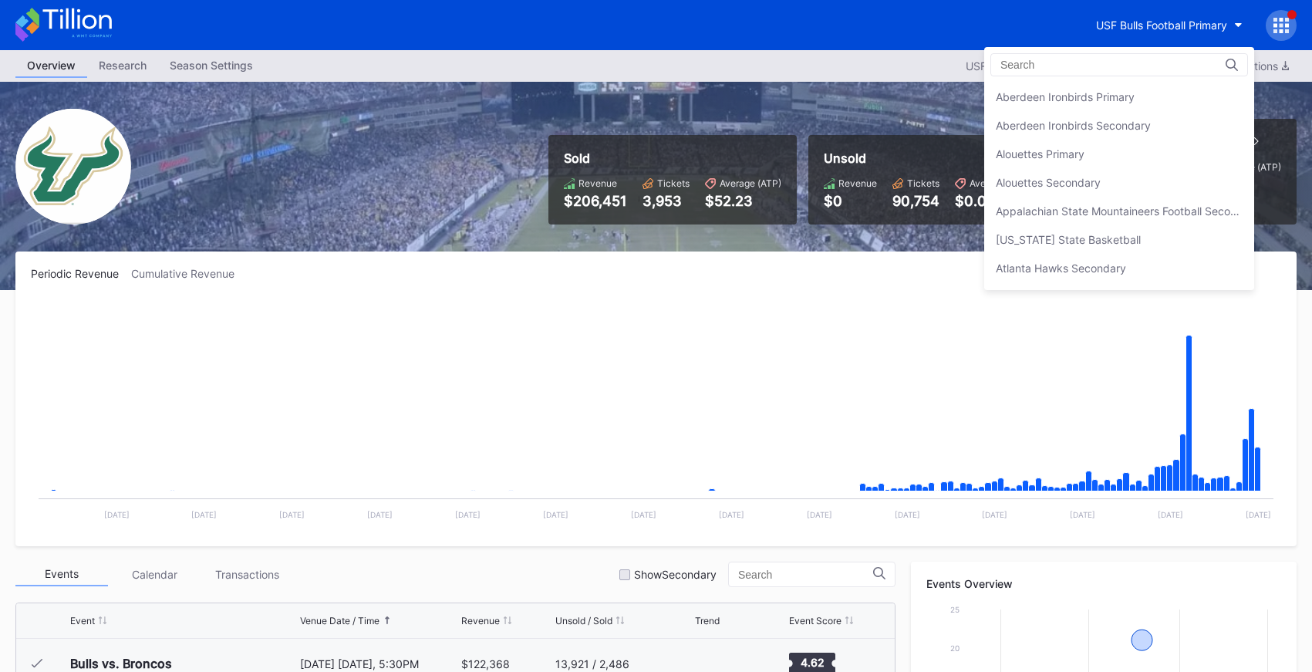
scroll to position [5164, 0]
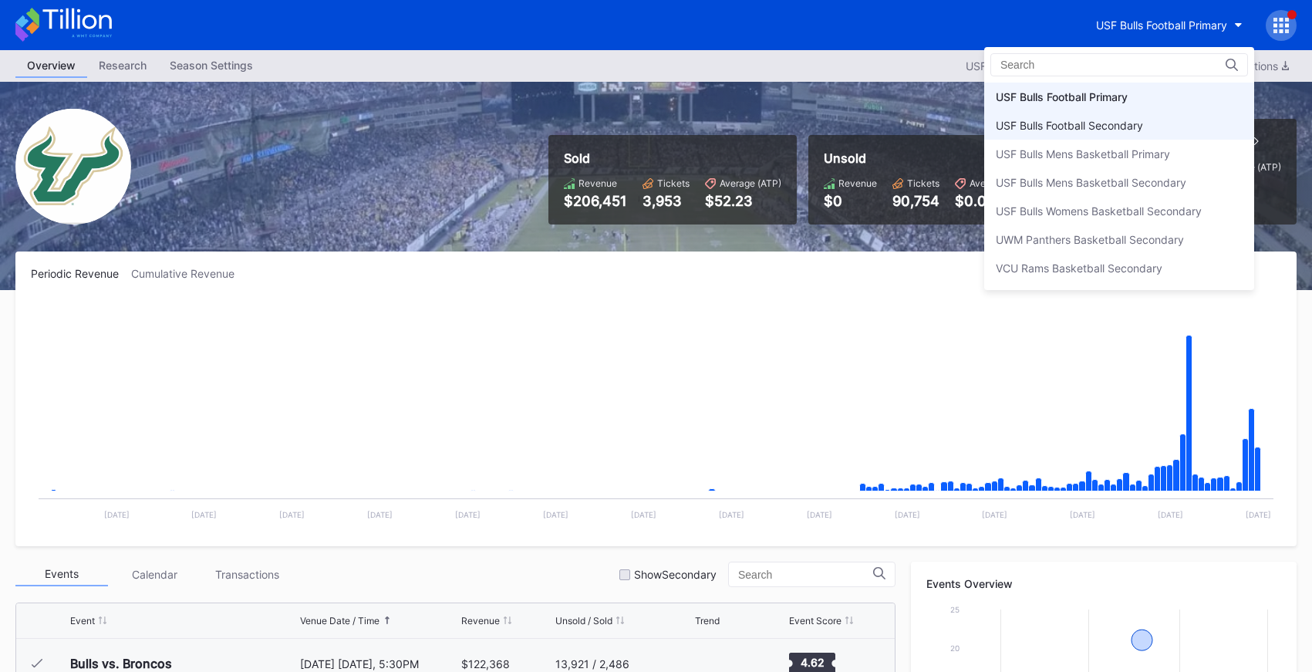
click at [1130, 119] on div "USF Bulls Football Secondary" at bounding box center [1069, 125] width 147 height 13
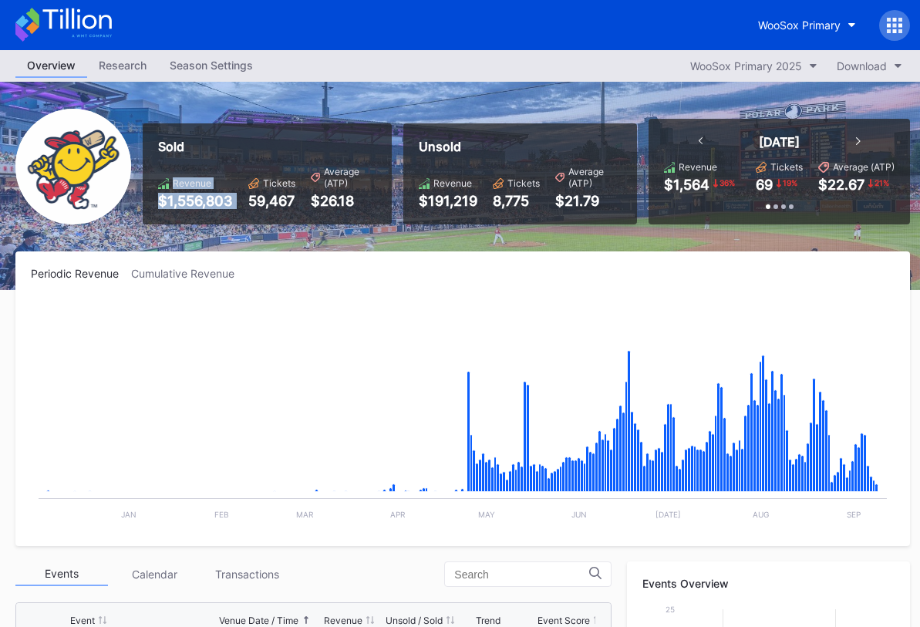
drag, startPoint x: 200, startPoint y: 169, endPoint x: 267, endPoint y: 190, distance: 69.5
click at [266, 190] on div "Sold Revenue $1,556,803 Tickets 59,467 Average (ATP) $26.18" at bounding box center [267, 173] width 249 height 101
click at [267, 190] on div "Tickets 59,467" at bounding box center [271, 193] width 47 height 32
click at [775, 32] on button "WooSox Primary" at bounding box center [806, 25] width 121 height 29
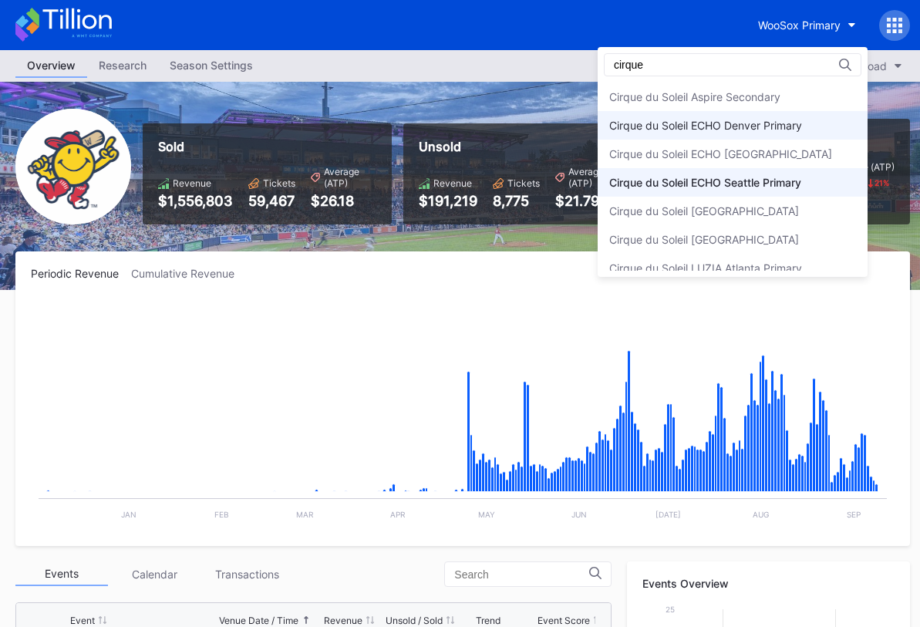
type input "cirque"
click at [777, 130] on div "Cirque du Soleil ECHO Denver Primary" at bounding box center [705, 125] width 193 height 13
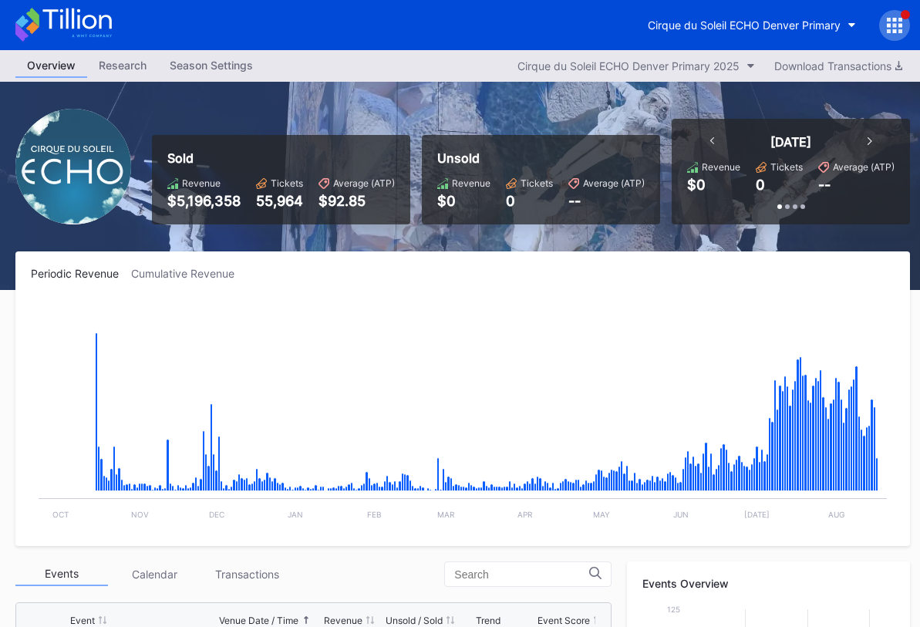
click at [100, 19] on icon at bounding box center [76, 18] width 69 height 21
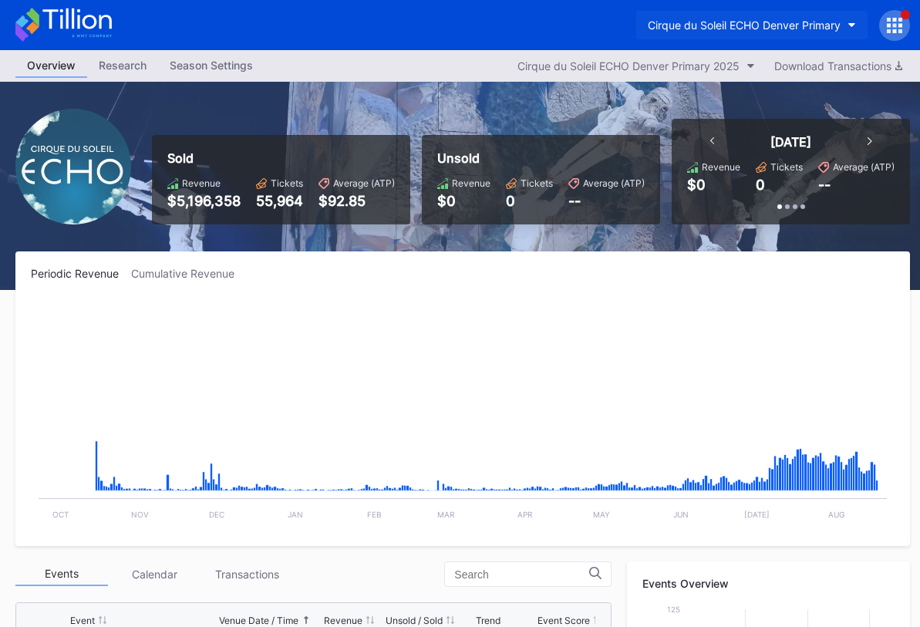
click at [746, 25] on div "Cirque du Soleil ECHO Denver Primary" at bounding box center [744, 25] width 193 height 13
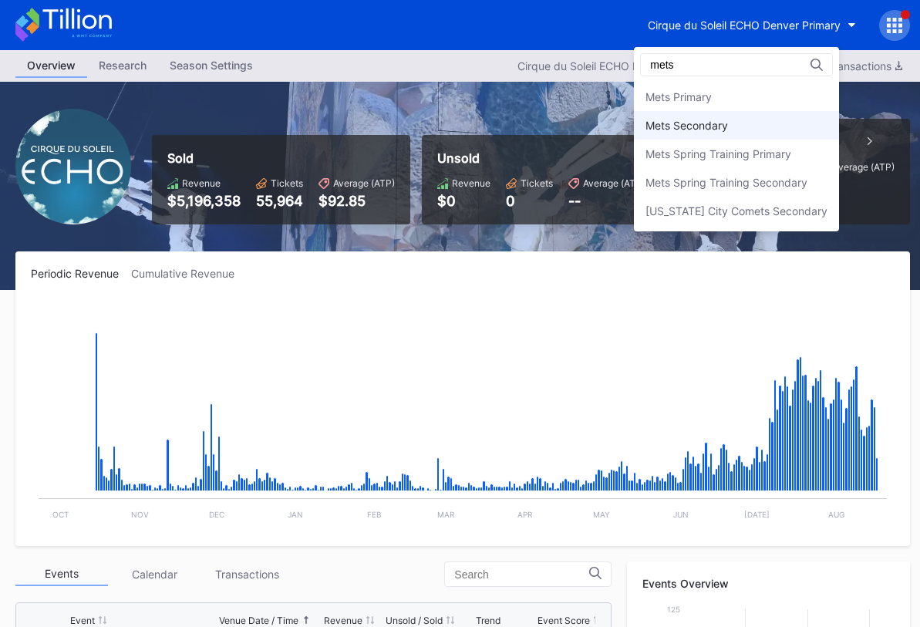
type input "mets"
click at [736, 130] on div "Mets Secondary" at bounding box center [736, 125] width 205 height 29
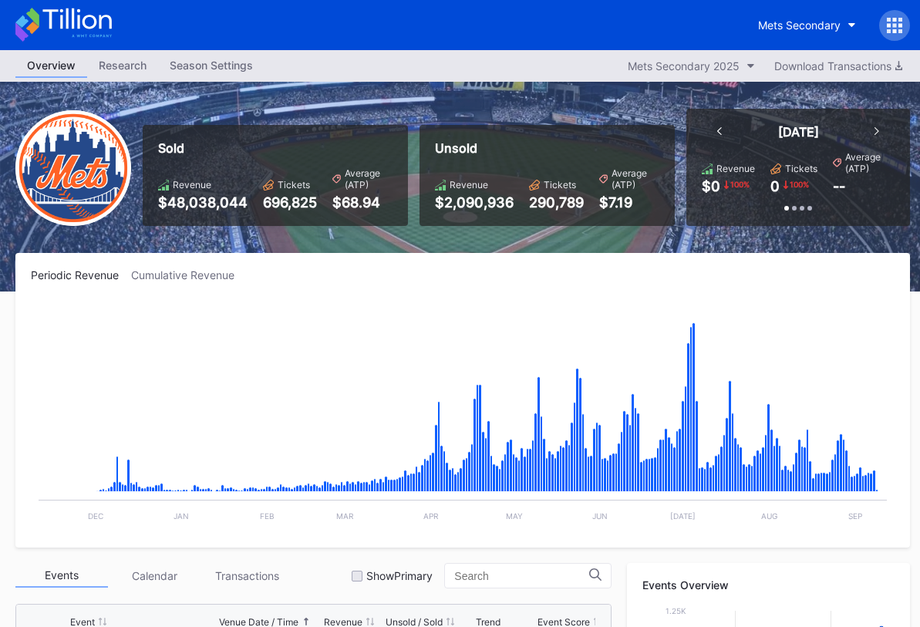
click at [112, 23] on div "Mets Secondary" at bounding box center [462, 25] width 925 height 50
click at [95, 22] on icon at bounding box center [76, 18] width 69 height 21
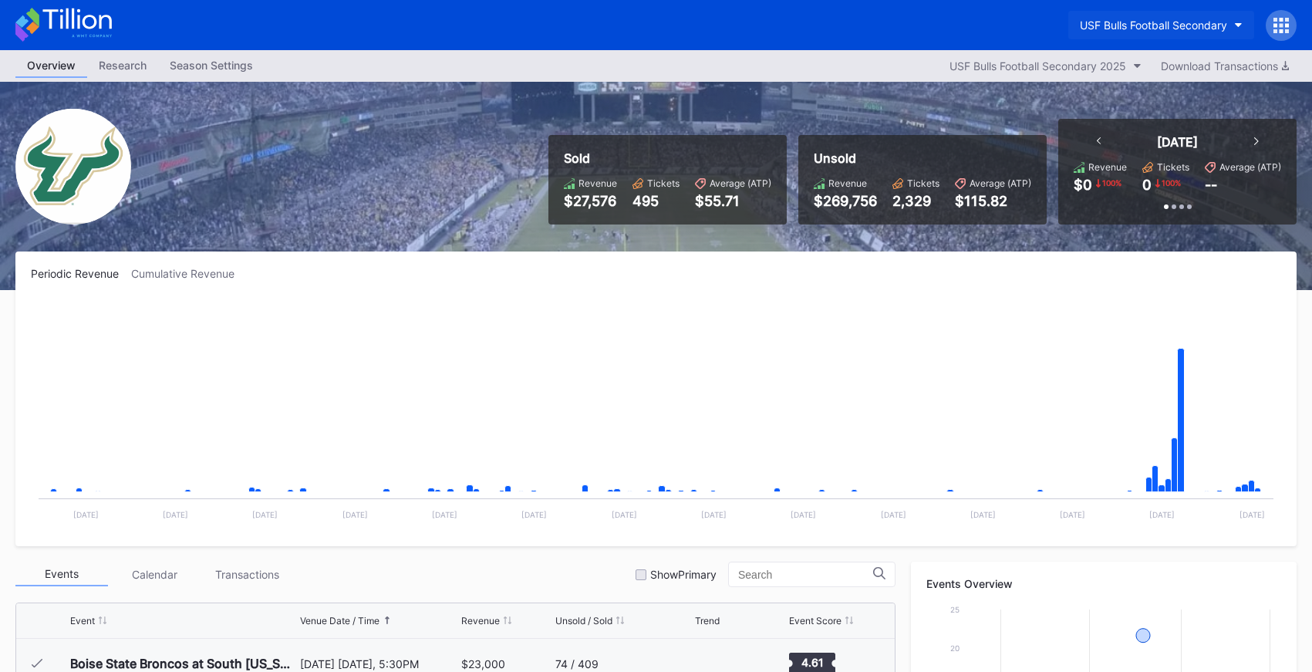
click at [1121, 22] on div "USF Bulls Football Secondary" at bounding box center [1153, 25] width 147 height 13
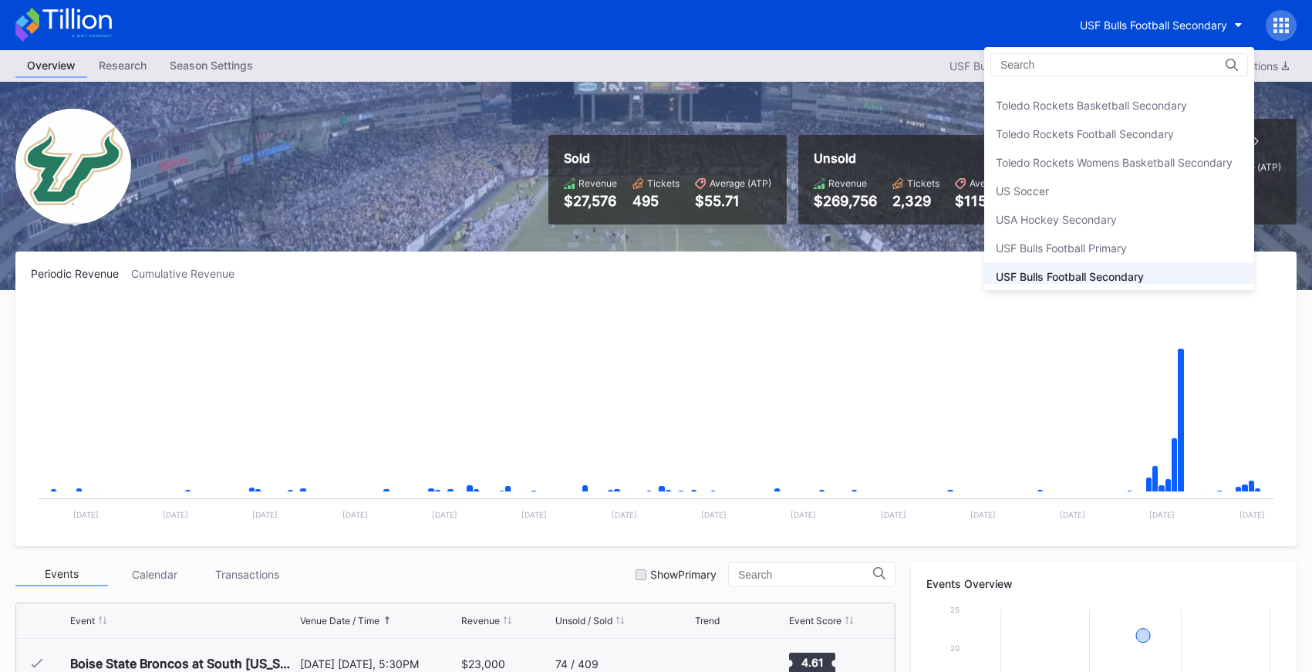
scroll to position [4975, 0]
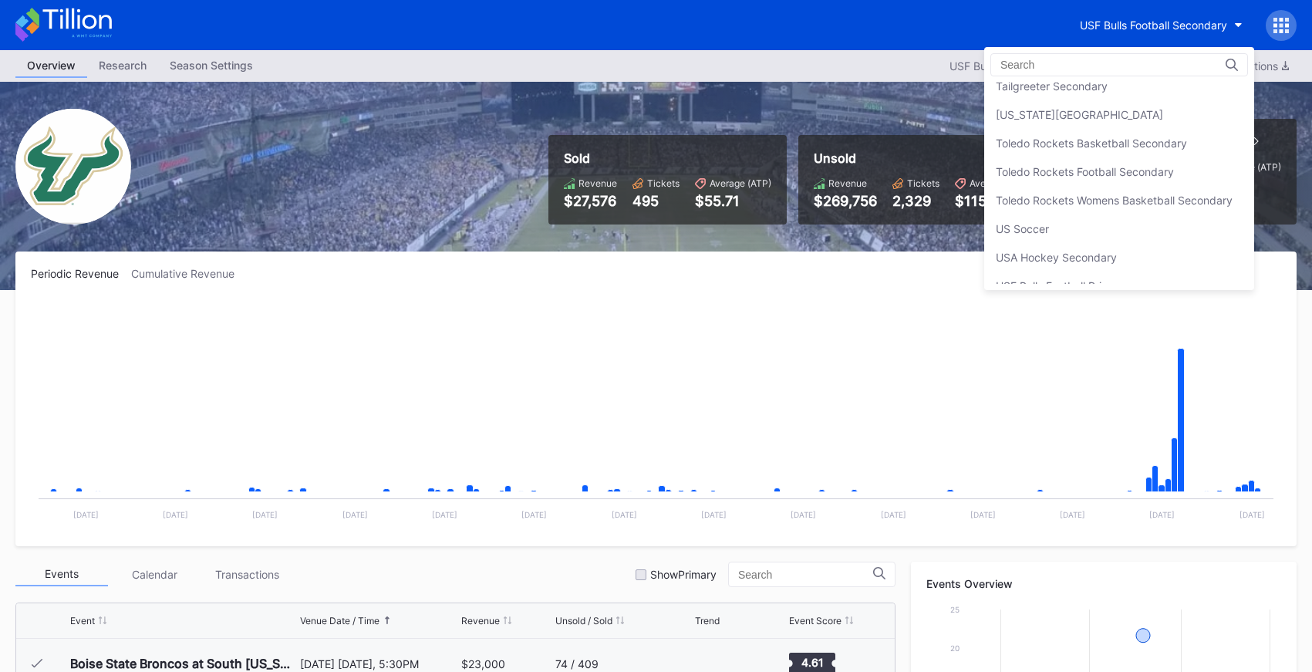
click at [1157, 217] on div "US Soccer" at bounding box center [1119, 228] width 270 height 29
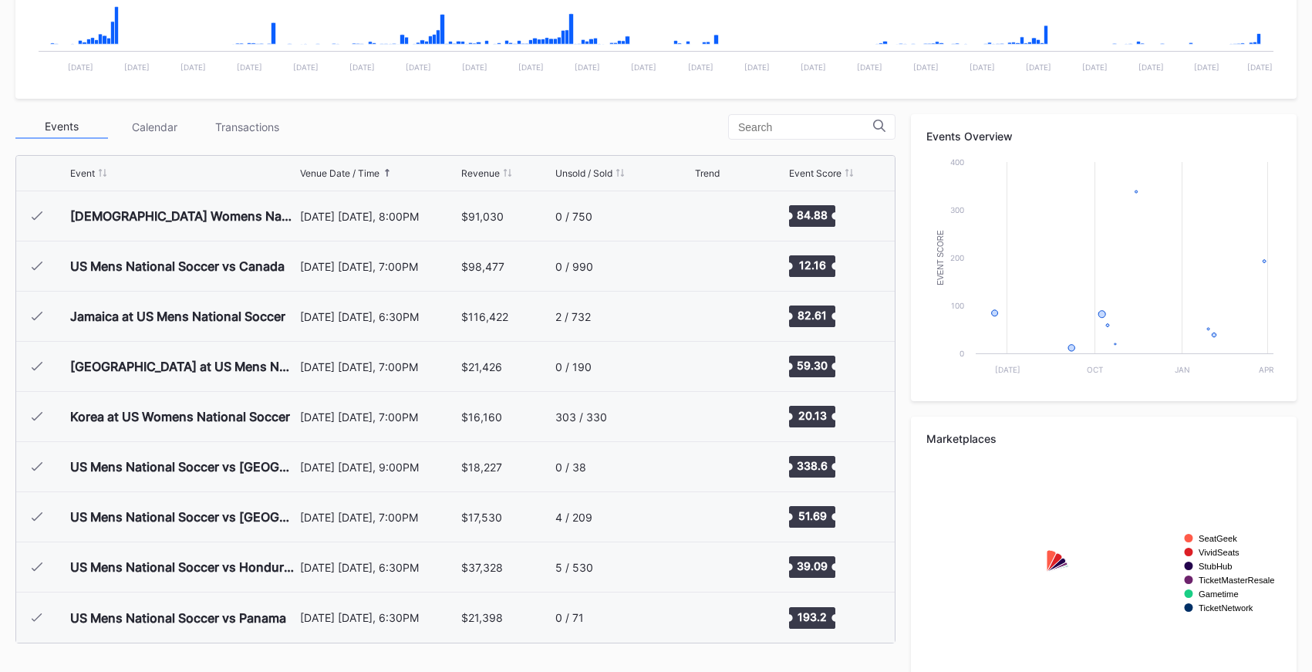
scroll to position [494, 0]
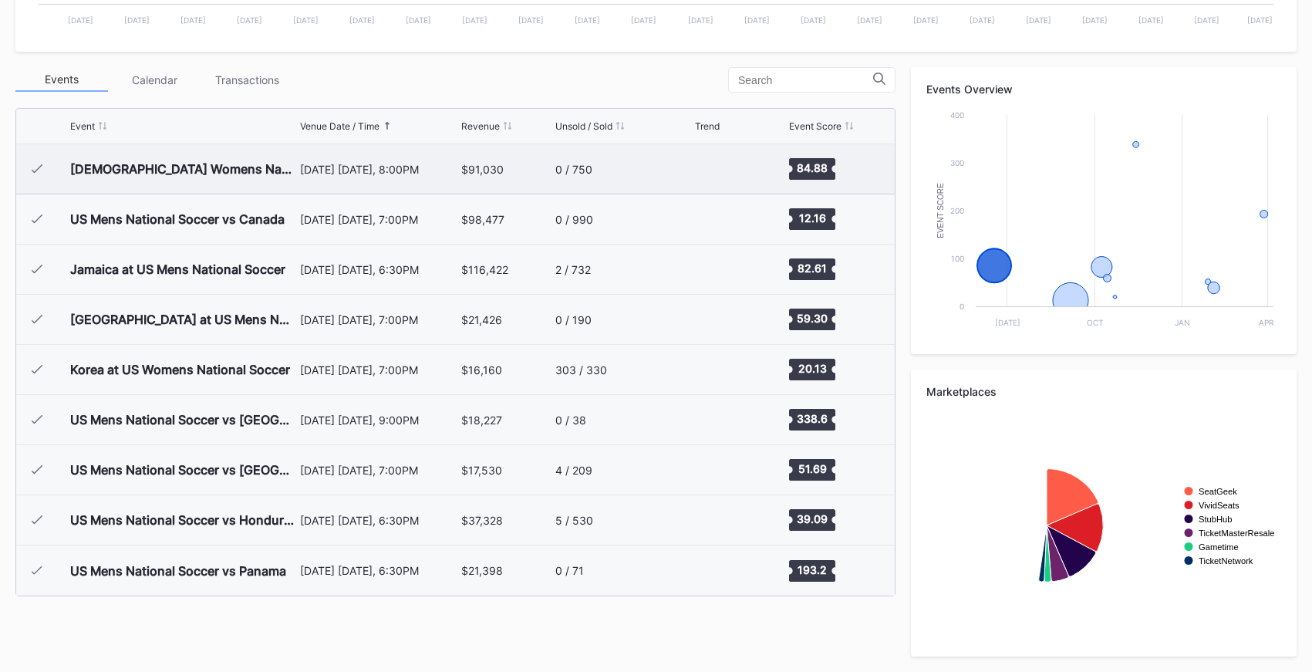
click at [399, 184] on div "June 16 Wednesday, 8:00PM" at bounding box center [379, 168] width 158 height 49
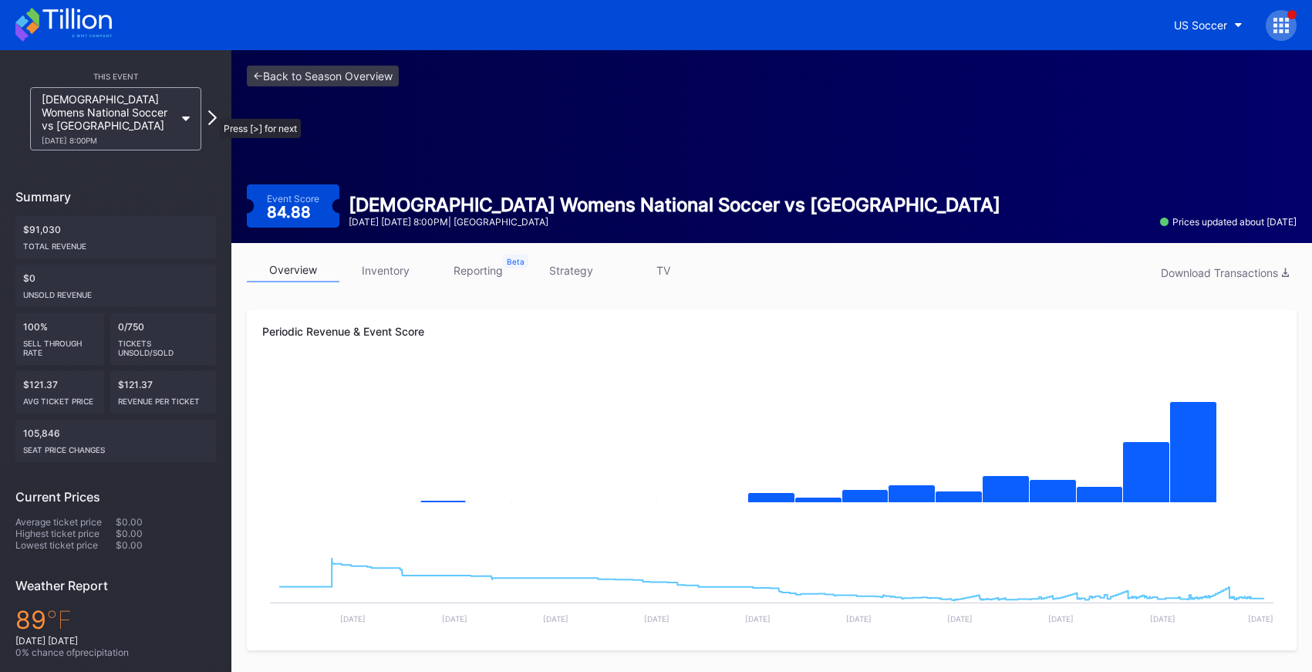
click at [212, 111] on icon at bounding box center [212, 117] width 8 height 15
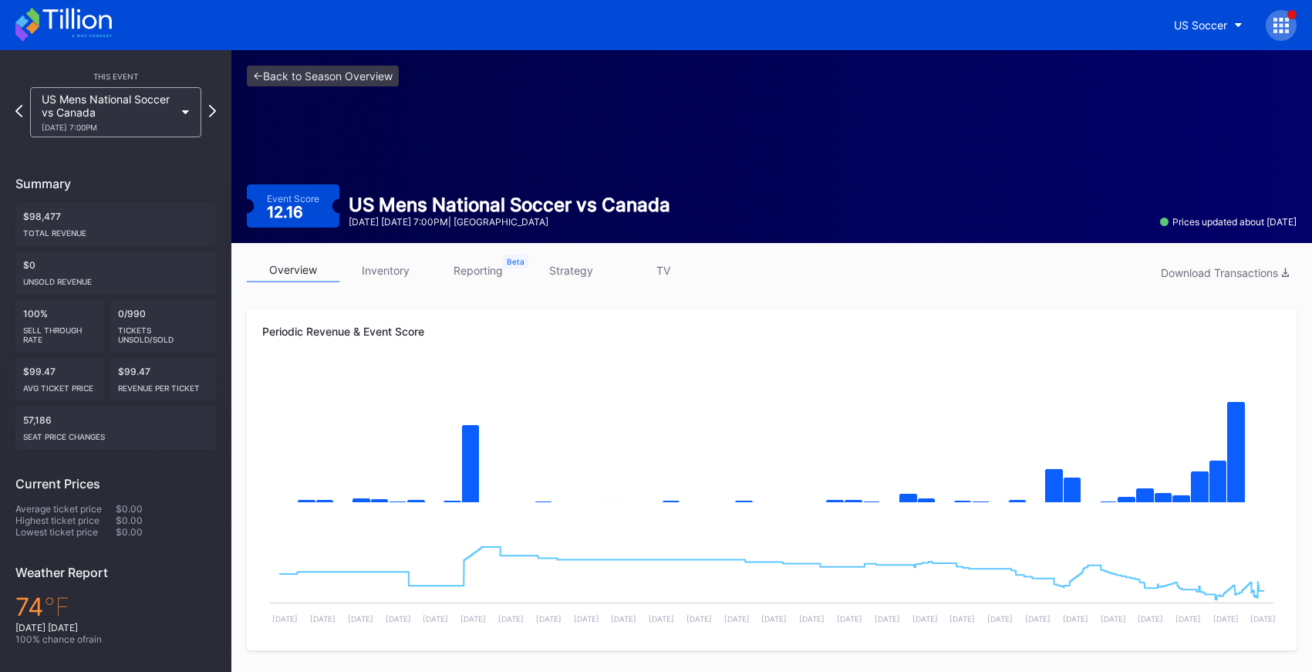
click at [212, 111] on icon at bounding box center [212, 111] width 7 height 12
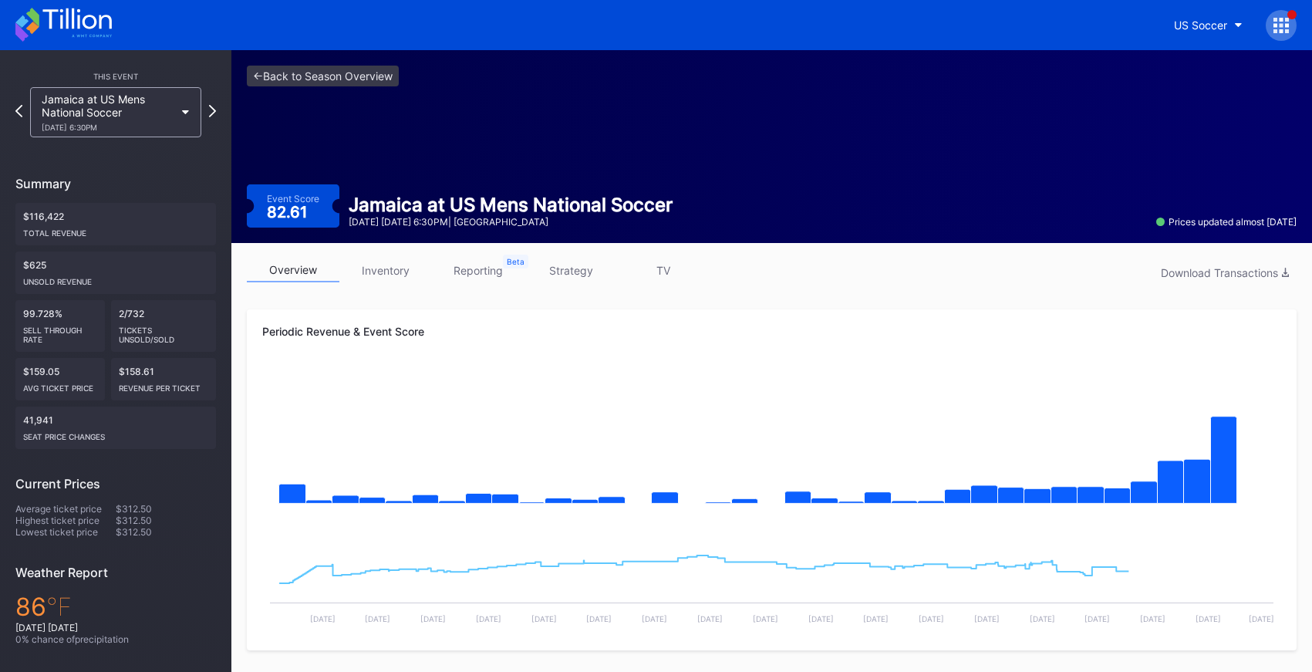
click at [212, 111] on div "Jamaica at US Mens National Soccer 10/7 Thursday 6:30PM" at bounding box center [115, 112] width 200 height 50
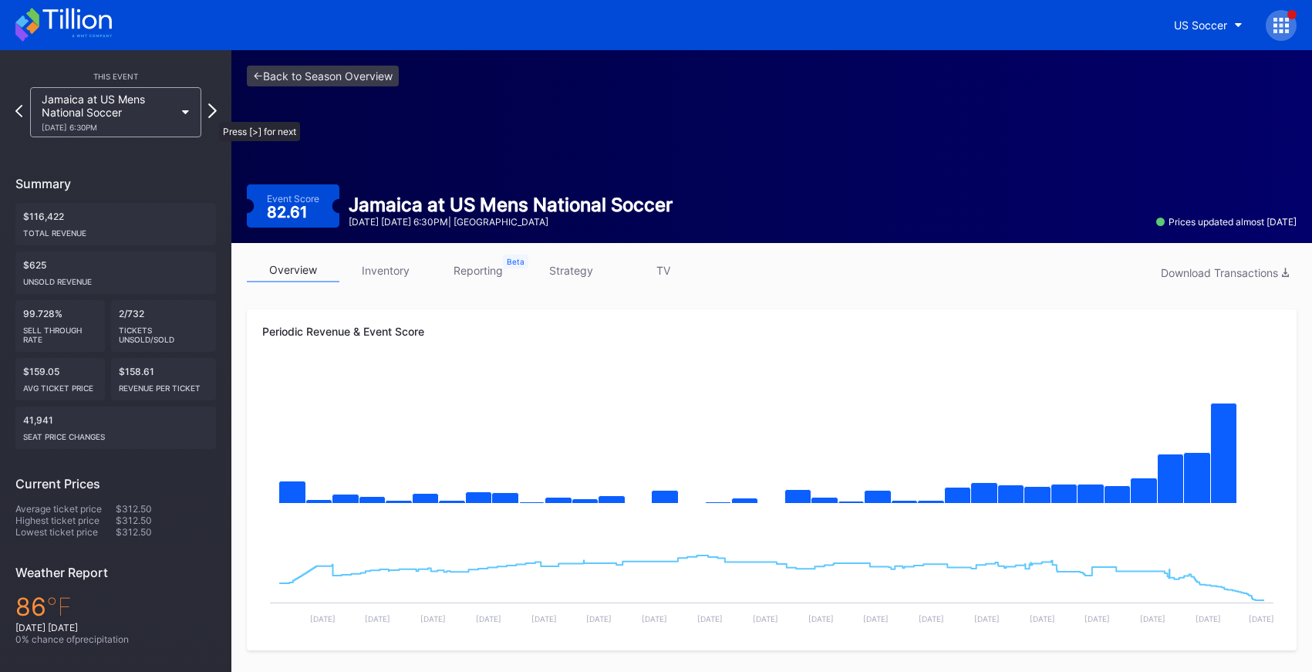
click at [211, 114] on icon at bounding box center [212, 110] width 8 height 15
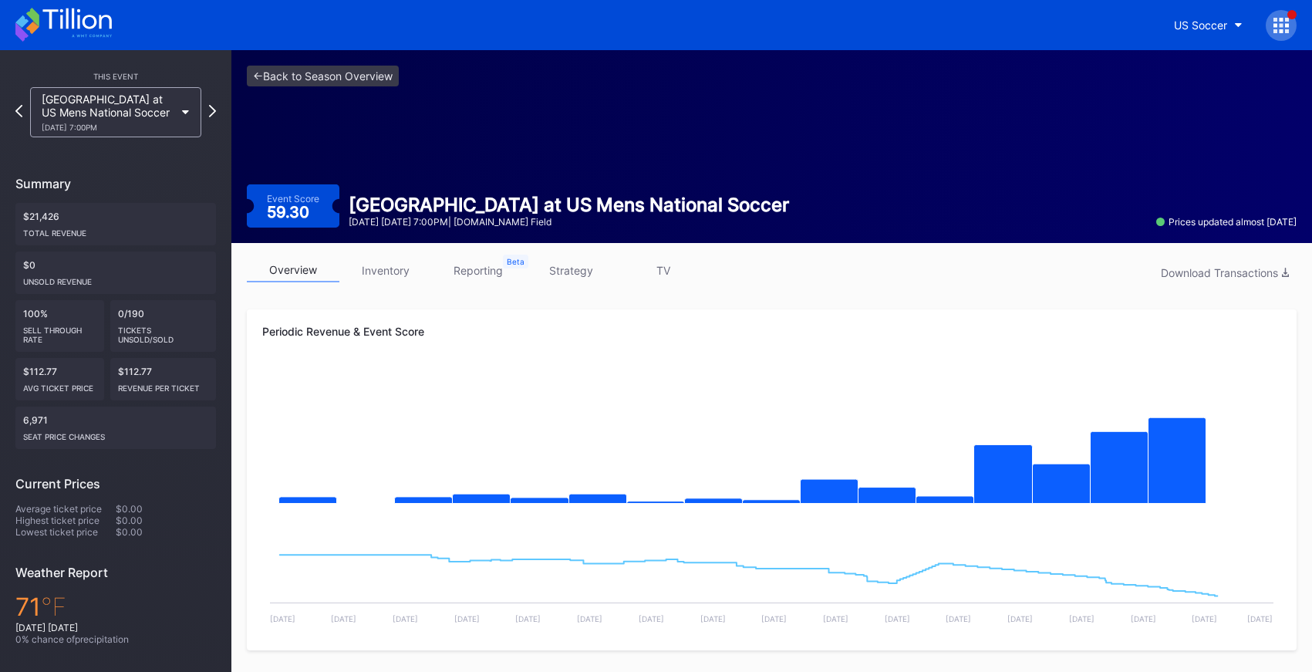
click at [211, 114] on icon at bounding box center [212, 111] width 7 height 12
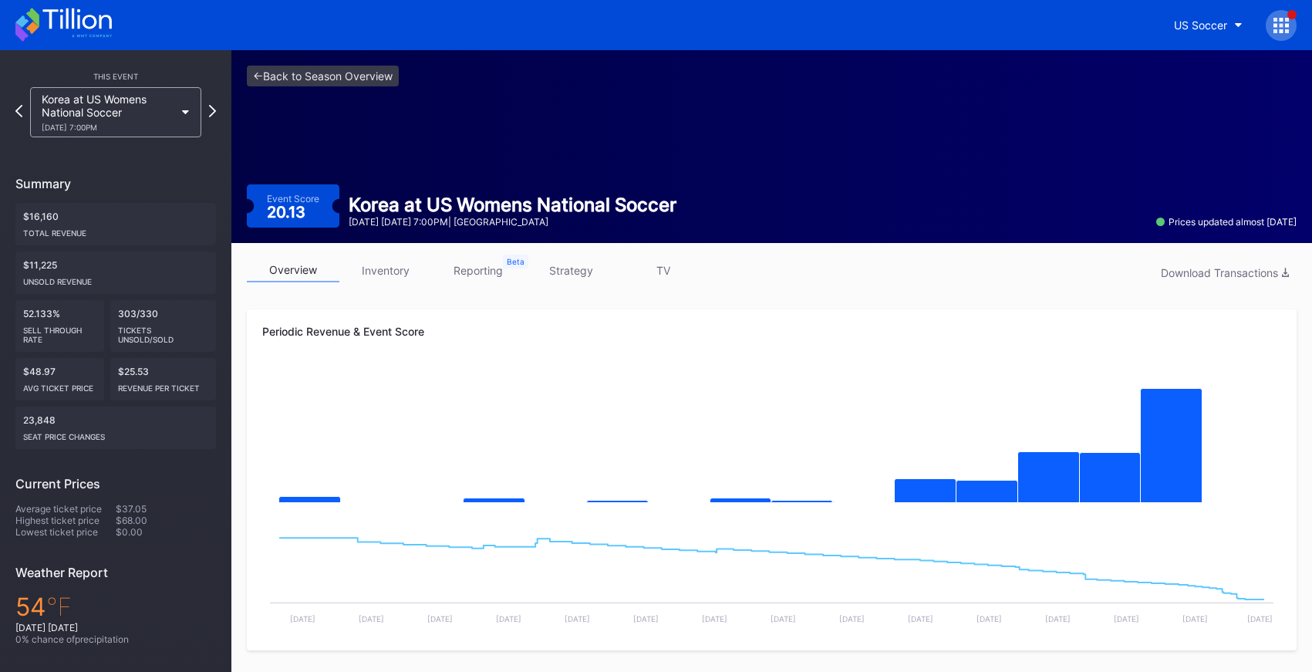
click at [211, 114] on icon at bounding box center [212, 111] width 7 height 12
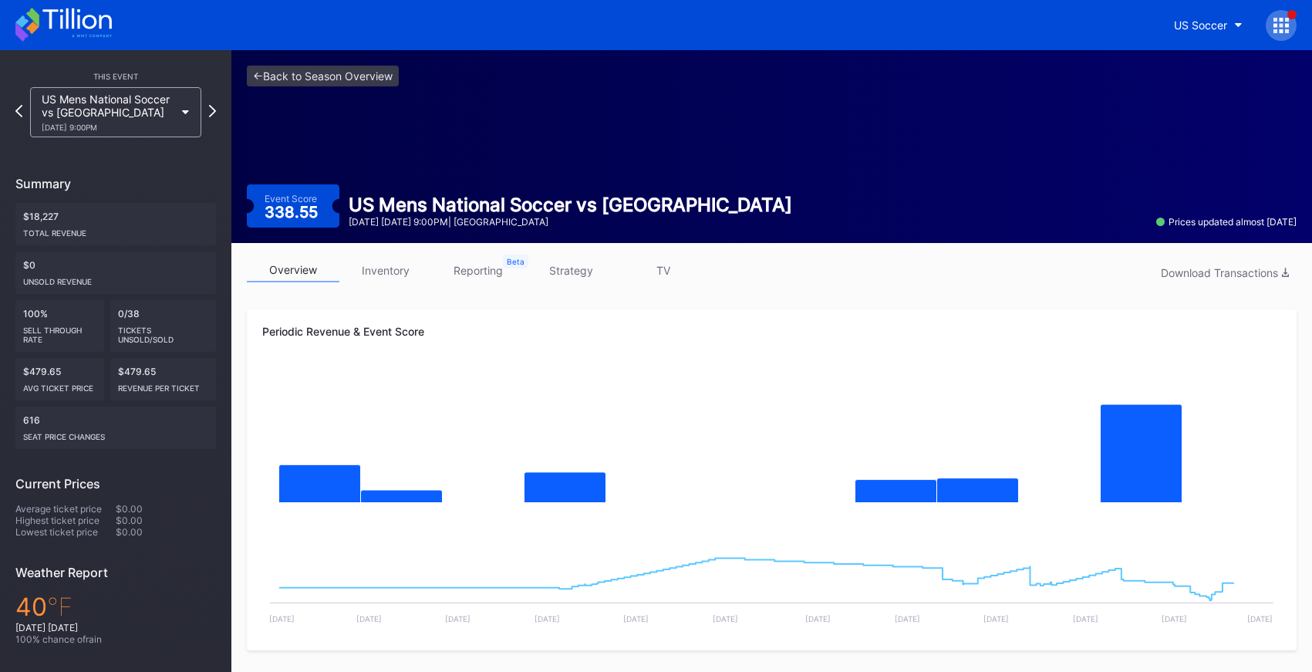
click at [211, 114] on icon at bounding box center [212, 111] width 7 height 12
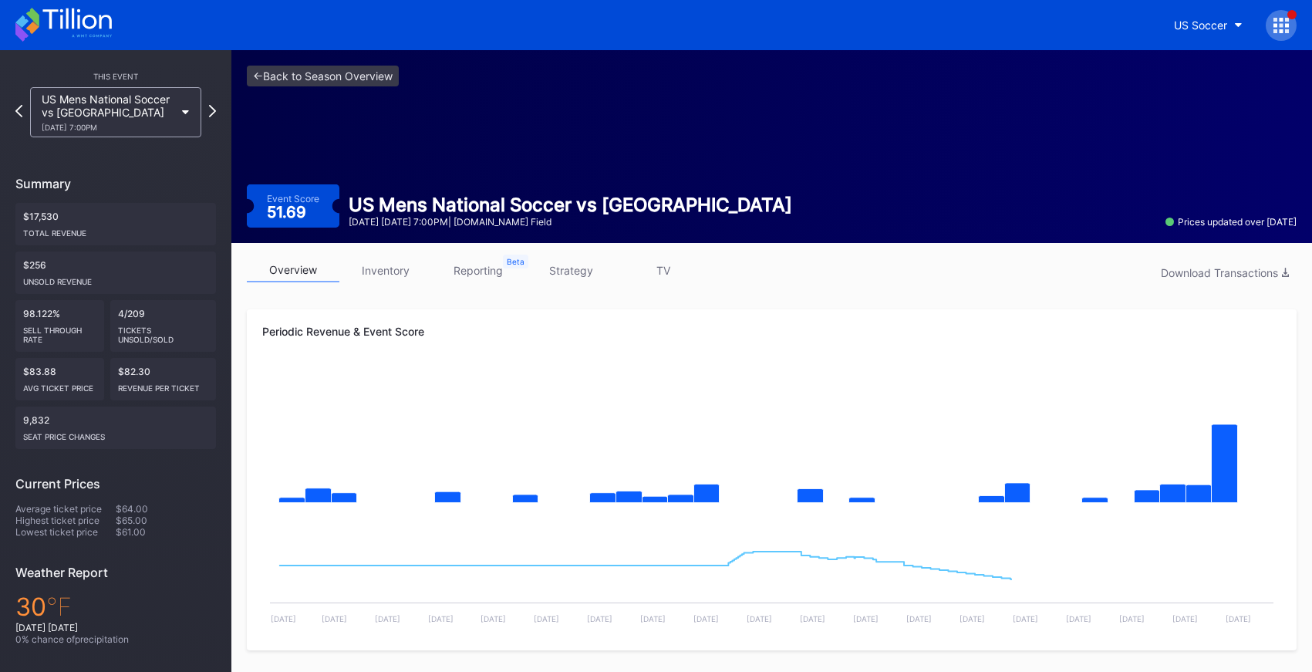
click at [211, 114] on icon at bounding box center [212, 111] width 7 height 12
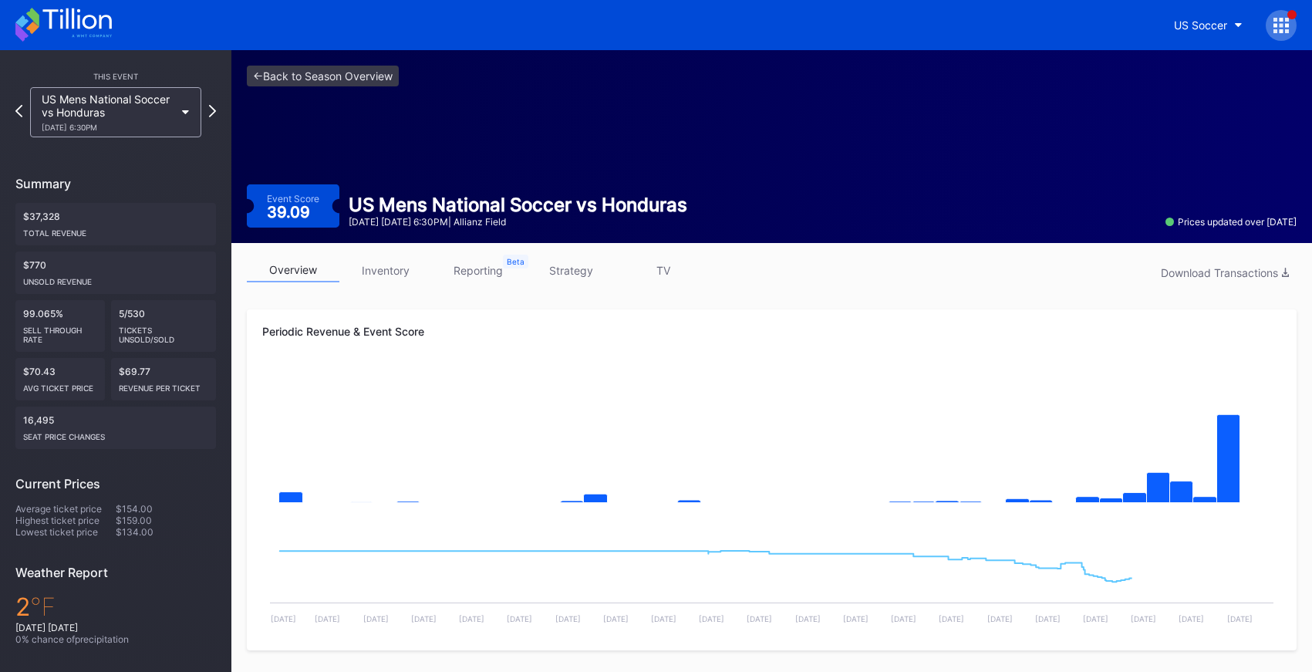
click at [211, 114] on icon at bounding box center [212, 111] width 7 height 12
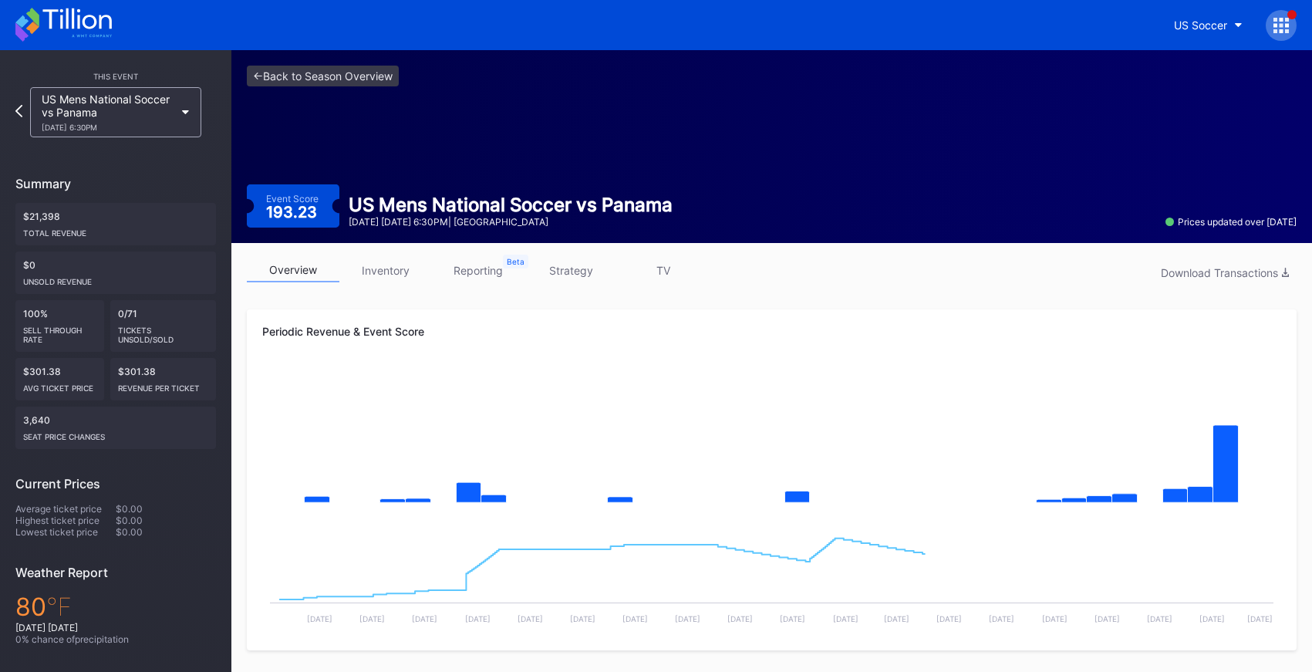
click at [211, 114] on div "US Mens National Soccer vs Panama 3/27 Sunday 6:30PM" at bounding box center [115, 112] width 200 height 50
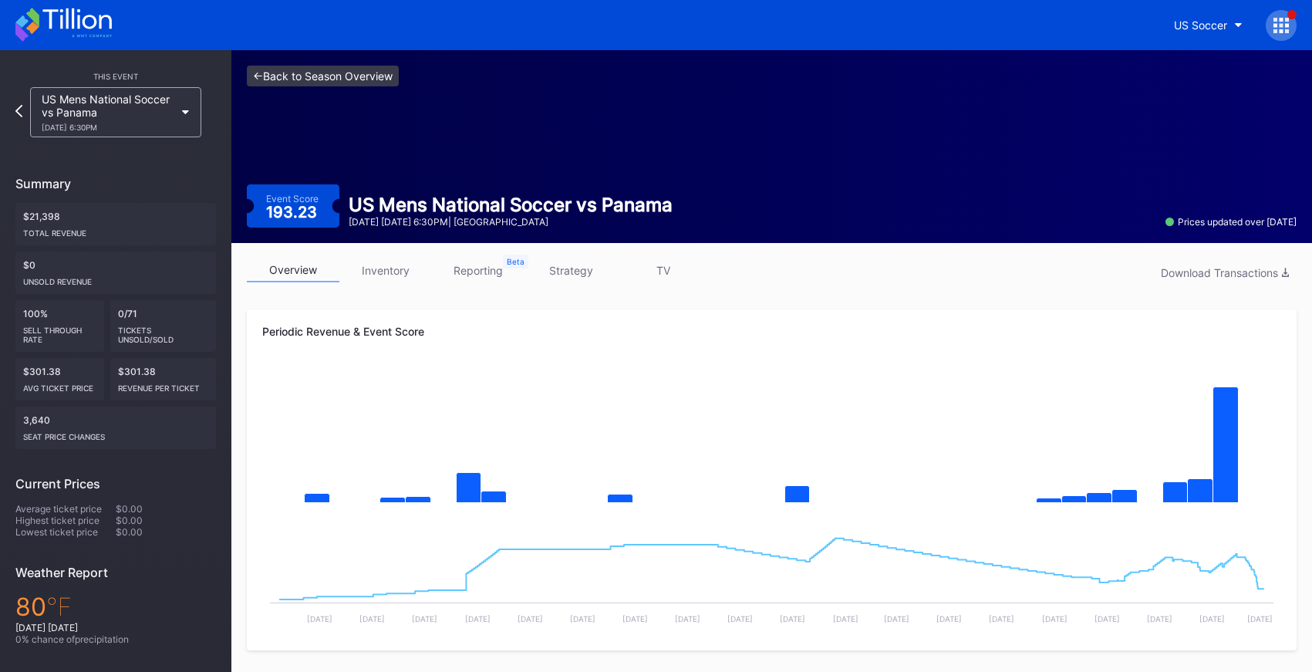
click at [307, 79] on link "<- Back to Season Overview" at bounding box center [323, 76] width 152 height 21
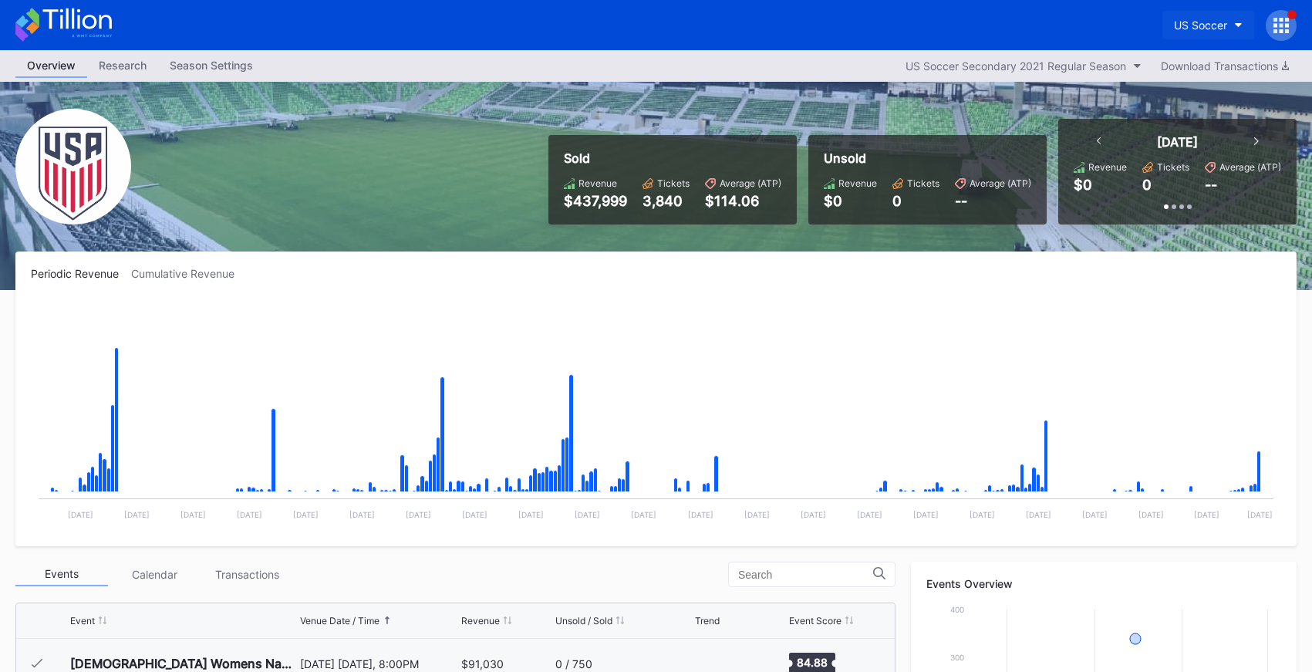
click at [1191, 19] on div "US Soccer" at bounding box center [1200, 25] width 53 height 13
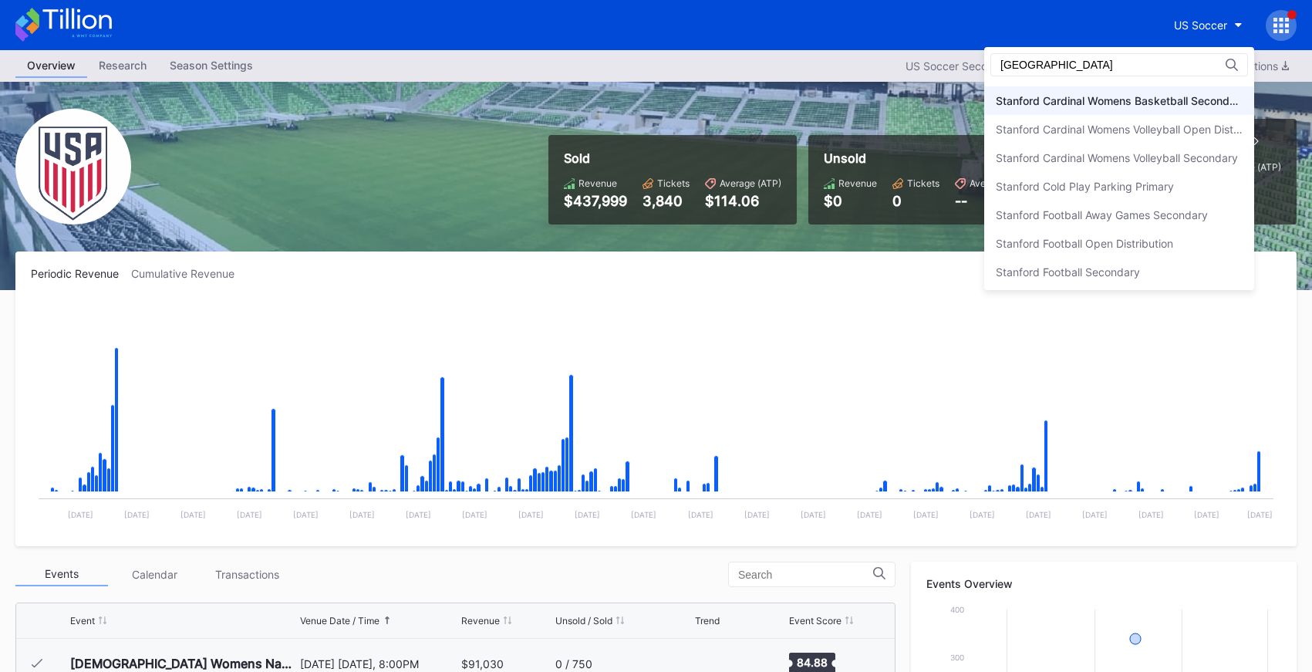
scroll to position [170, 0]
type input "stanford"
click at [1118, 241] on div "Stanford Football Open Distribution" at bounding box center [1084, 240] width 177 height 13
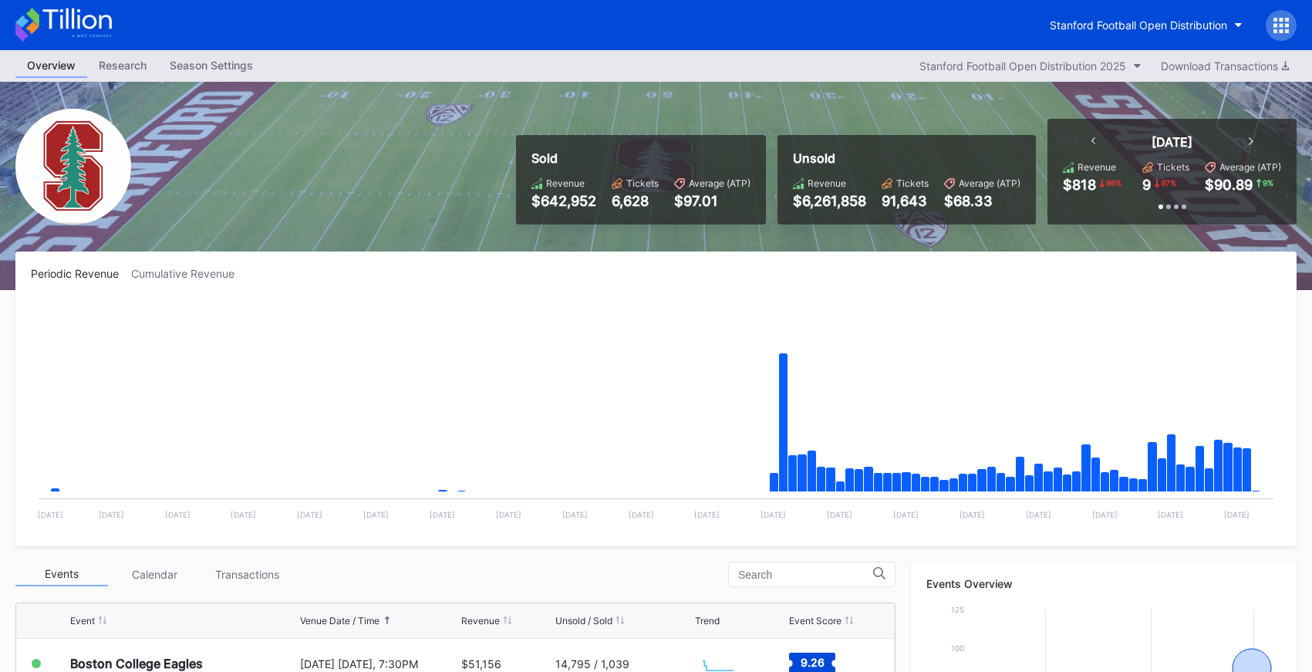
click at [90, 22] on icon at bounding box center [63, 25] width 96 height 34
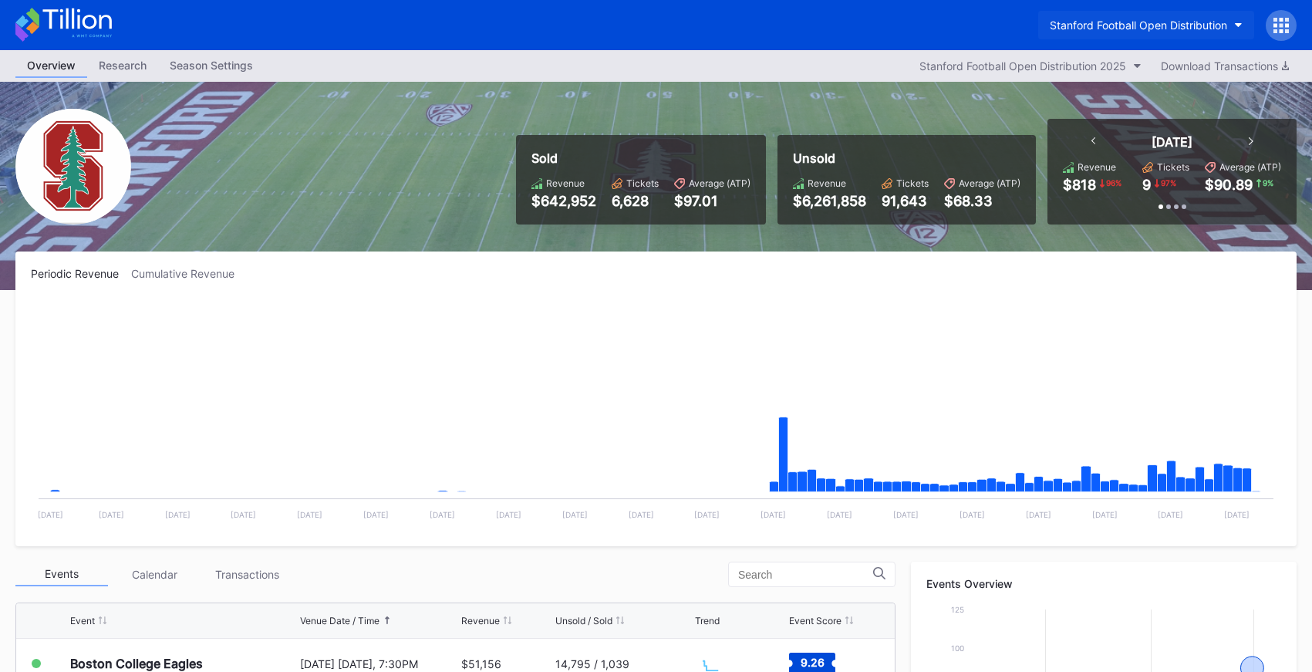
click at [1059, 12] on button "Stanford Football Open Distribution" at bounding box center [1146, 25] width 216 height 29
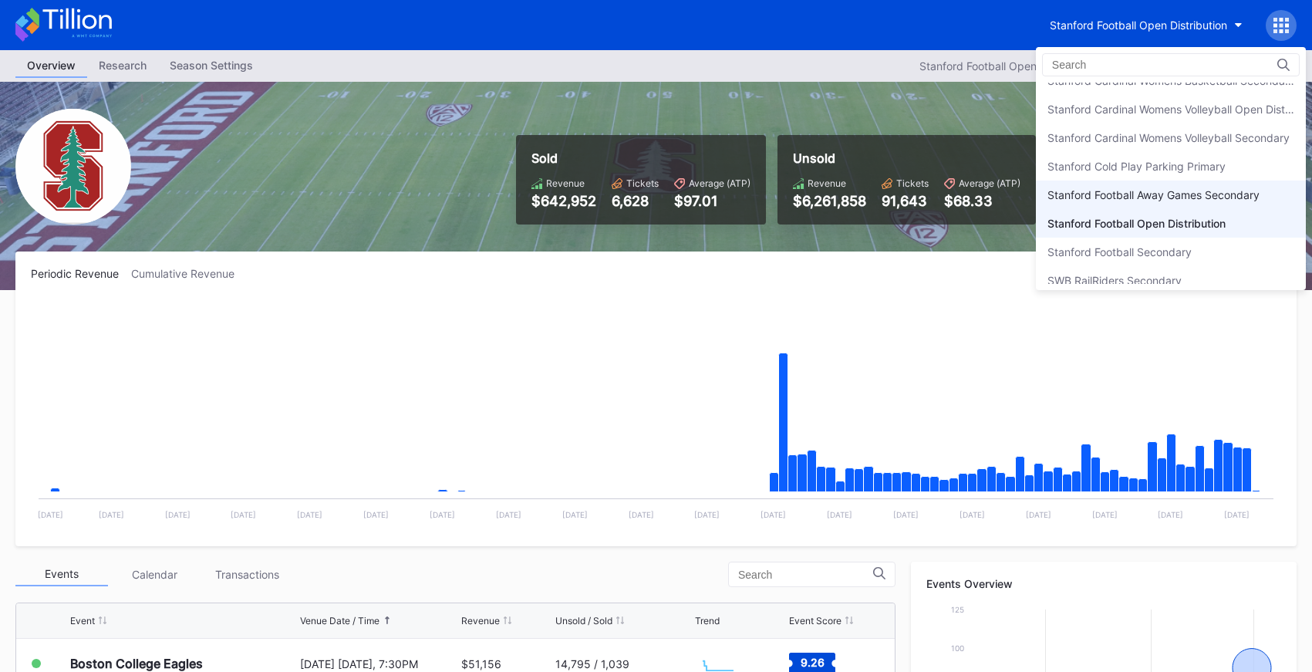
scroll to position [4702, 0]
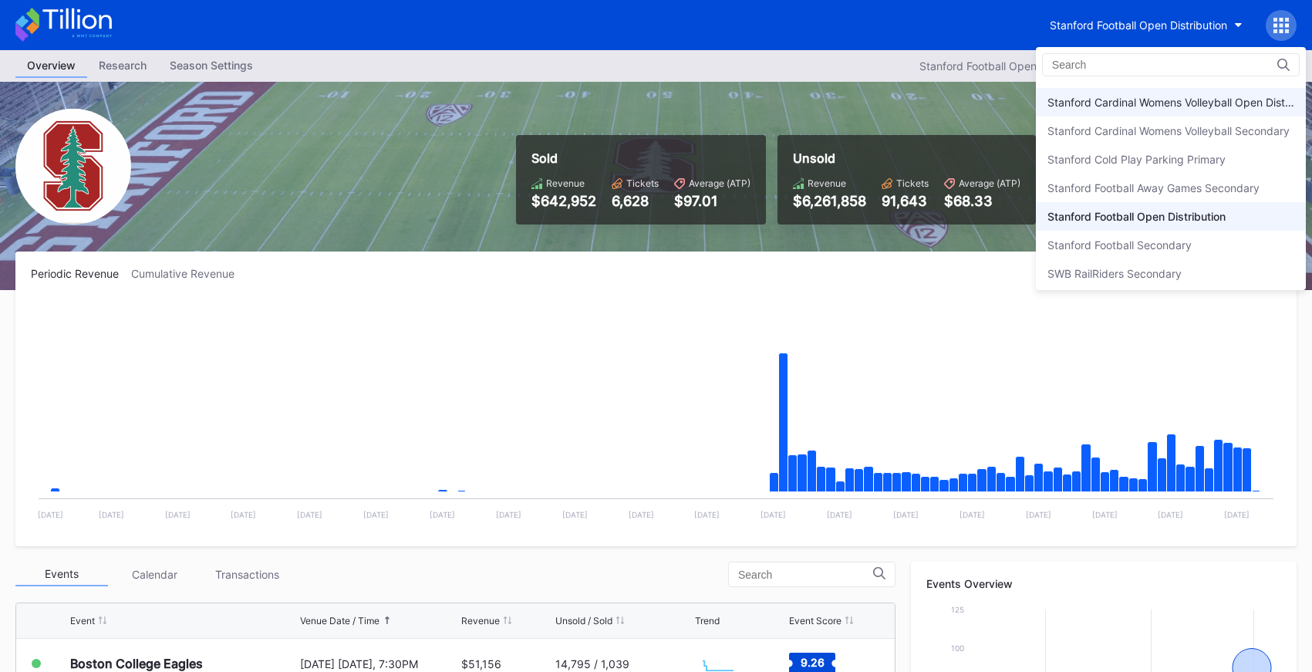
click at [1145, 110] on div "Stanford Cardinal Womens Volleyball Open Distribution" at bounding box center [1171, 102] width 270 height 29
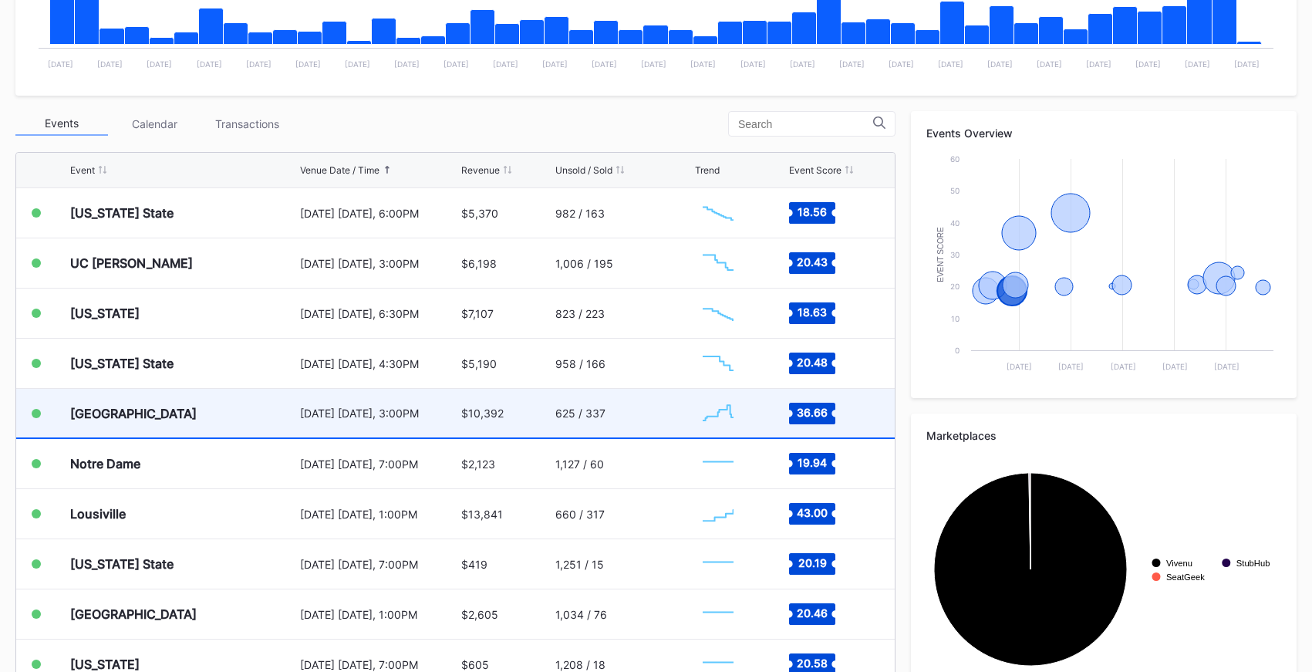
scroll to position [452, 0]
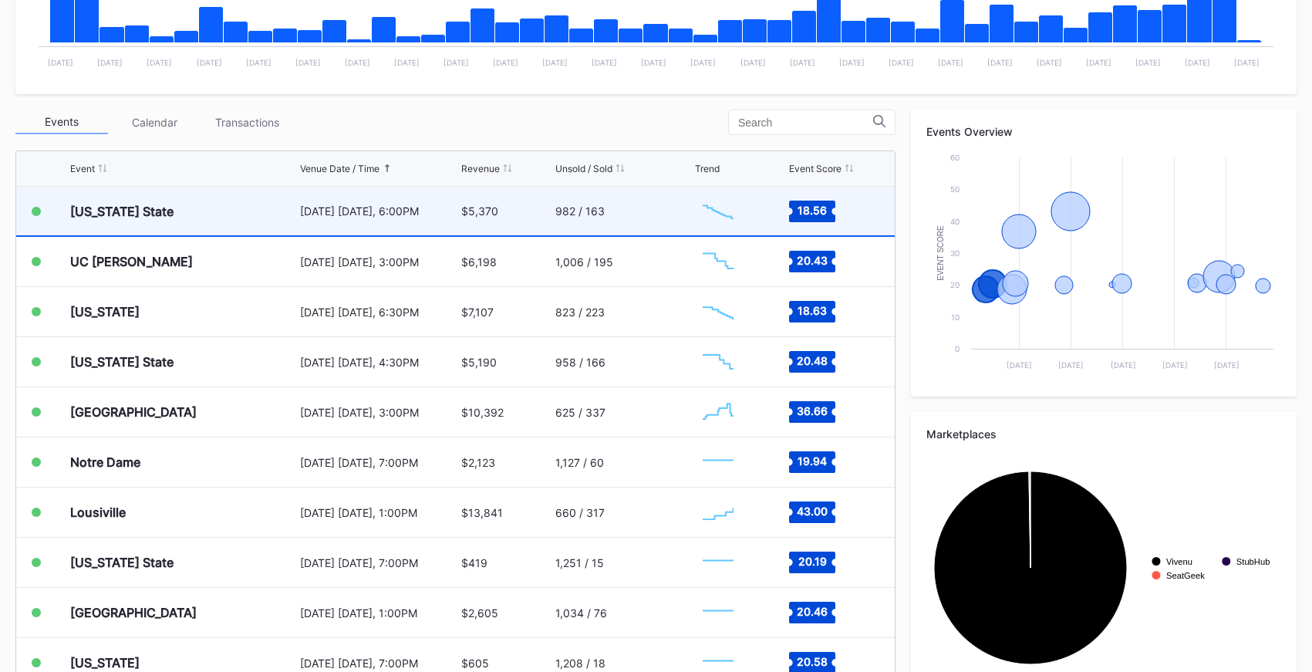
click at [632, 214] on div "982 / 163" at bounding box center [623, 211] width 136 height 49
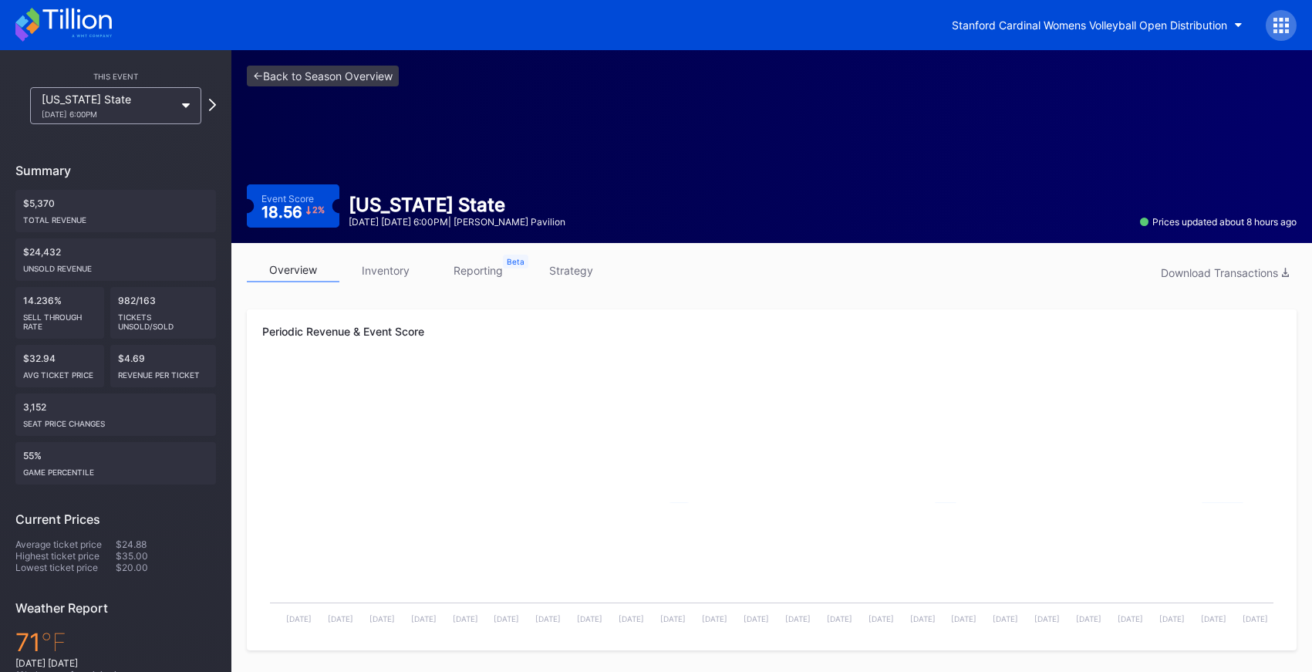
scroll to position [2, 0]
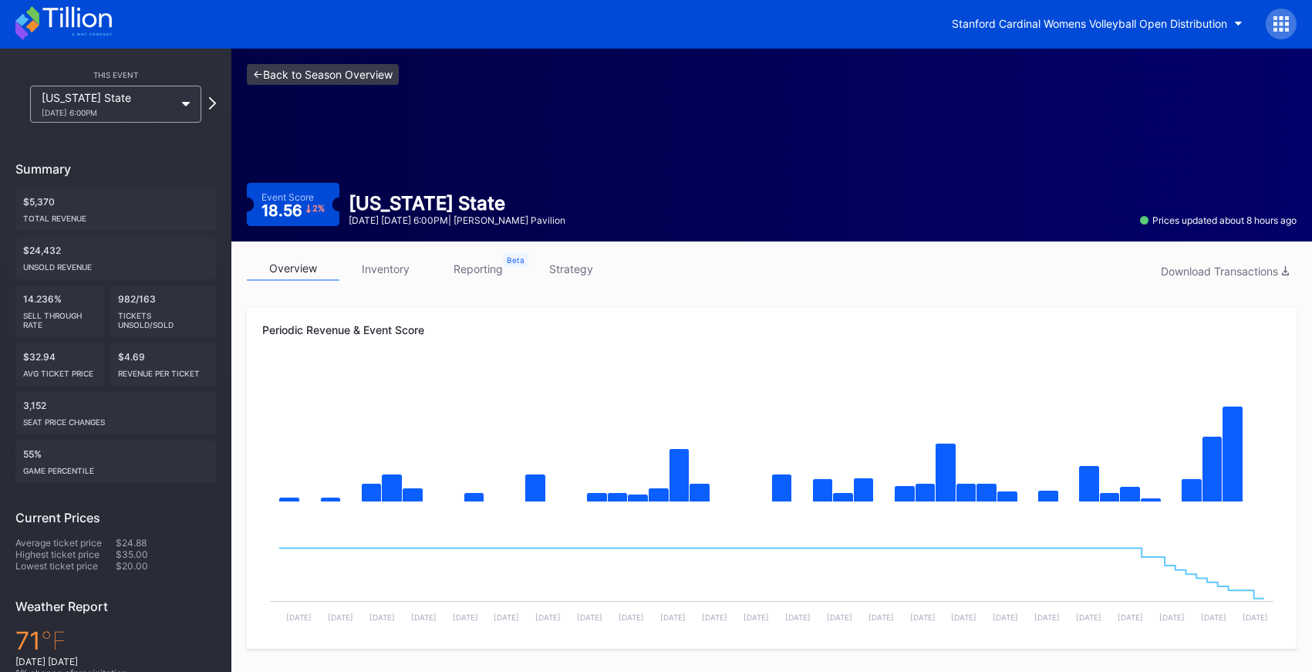
click at [331, 84] on link "<- Back to Season Overview" at bounding box center [323, 74] width 152 height 21
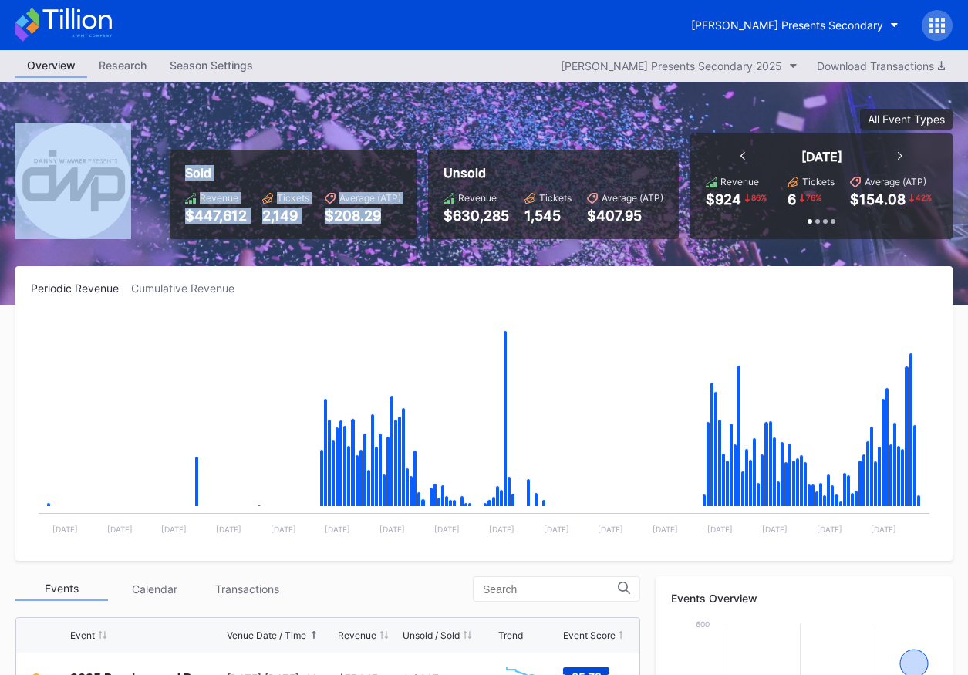
drag, startPoint x: 284, startPoint y: 212, endPoint x: 409, endPoint y: 213, distance: 125.7
click at [408, 213] on div "Sold Revenue $447,612 Tickets 2,149 Average (ATP) $208.29 Unsold Revenue $630,2…" at bounding box center [484, 193] width 968 height 223
click at [409, 213] on div "Sold Revenue $447,612 Tickets 2,149 Average (ATP) $208.29" at bounding box center [293, 194] width 247 height 89
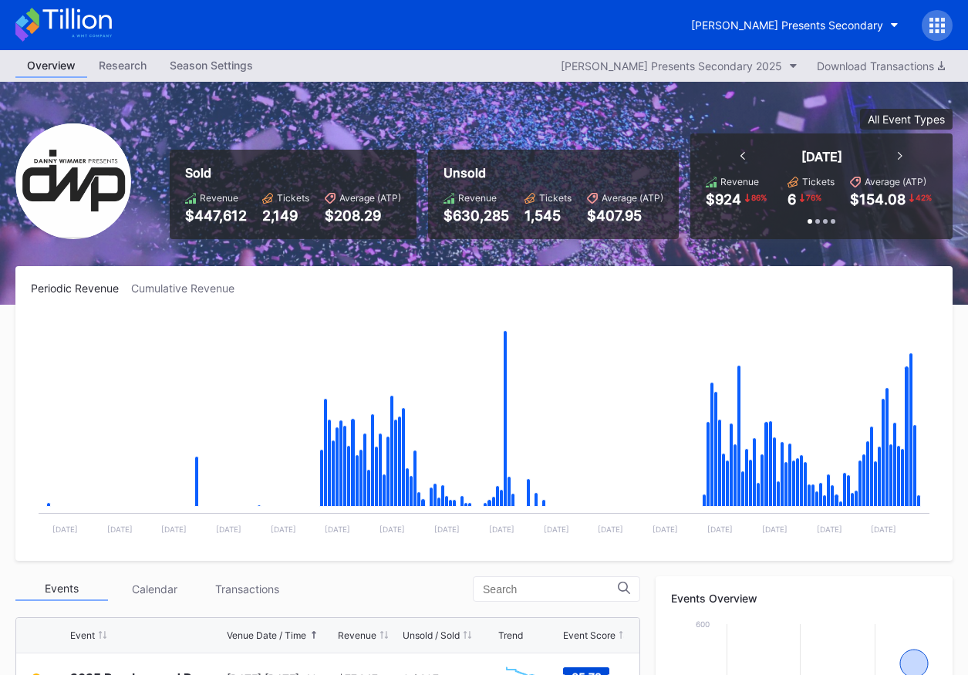
click at [75, 12] on icon at bounding box center [63, 25] width 96 height 34
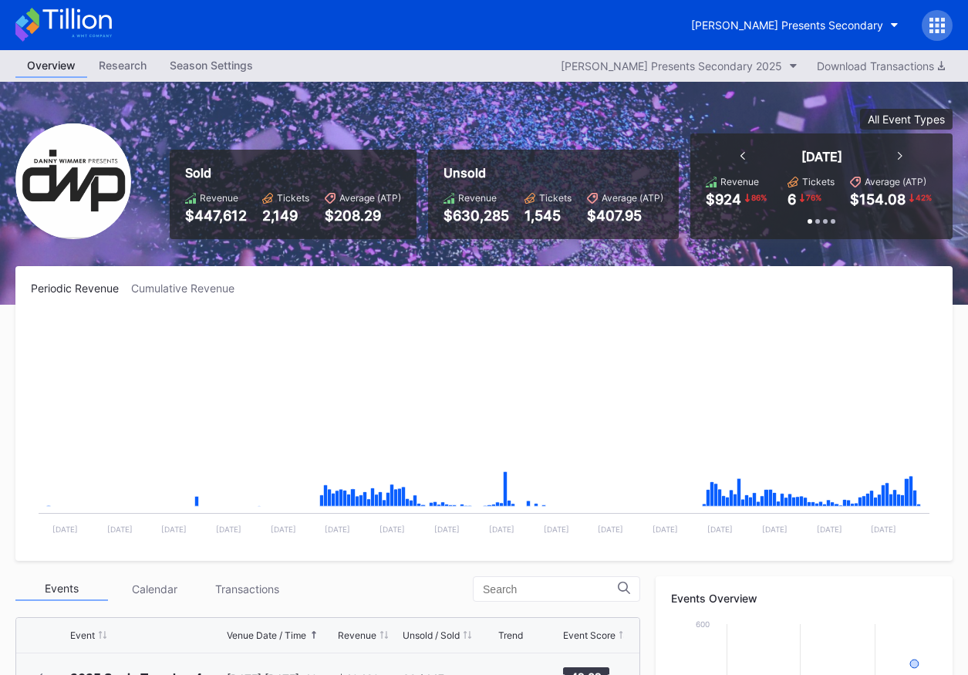
scroll to position [251, 0]
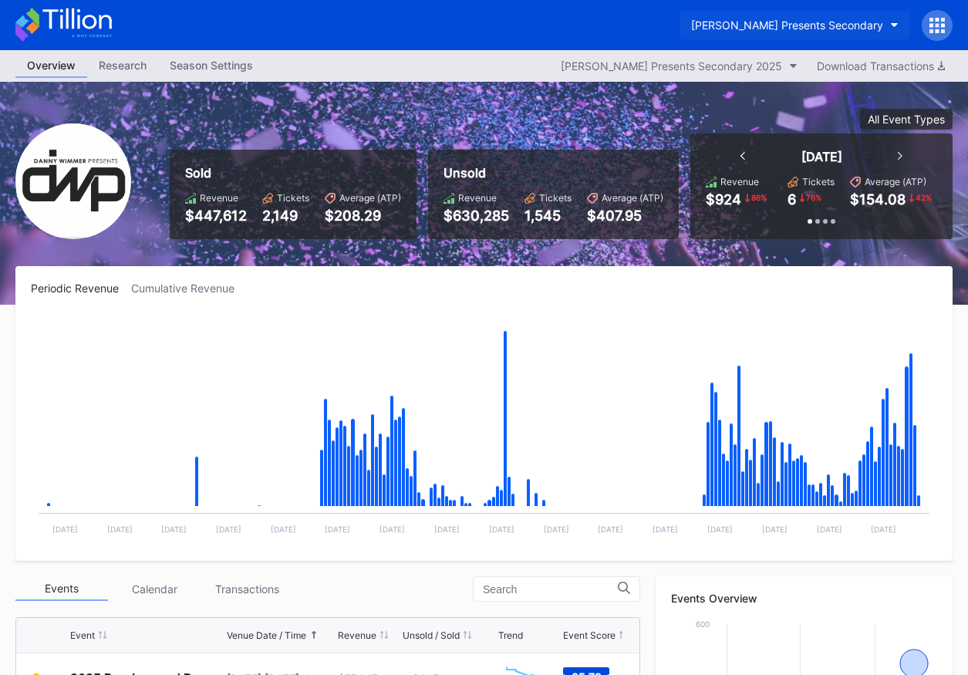
click at [792, 24] on div "[PERSON_NAME] Presents Secondary" at bounding box center [787, 25] width 192 height 13
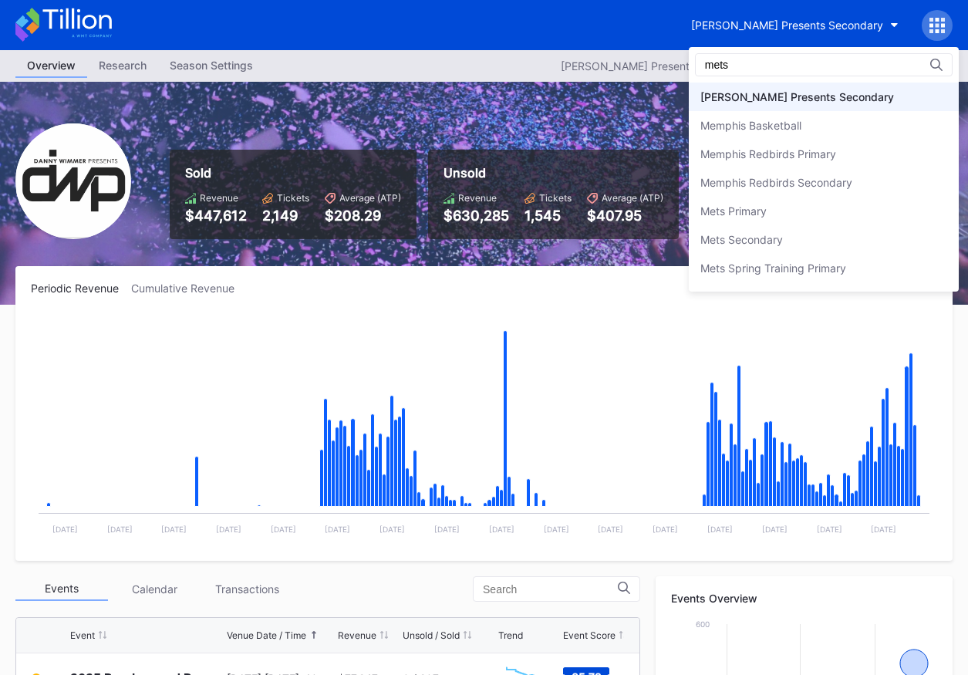
scroll to position [0, 0]
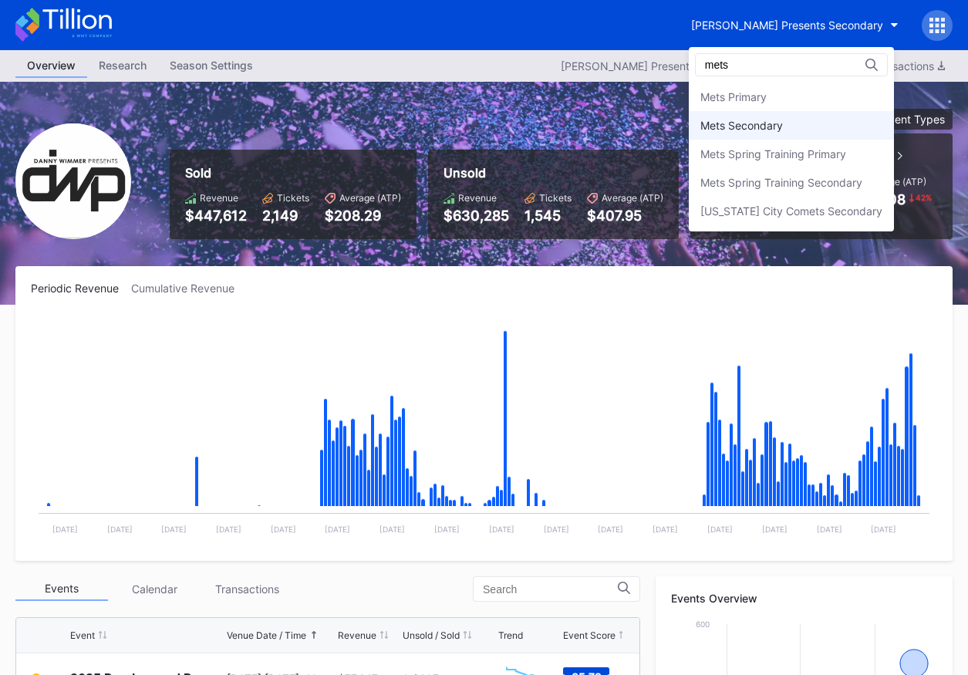
type input "mets"
click at [786, 117] on div "Mets Secondary" at bounding box center [791, 125] width 205 height 29
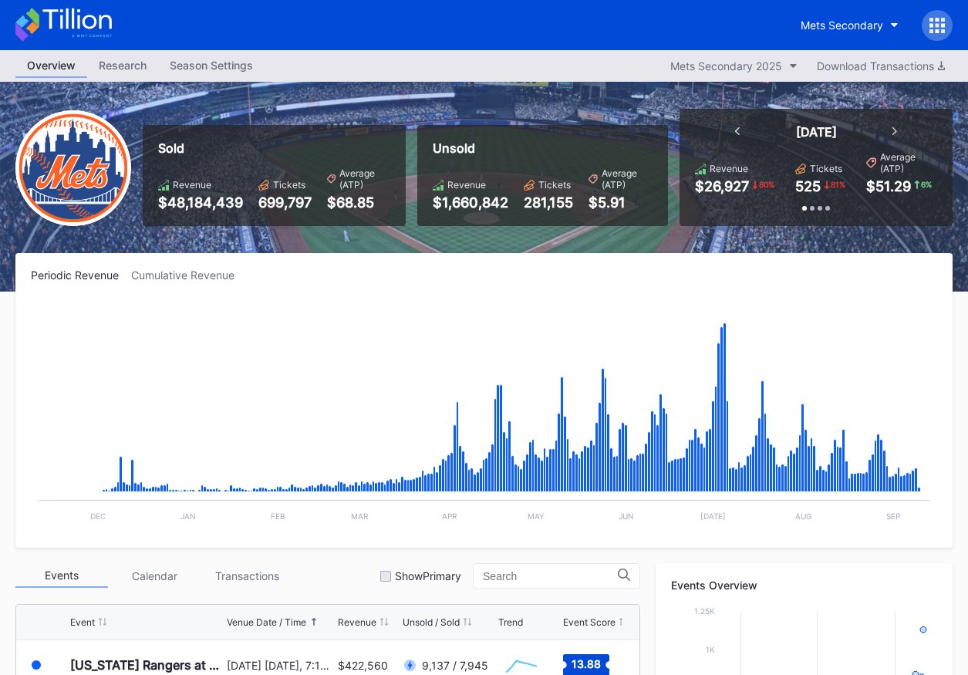
click at [97, 35] on icon at bounding box center [63, 25] width 96 height 34
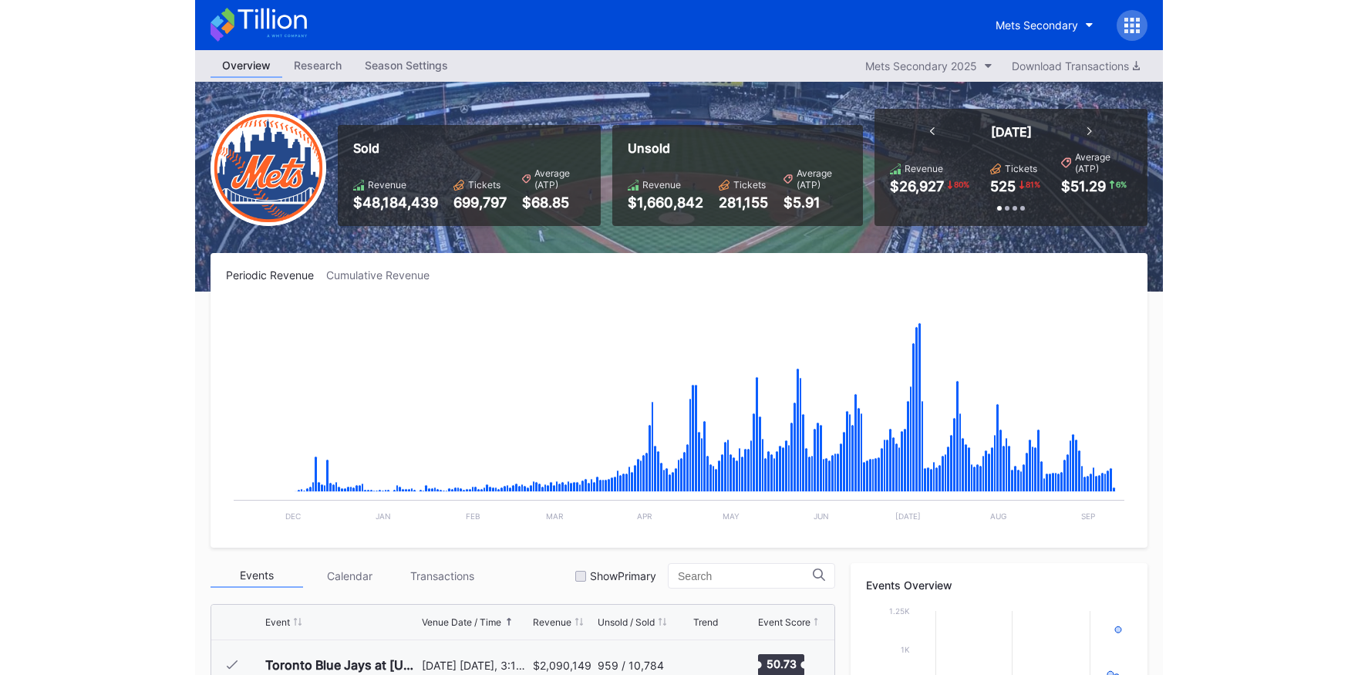
scroll to position [3559, 0]
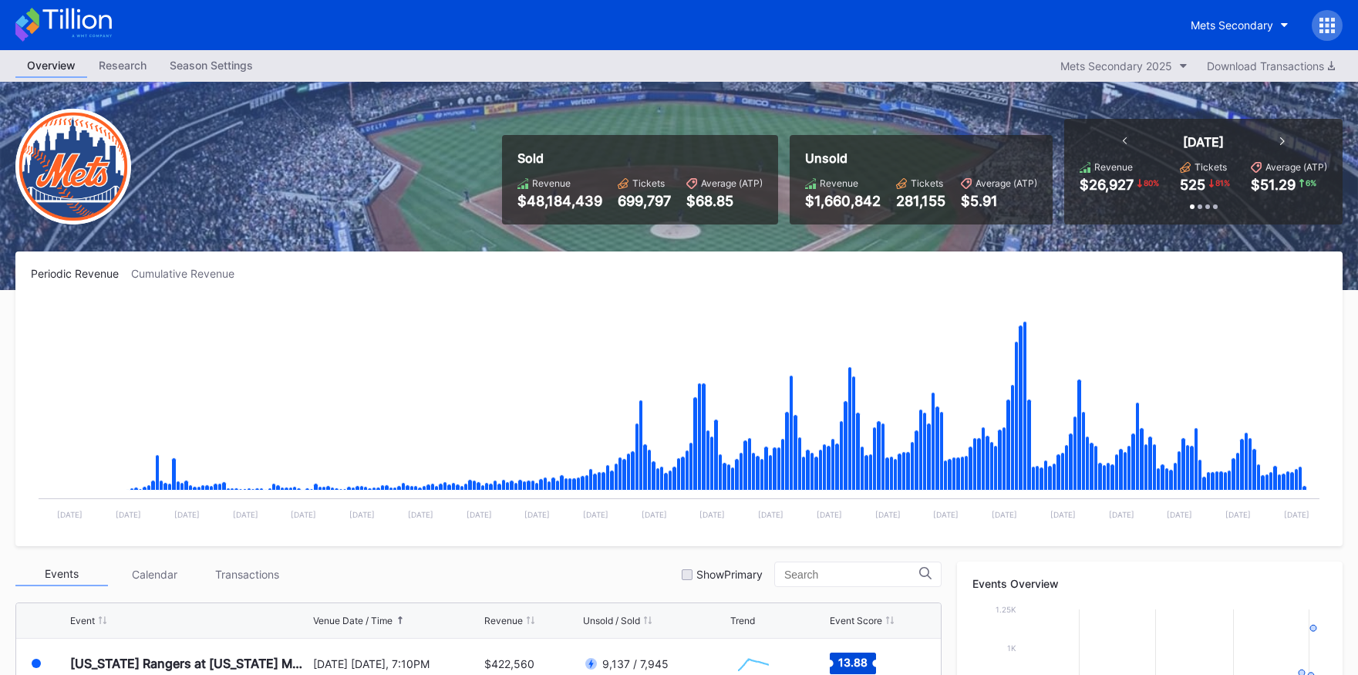
click at [97, 22] on icon at bounding box center [63, 25] width 96 height 34
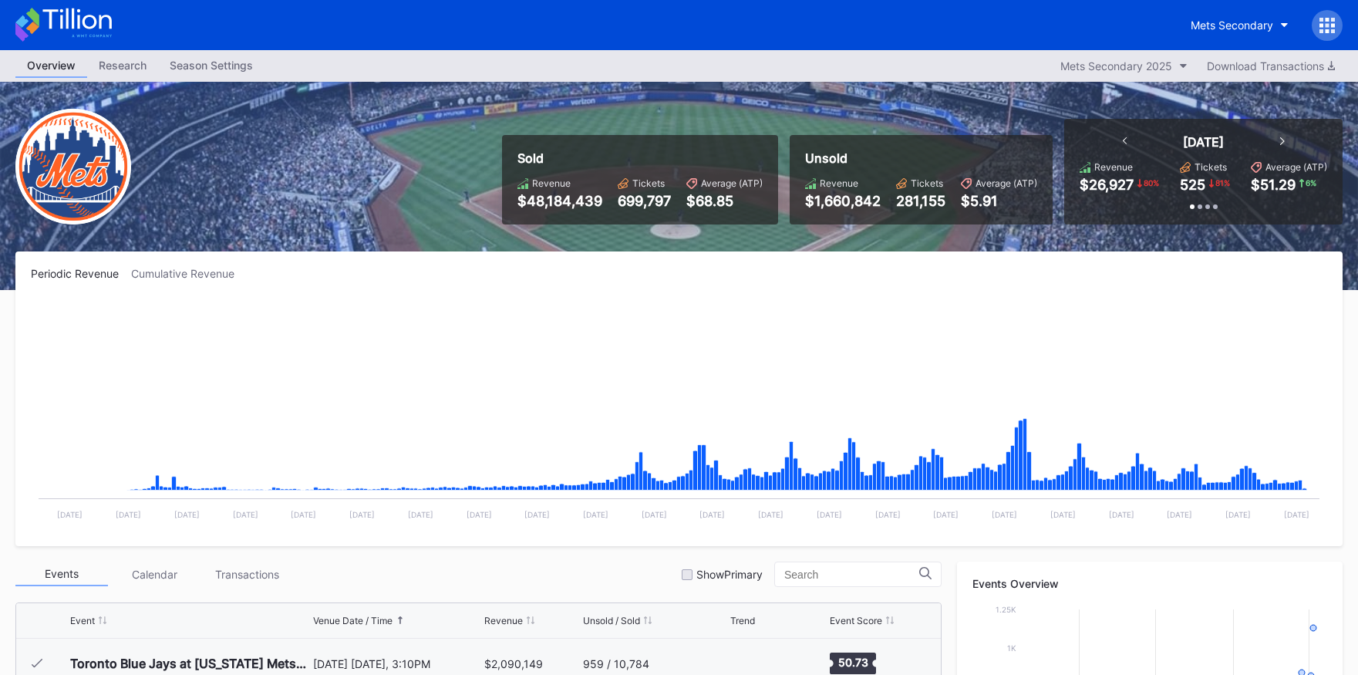
scroll to position [3559, 0]
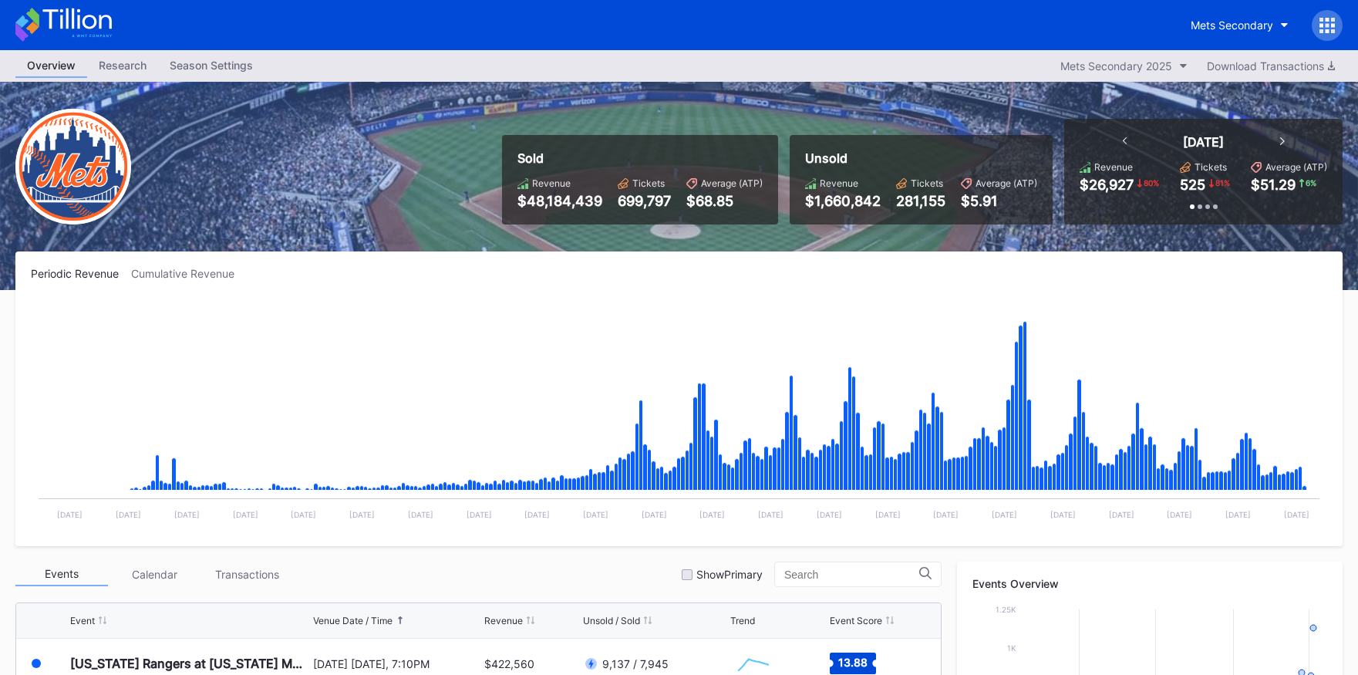
click at [96, 22] on icon at bounding box center [63, 25] width 96 height 34
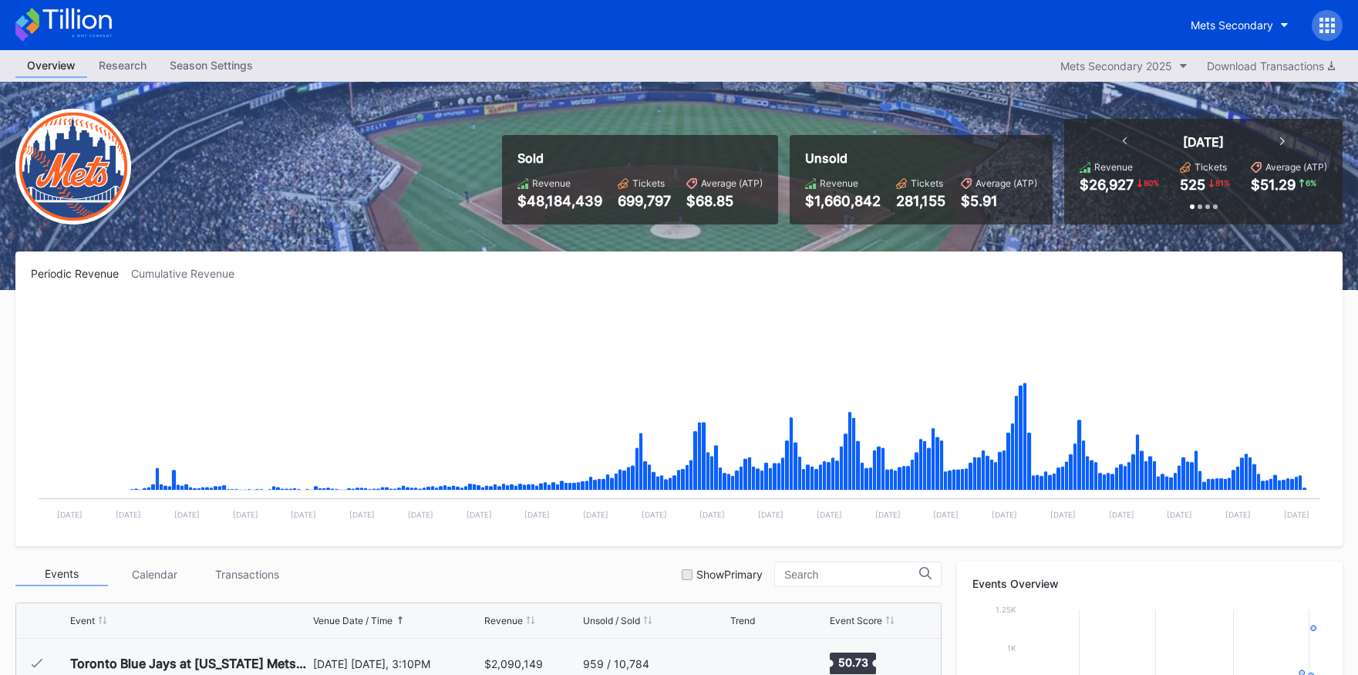
scroll to position [3559, 0]
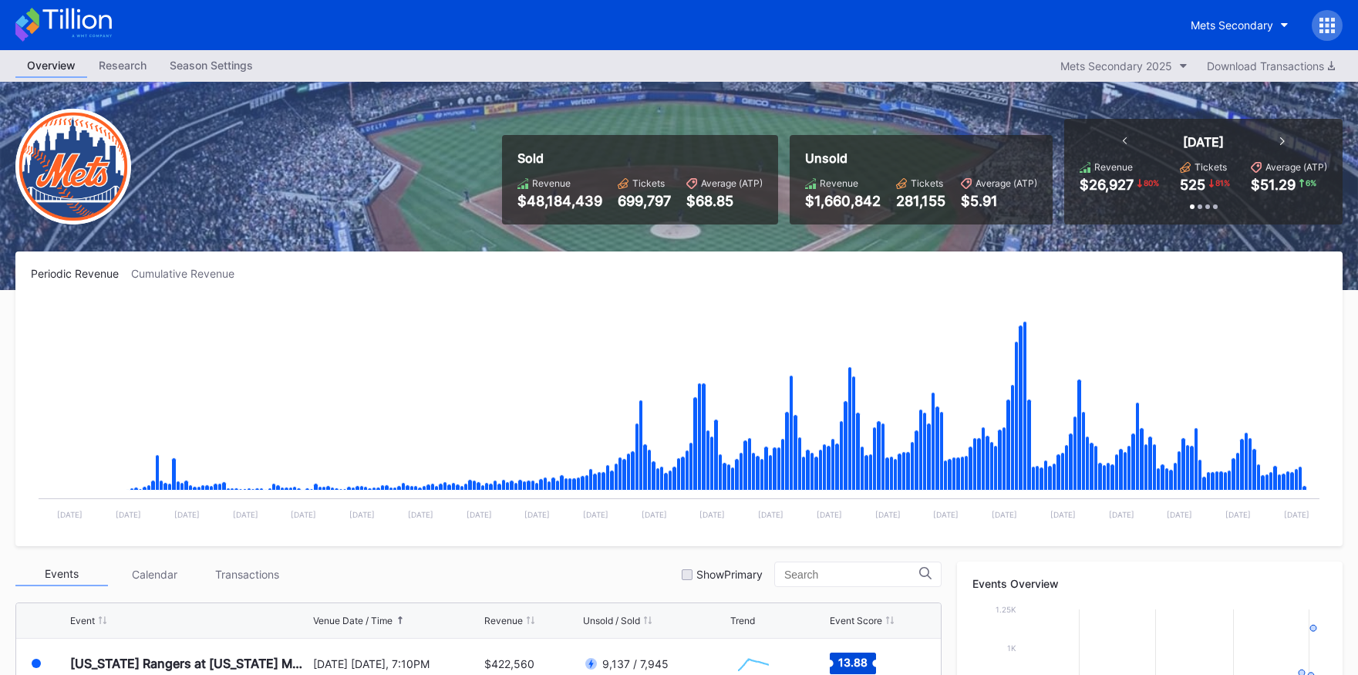
click at [107, 32] on icon at bounding box center [63, 25] width 96 height 34
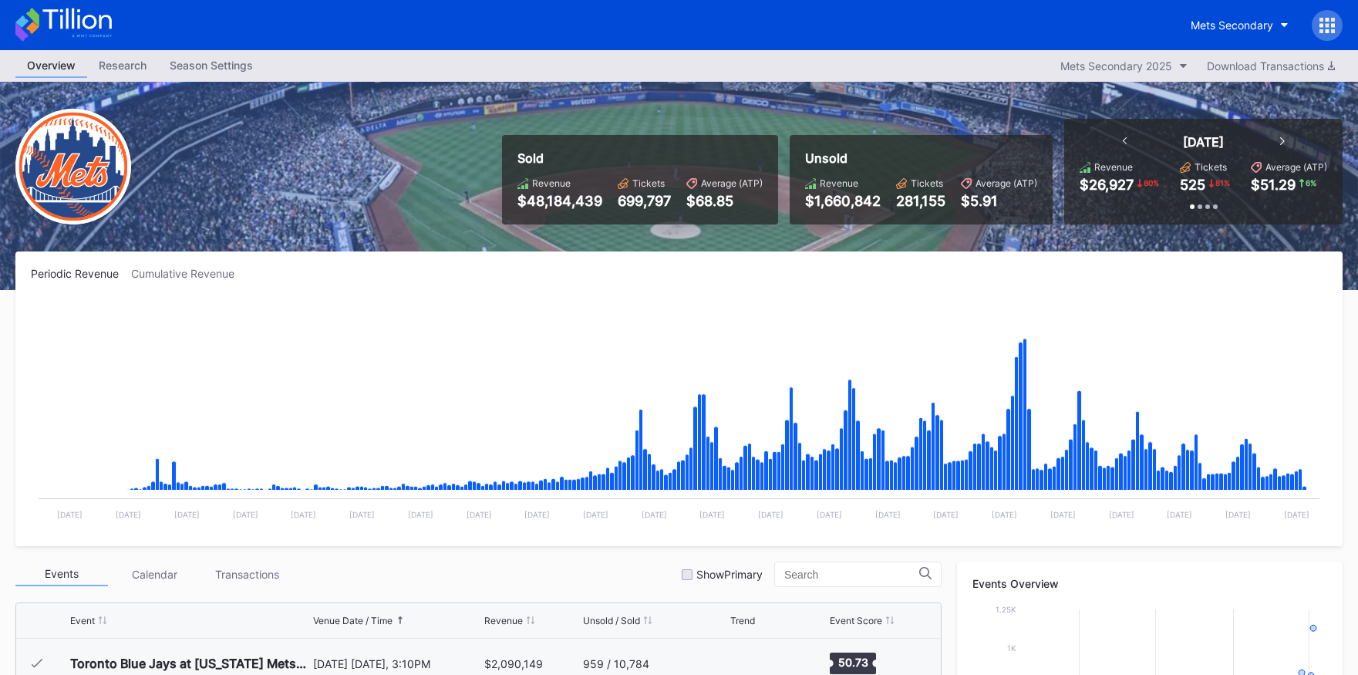
scroll to position [3559, 0]
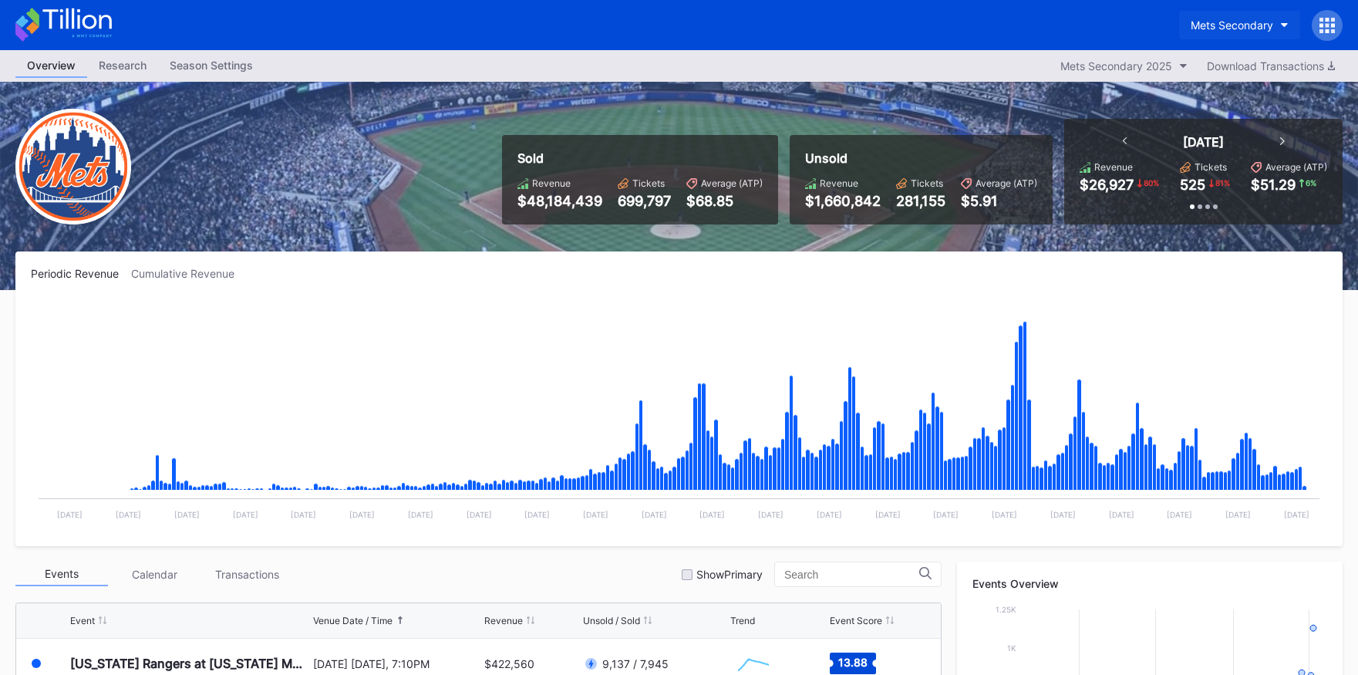
click at [967, 35] on button "Mets Secondary" at bounding box center [1239, 25] width 121 height 29
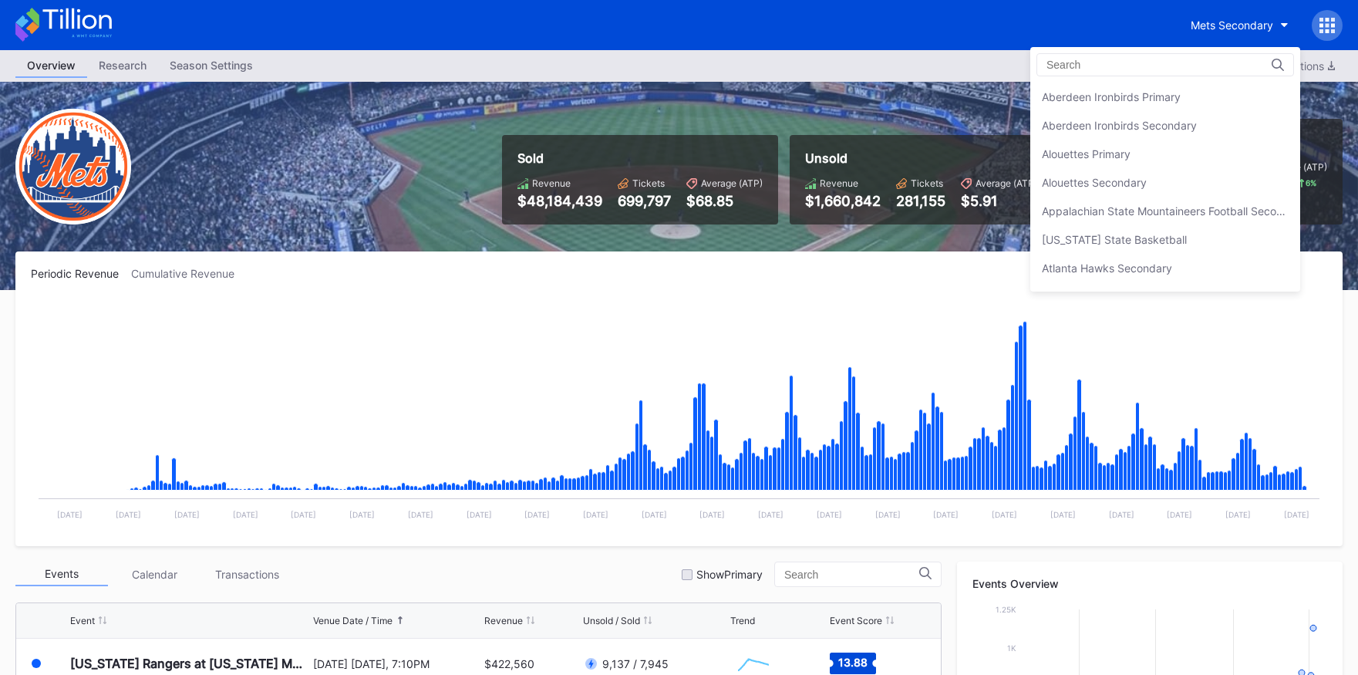
scroll to position [2425, 0]
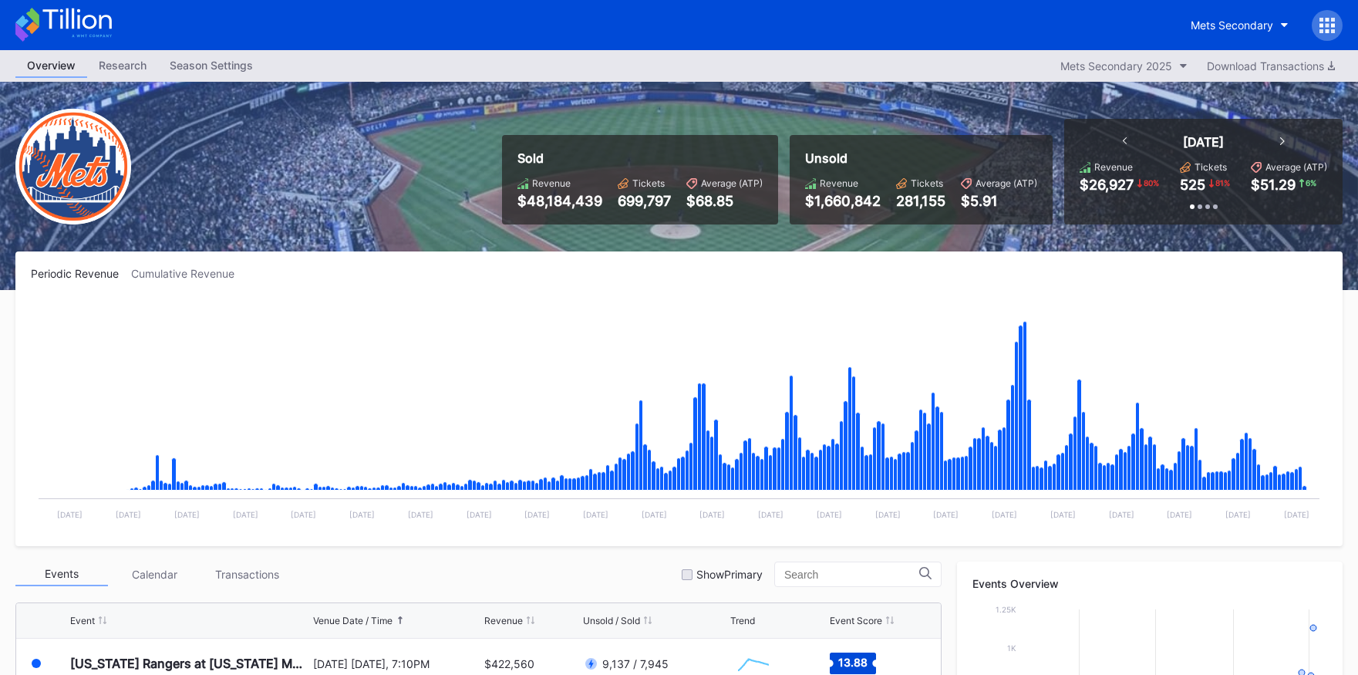
click at [45, 28] on icon at bounding box center [63, 25] width 96 height 34
click at [85, 18] on icon at bounding box center [76, 18] width 69 height 21
click at [102, 31] on icon at bounding box center [63, 25] width 96 height 34
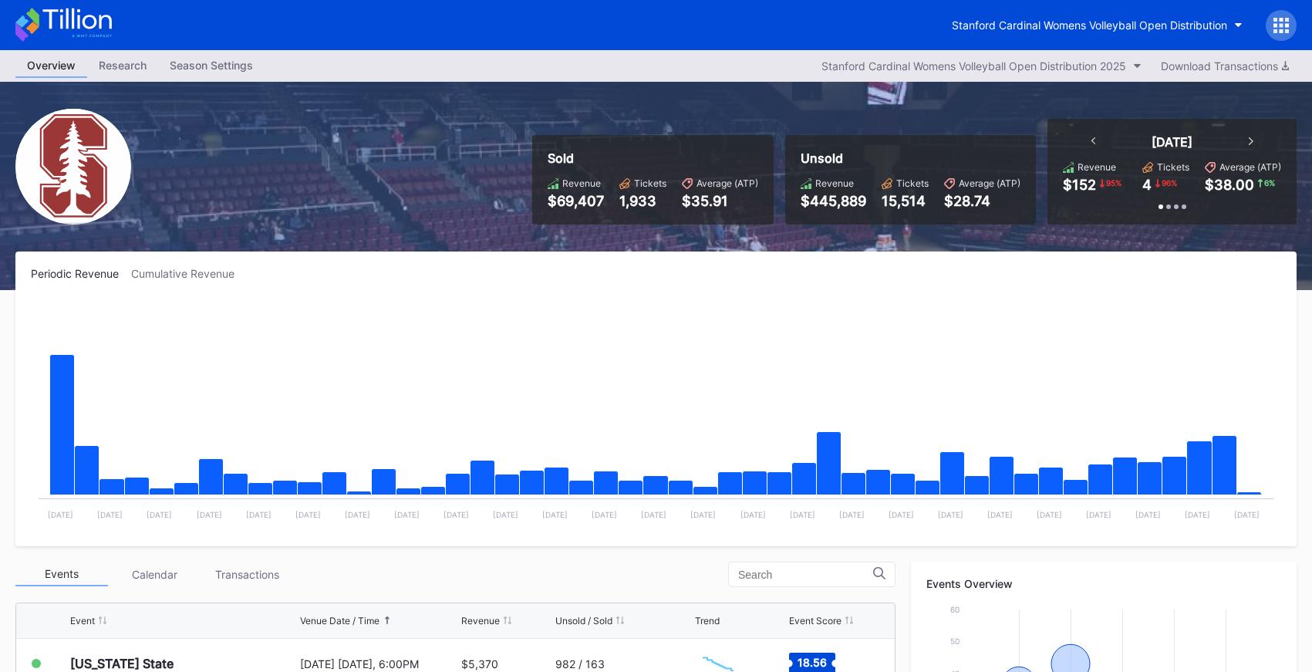
click at [72, 25] on icon at bounding box center [76, 18] width 69 height 21
click at [89, 23] on icon at bounding box center [63, 25] width 96 height 34
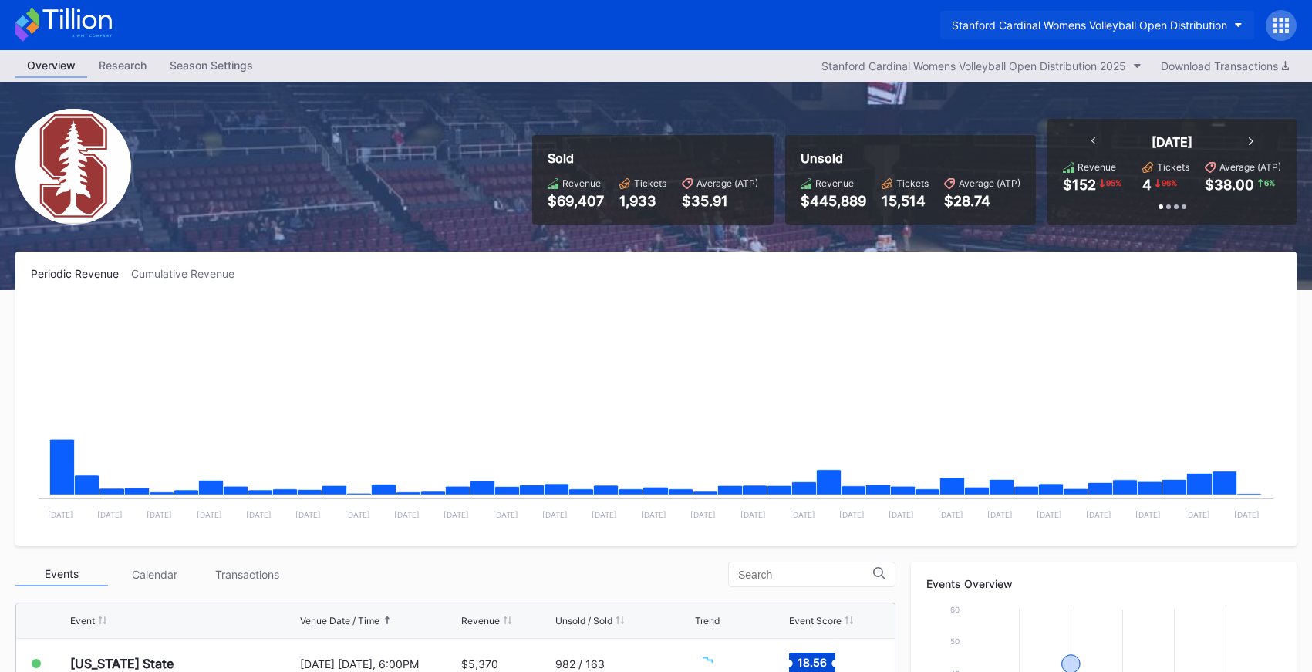
click at [1105, 22] on div "Stanford Cardinal Womens Volleyball Open Distribution" at bounding box center [1089, 25] width 275 height 13
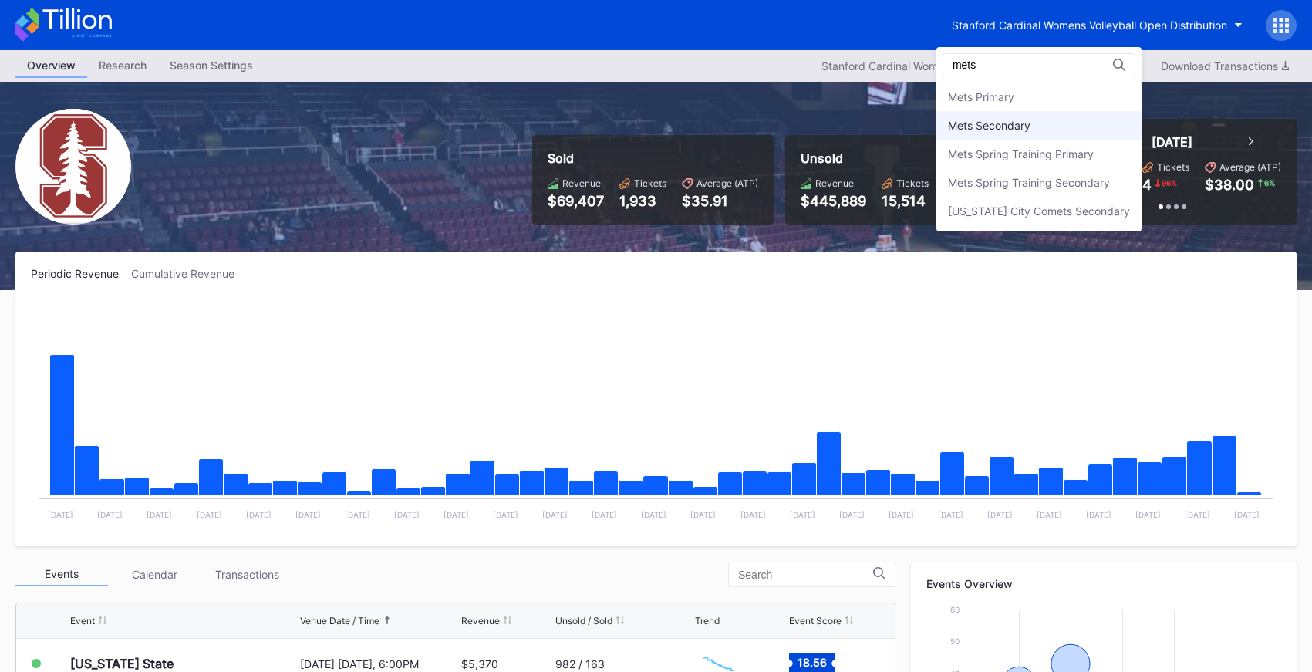
type input "mets"
click at [1109, 118] on div "Mets Secondary" at bounding box center [1038, 125] width 205 height 29
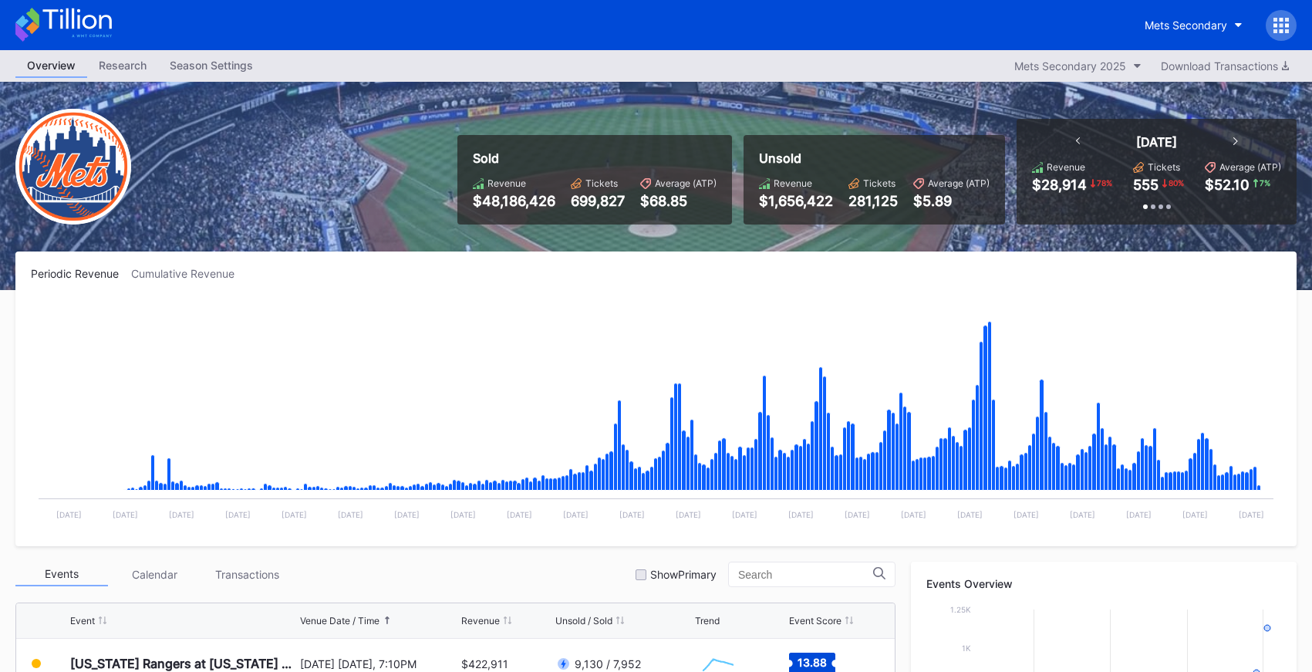
click at [88, 33] on icon at bounding box center [63, 25] width 96 height 34
click at [106, 13] on icon at bounding box center [63, 25] width 96 height 34
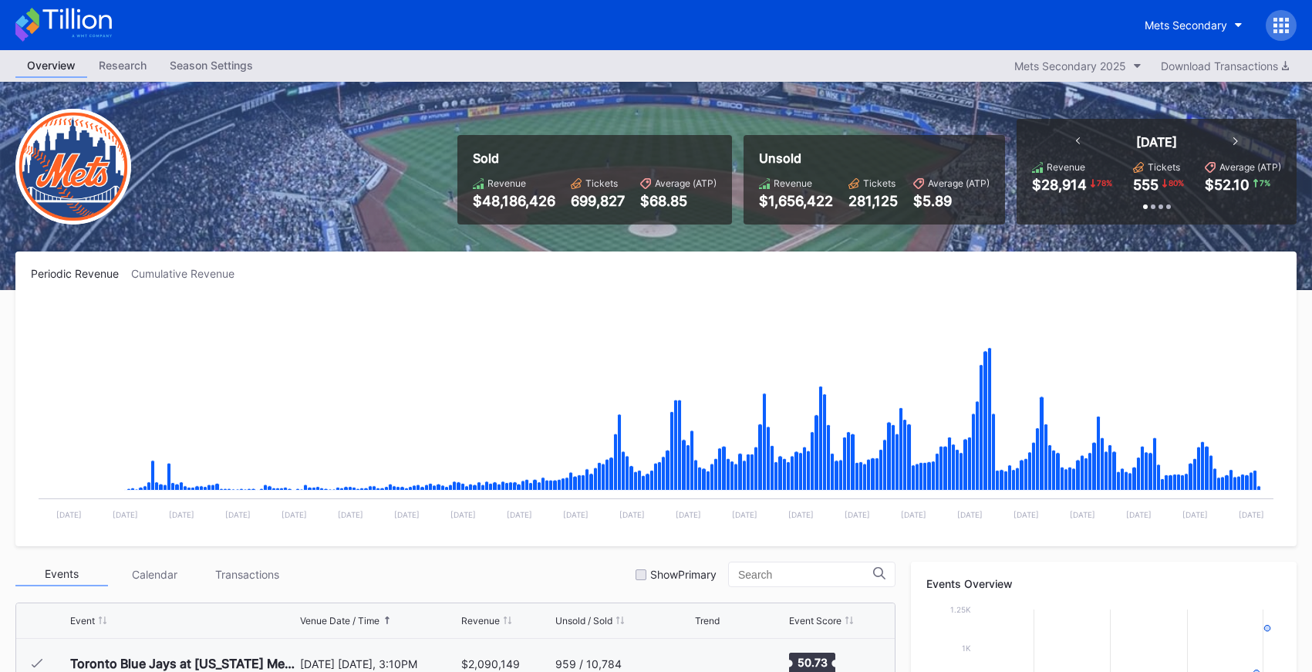
scroll to position [3559, 0]
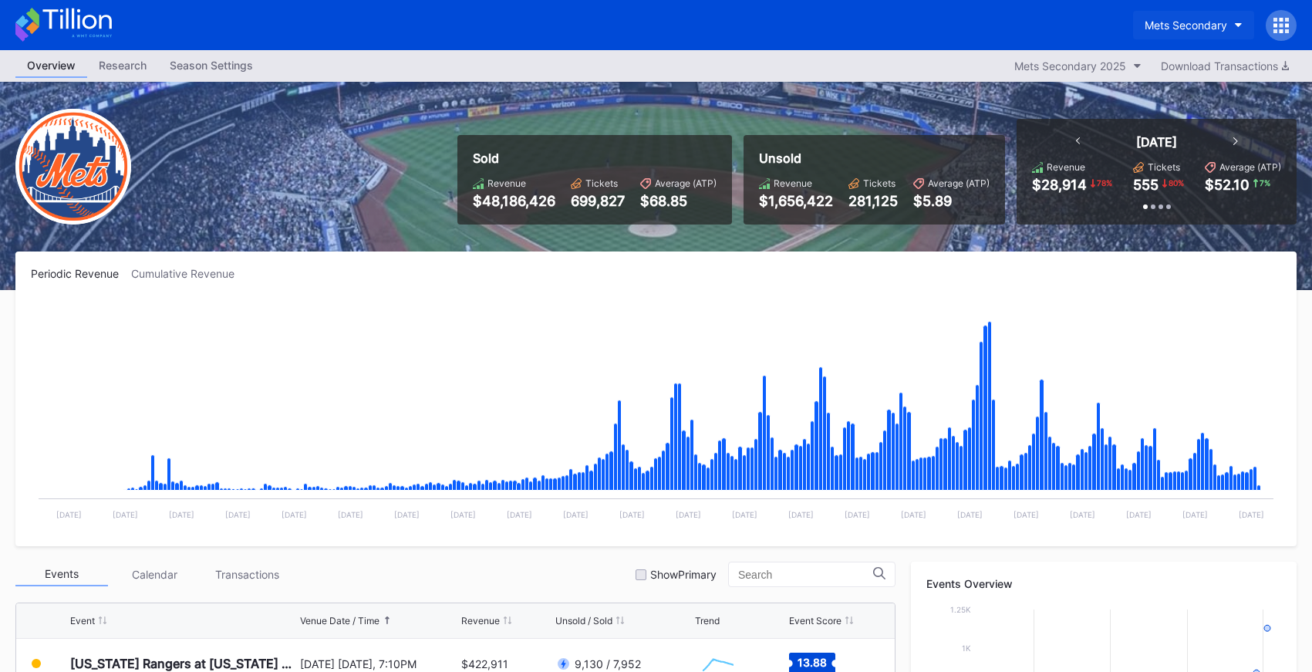
click at [1208, 22] on div "Mets Secondary" at bounding box center [1185, 25] width 83 height 13
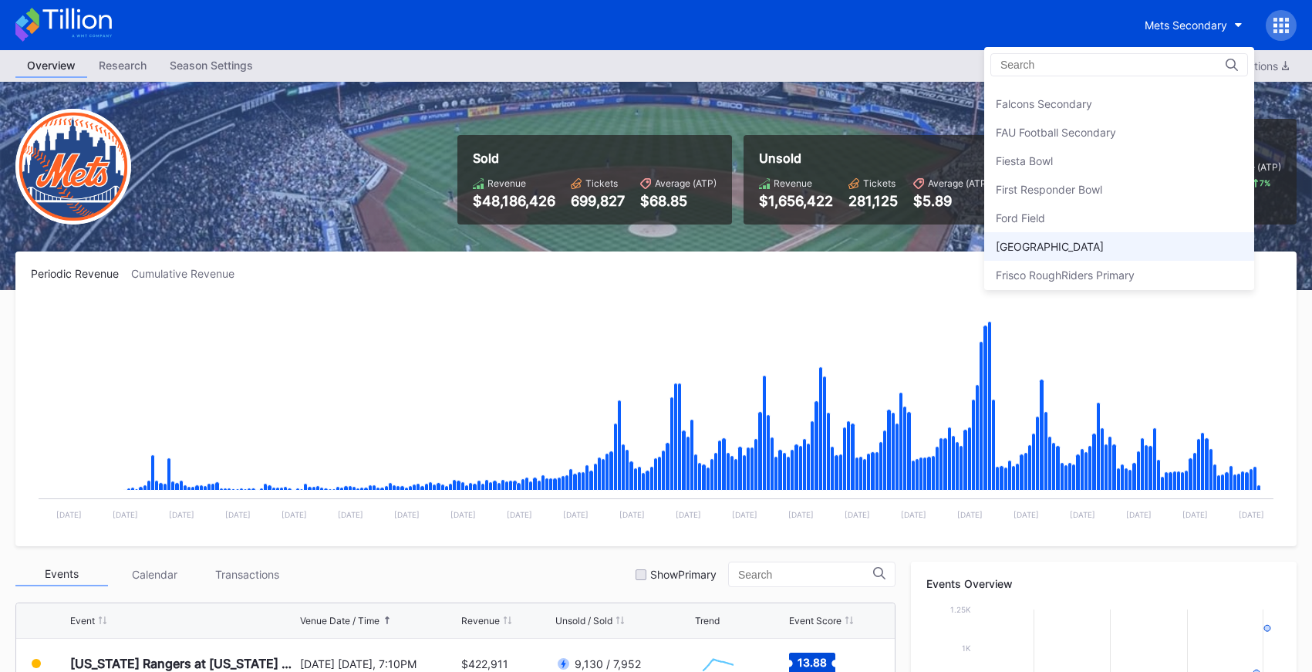
scroll to position [1618, 0]
click at [1161, 153] on div "Fiesta Bowl" at bounding box center [1119, 162] width 270 height 29
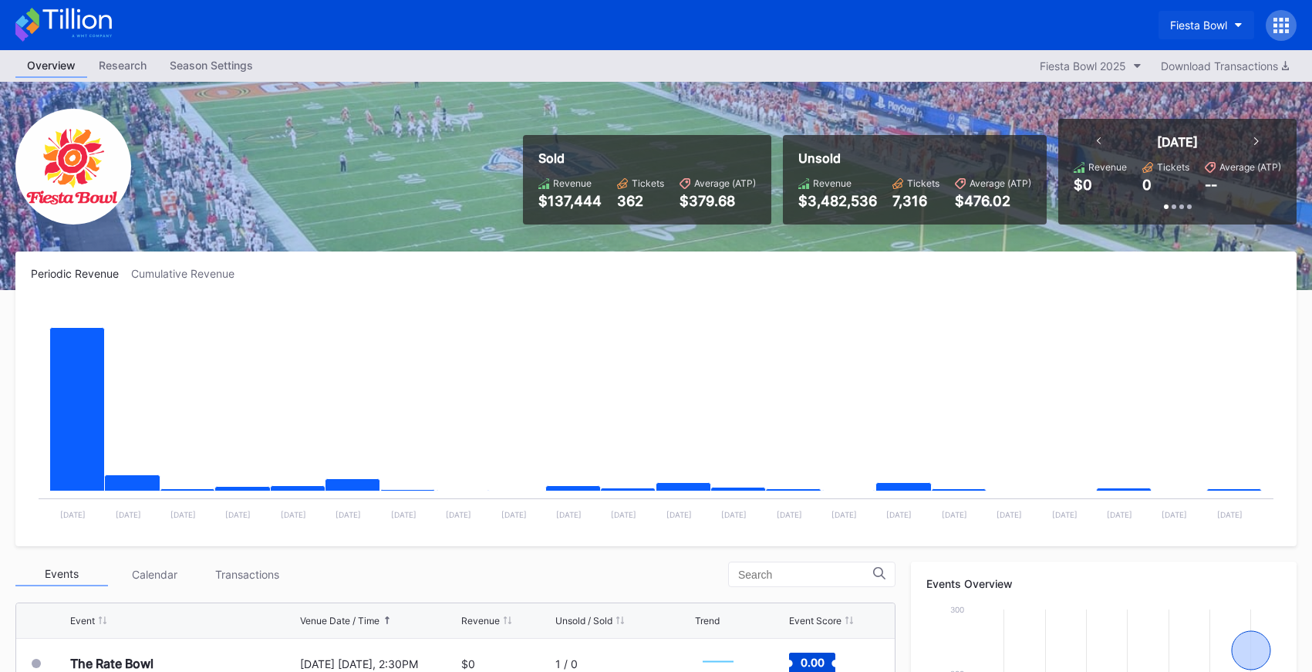
click at [1203, 22] on div "Fiesta Bowl" at bounding box center [1198, 25] width 57 height 13
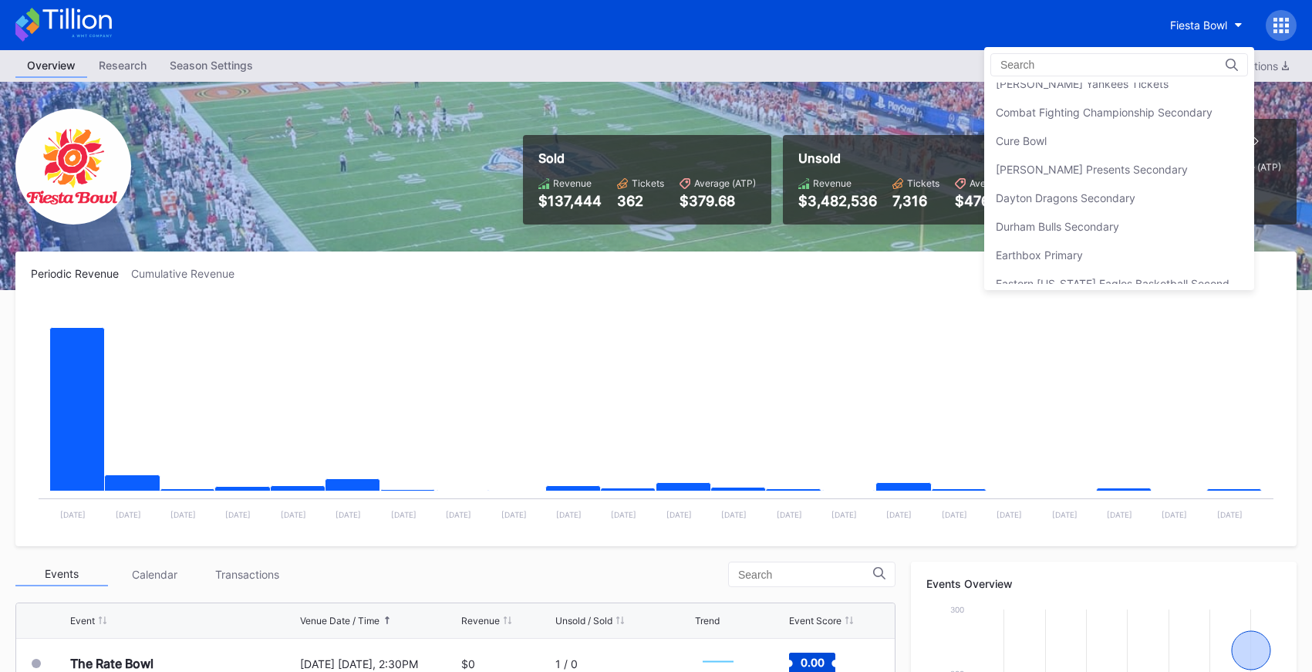
scroll to position [1039, 0]
click at [1102, 160] on div "[PERSON_NAME] Presents Secondary" at bounding box center [1119, 170] width 270 height 29
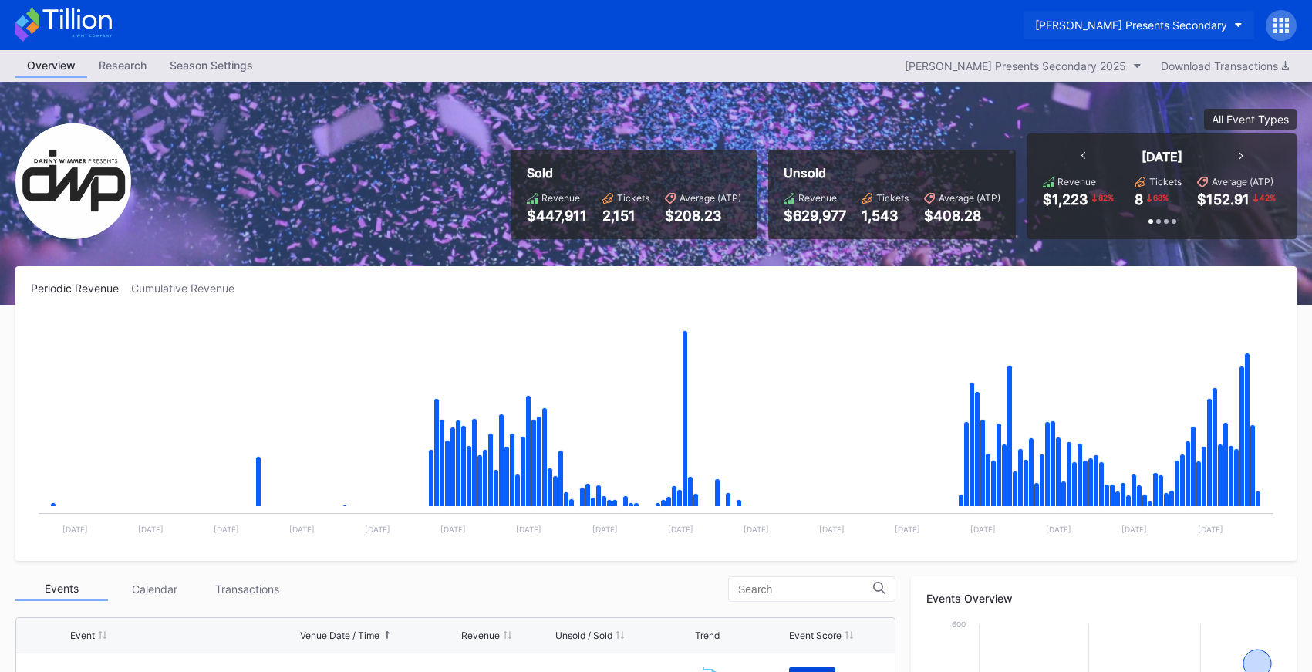
click at [1073, 20] on div "[PERSON_NAME] Presents Secondary" at bounding box center [1131, 25] width 192 height 13
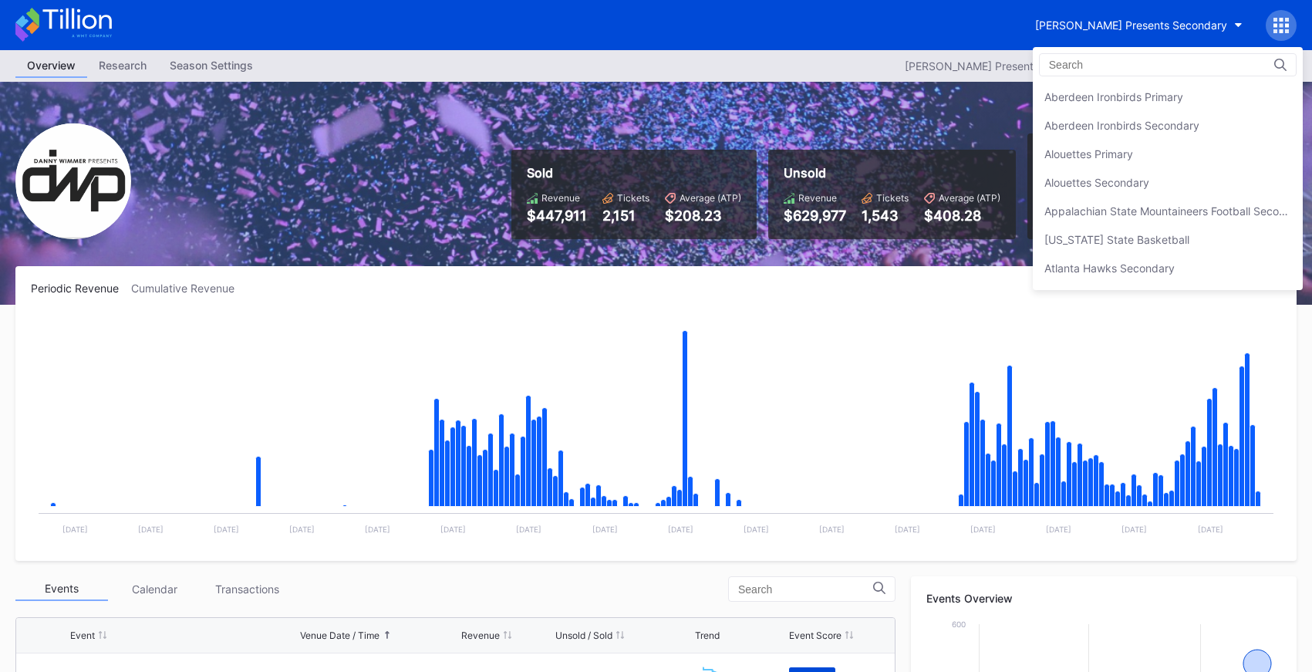
scroll to position [1113, 0]
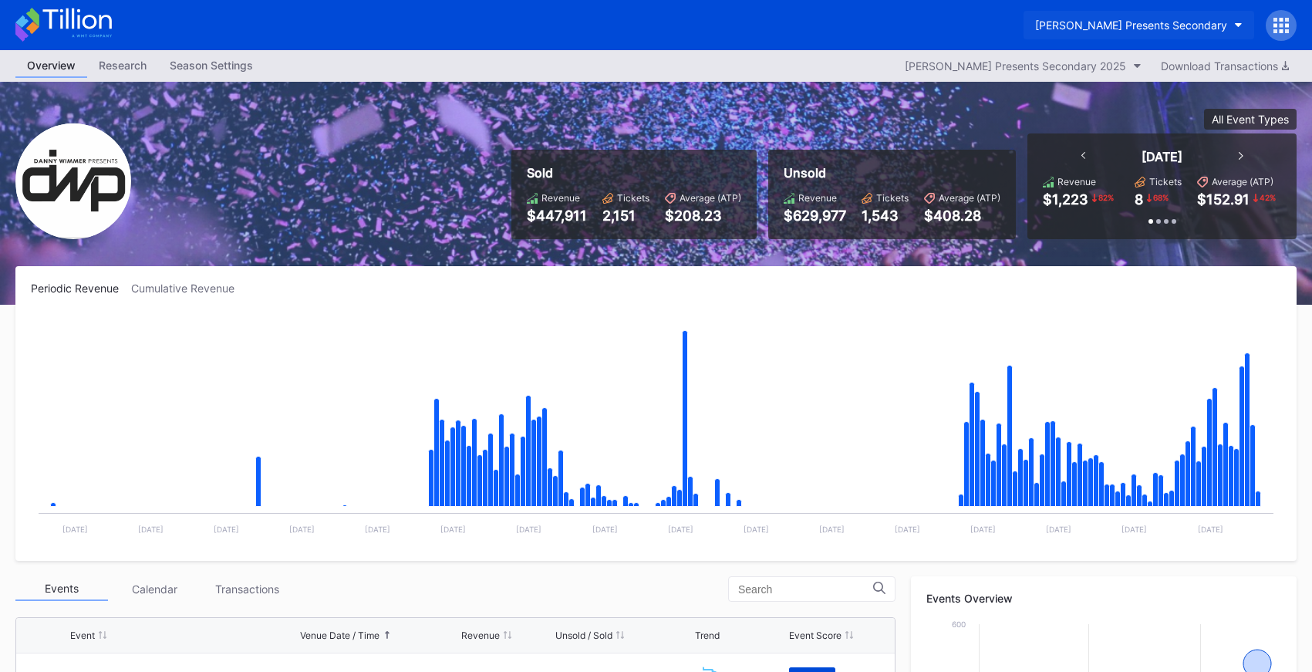
click at [1204, 19] on div "[PERSON_NAME] Presents Secondary" at bounding box center [1131, 25] width 192 height 13
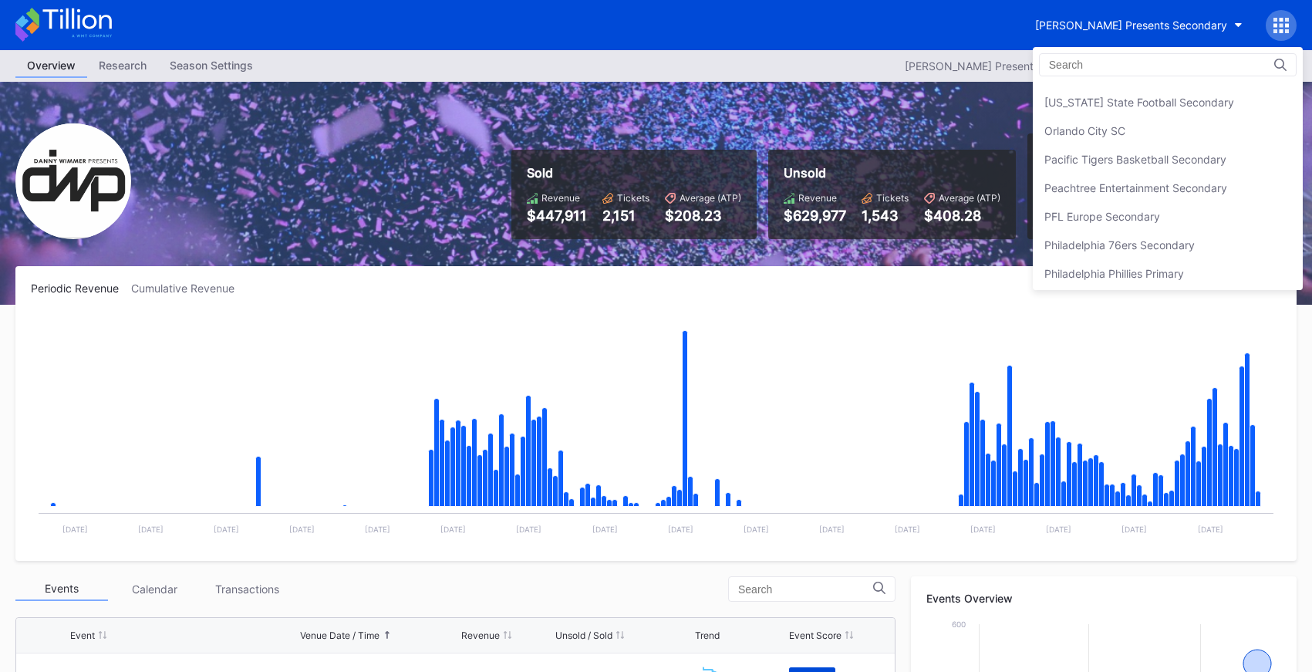
scroll to position [3220, 0]
click at [1104, 194] on div "Peachtree Entertainment Secondary" at bounding box center [1168, 186] width 270 height 29
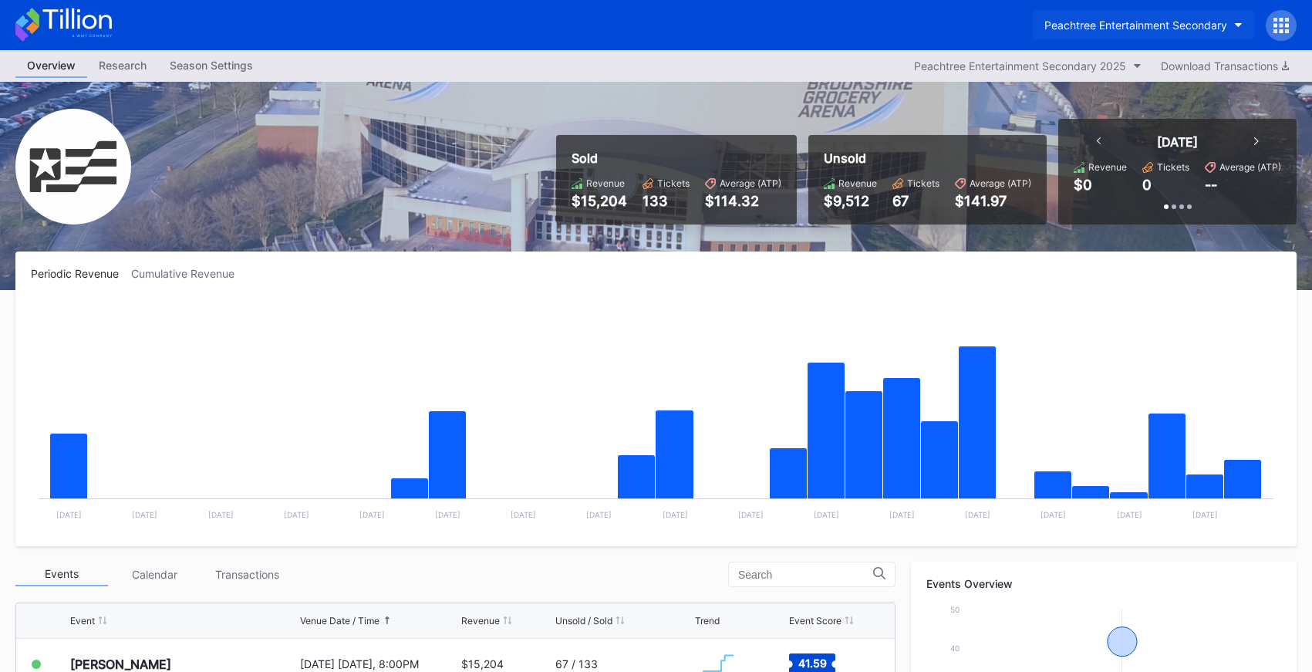
click at [1134, 27] on div "Peachtree Entertainment Secondary" at bounding box center [1135, 25] width 183 height 13
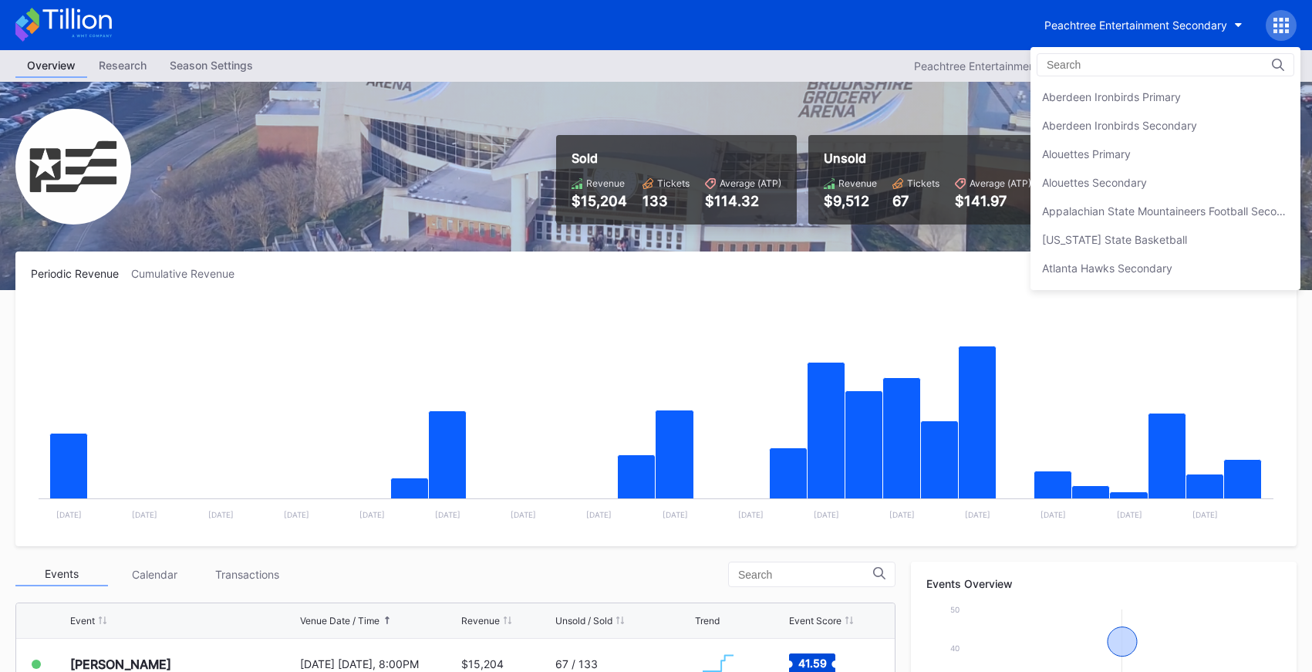
scroll to position [3310, 0]
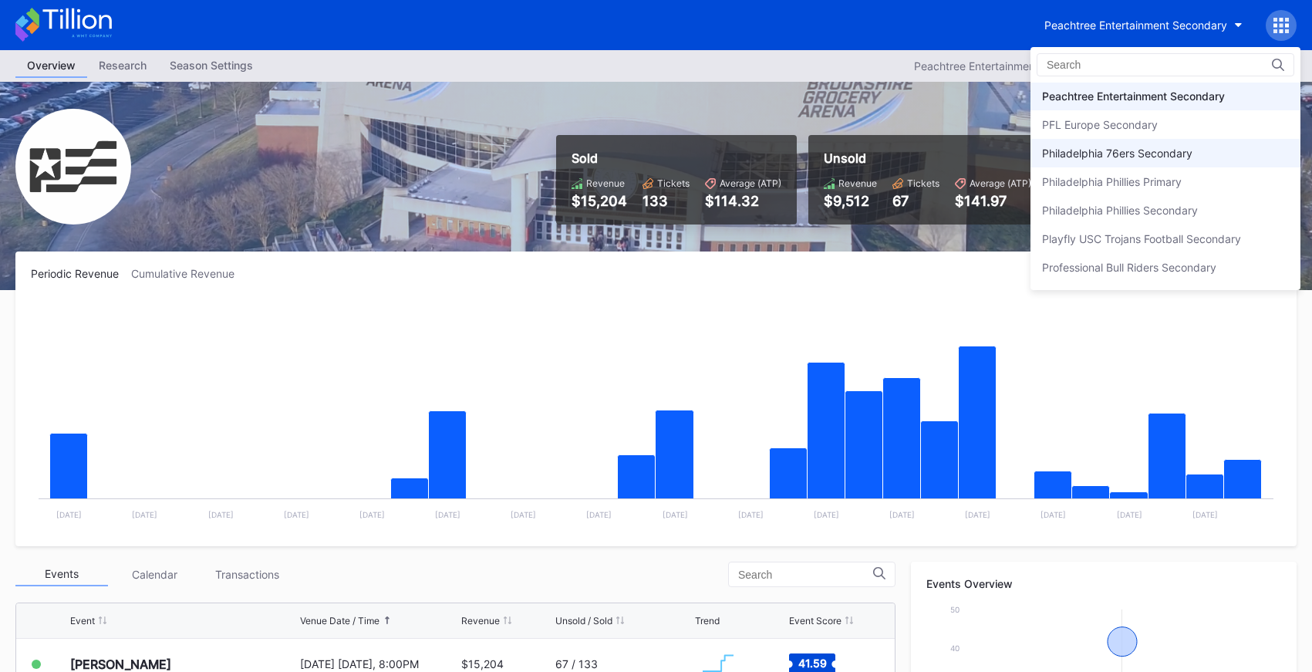
click at [1189, 140] on div "Philadelphia 76ers Secondary" at bounding box center [1165, 153] width 270 height 29
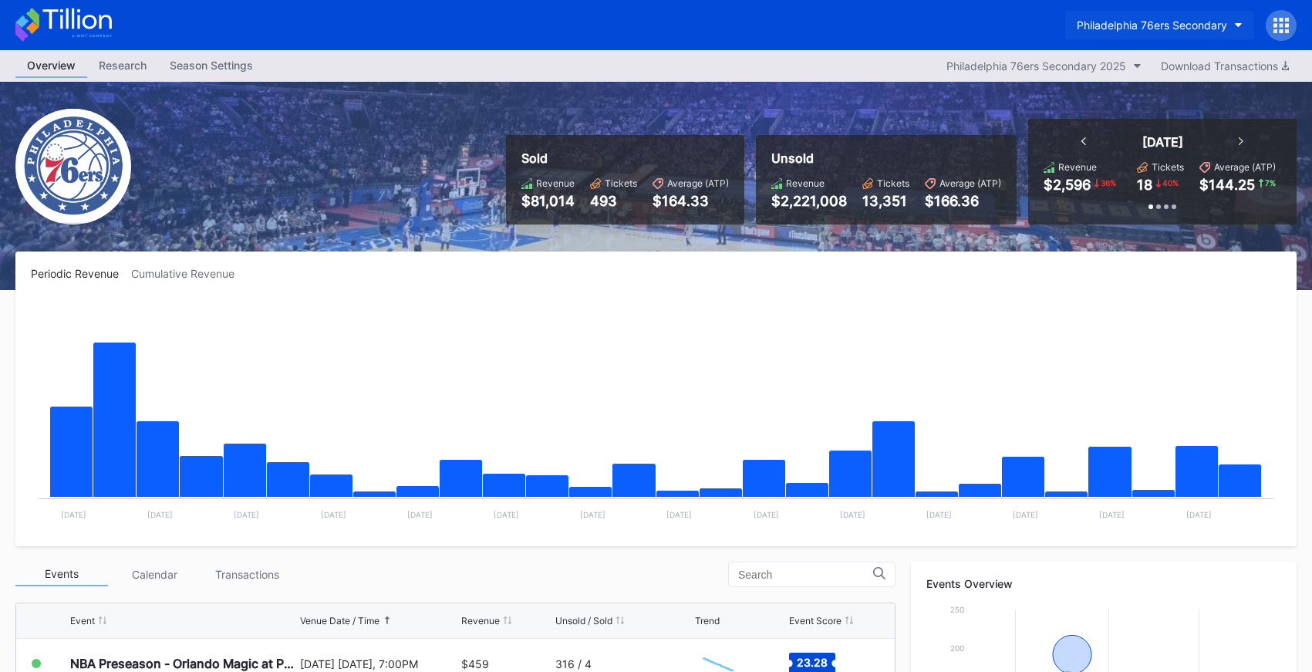
click at [1159, 14] on button "Philadelphia 76ers Secondary" at bounding box center [1159, 25] width 189 height 29
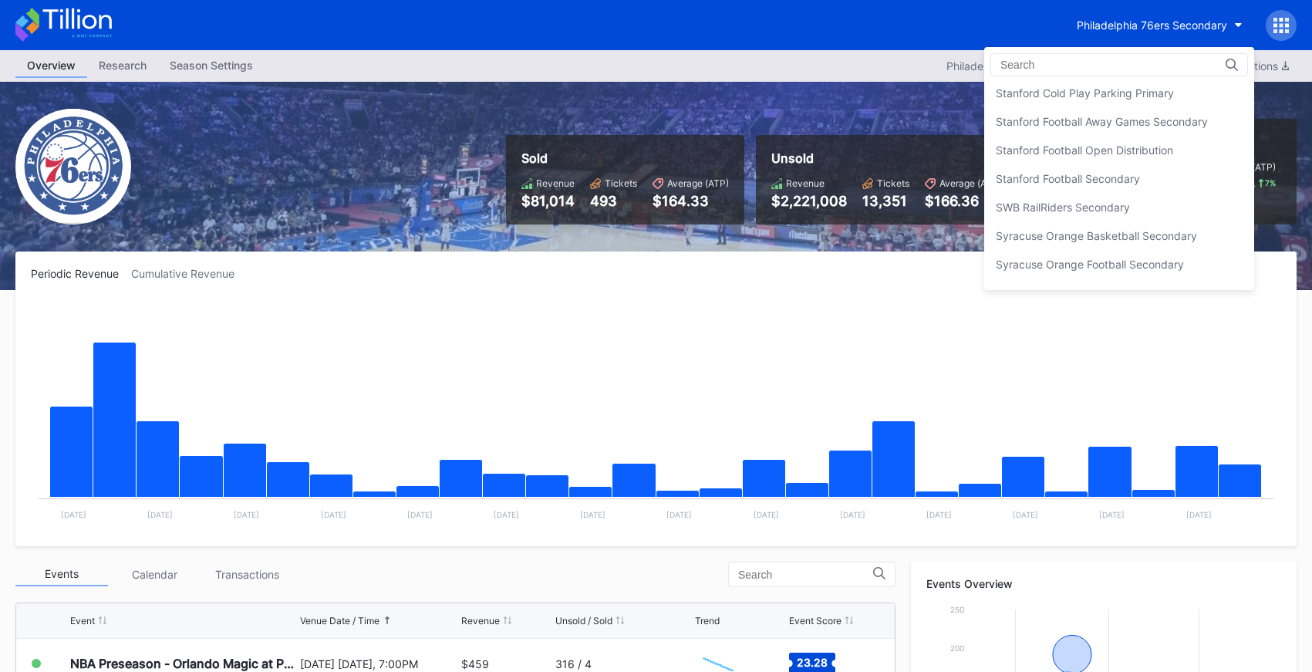
scroll to position [4772, 0]
click at [1140, 147] on div "Stanford Football Open Distribution" at bounding box center [1084, 146] width 177 height 13
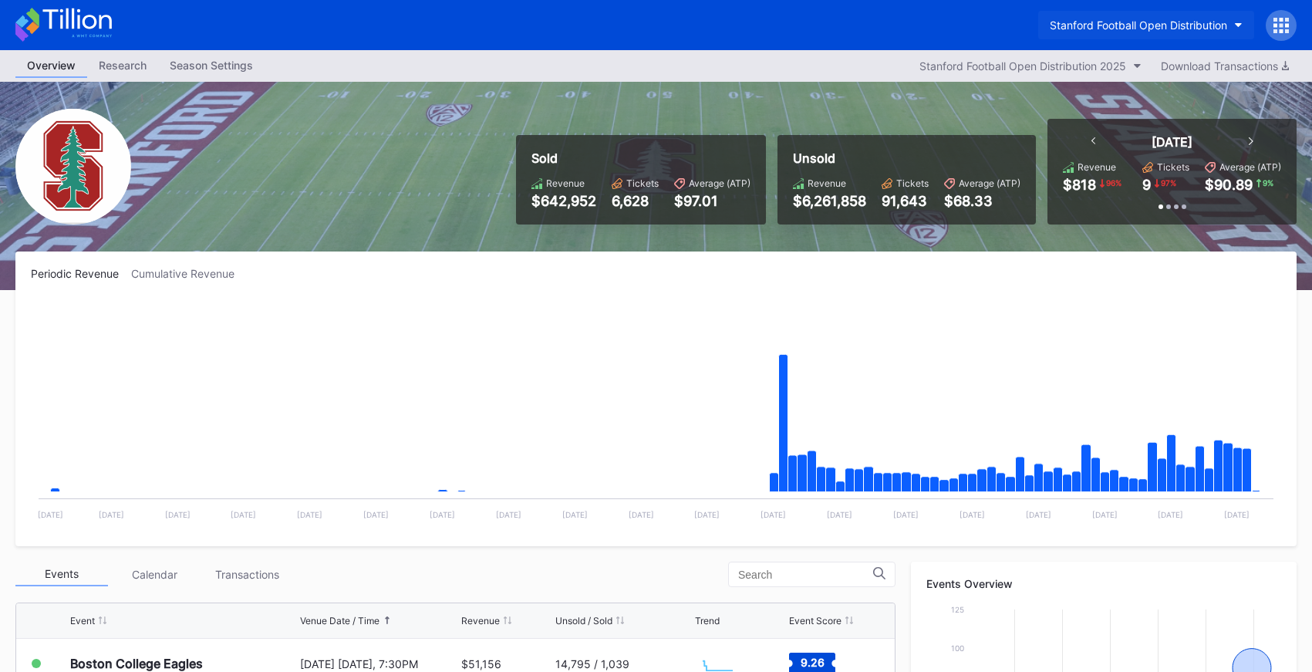
click at [1142, 20] on div "Stanford Football Open Distribution" at bounding box center [1138, 25] width 177 height 13
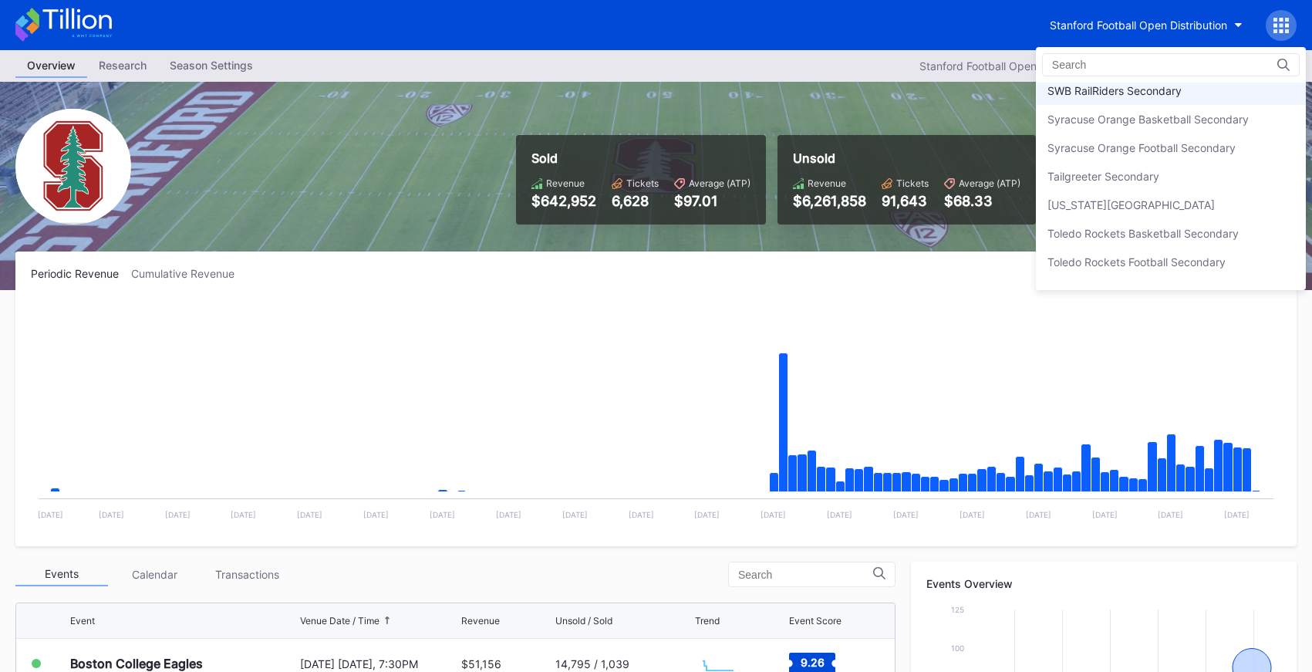
scroll to position [4887, 0]
click at [1126, 165] on div "Tailgreeter Secondary" at bounding box center [1171, 174] width 270 height 29
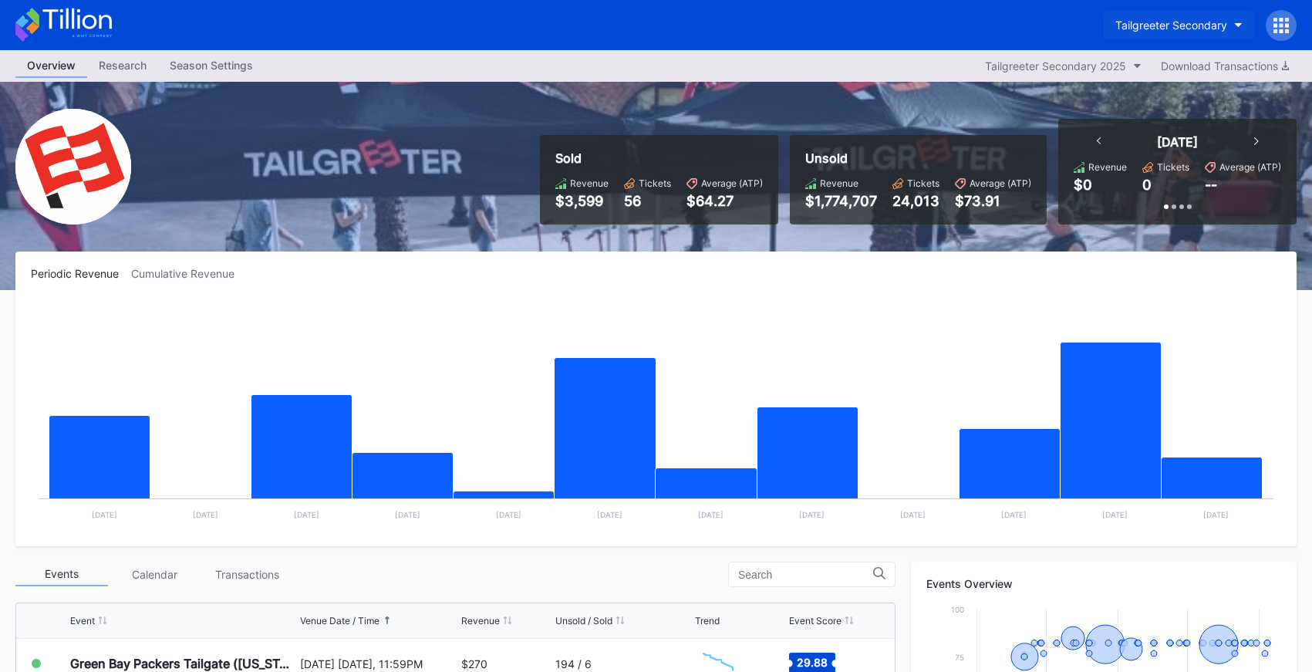
click at [1161, 35] on button "Tailgreeter Secondary" at bounding box center [1178, 25] width 150 height 29
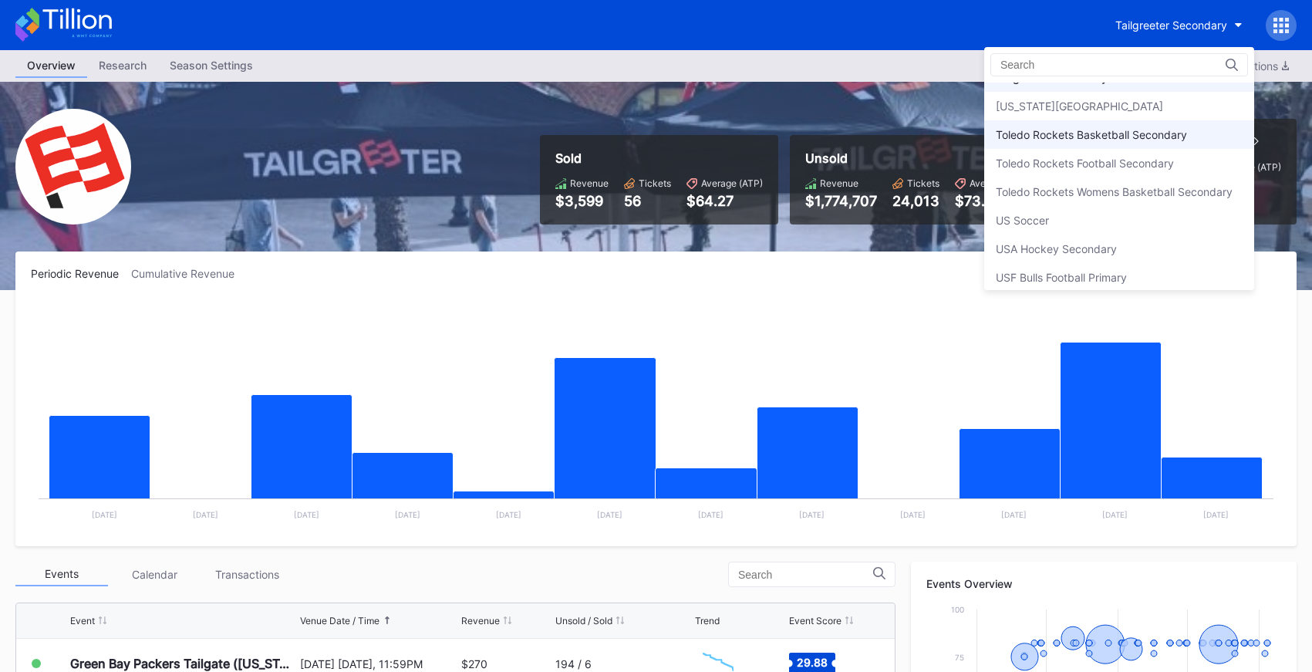
scroll to position [4988, 0]
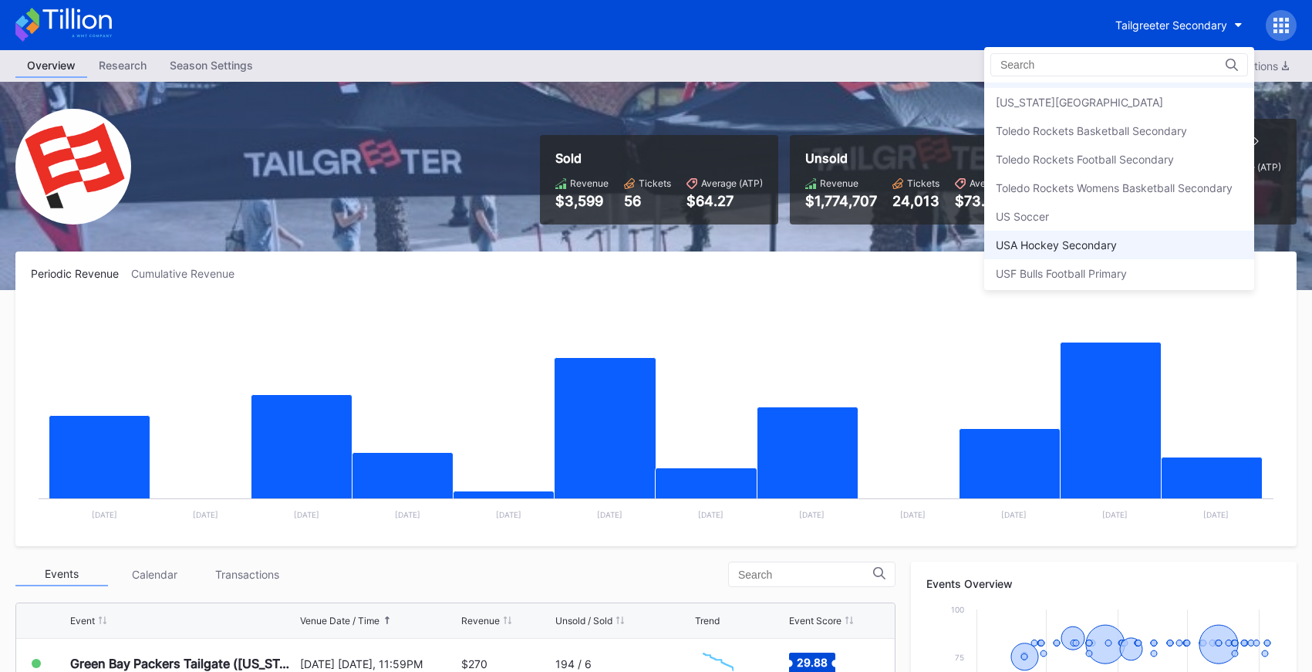
click at [1130, 239] on div "USA Hockey Secondary" at bounding box center [1119, 245] width 270 height 29
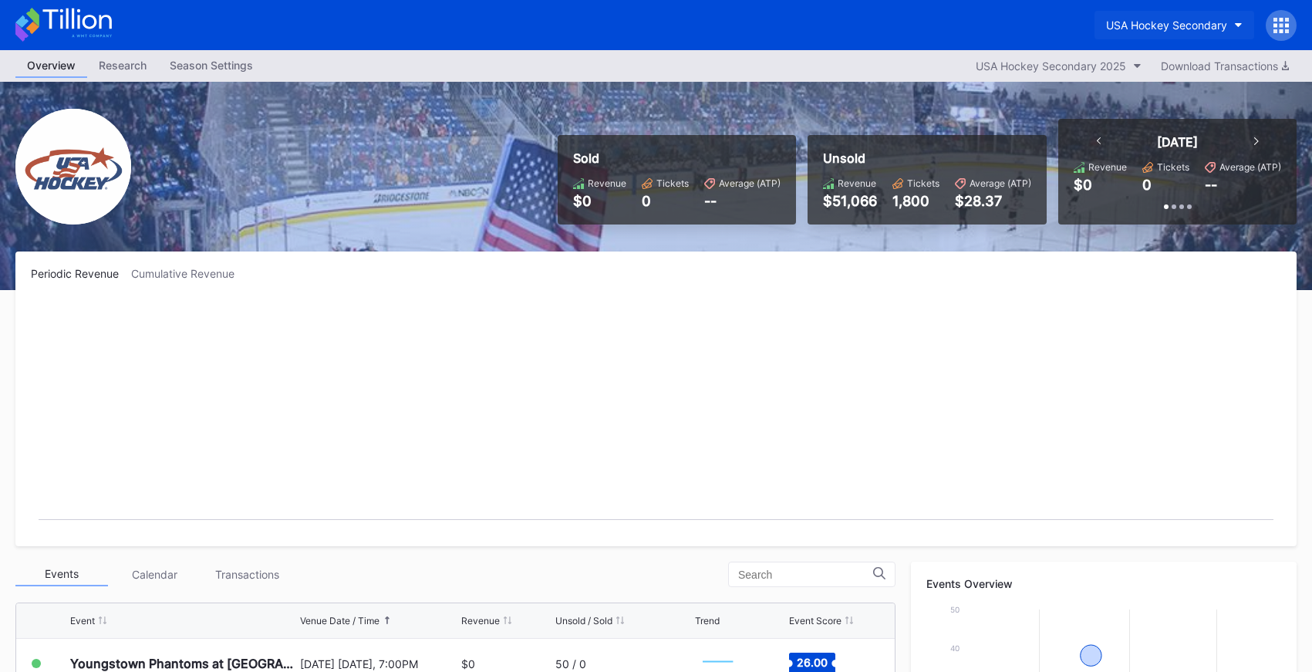
click at [1173, 32] on button "USA Hockey Secondary" at bounding box center [1174, 25] width 160 height 29
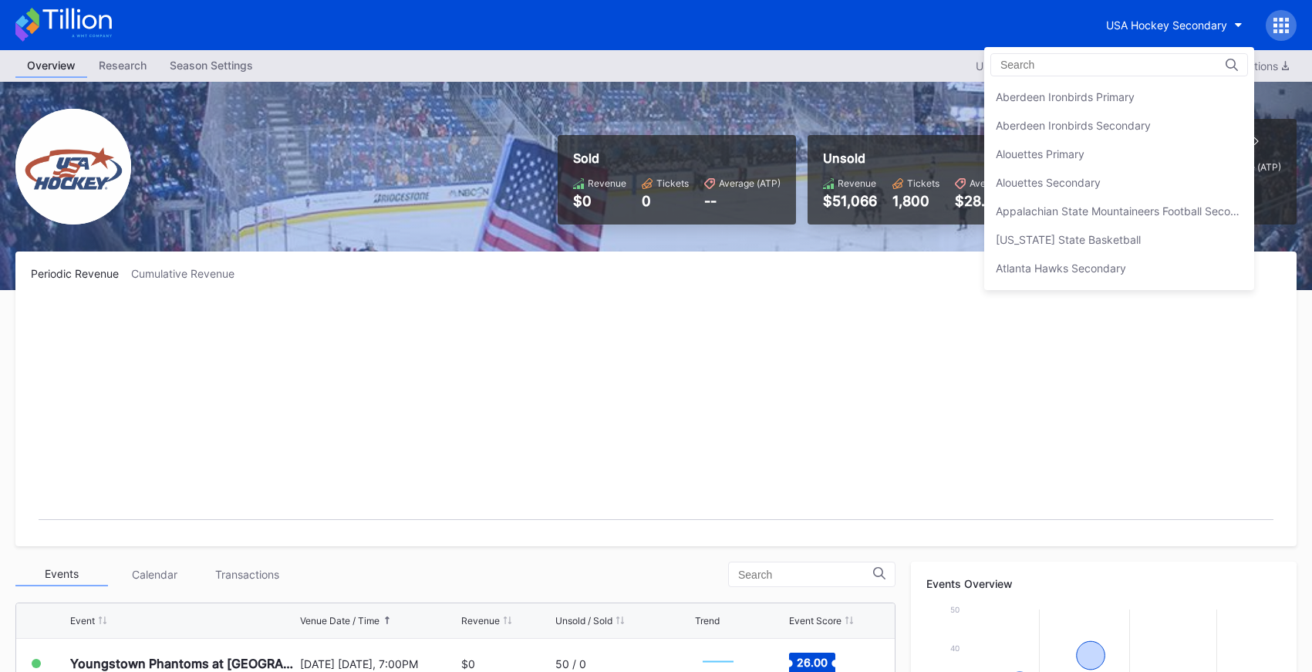
scroll to position [5136, 0]
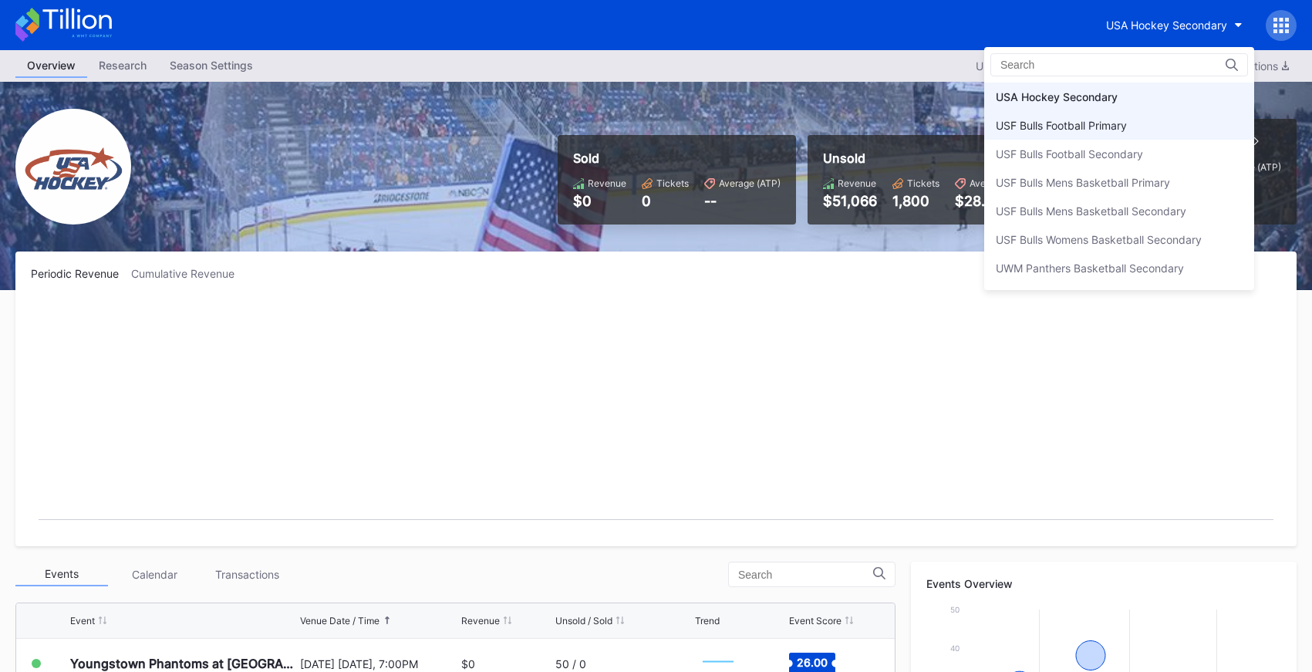
click at [1147, 130] on div "USF Bulls Football Primary" at bounding box center [1119, 125] width 270 height 29
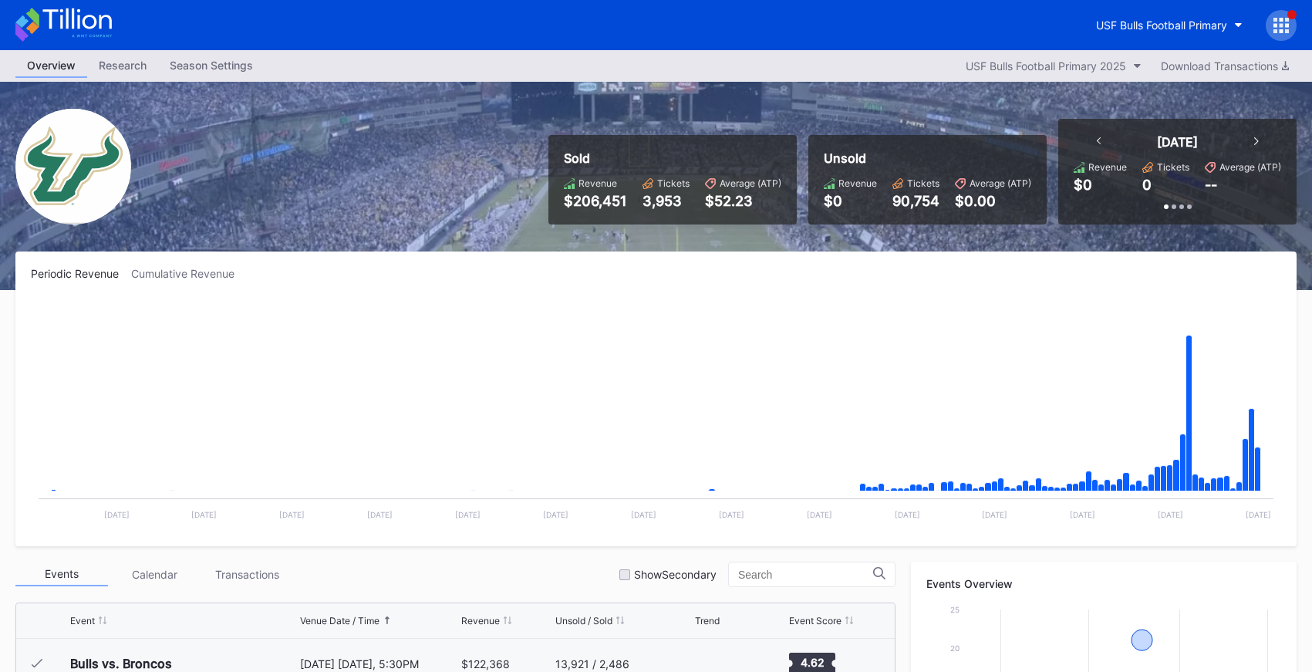
click at [83, 15] on icon at bounding box center [63, 25] width 96 height 34
click at [77, 27] on icon at bounding box center [63, 25] width 96 height 34
click at [1136, 14] on button "USF Bulls Football Primary" at bounding box center [1169, 25] width 170 height 29
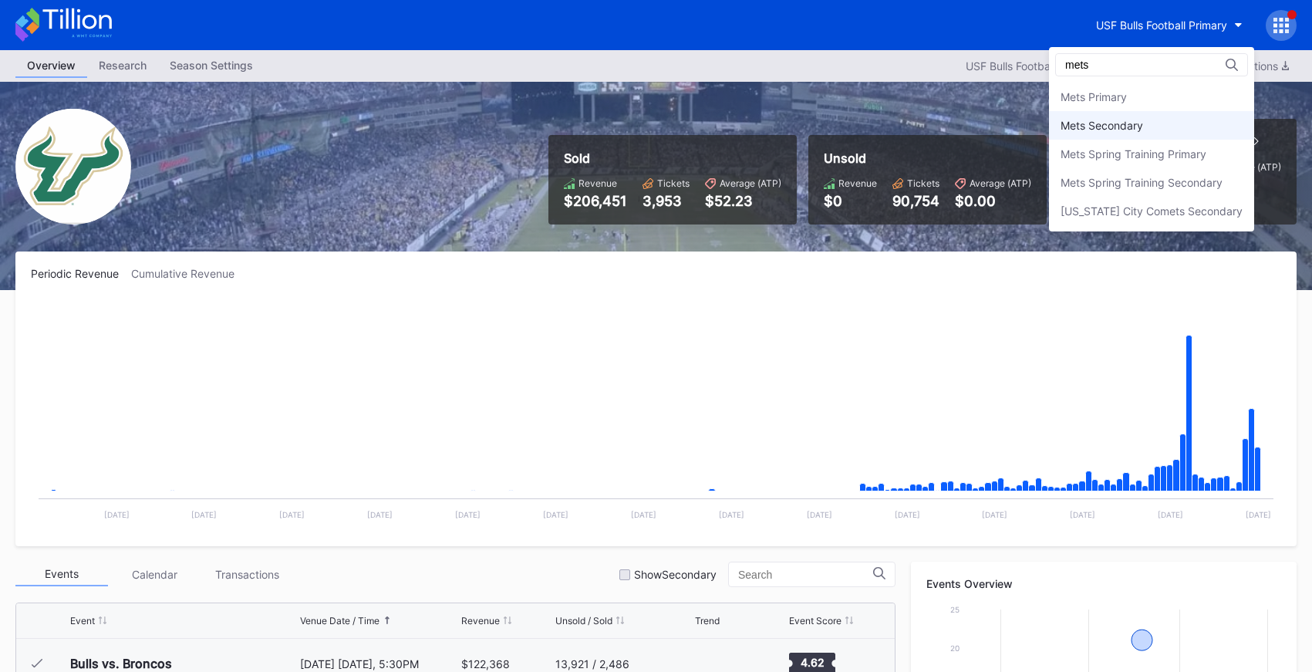
type input "mets"
click at [1132, 130] on div "Mets Secondary" at bounding box center [1101, 125] width 83 height 13
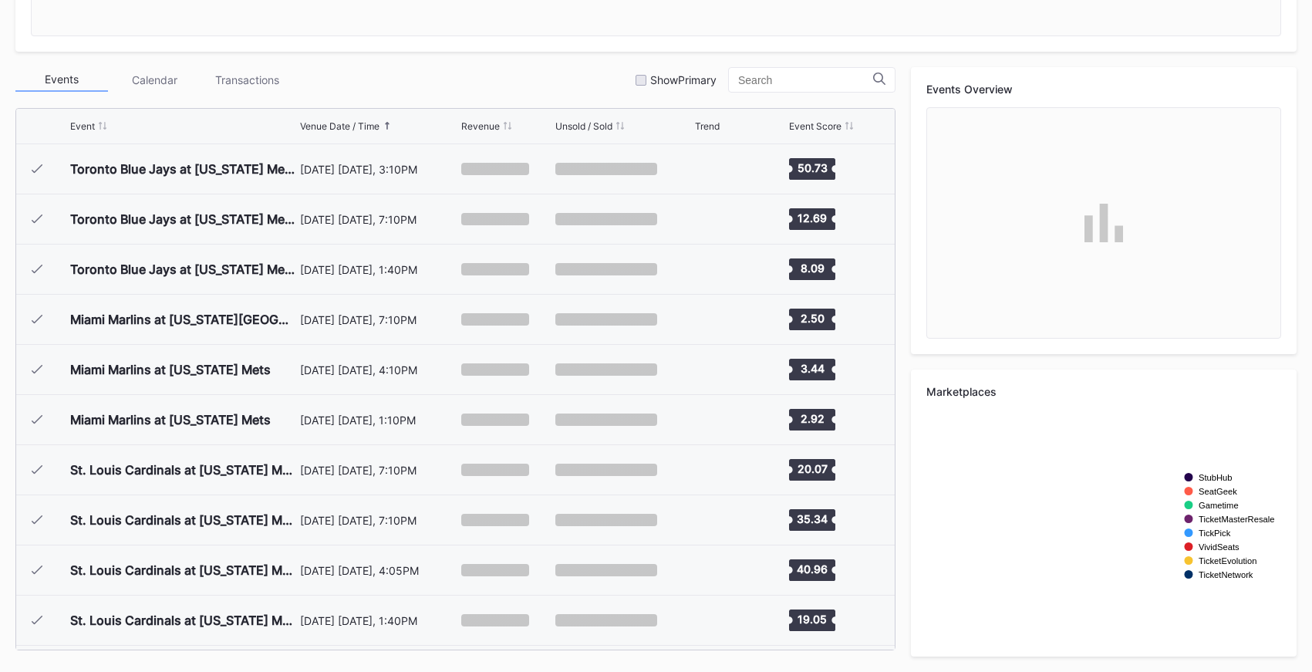
scroll to position [3559, 0]
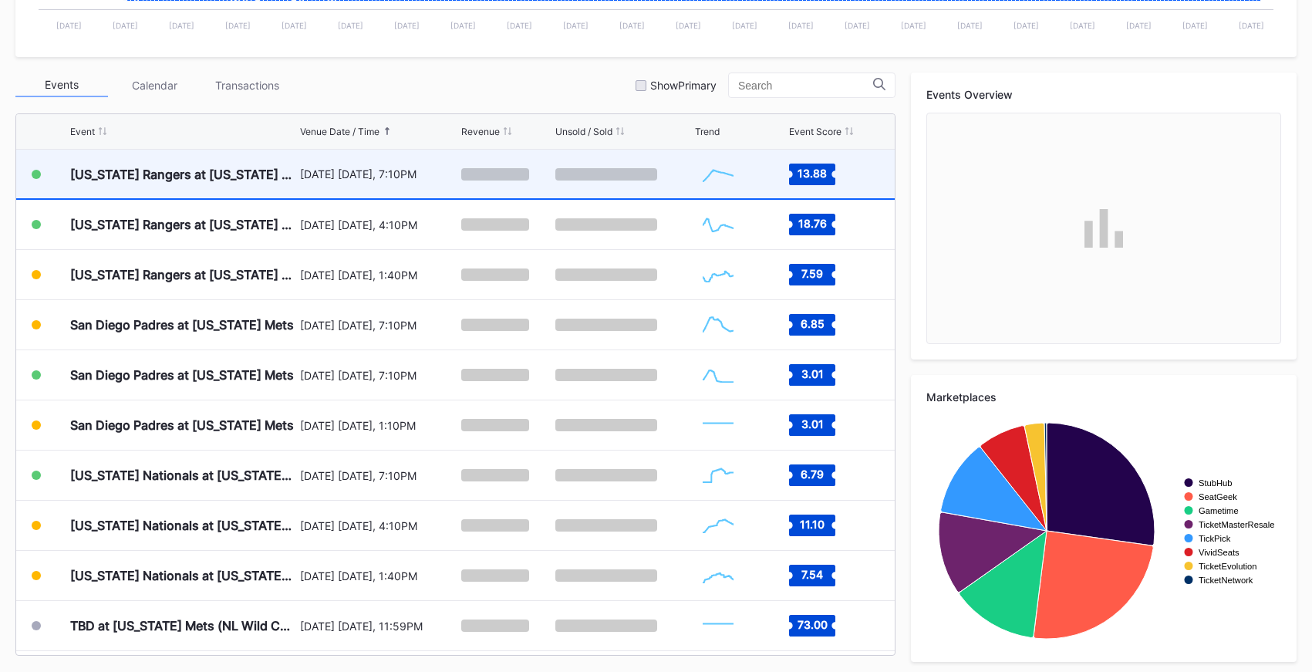
click at [384, 170] on div "[DATE] [DATE], 7:10PM" at bounding box center [379, 173] width 158 height 13
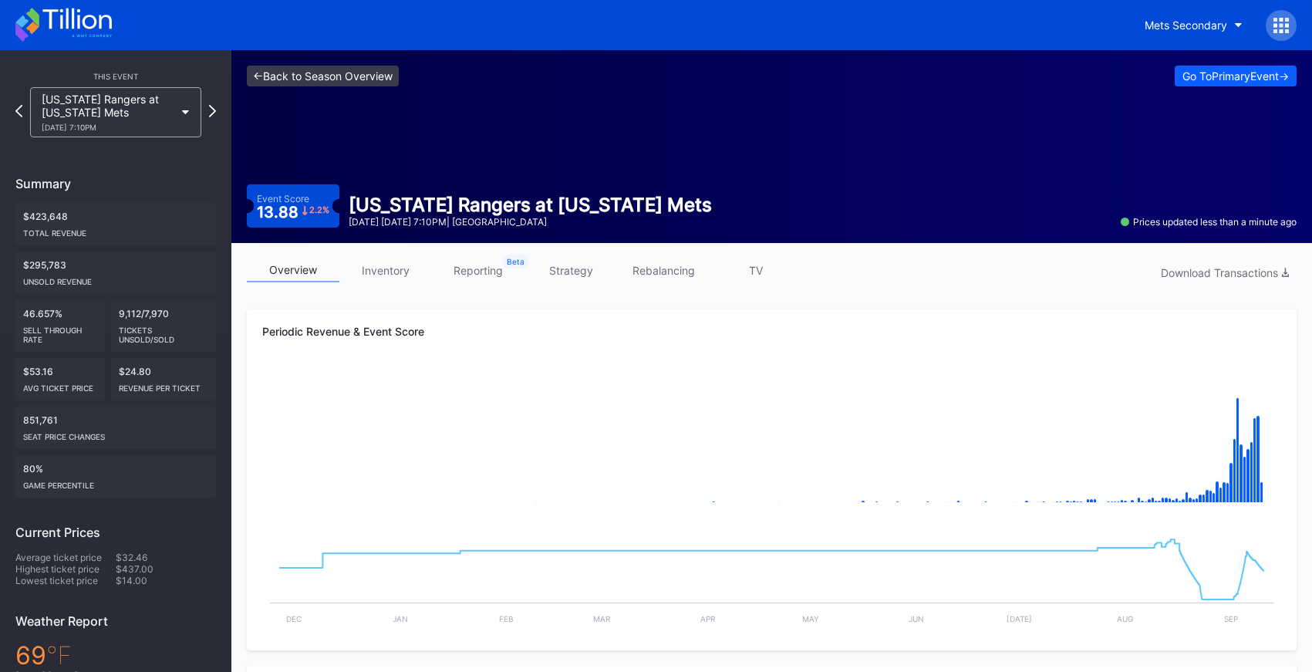
click at [393, 76] on link "<- Back to Season Overview" at bounding box center [323, 76] width 152 height 21
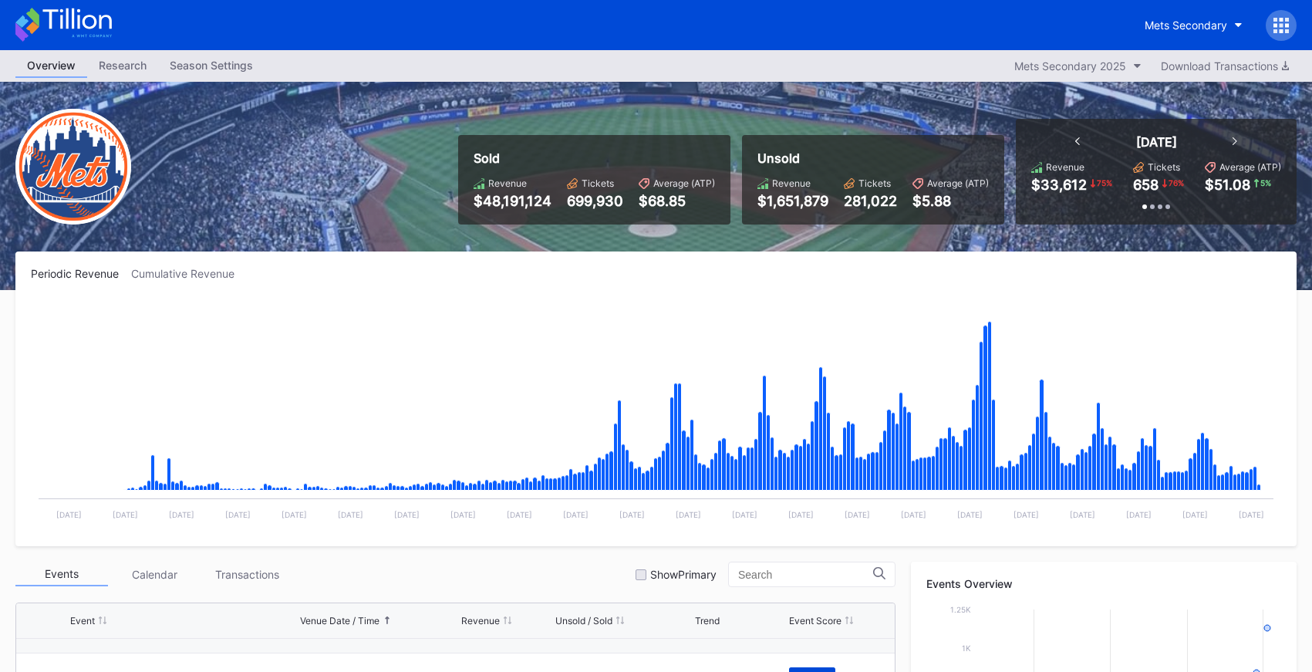
click at [84, 22] on icon at bounding box center [76, 18] width 69 height 21
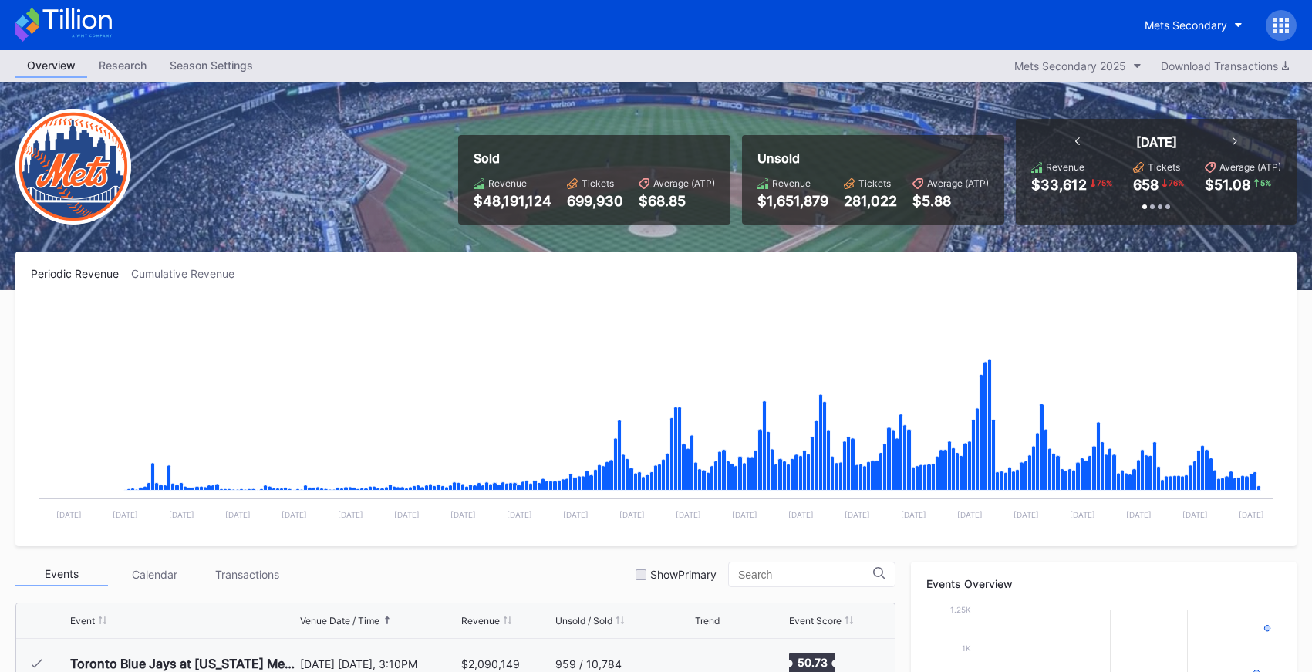
scroll to position [3559, 0]
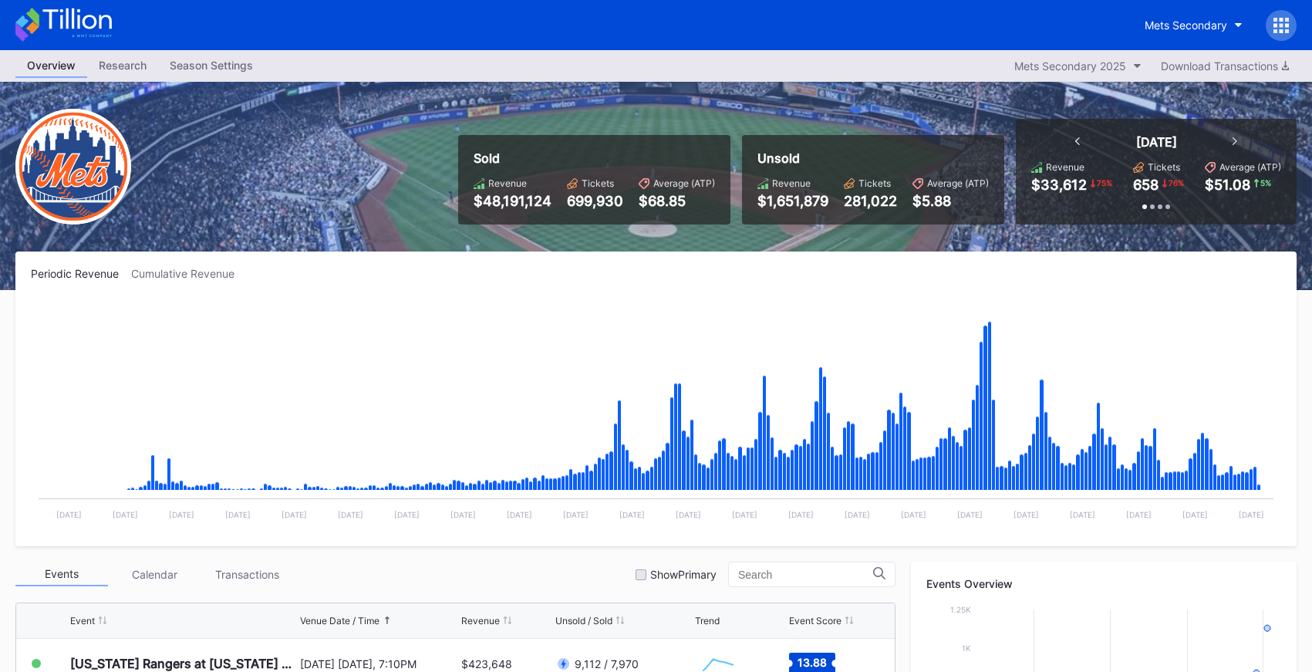
click at [81, 29] on icon at bounding box center [63, 25] width 96 height 34
click at [1117, 64] on div "Mets Secondary 2025" at bounding box center [1070, 65] width 112 height 13
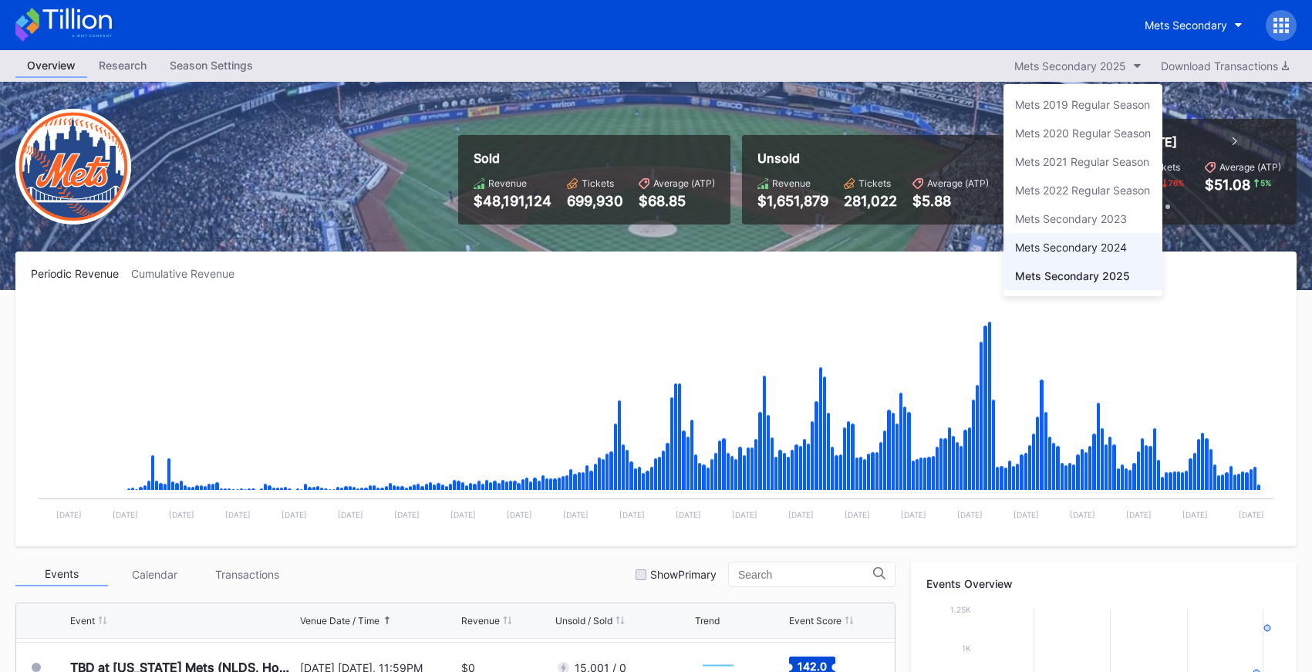
click at [1106, 241] on div "Mets Secondary 2024" at bounding box center [1071, 247] width 112 height 13
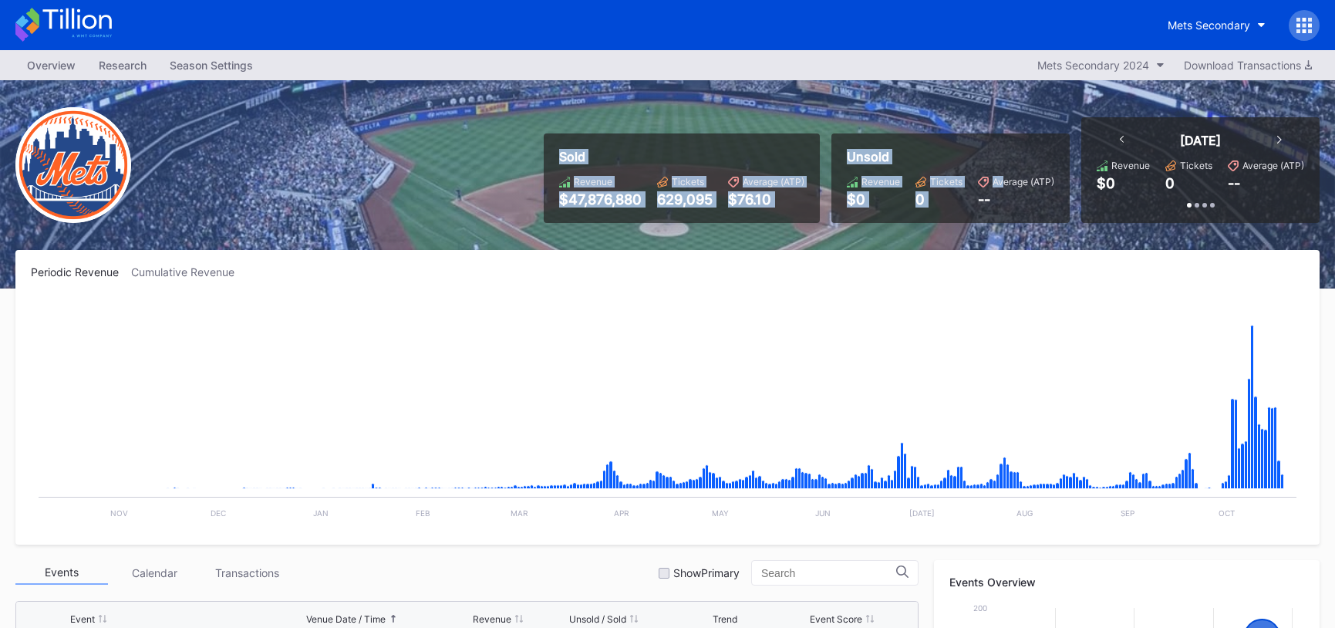
drag, startPoint x: 445, startPoint y: 128, endPoint x: 1006, endPoint y: 186, distance: 563.6
click at [1006, 186] on div "Sold Revenue $47,876,880 Tickets 629,095 Average (ATP) $76.10 Unsold Revenue $0…" at bounding box center [667, 184] width 1335 height 208
click at [1006, 186] on div "Average (ATP)" at bounding box center [1023, 182] width 62 height 12
drag, startPoint x: 1028, startPoint y: 206, endPoint x: 561, endPoint y: 162, distance: 469.4
click at [561, 162] on div "Sold Revenue $47,876,880 Tickets 629,095 Average (ATP) $76.10 Unsold Revenue $0…" at bounding box center [925, 170] width 787 height 106
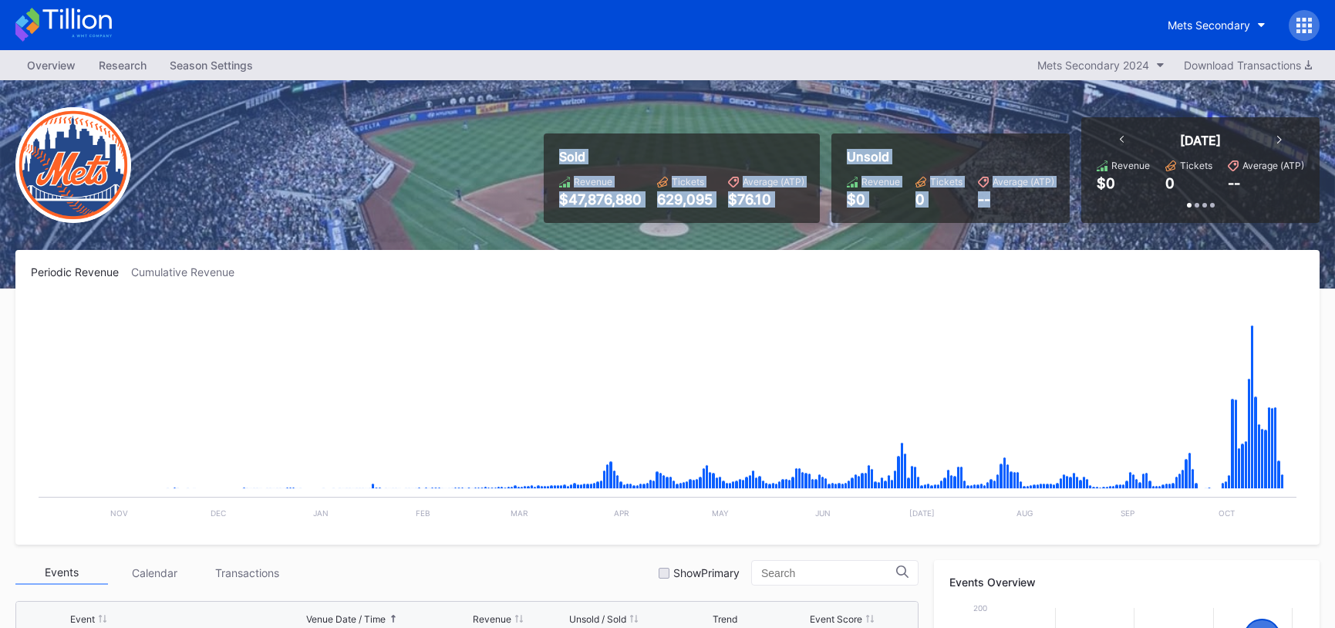
click at [561, 162] on div "Sold" at bounding box center [681, 156] width 245 height 15
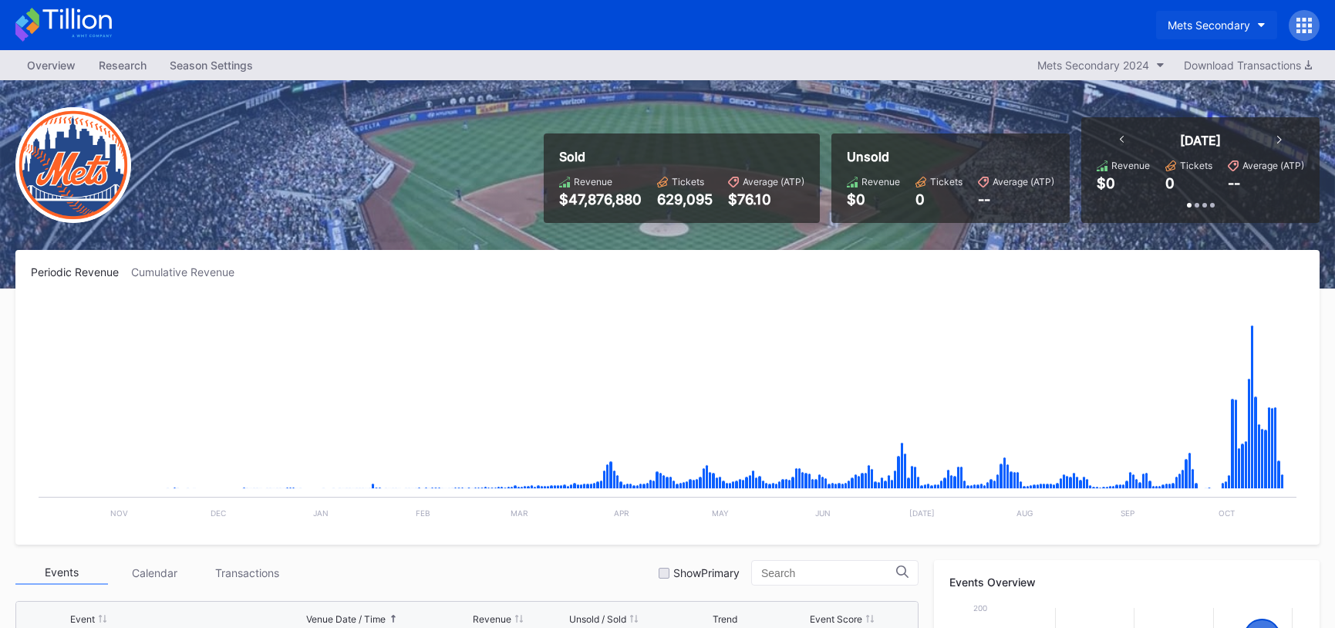
click at [1201, 26] on div "Mets Secondary" at bounding box center [1208, 25] width 83 height 13
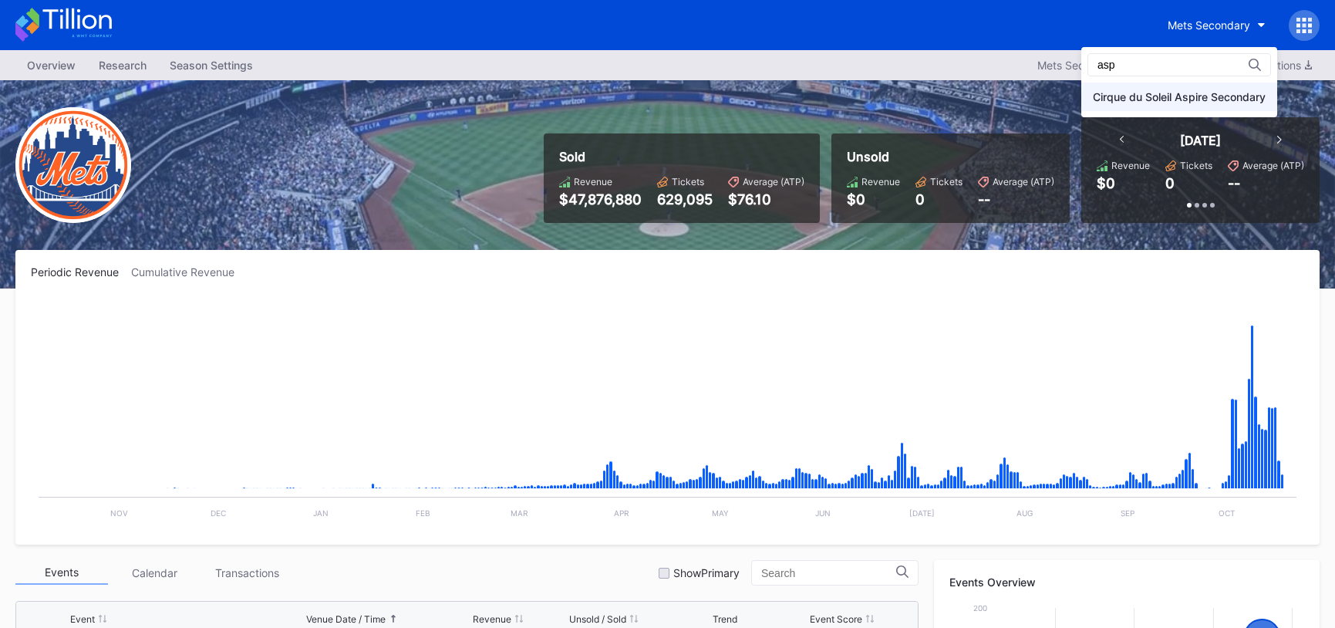
type input "asp"
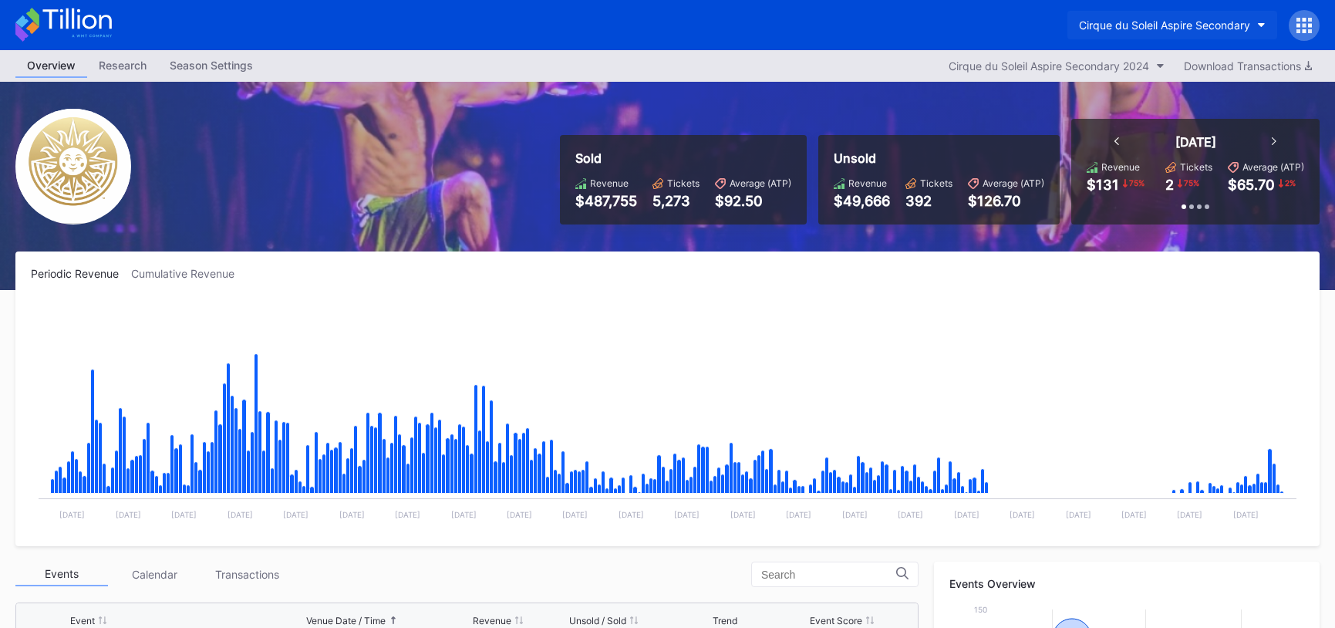
click at [1162, 38] on button "Cirque du Soleil Aspire Secondary" at bounding box center [1172, 25] width 210 height 29
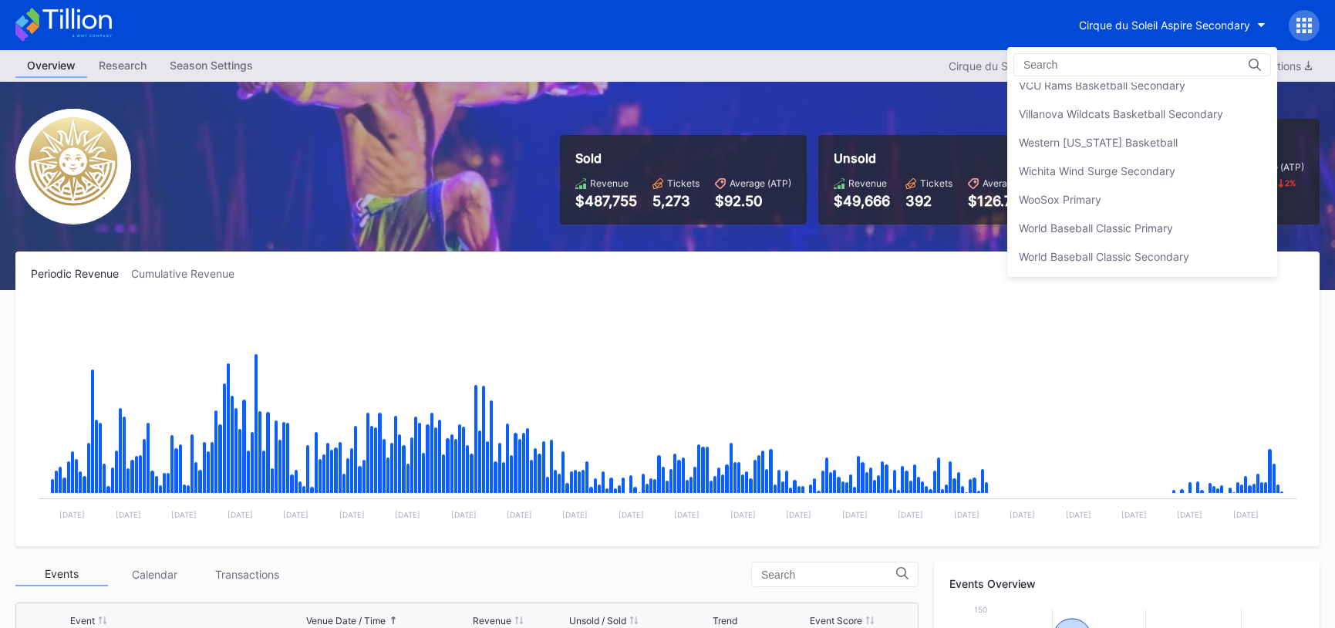
scroll to position [14, 0]
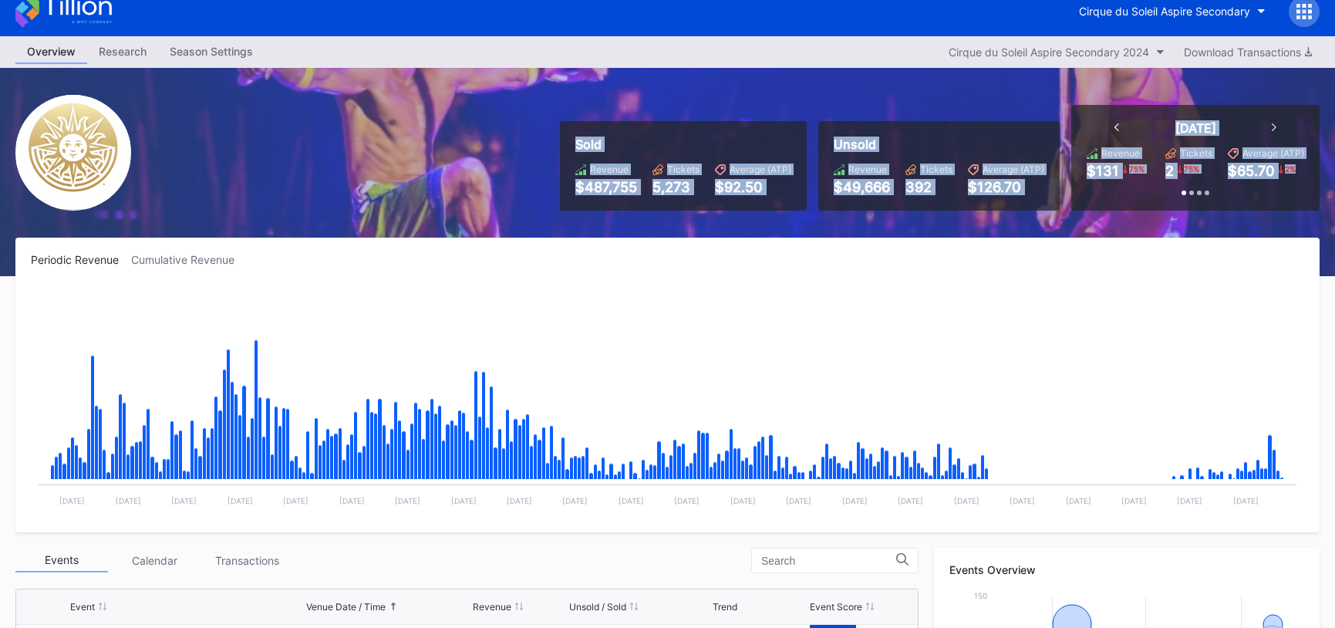
drag, startPoint x: 704, startPoint y: 153, endPoint x: 1157, endPoint y: 197, distance: 455.5
click at [1157, 197] on div "Sold Revenue $487,755 Tickets 5,273 Average (ATP) $92.50 Unsold Revenue $49,666…" at bounding box center [933, 158] width 771 height 106
click at [1157, 197] on div "Today Revenue $131 75 % Tickets 2 75 % Average (ATP) $65.70 2 % Past 7 Days Rev…" at bounding box center [1195, 158] width 248 height 106
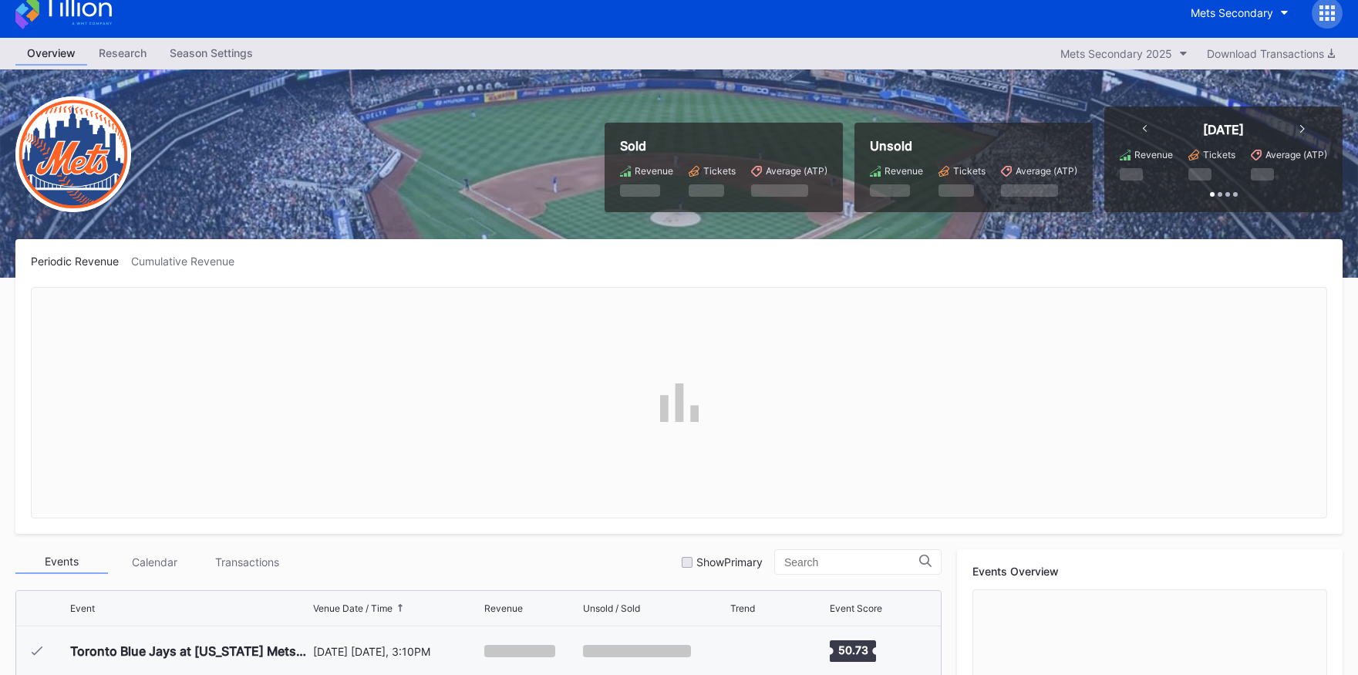
scroll to position [3559, 0]
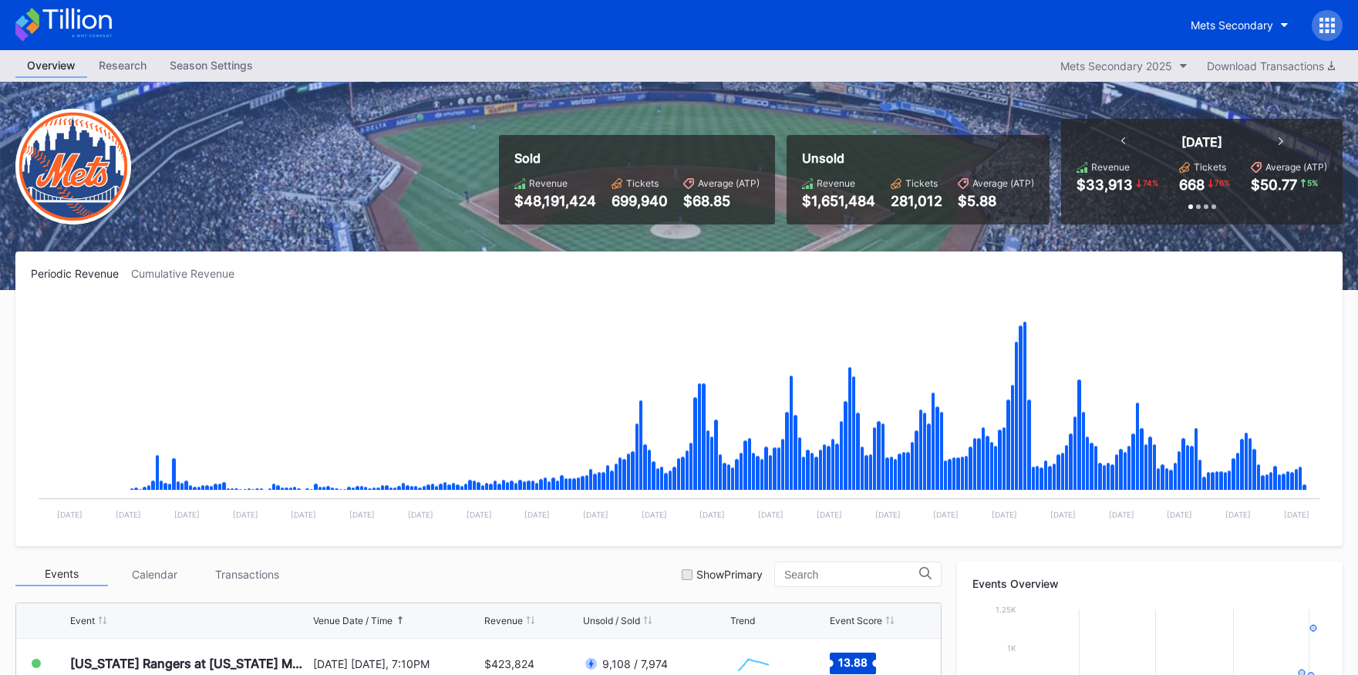
click at [91, 27] on icon at bounding box center [76, 18] width 69 height 21
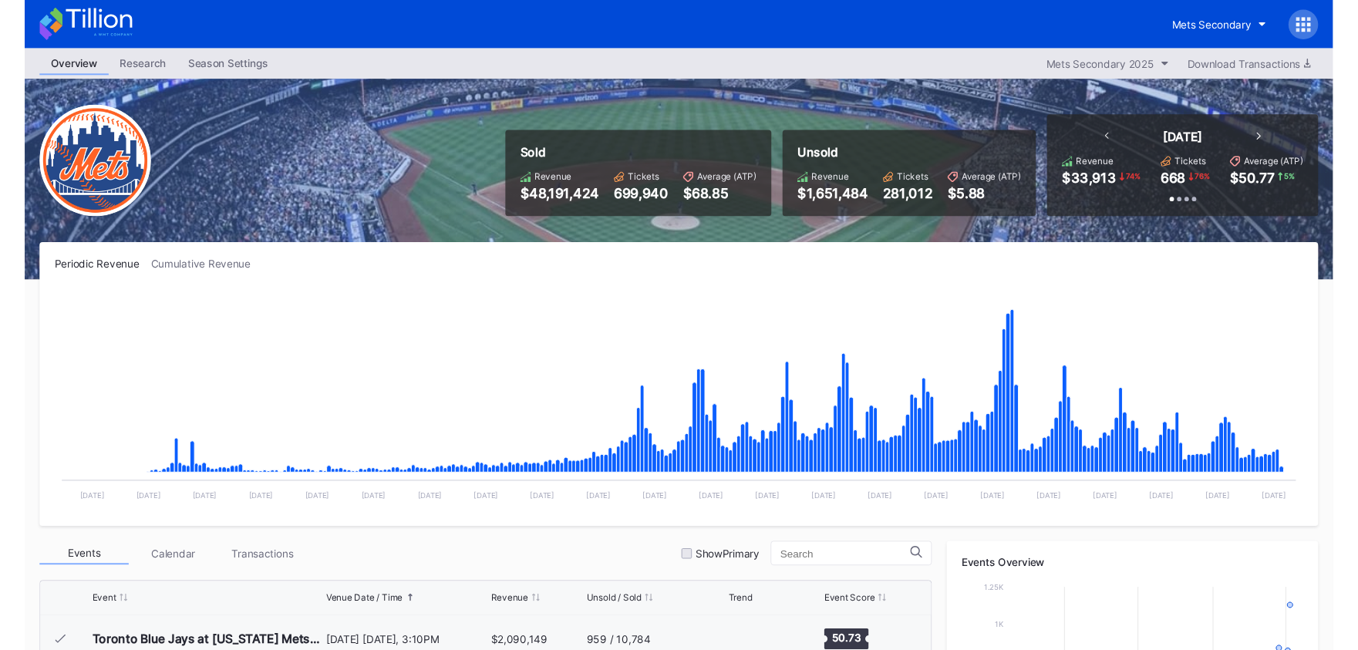
scroll to position [3559, 0]
